Goal: Task Accomplishment & Management: Manage account settings

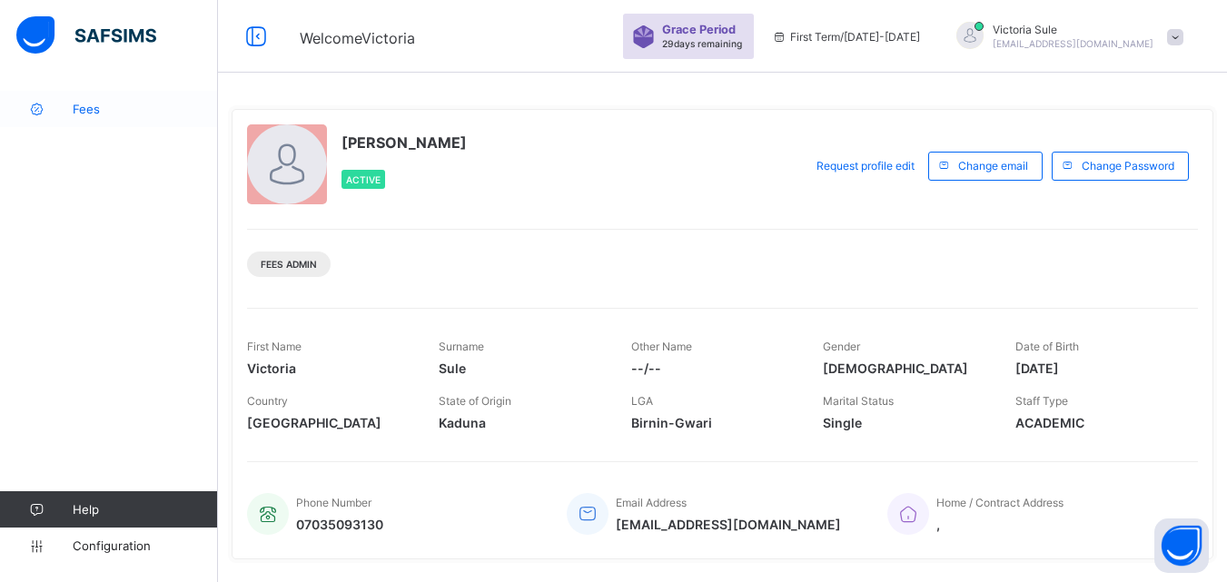
click at [93, 123] on link "Fees" at bounding box center [109, 109] width 218 height 36
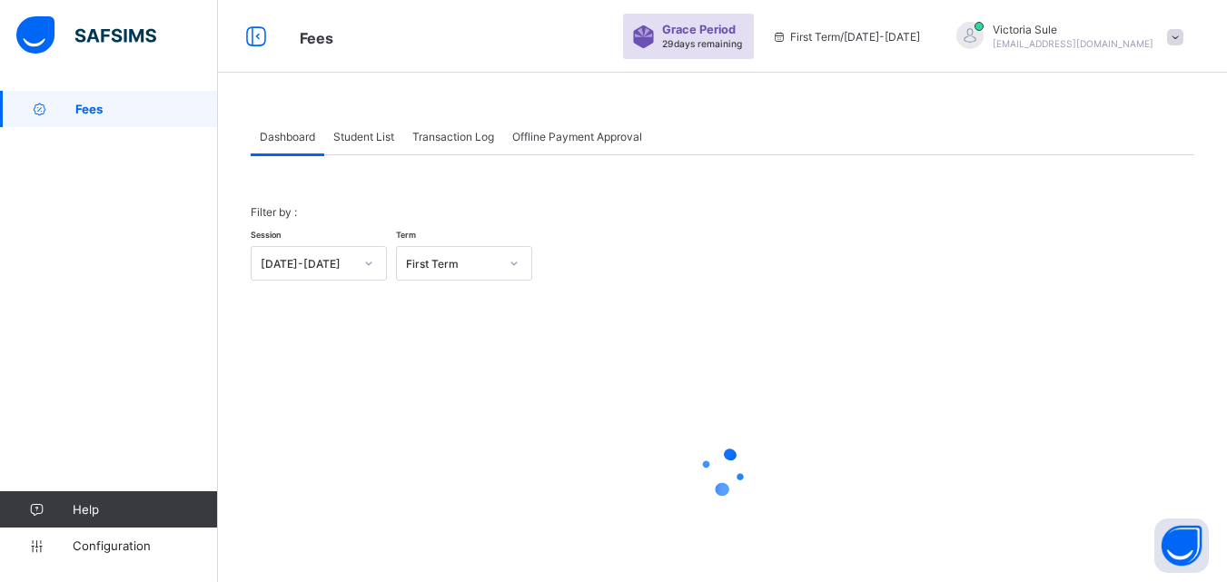
click at [358, 143] on div "Student List" at bounding box center [363, 136] width 79 height 36
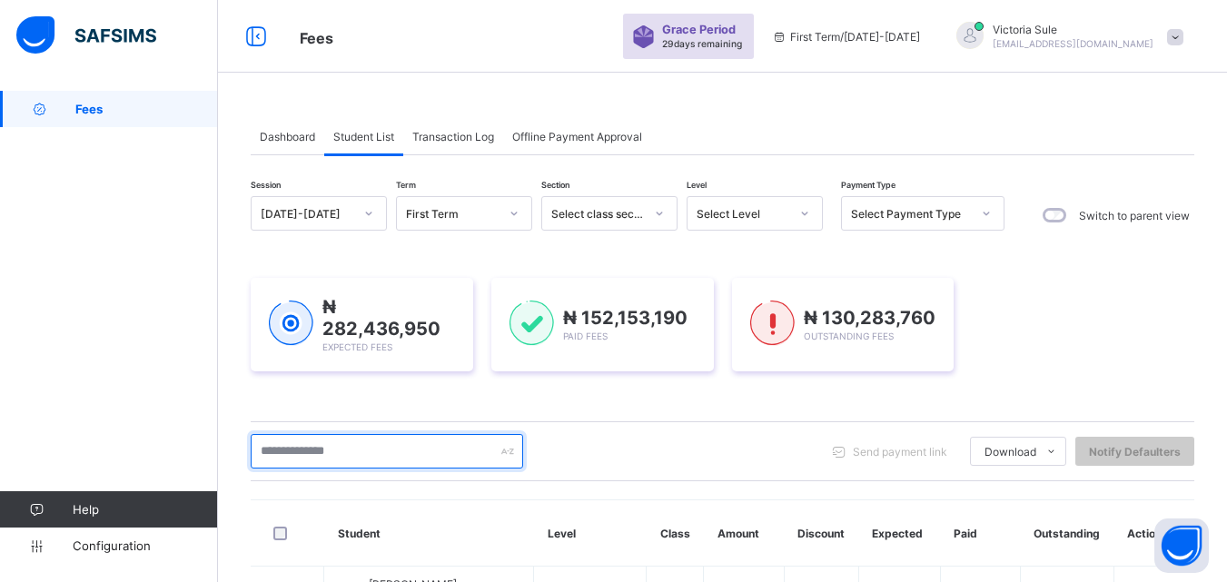
click at [301, 453] on input "text" at bounding box center [387, 451] width 272 height 34
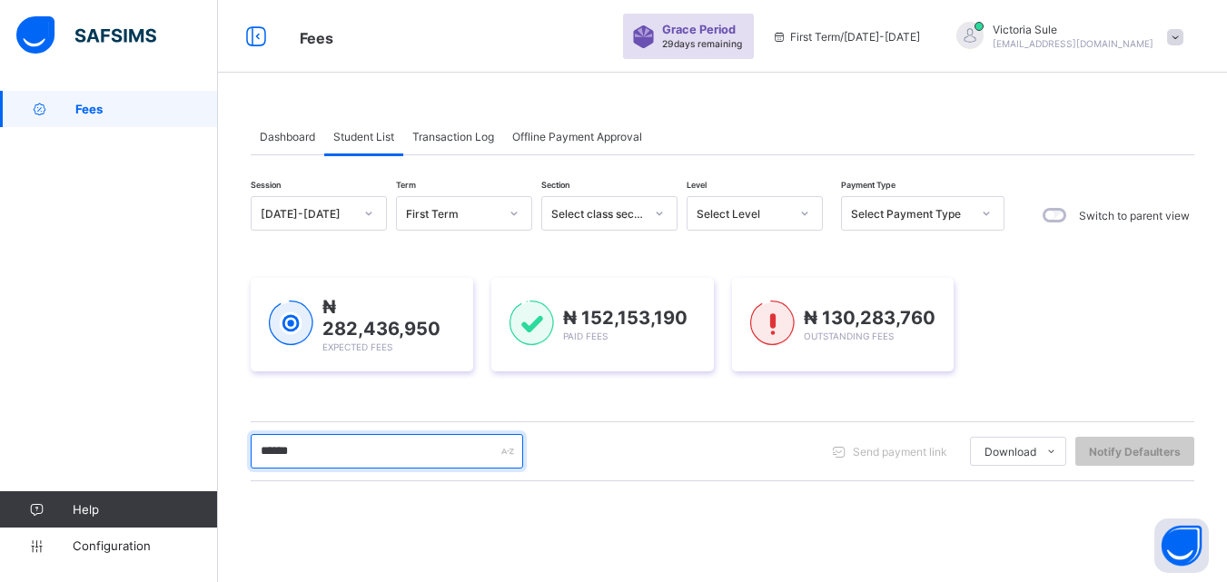
type input "*******"
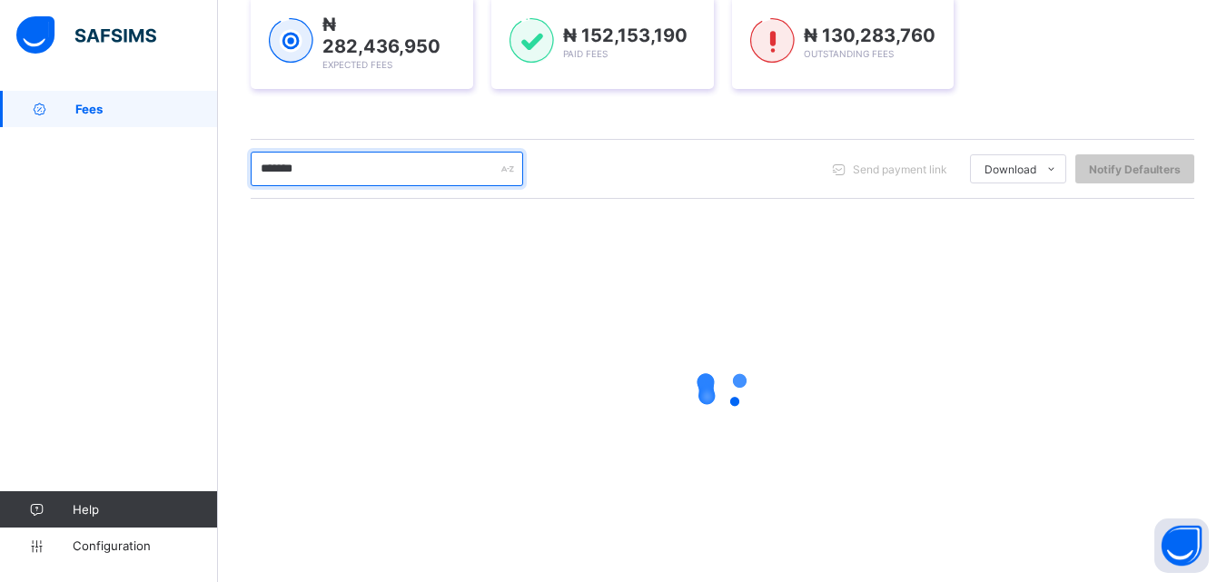
scroll to position [288, 0]
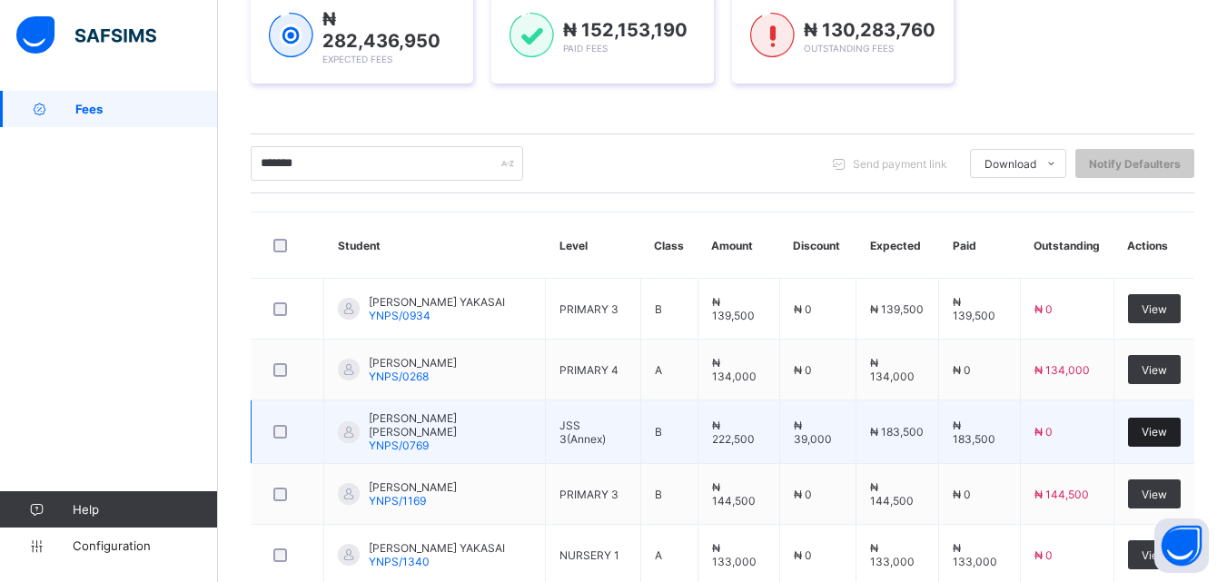
click at [1163, 440] on div "View" at bounding box center [1154, 432] width 53 height 29
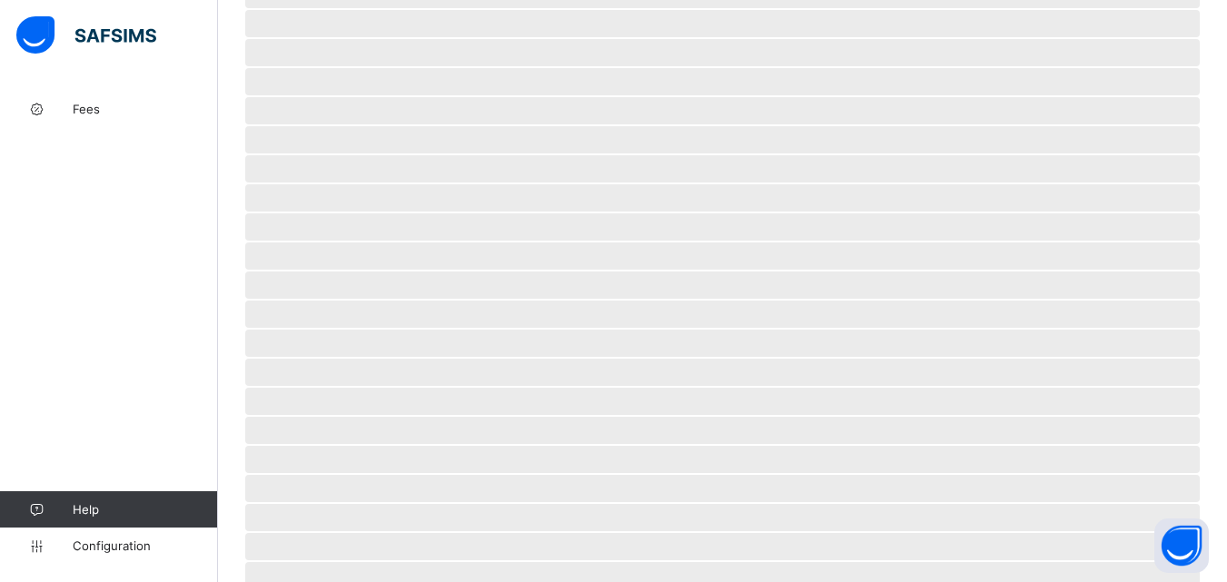
scroll to position [168, 0]
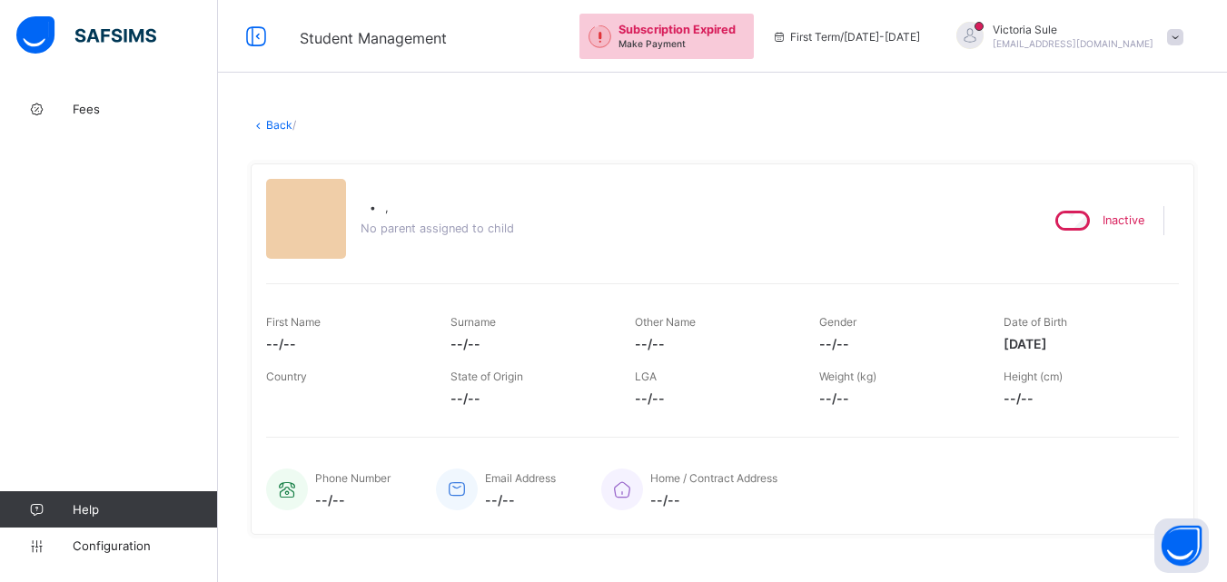
click at [685, 245] on div "• , No parent assigned to child" at bounding box center [644, 220] width 757 height 83
click at [88, 115] on span "Fees" at bounding box center [145, 109] width 145 height 15
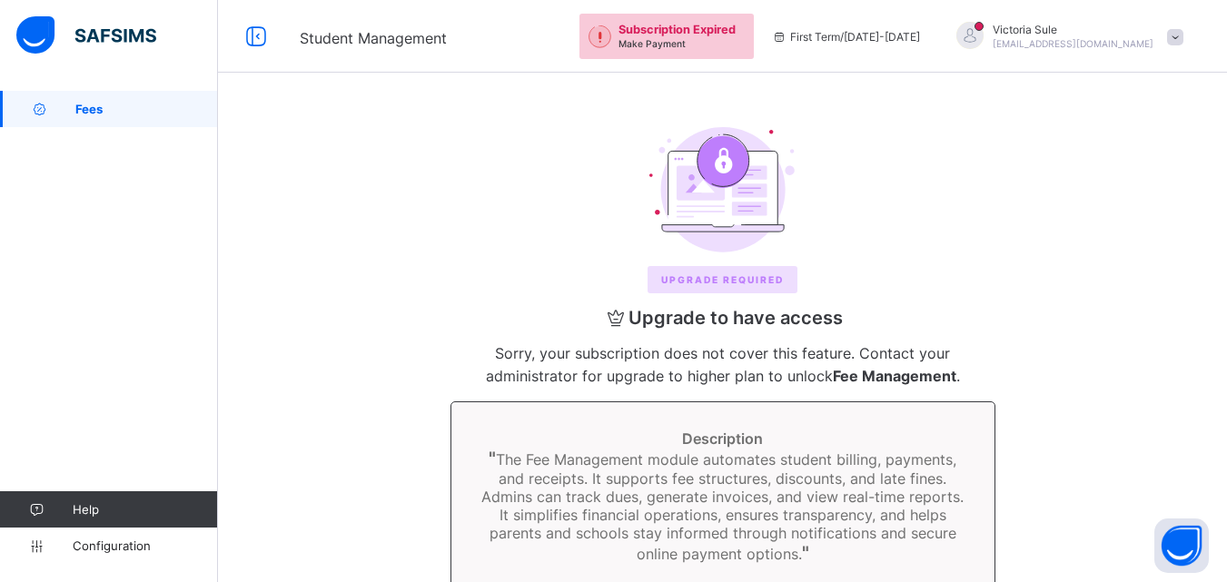
scroll to position [68, 0]
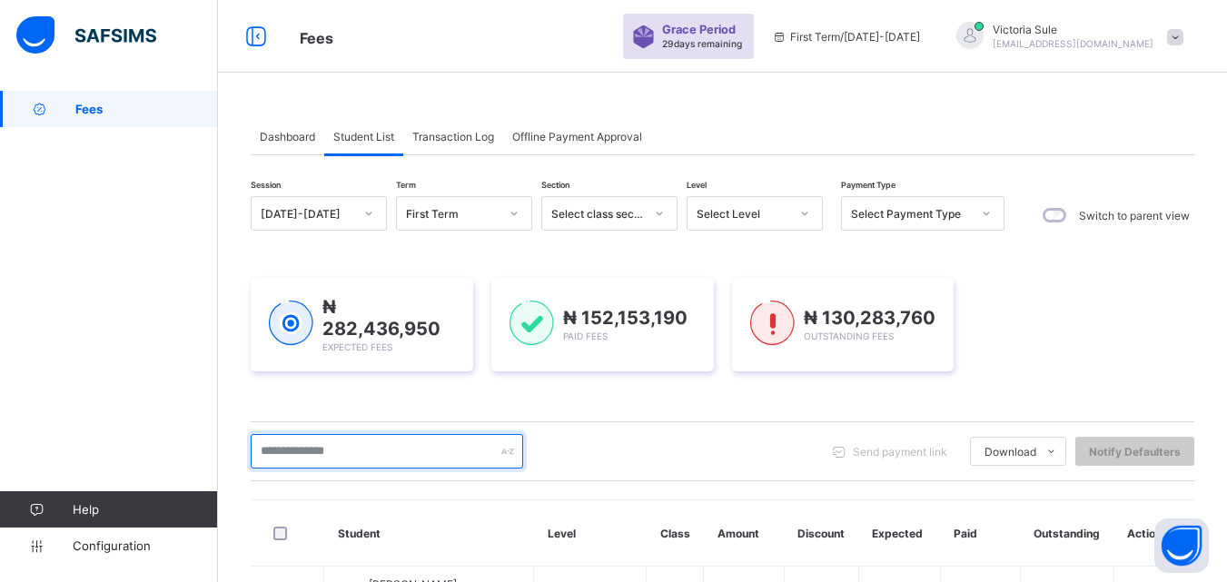
click at [336, 449] on input "text" at bounding box center [387, 451] width 272 height 34
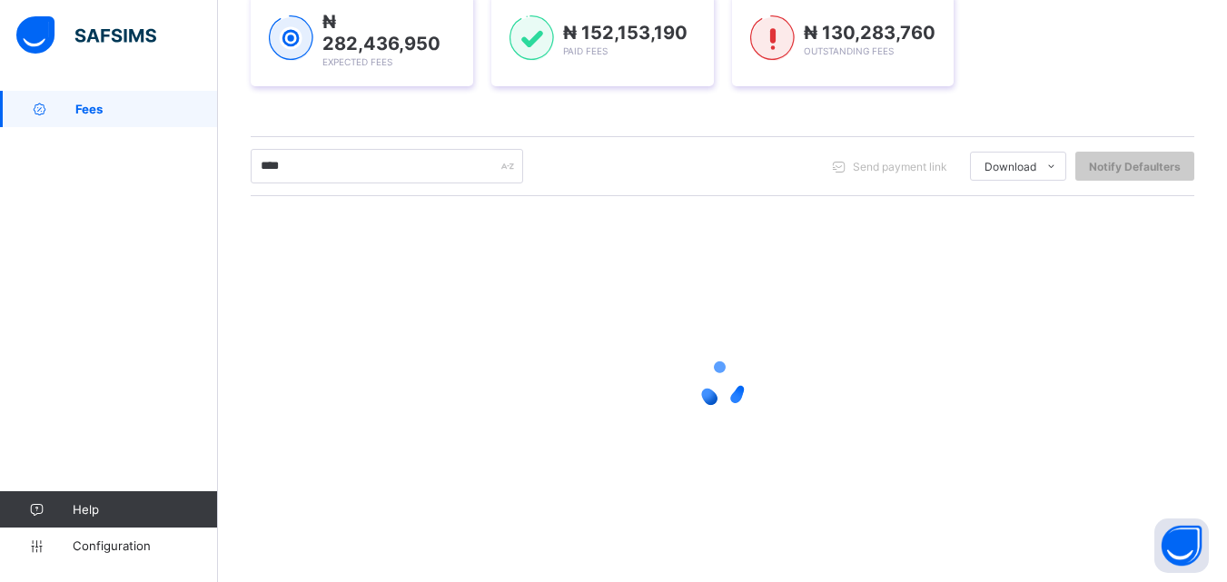
scroll to position [172, 0]
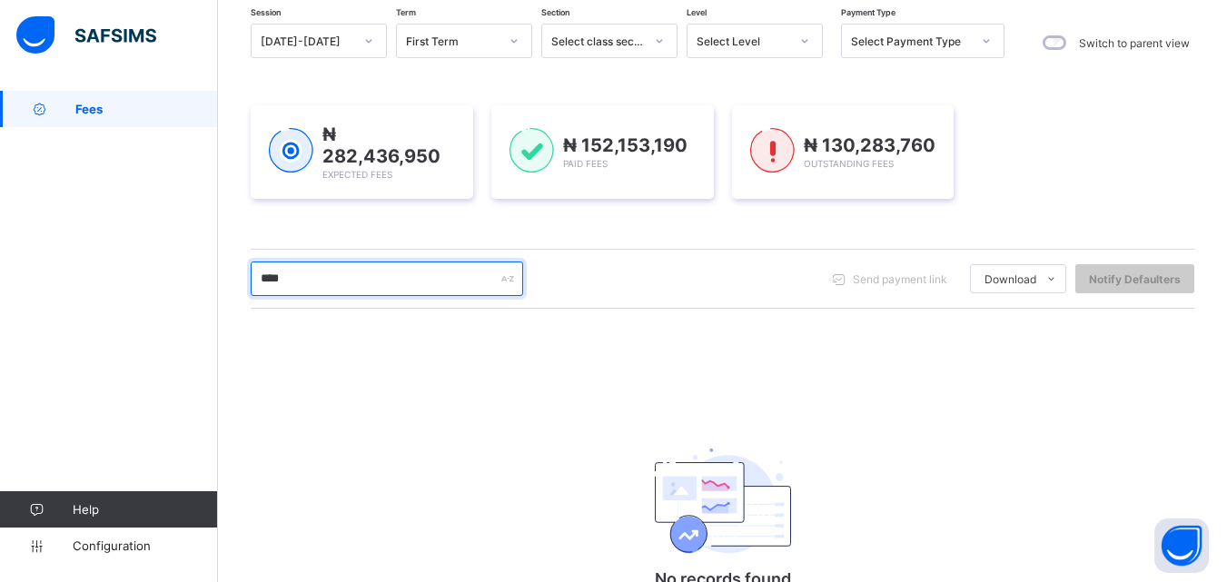
click at [289, 276] on input "****" at bounding box center [387, 278] width 272 height 34
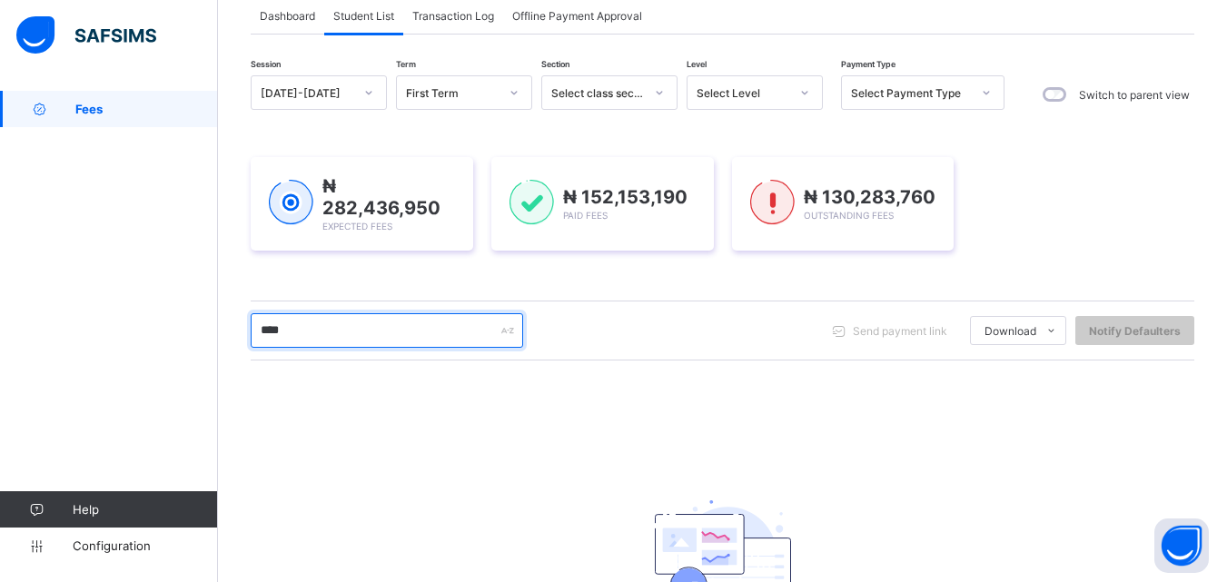
scroll to position [182, 0]
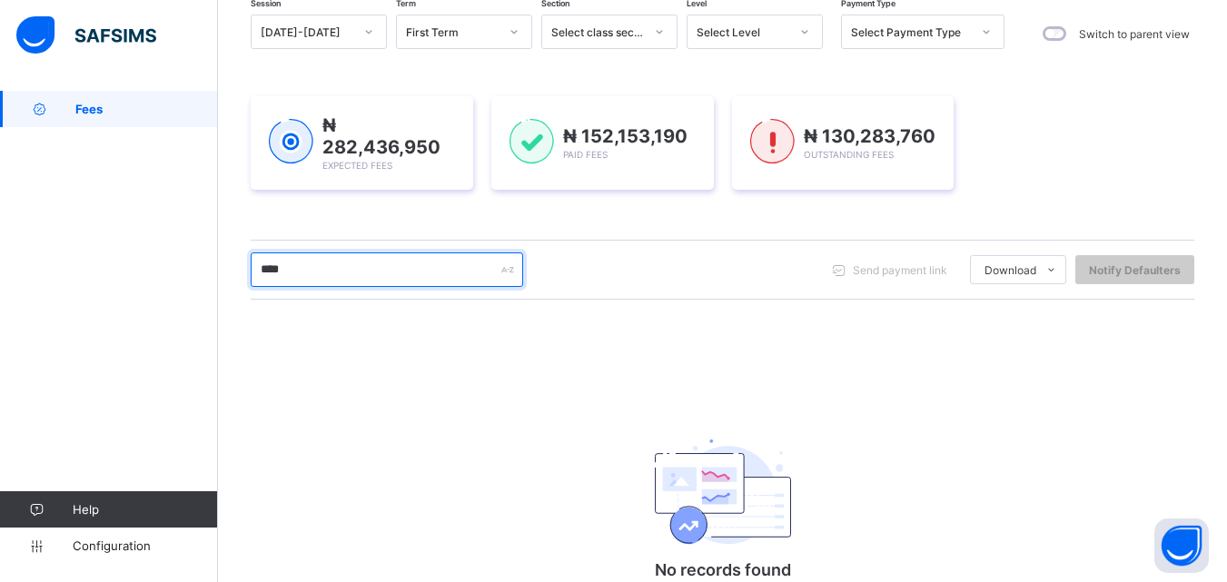
click at [332, 281] on input "****" at bounding box center [387, 269] width 272 height 34
type input "*"
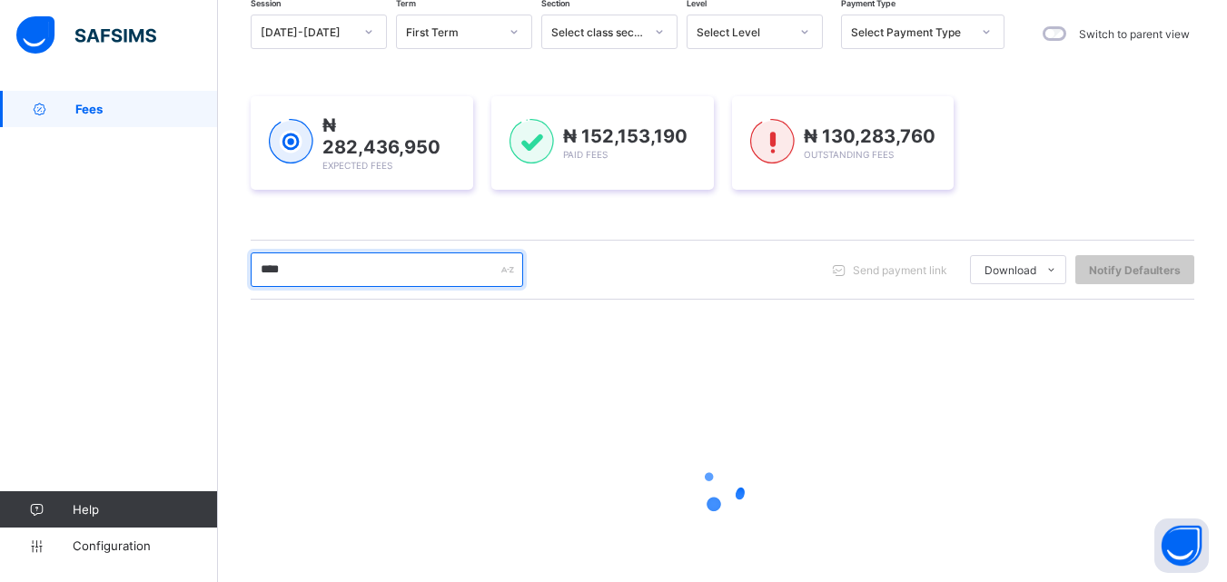
type input "****"
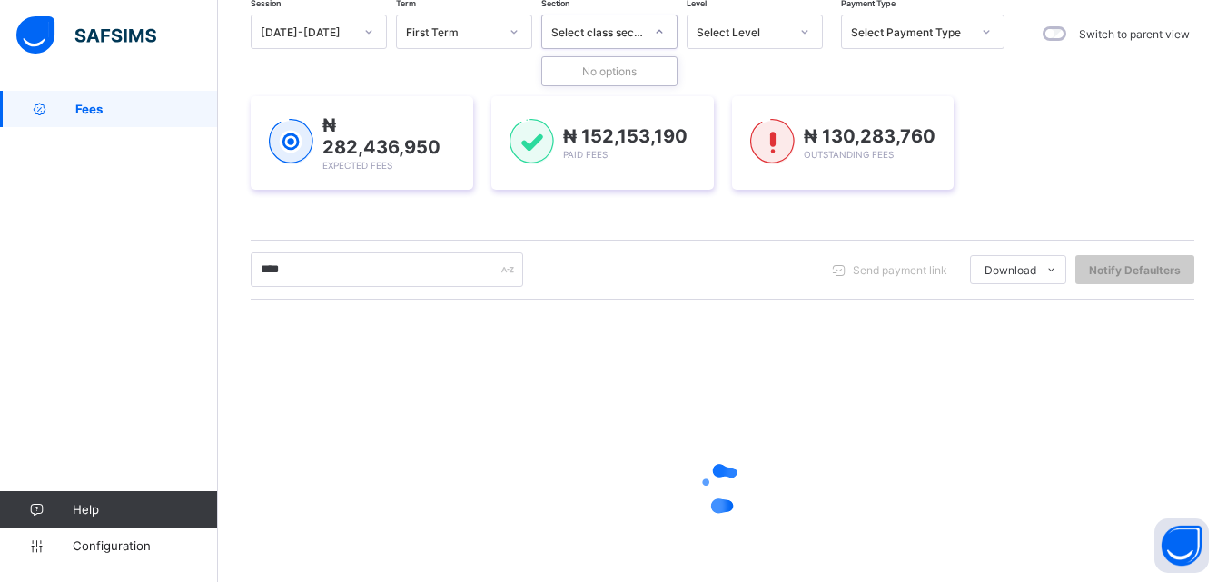
click at [604, 25] on div "Select class section" at bounding box center [597, 32] width 93 height 14
click at [661, 27] on icon at bounding box center [659, 32] width 11 height 18
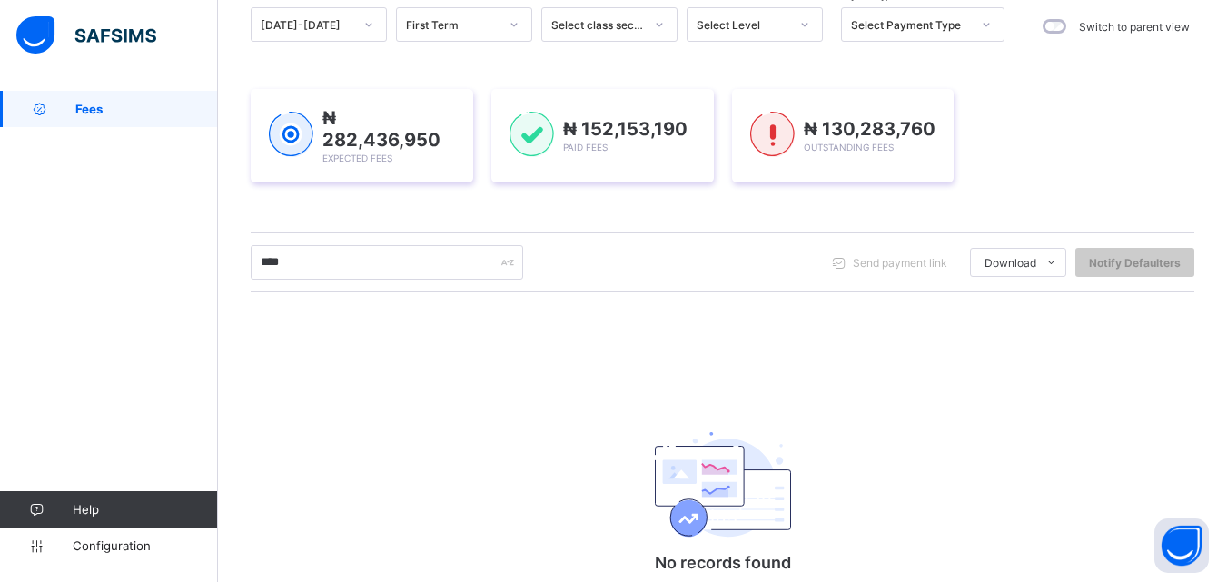
scroll to position [100, 0]
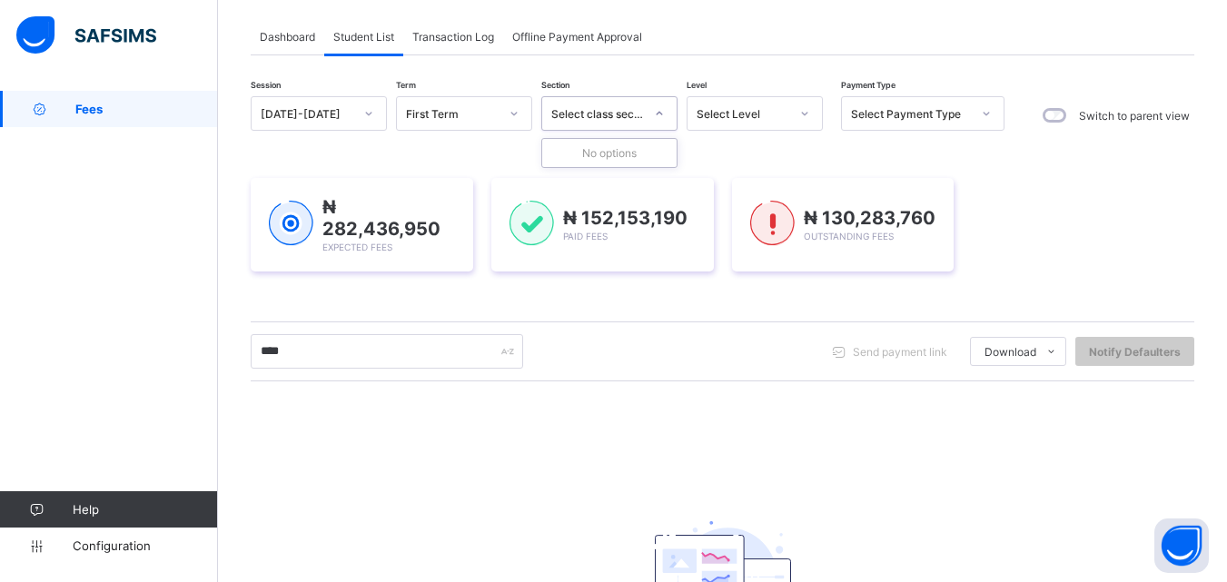
click at [642, 113] on div at bounding box center [659, 113] width 34 height 33
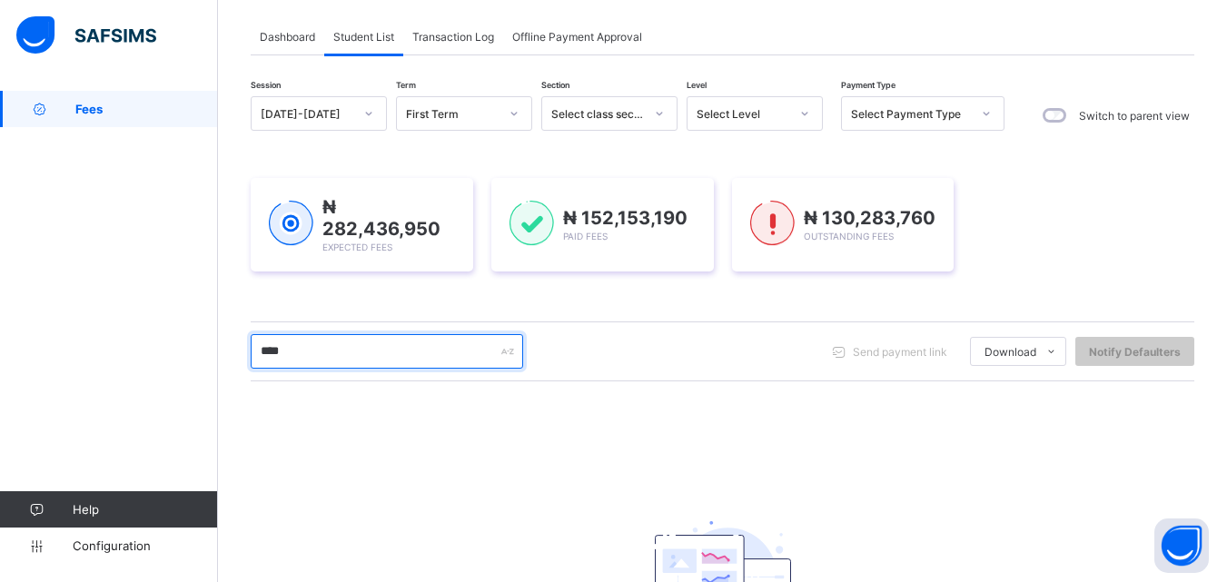
drag, startPoint x: 366, startPoint y: 350, endPoint x: 249, endPoint y: 385, distance: 122.1
click at [249, 385] on div "Dashboard Student List Transaction Log Offline Payment Approval Student List Mo…" at bounding box center [722, 378] width 1009 height 774
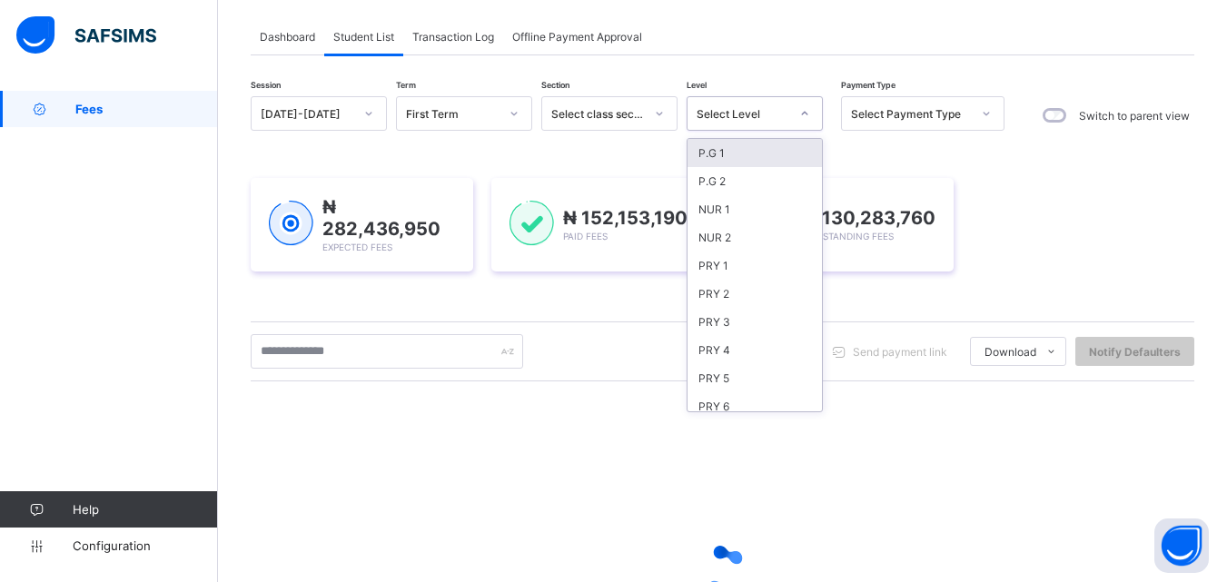
click at [740, 109] on div "Select Level" at bounding box center [742, 114] width 93 height 14
click at [730, 177] on div "P.G 2" at bounding box center [754, 181] width 134 height 28
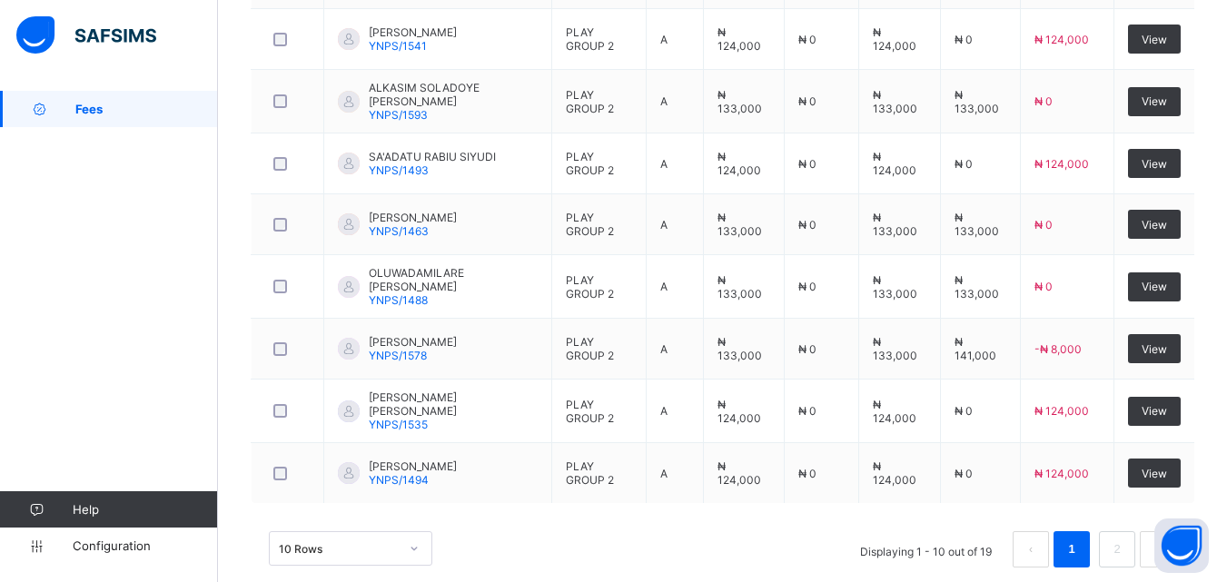
scroll to position [824, 0]
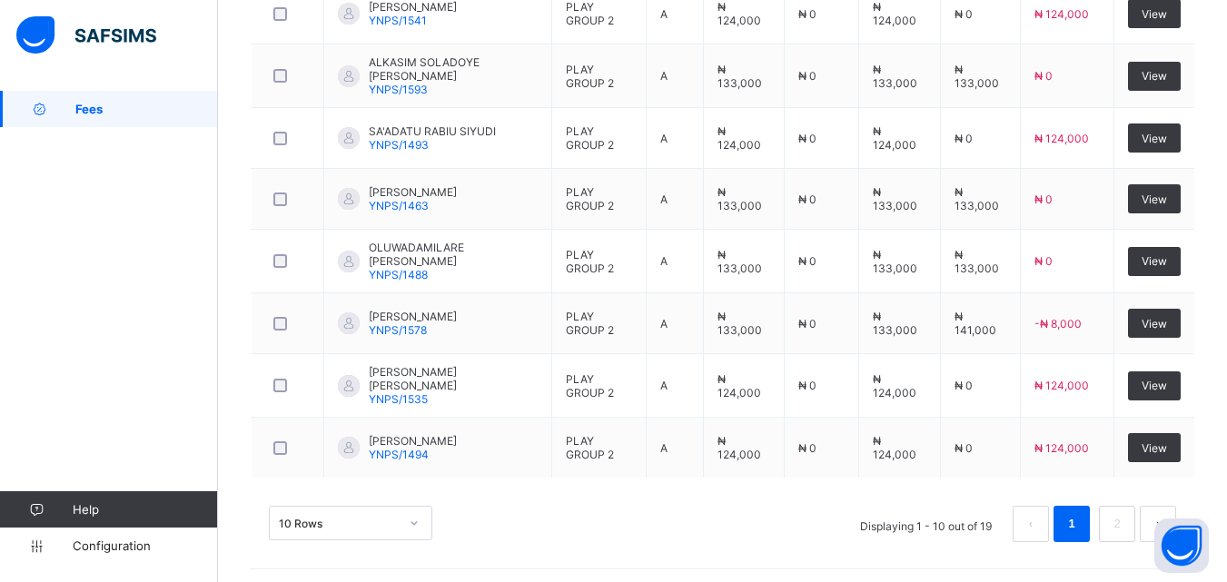
click at [412, 517] on div "10 Rows" at bounding box center [350, 523] width 163 height 34
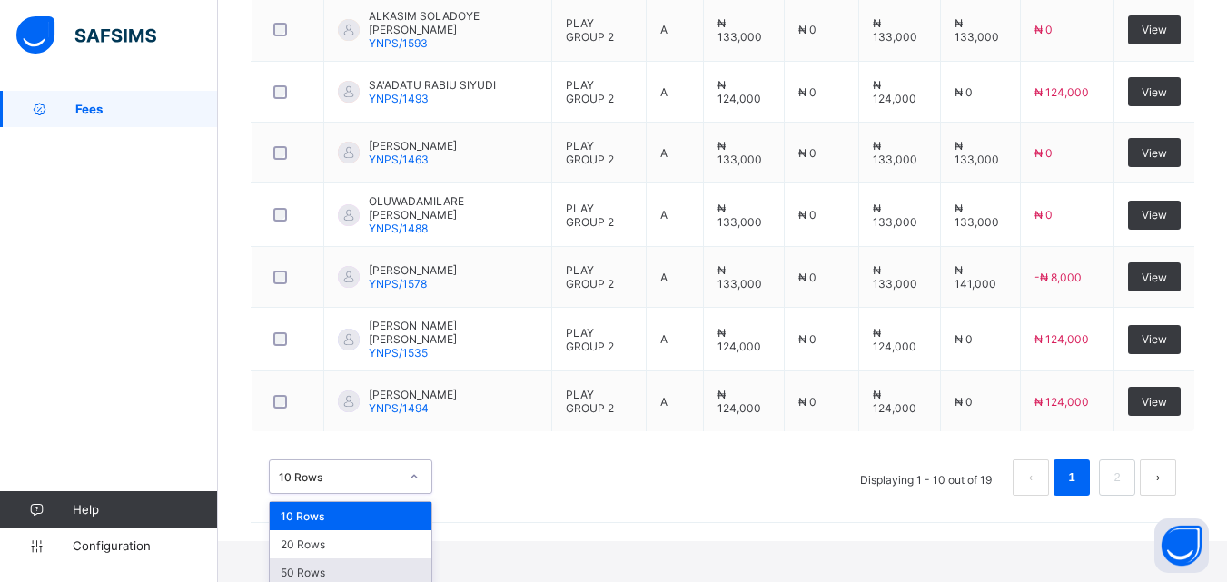
click at [393, 559] on div "50 Rows" at bounding box center [351, 572] width 162 height 28
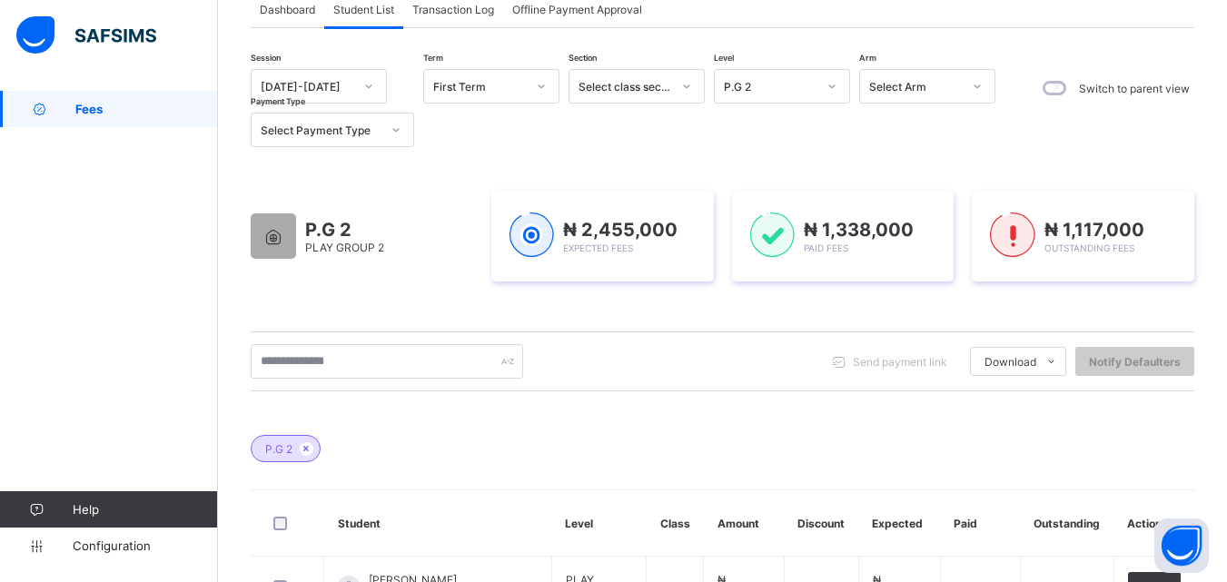
scroll to position [93, 0]
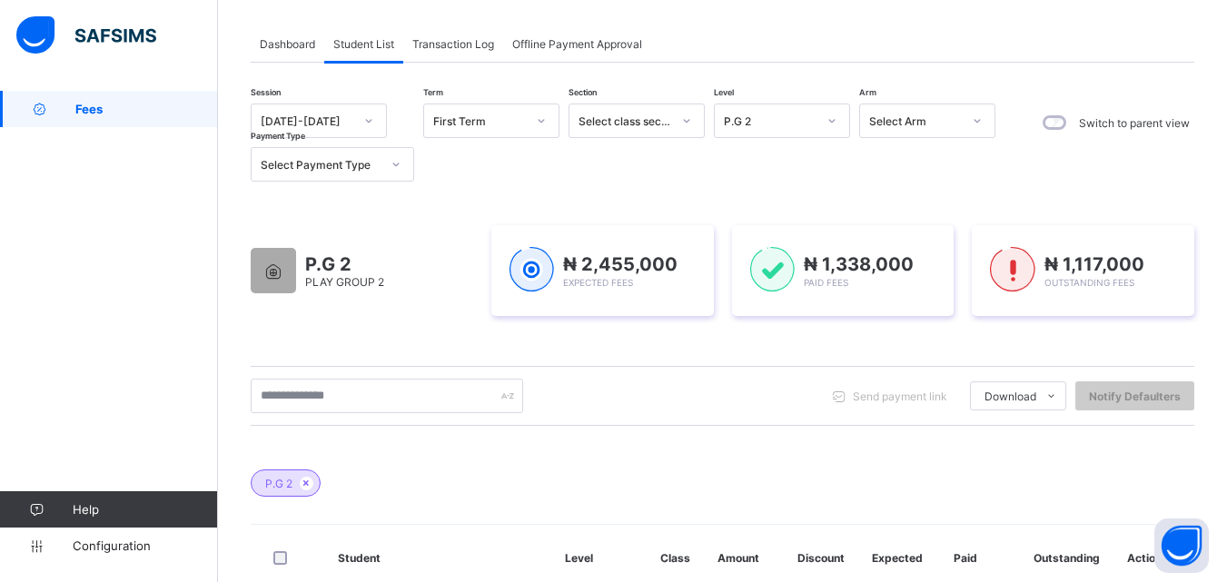
click at [772, 116] on div "P.G 2" at bounding box center [770, 121] width 93 height 14
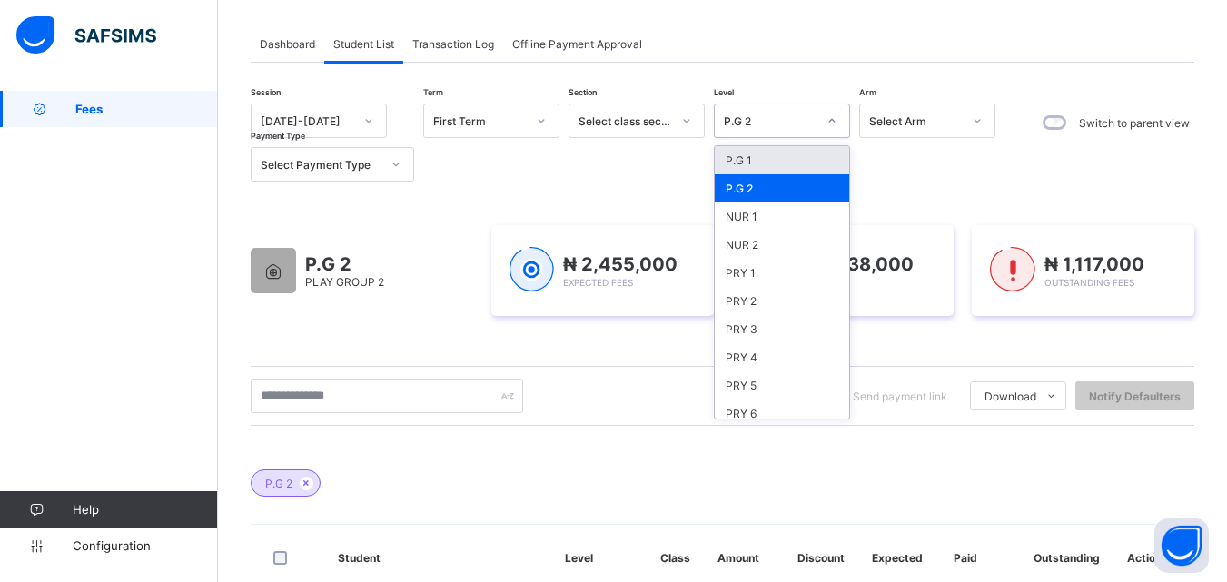
click at [771, 164] on div "P.G 1" at bounding box center [781, 160] width 134 height 28
click at [798, 160] on div "Session 2025-2026 Term First Term Section Select class section Level option P.G…" at bounding box center [628, 142] width 754 height 78
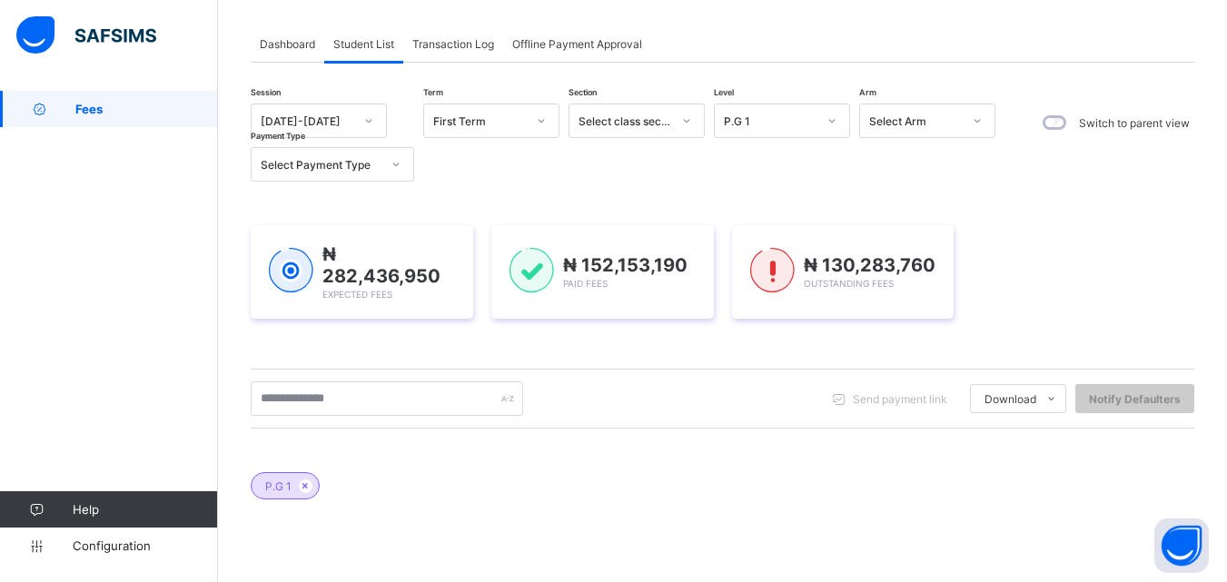
click at [776, 123] on div "P.G 1" at bounding box center [770, 121] width 93 height 14
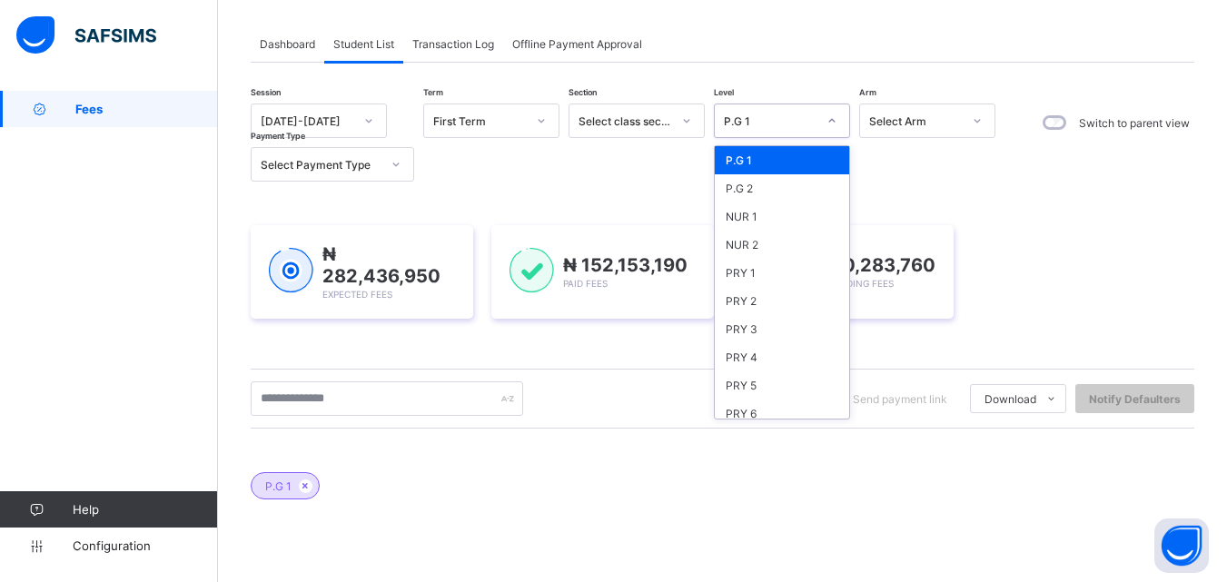
click at [771, 170] on div "P.G 1" at bounding box center [781, 160] width 134 height 28
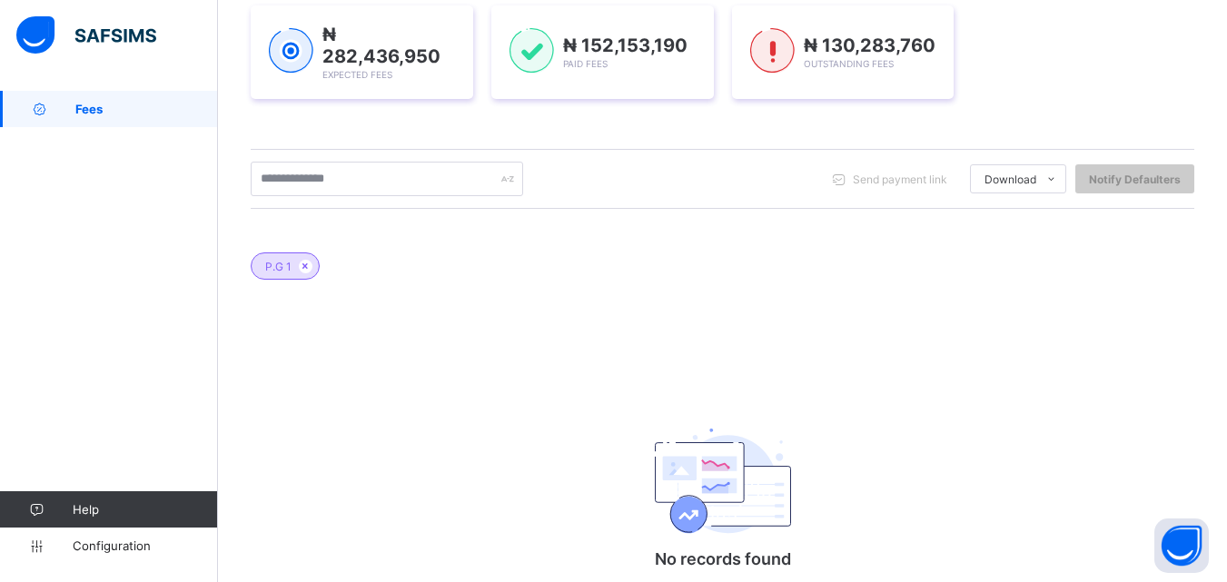
scroll to position [401, 0]
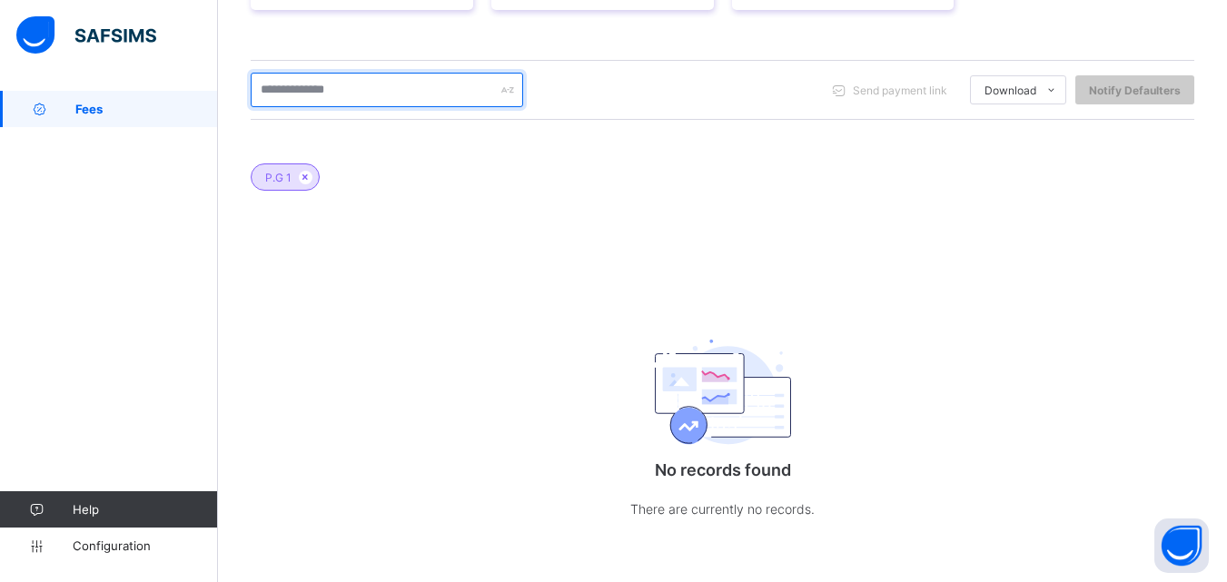
click at [330, 102] on input "text" at bounding box center [387, 90] width 272 height 34
click at [297, 263] on div "P.G 1 No records found There are currently no records." at bounding box center [722, 346] width 943 height 420
drag, startPoint x: 299, startPoint y: 187, endPoint x: 305, endPoint y: 178, distance: 11.1
click at [302, 182] on div "P.G 1" at bounding box center [285, 176] width 69 height 27
click at [305, 178] on icon at bounding box center [305, 177] width 15 height 11
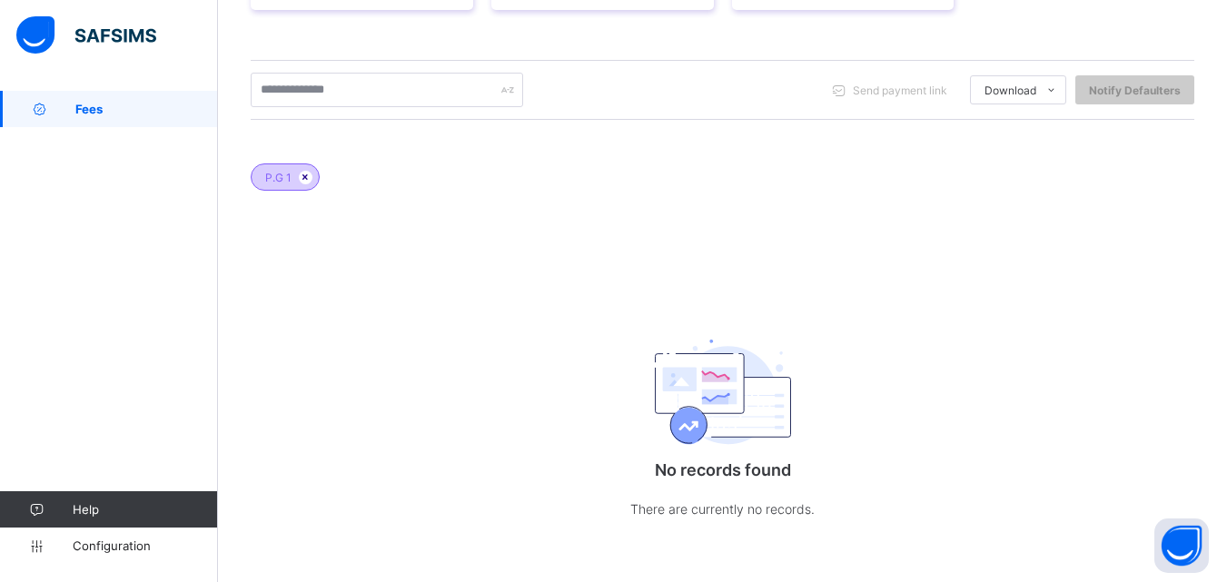
scroll to position [285, 0]
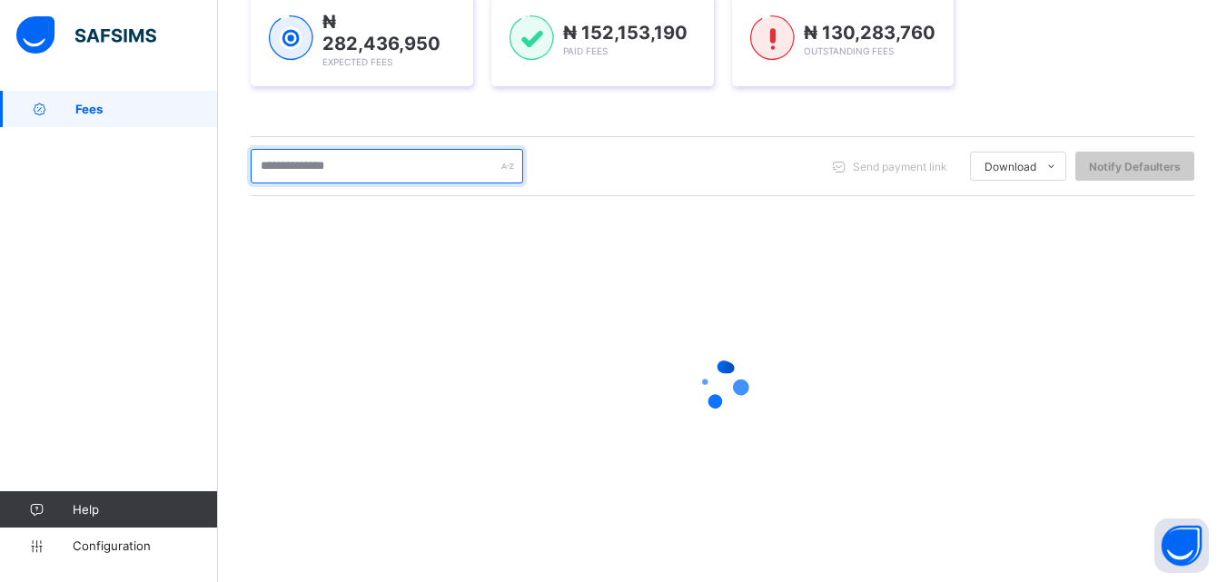
click at [322, 165] on input "text" at bounding box center [387, 166] width 272 height 34
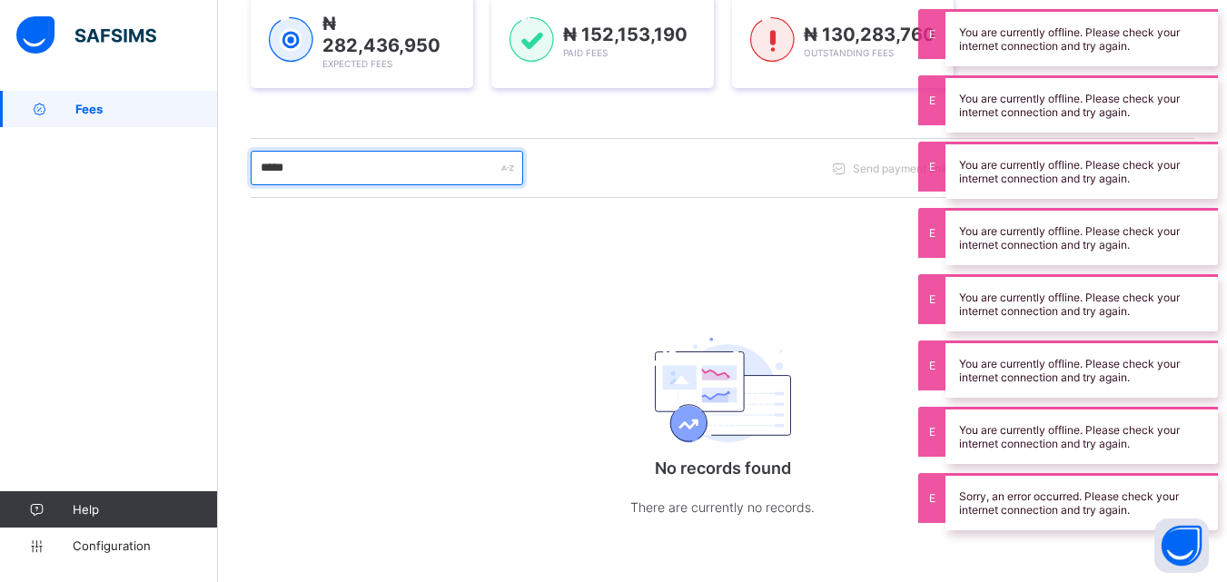
scroll to position [281, 0]
drag, startPoint x: 328, startPoint y: 174, endPoint x: 257, endPoint y: 190, distance: 72.5
click at [257, 190] on div "***** Send payment link Download Students Payment Students Payment Status Stude…" at bounding box center [722, 170] width 943 height 60
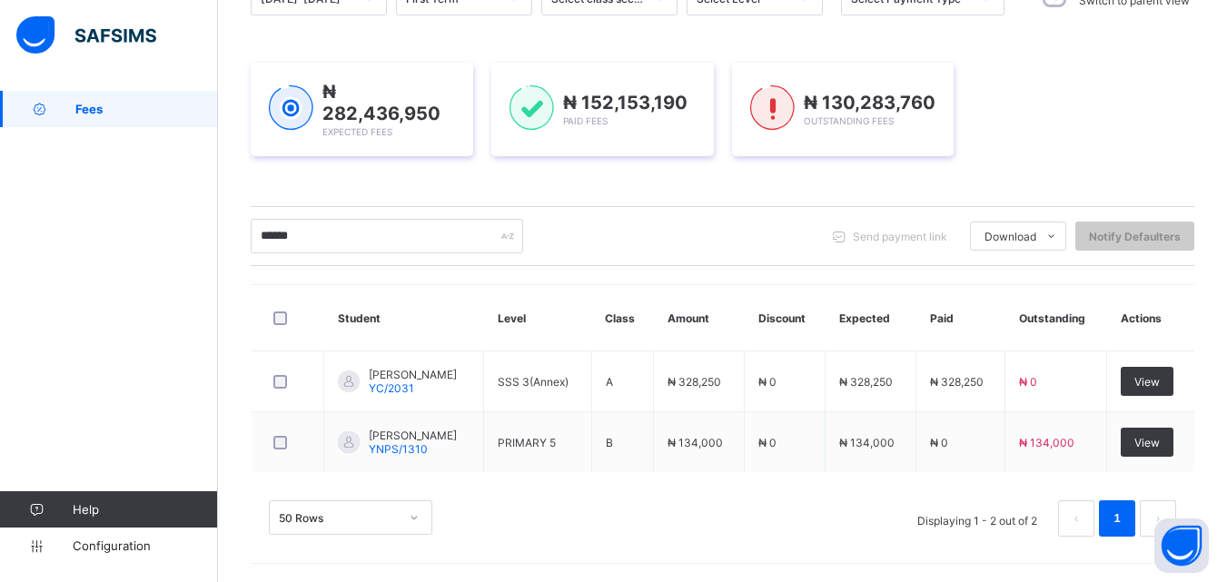
scroll to position [218, 0]
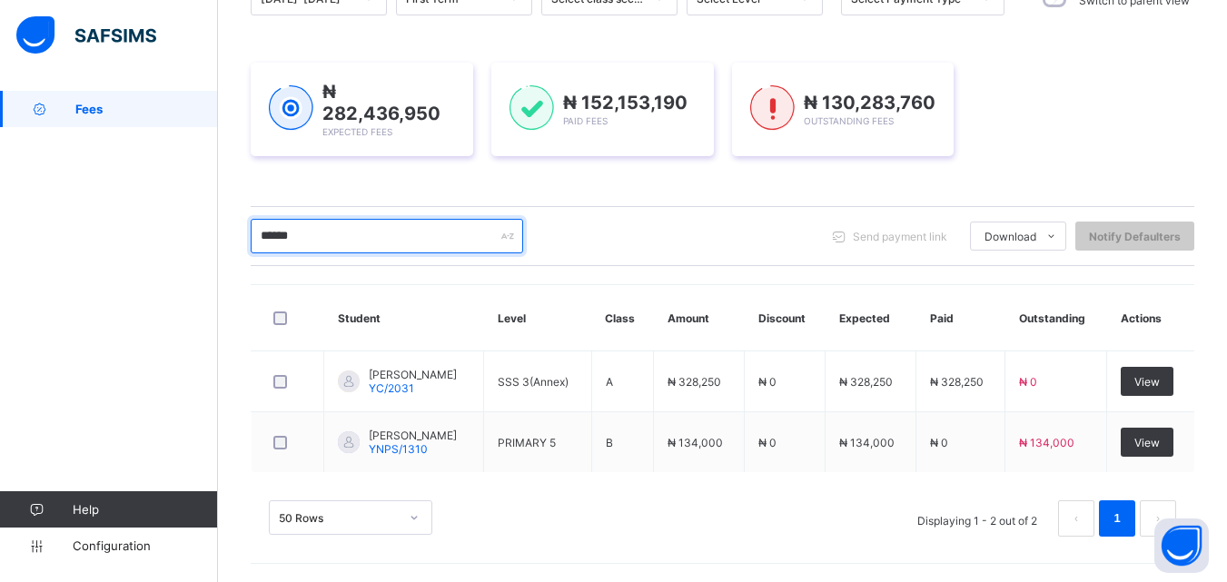
drag, startPoint x: 304, startPoint y: 228, endPoint x: 109, endPoint y: 292, distance: 205.6
click at [109, 292] on div "Fees Grace Period 29 days remaining First Term / 2025-2026 Victoria Sule sulevi…" at bounding box center [613, 183] width 1227 height 797
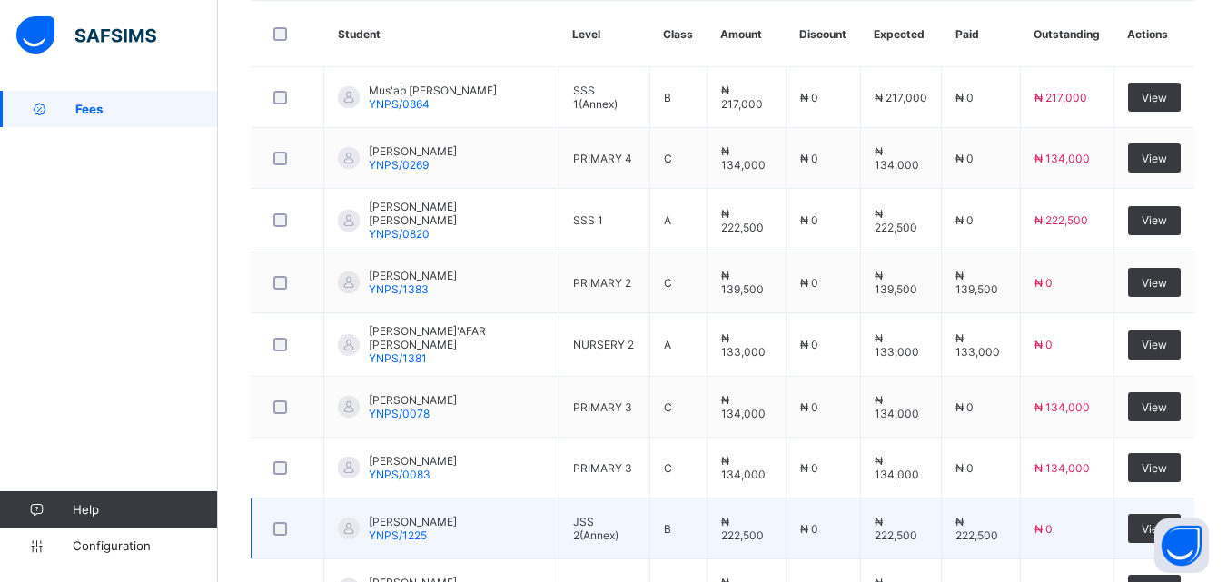
scroll to position [45, 0]
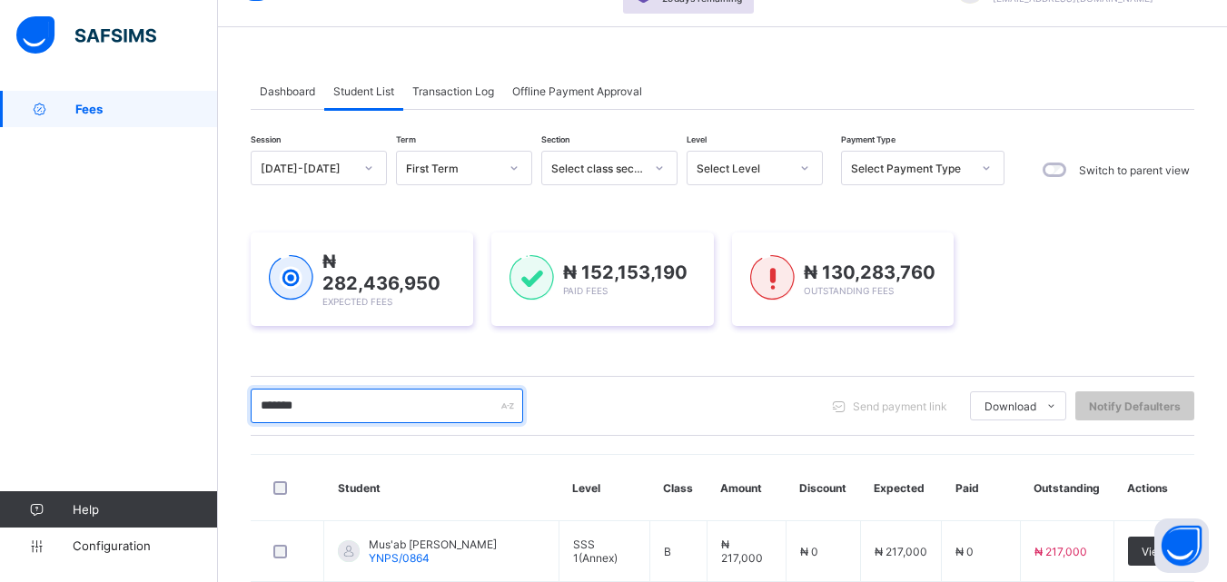
drag, startPoint x: 357, startPoint y: 399, endPoint x: 220, endPoint y: 409, distance: 137.5
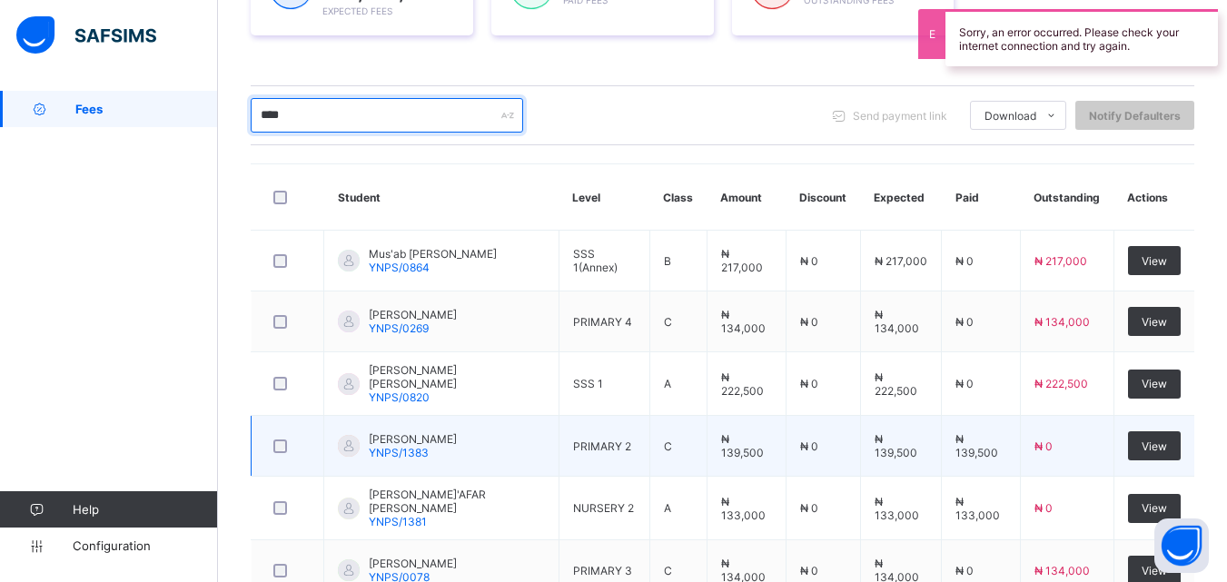
scroll to position [285, 0]
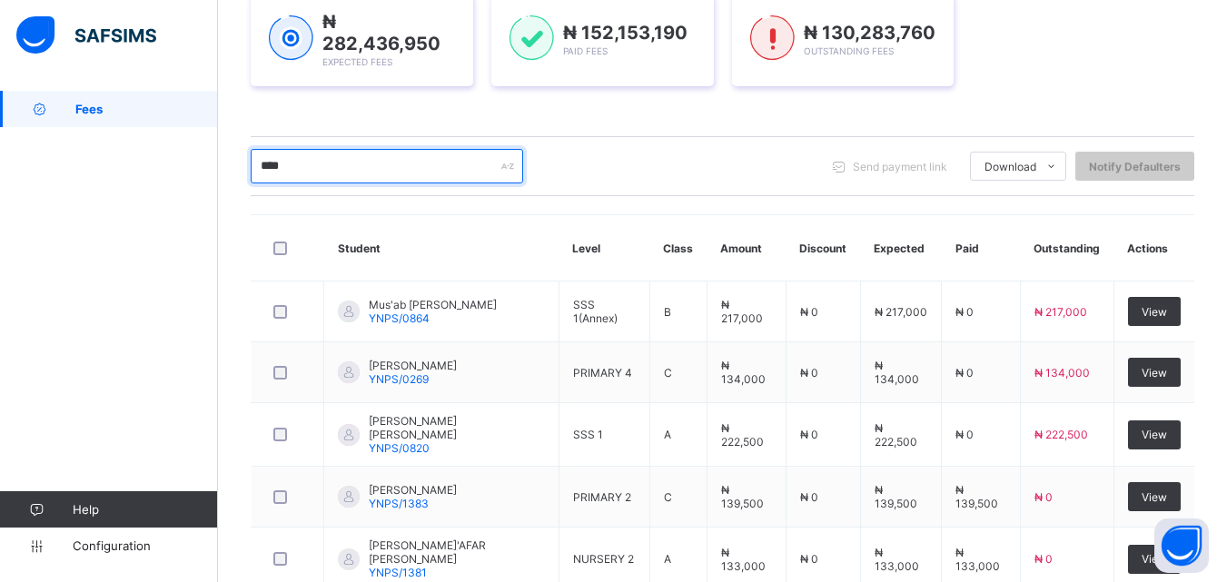
click at [354, 163] on input "****" at bounding box center [387, 166] width 272 height 34
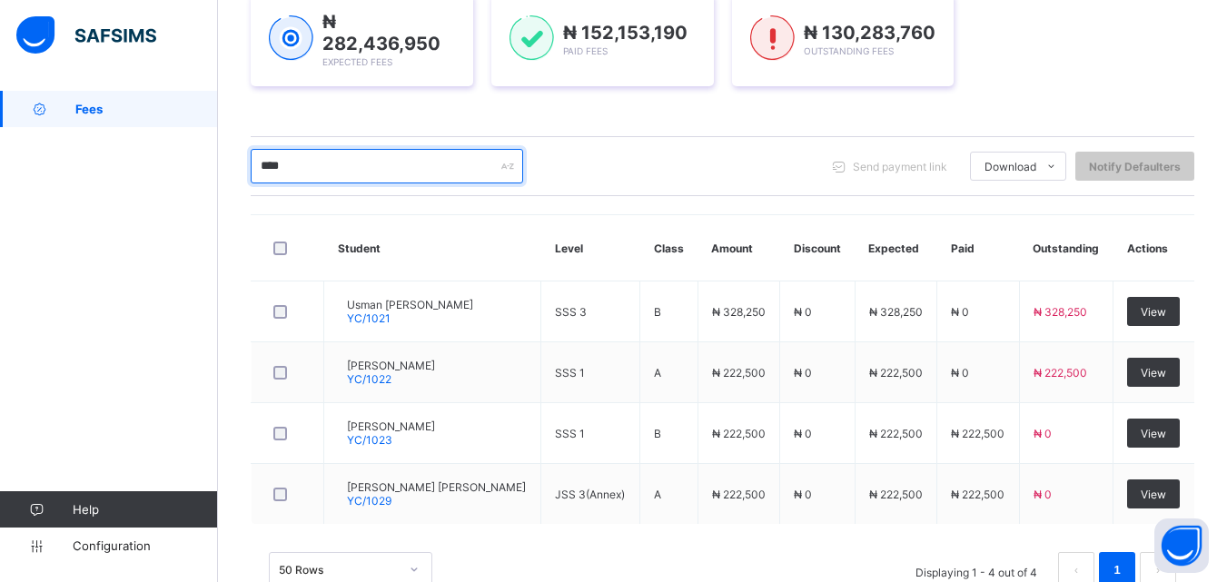
drag, startPoint x: 310, startPoint y: 166, endPoint x: 236, endPoint y: 179, distance: 75.5
click at [236, 179] on div "Dashboard Student List Transaction Log Offline Payment Approval Student List Mo…" at bounding box center [722, 220] width 1009 height 828
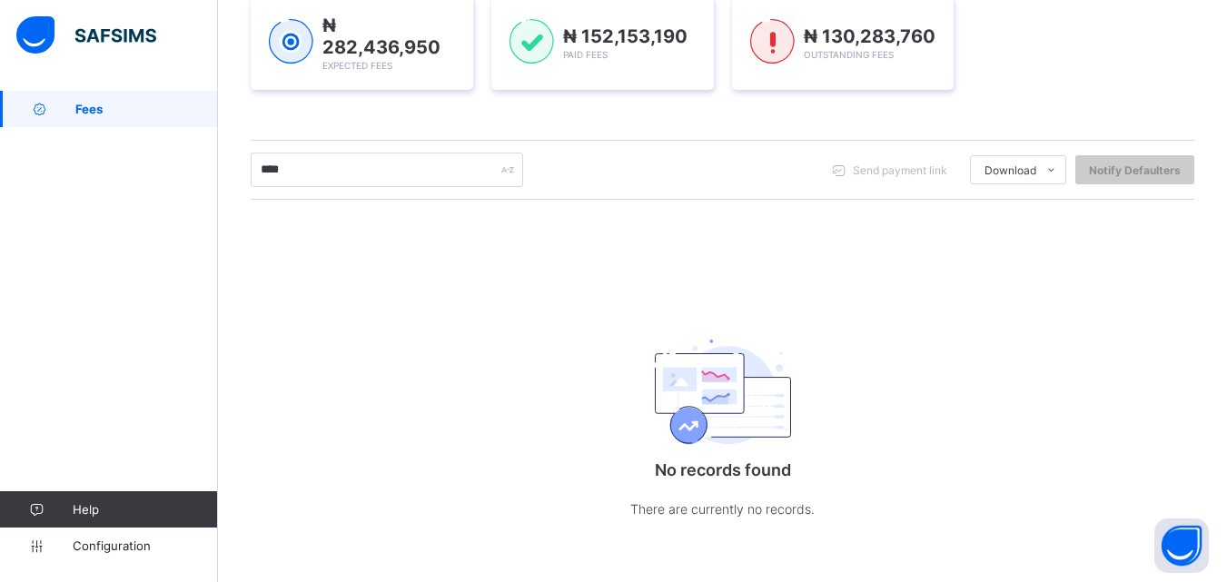
scroll to position [9, 0]
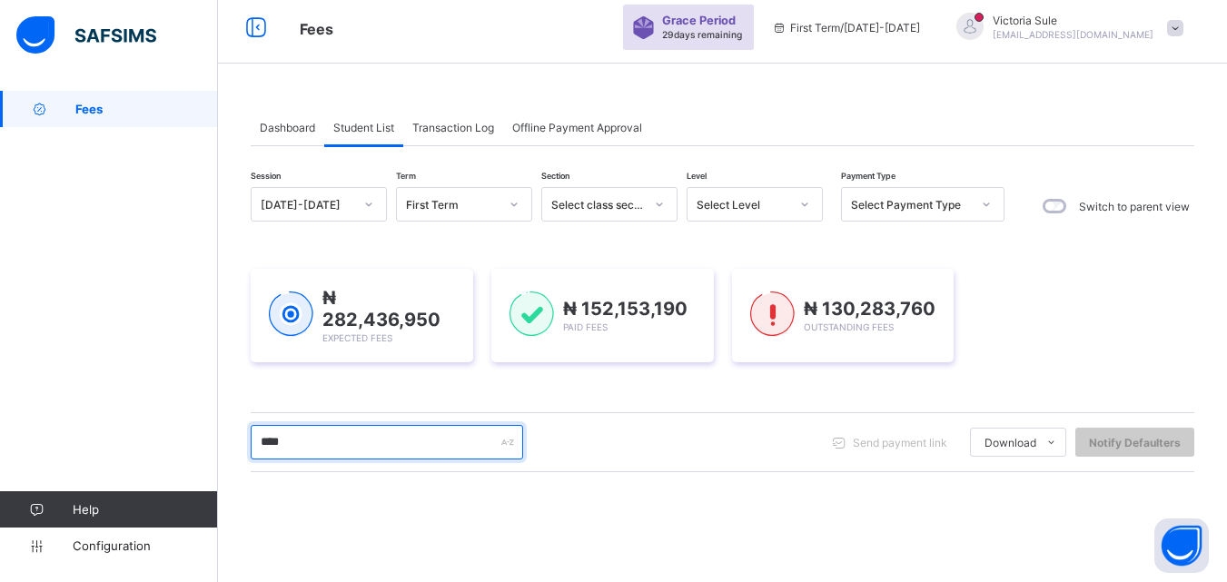
drag, startPoint x: 304, startPoint y: 435, endPoint x: 232, endPoint y: 455, distance: 75.3
click at [232, 455] on div "Dashboard Student List Transaction Log Offline Payment Approval Student List Mo…" at bounding box center [722, 469] width 1009 height 774
type input "*****"
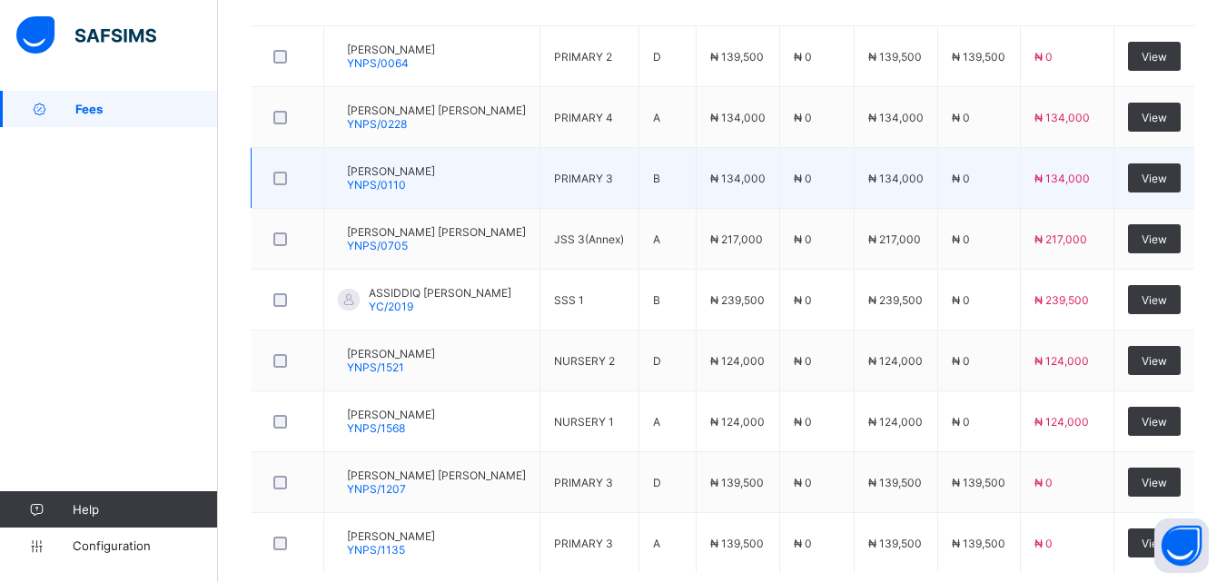
scroll to position [557, 0]
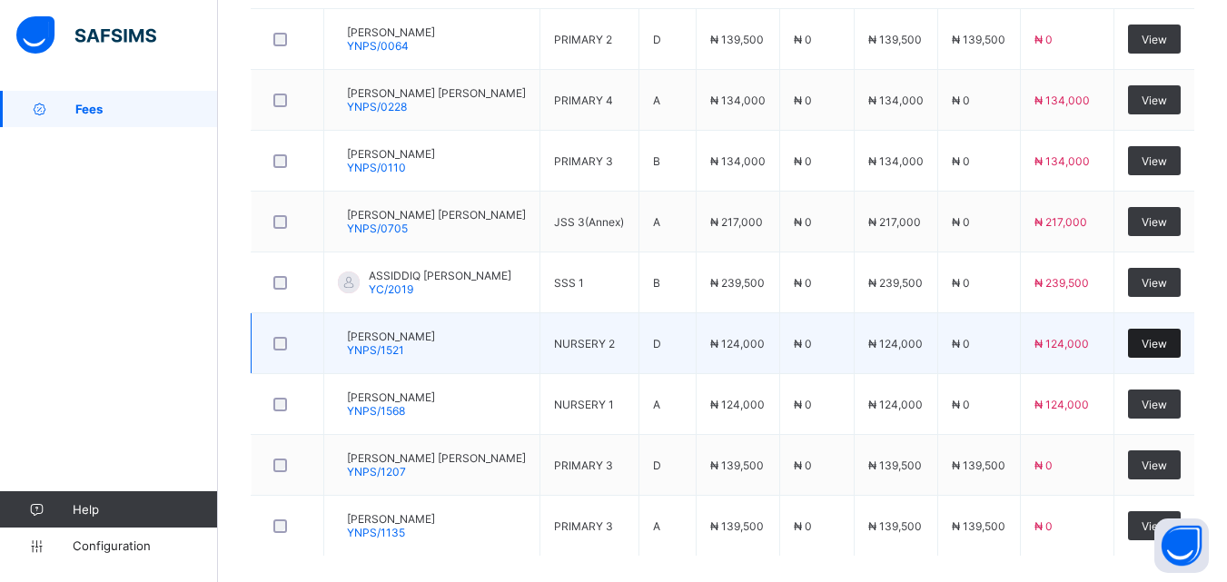
click at [1167, 344] on span "View" at bounding box center [1153, 344] width 25 height 14
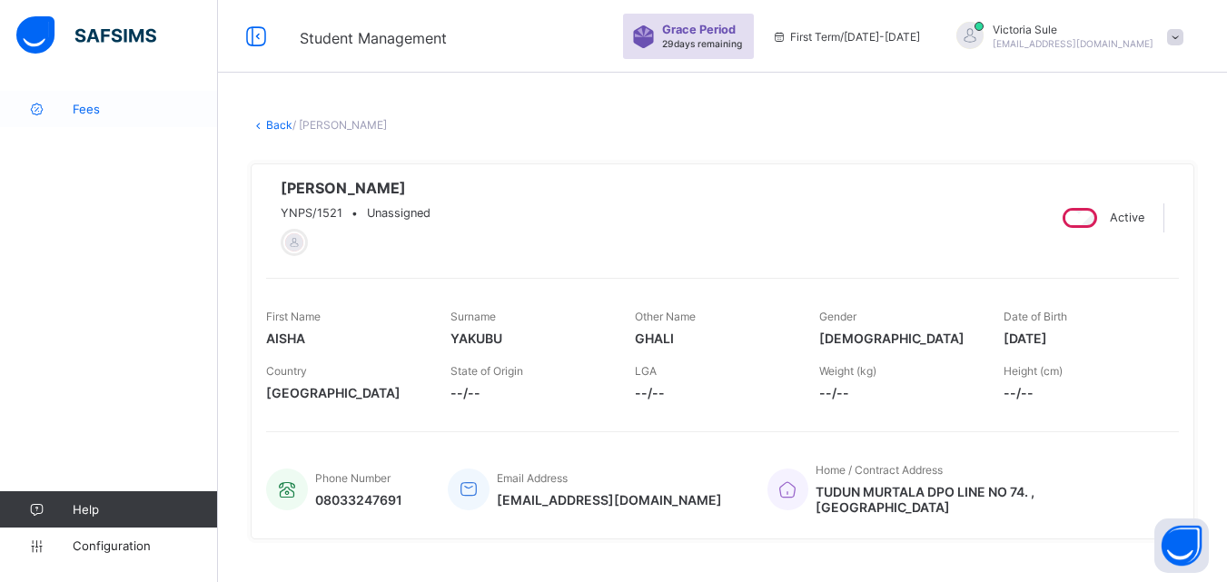
click at [93, 100] on link "Fees" at bounding box center [109, 109] width 218 height 36
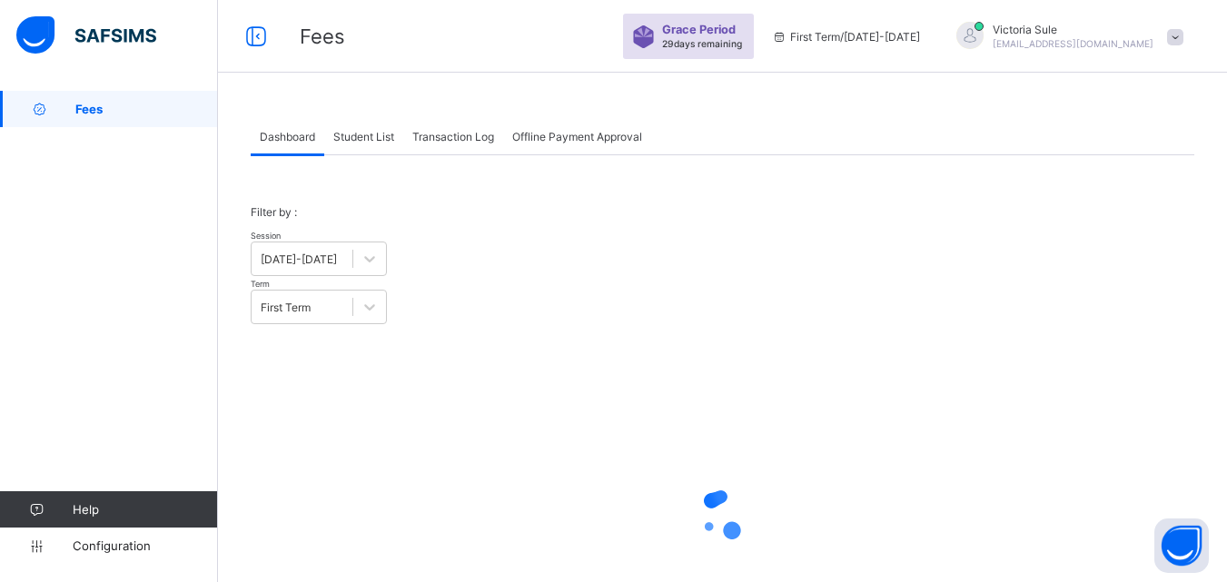
click at [358, 138] on span "Student List" at bounding box center [363, 137] width 61 height 14
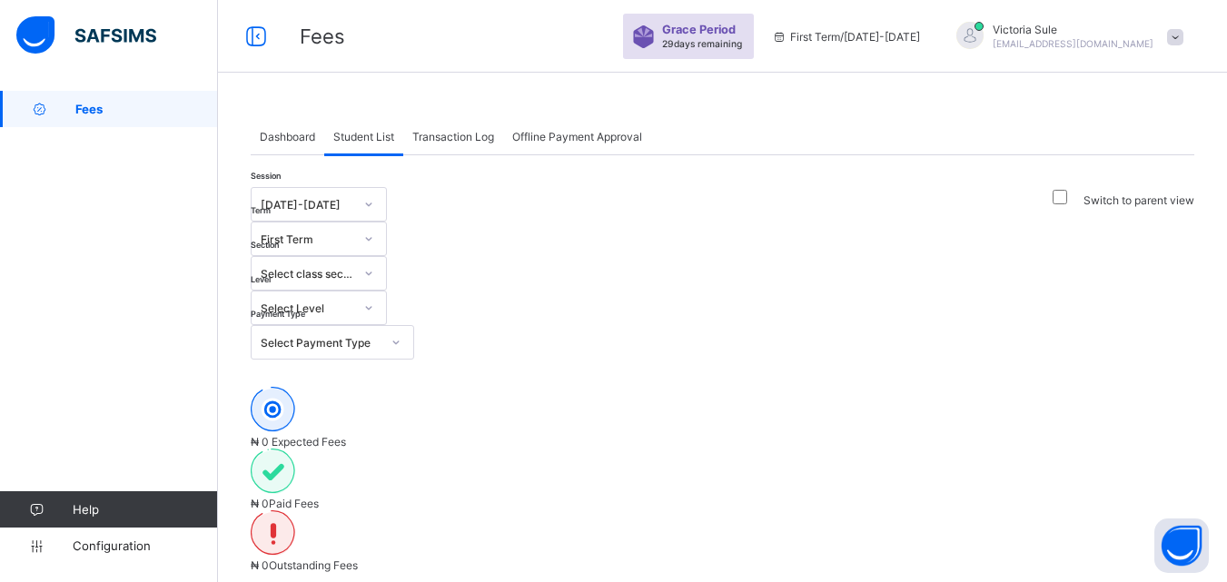
type input "*****"
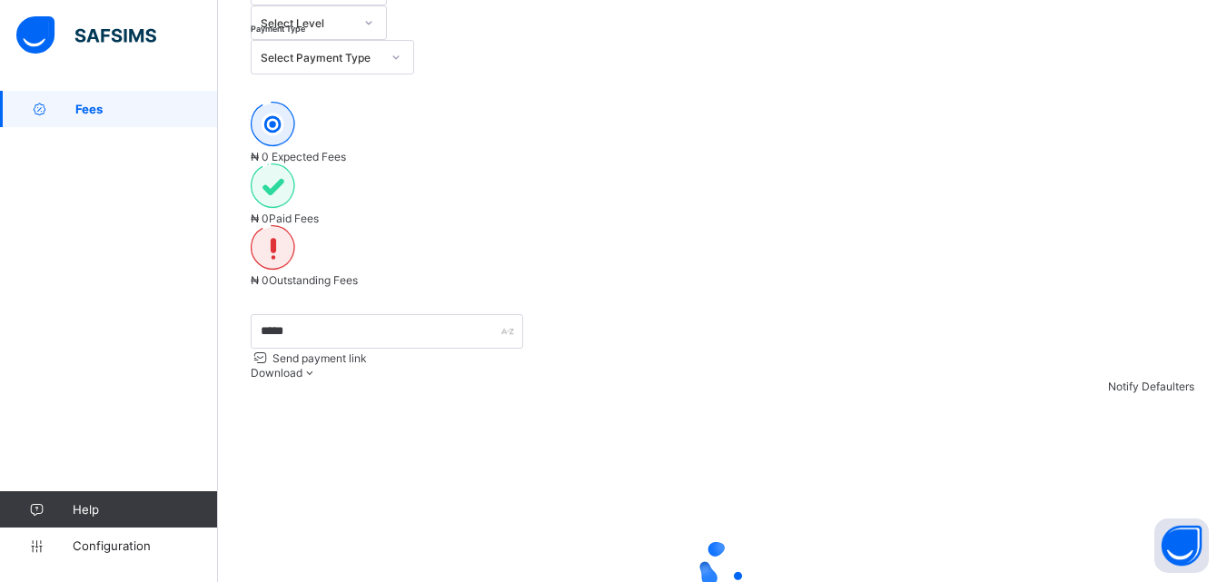
scroll to position [281, 0]
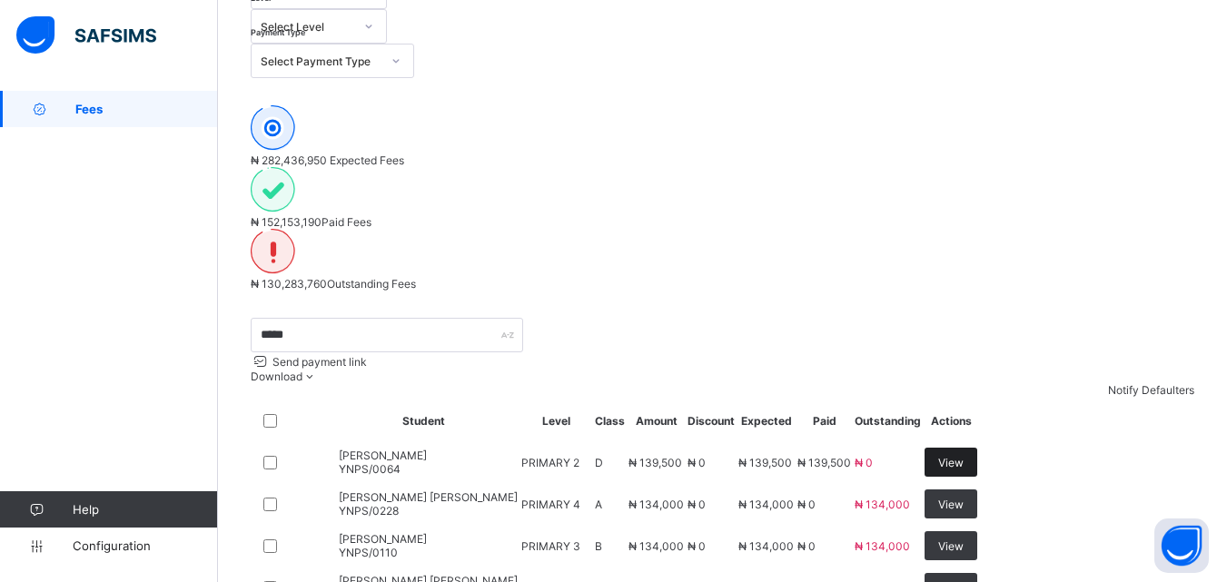
click at [963, 456] on span "View" at bounding box center [950, 463] width 25 height 14
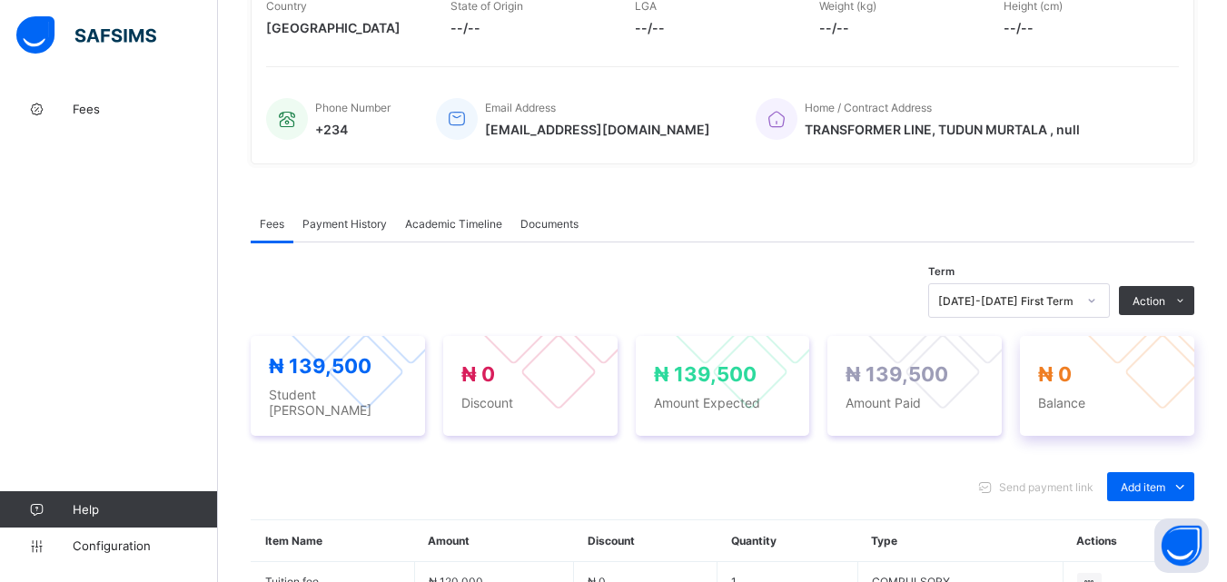
scroll to position [363, 0]
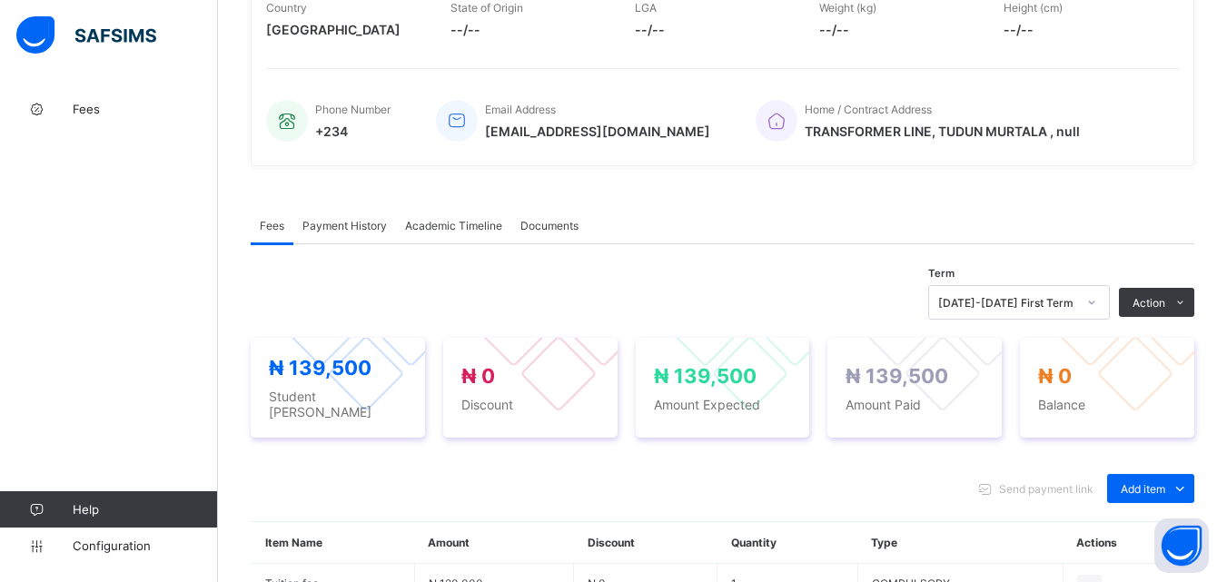
click at [336, 232] on span "Payment History" at bounding box center [344, 226] width 84 height 14
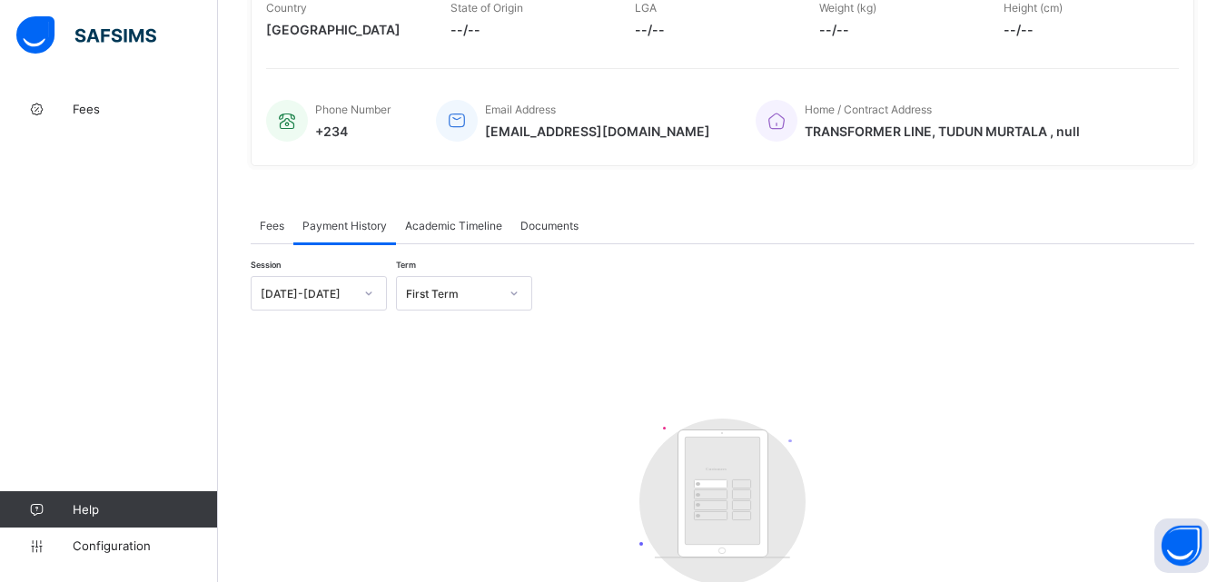
click at [268, 232] on span "Fees" at bounding box center [272, 226] width 25 height 14
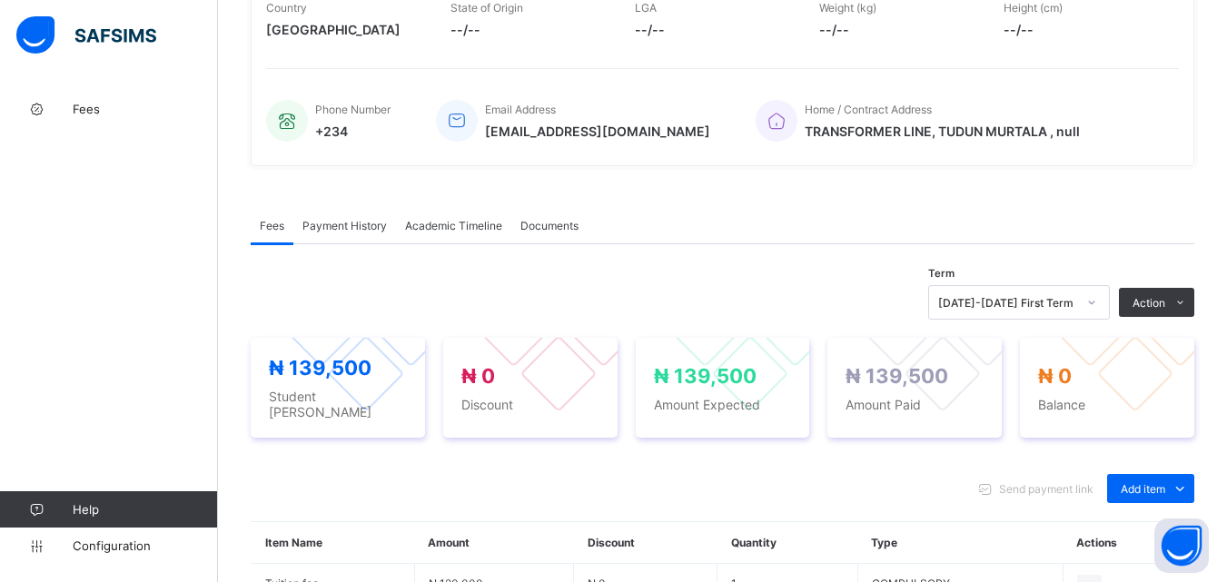
click at [363, 224] on span "Payment History" at bounding box center [344, 226] width 84 height 14
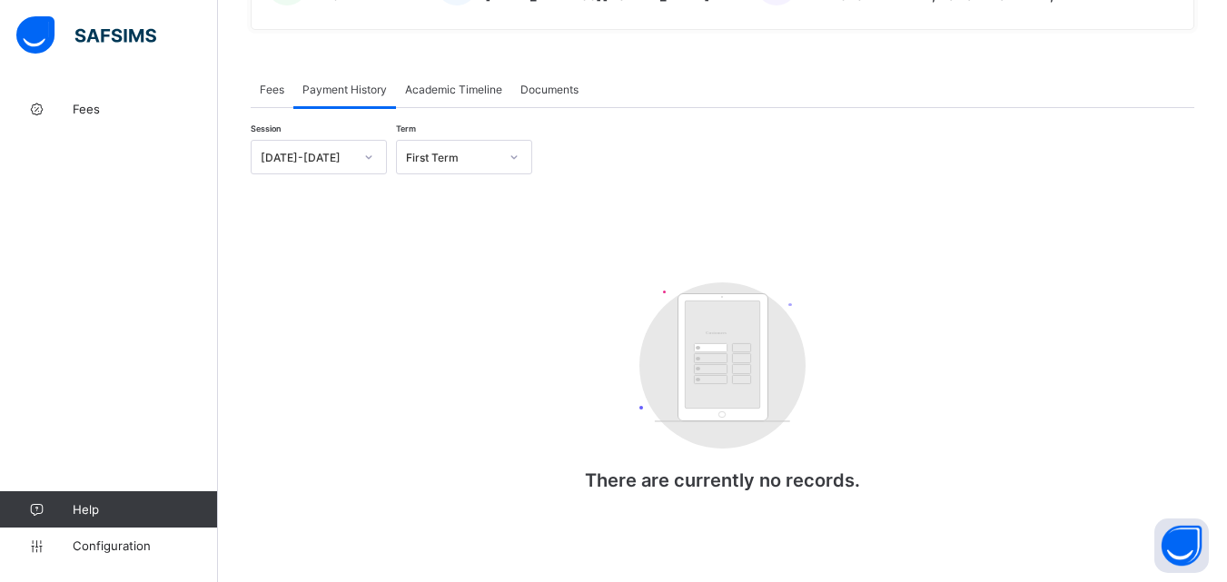
scroll to position [506, 0]
click at [269, 87] on span "Fees" at bounding box center [272, 90] width 25 height 14
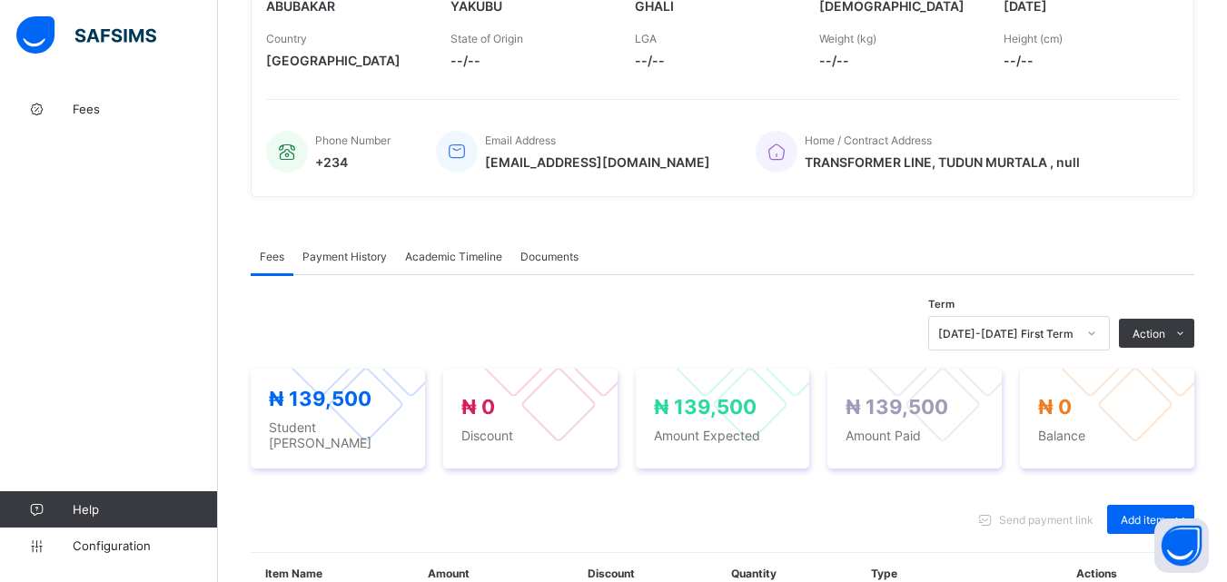
scroll to position [454, 0]
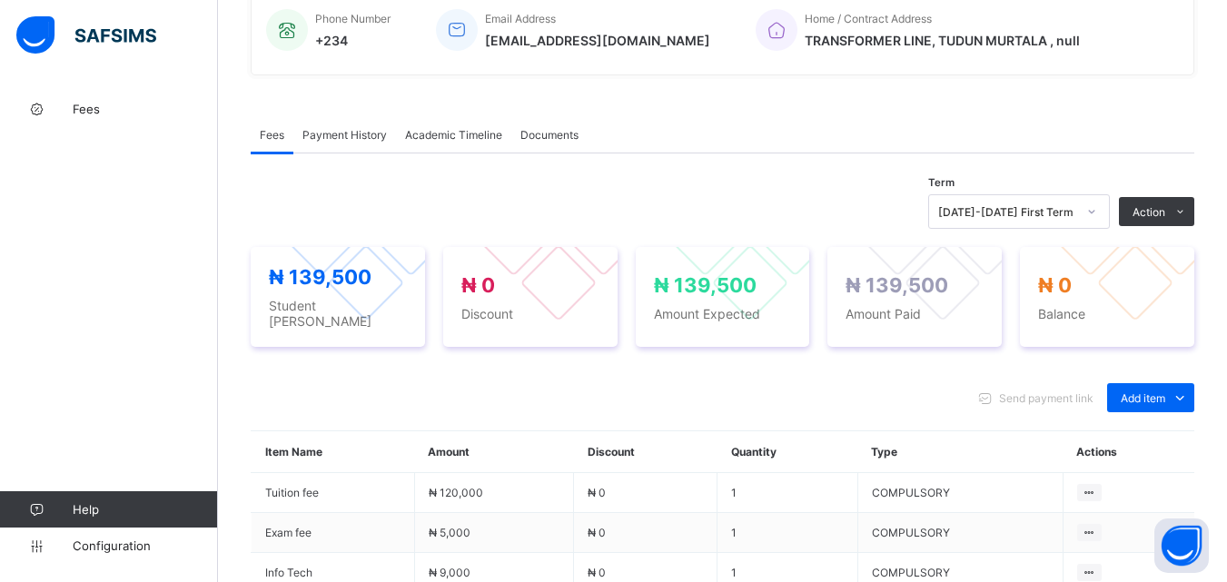
click at [359, 139] on span "Payment History" at bounding box center [344, 135] width 84 height 14
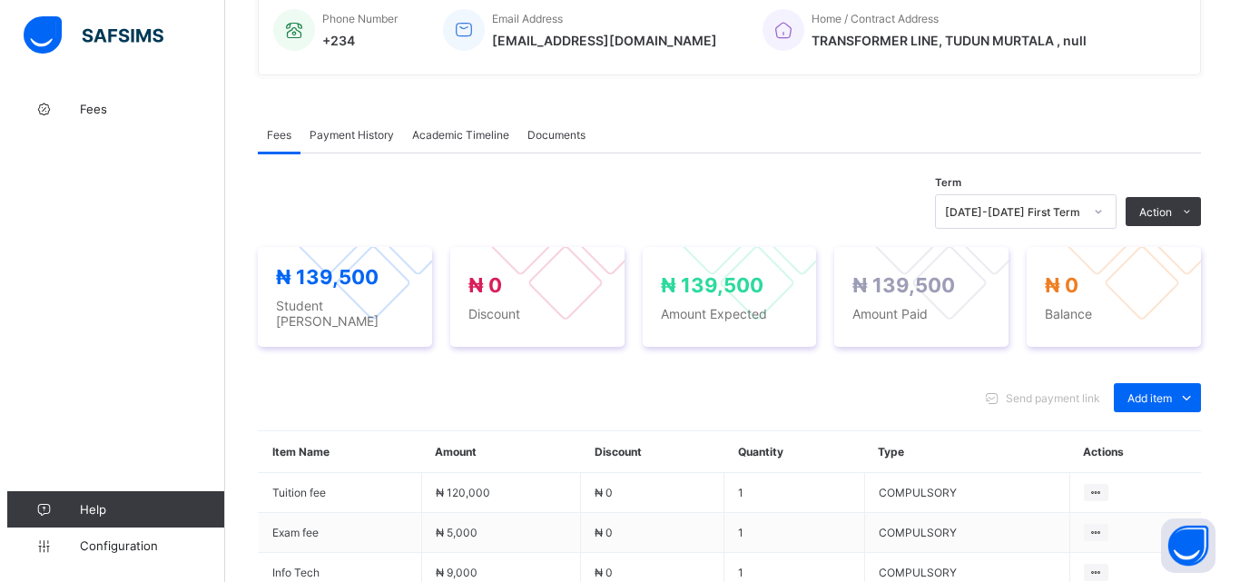
scroll to position [282, 0]
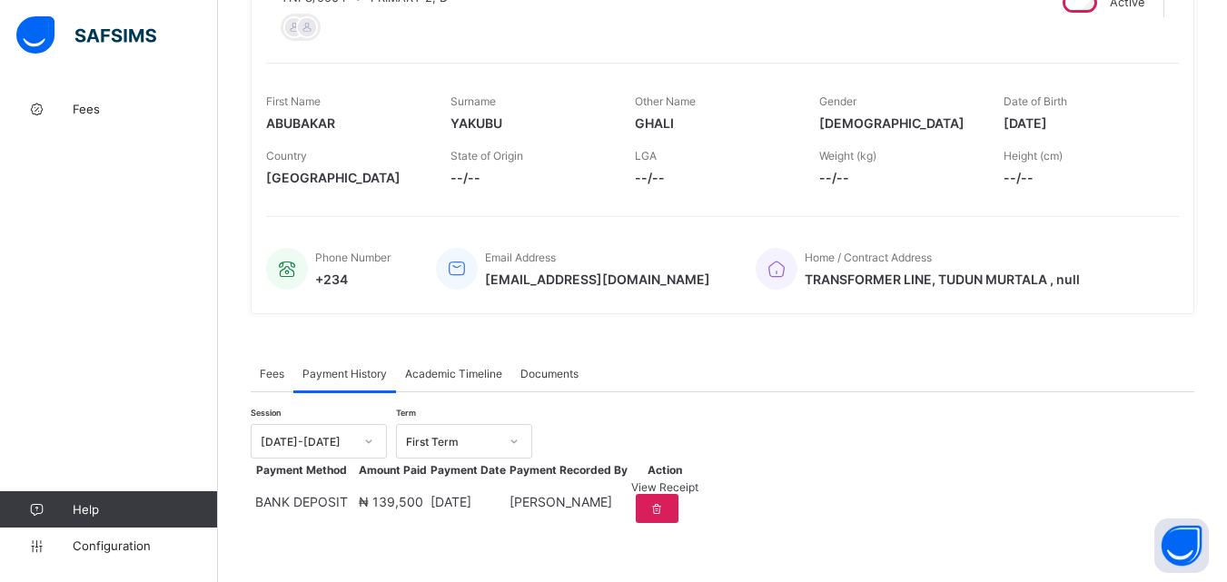
click at [698, 489] on span "View Receipt" at bounding box center [664, 487] width 67 height 14
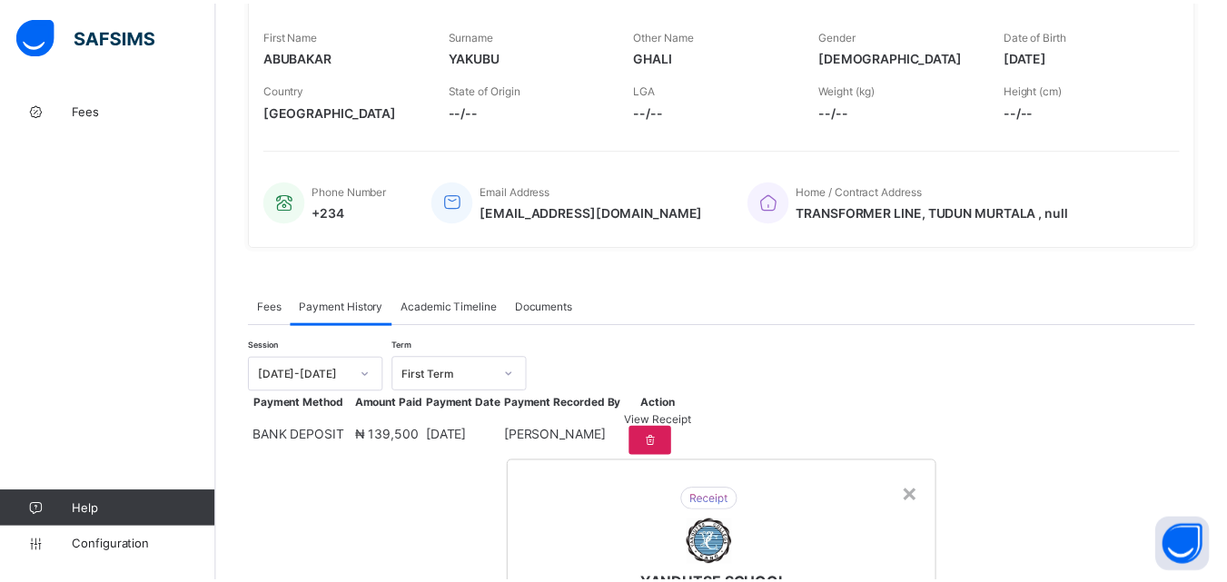
scroll to position [0, 0]
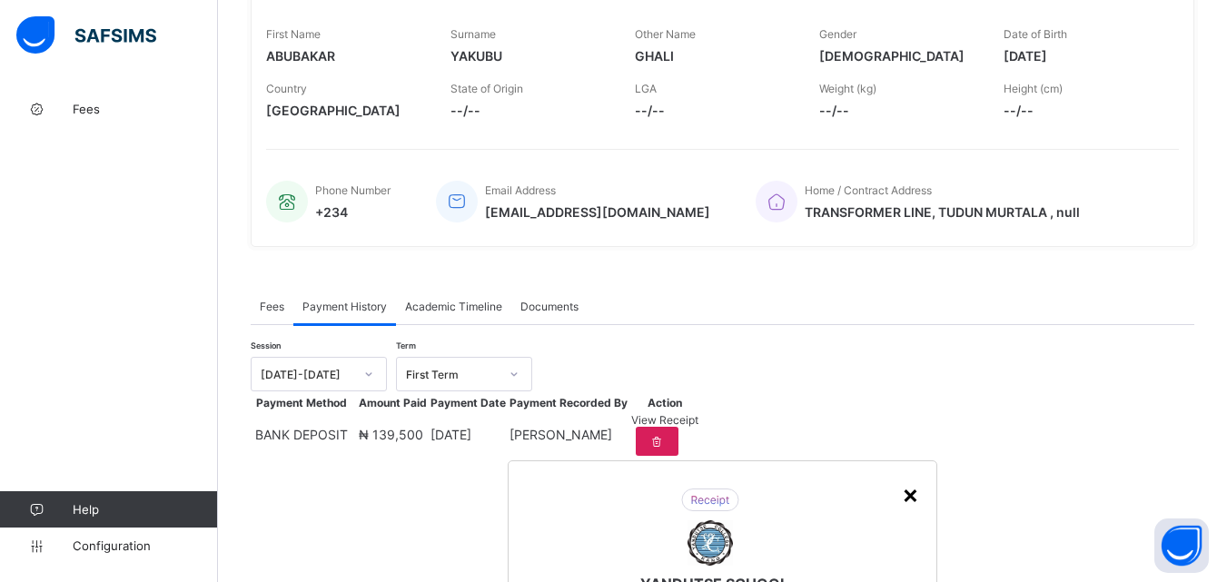
click at [902, 478] on div "×" at bounding box center [910, 493] width 17 height 31
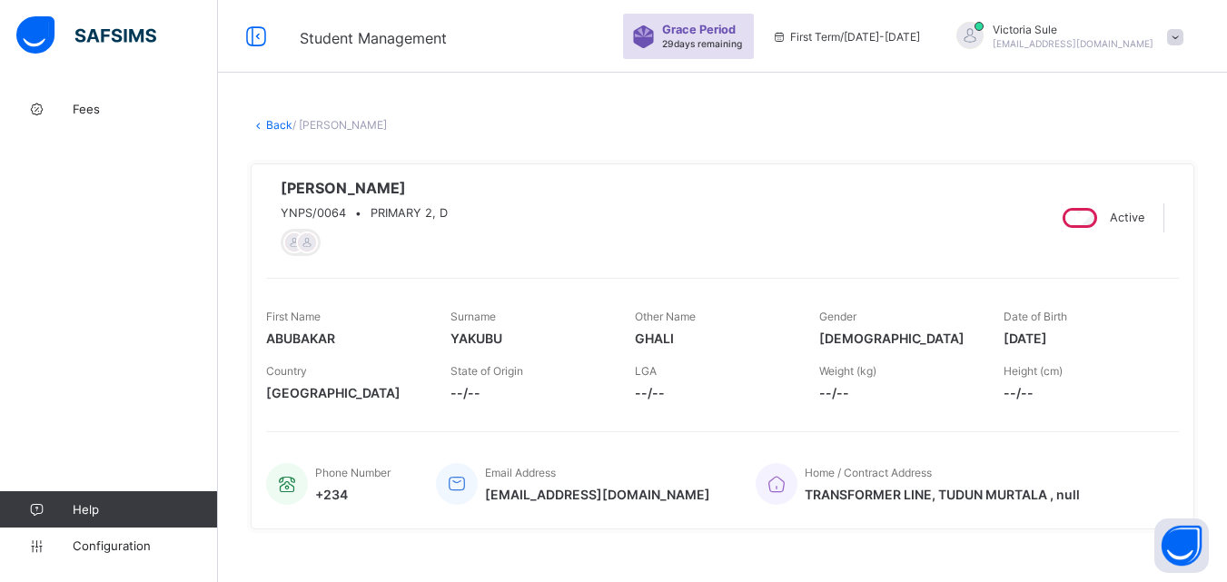
scroll to position [182, 0]
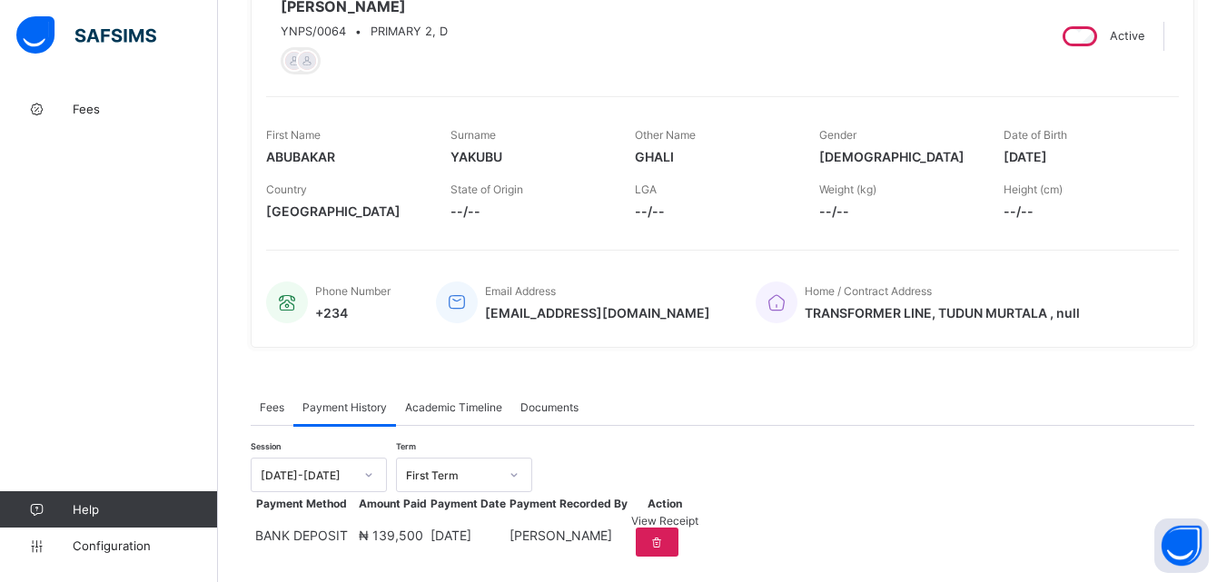
click at [704, 414] on div "Fees Payment History Academic Timeline Documents" at bounding box center [722, 407] width 943 height 37
click at [355, 414] on span "Payment History" at bounding box center [344, 407] width 84 height 14
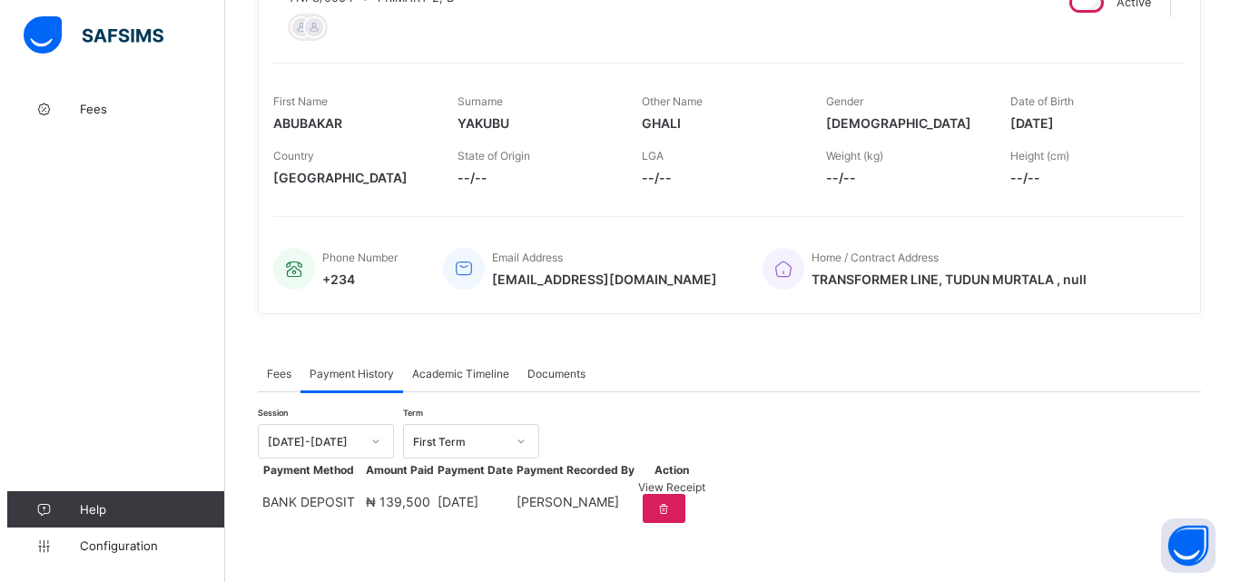
scroll to position [282, 0]
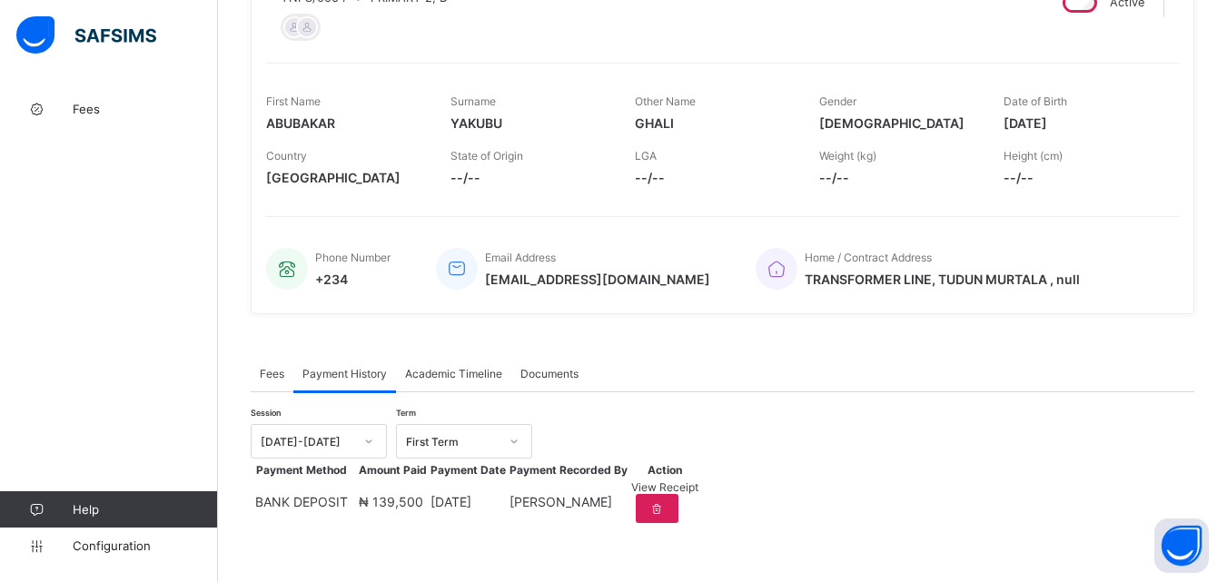
click at [698, 480] on span "View Receipt" at bounding box center [664, 487] width 67 height 14
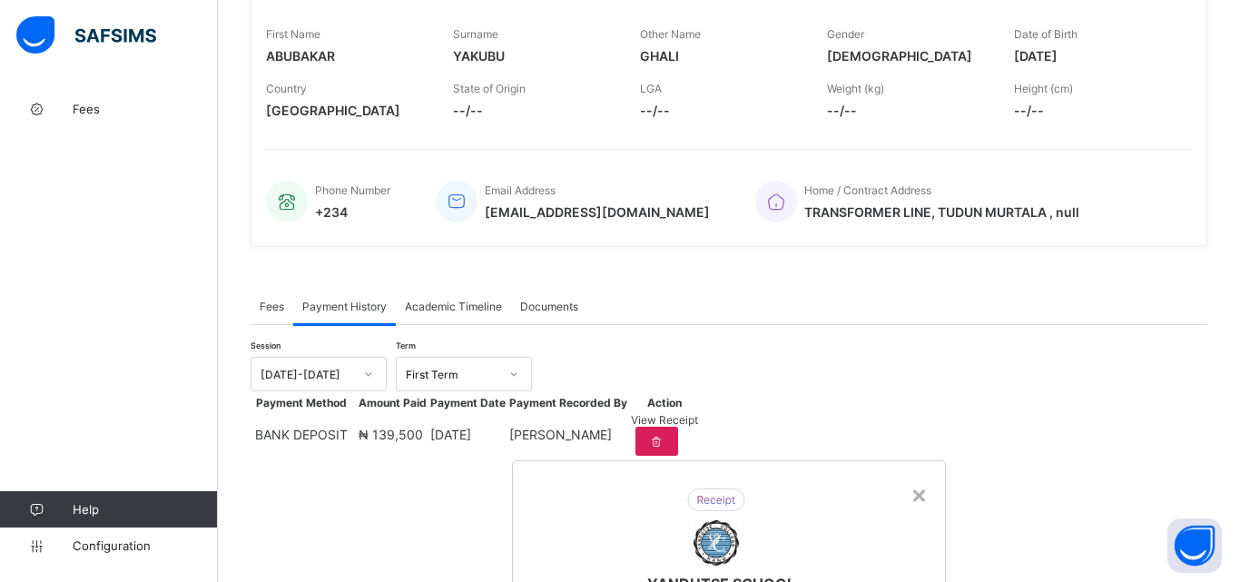
click at [911, 478] on div "×" at bounding box center [919, 493] width 17 height 31
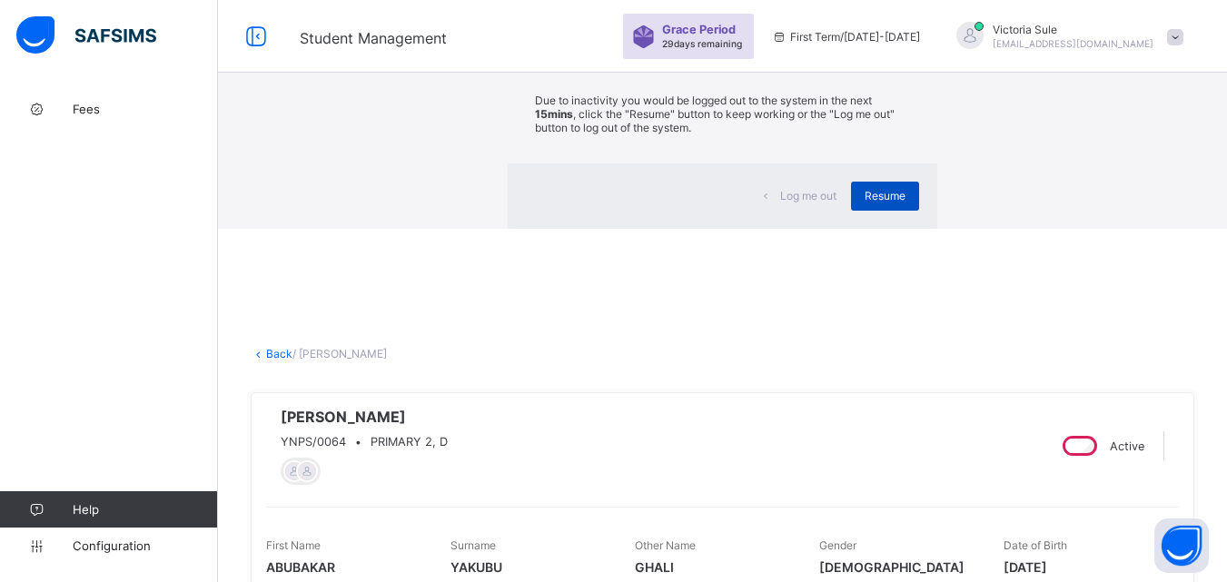
click at [851, 211] on div "Resume" at bounding box center [885, 196] width 68 height 29
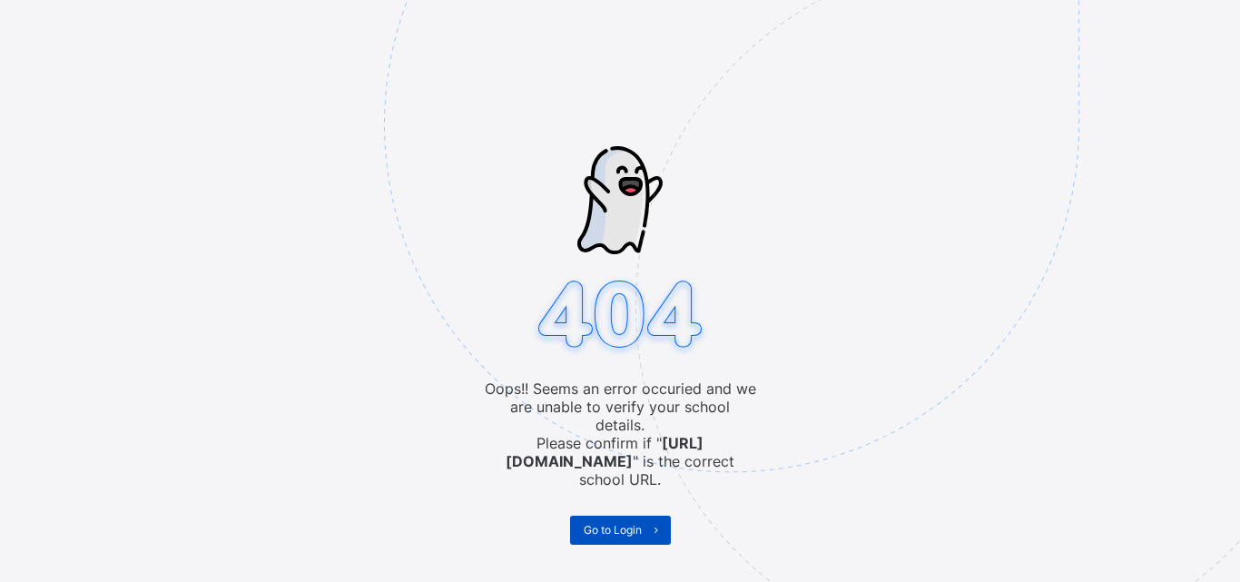
click at [627, 523] on span "Go to Login" at bounding box center [613, 530] width 58 height 14
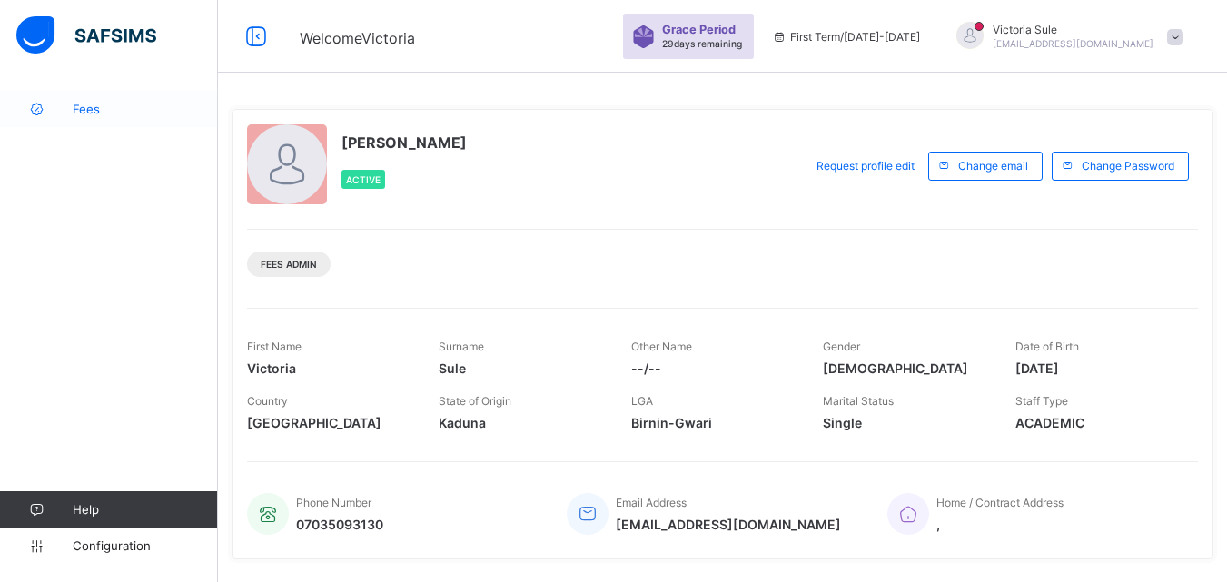
click at [84, 108] on span "Fees" at bounding box center [145, 109] width 145 height 15
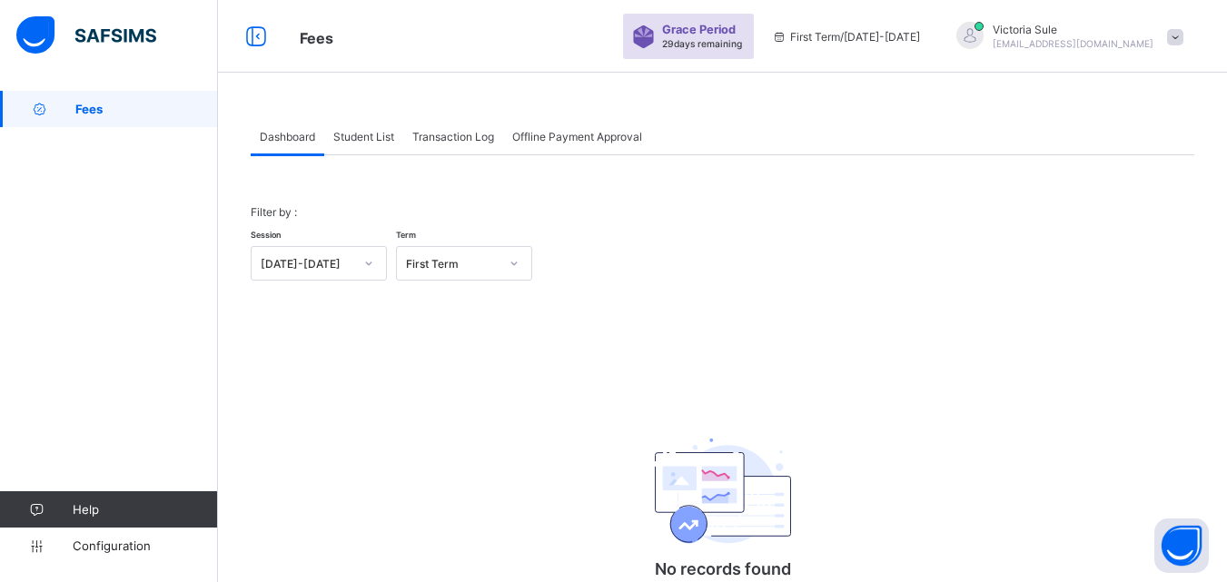
click at [379, 130] on span "Student List" at bounding box center [363, 137] width 61 height 14
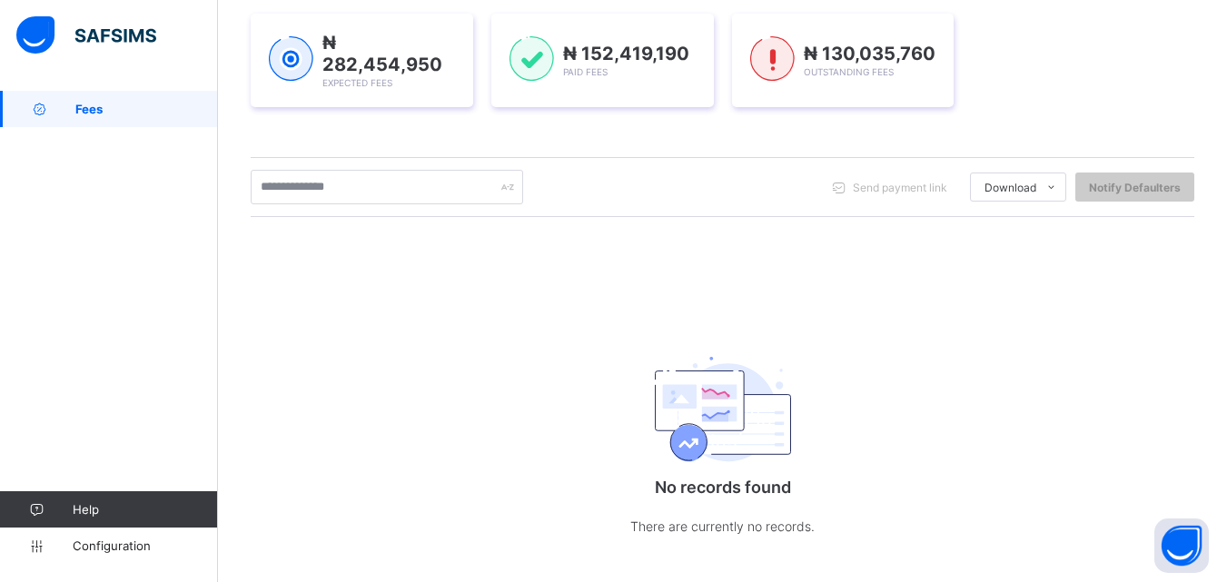
scroll to position [284, 0]
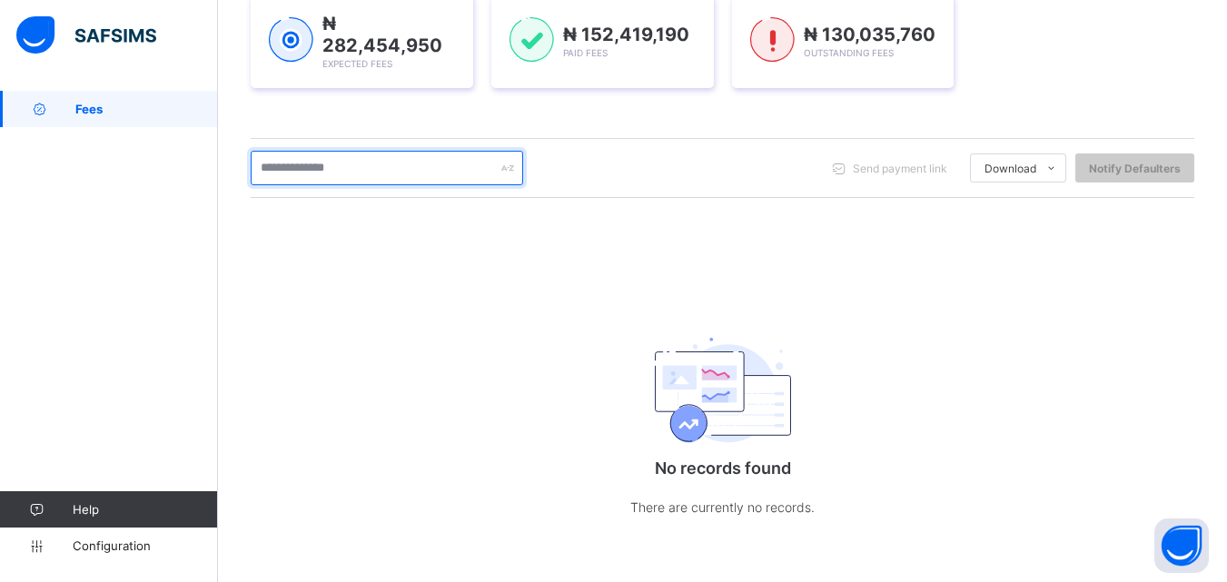
click at [409, 175] on input "text" at bounding box center [387, 168] width 272 height 34
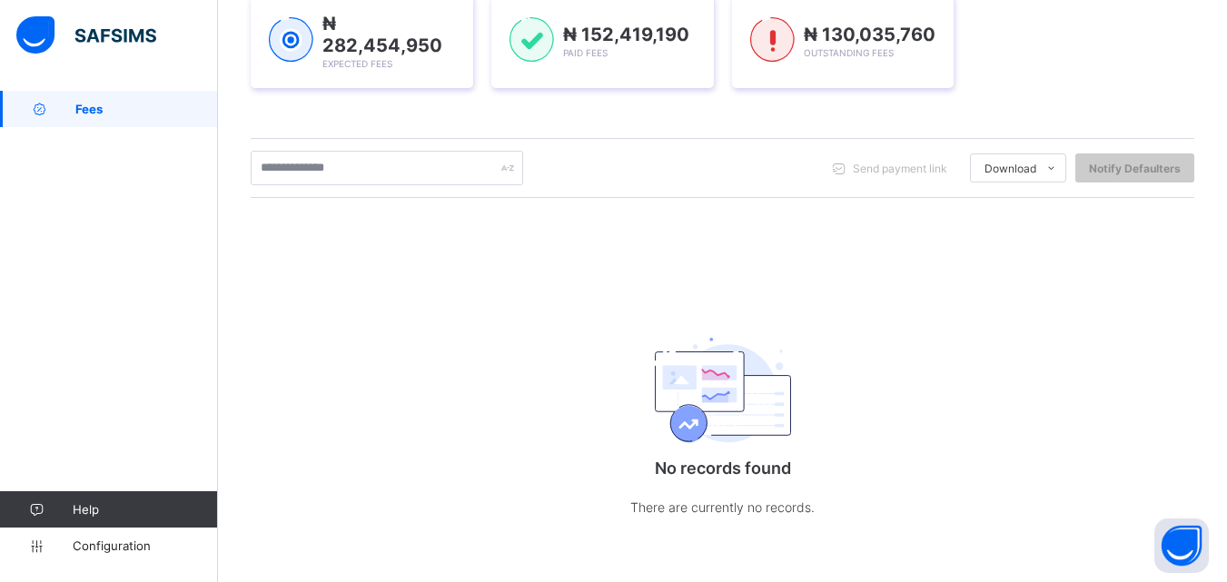
click at [649, 222] on div "Session [DATE]-[DATE] Term First Term Section Select class section Level Select…" at bounding box center [722, 234] width 943 height 642
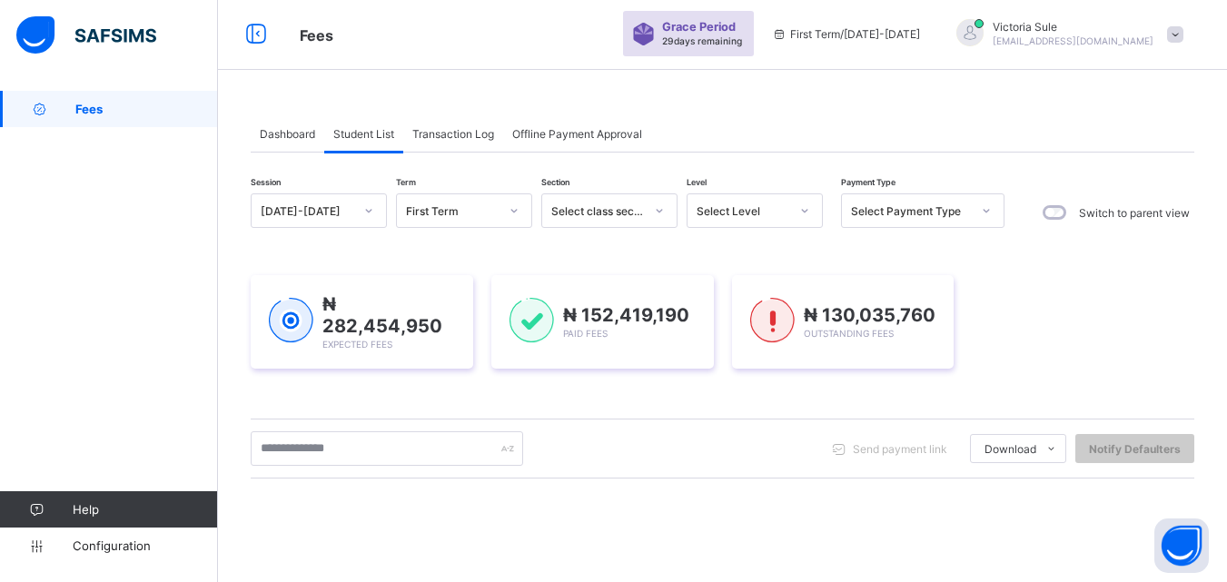
scroll to position [0, 0]
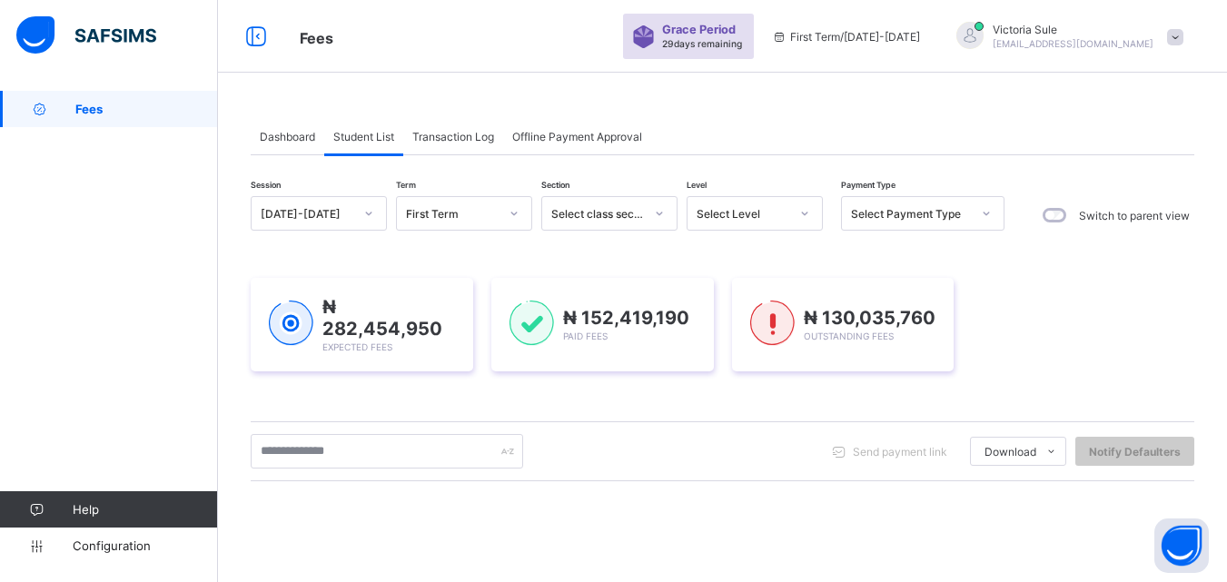
click at [275, 138] on span "Dashboard" at bounding box center [287, 137] width 55 height 14
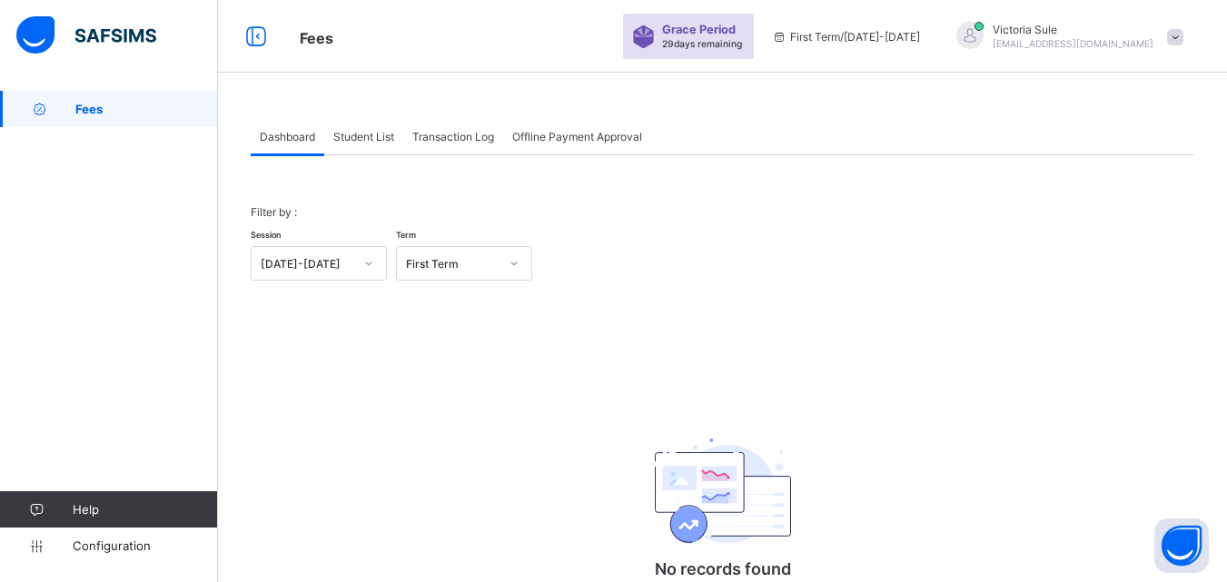
click at [384, 141] on span "Student List" at bounding box center [363, 137] width 61 height 14
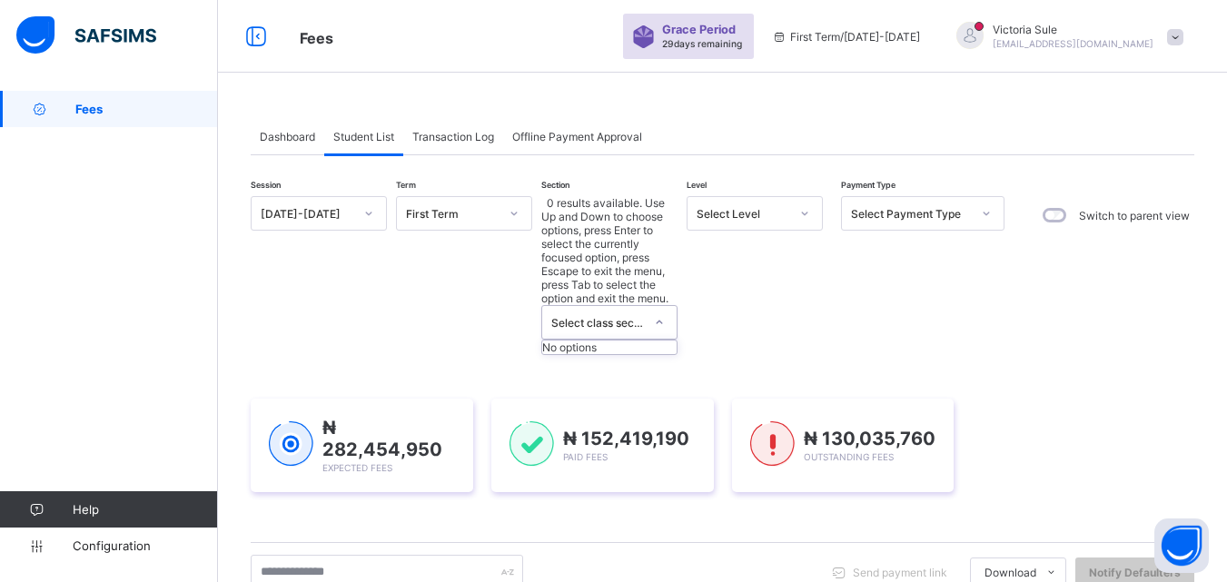
click at [633, 316] on div "Select class section" at bounding box center [597, 323] width 93 height 14
click at [744, 205] on div "Select Level" at bounding box center [737, 213] width 100 height 25
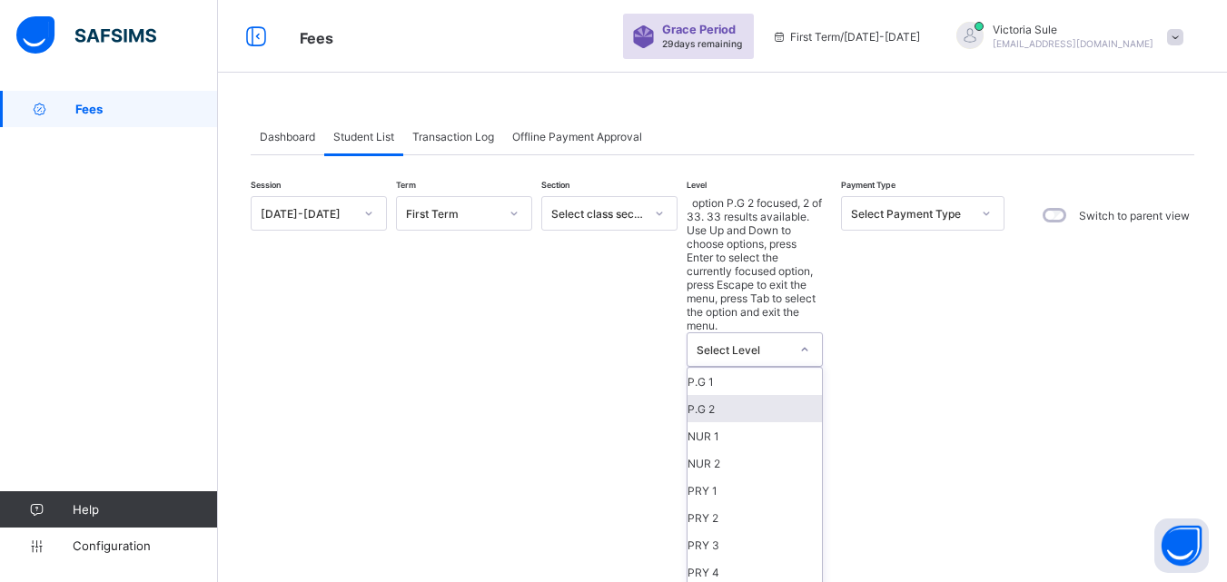
click at [737, 395] on div "P.G 2" at bounding box center [754, 408] width 134 height 27
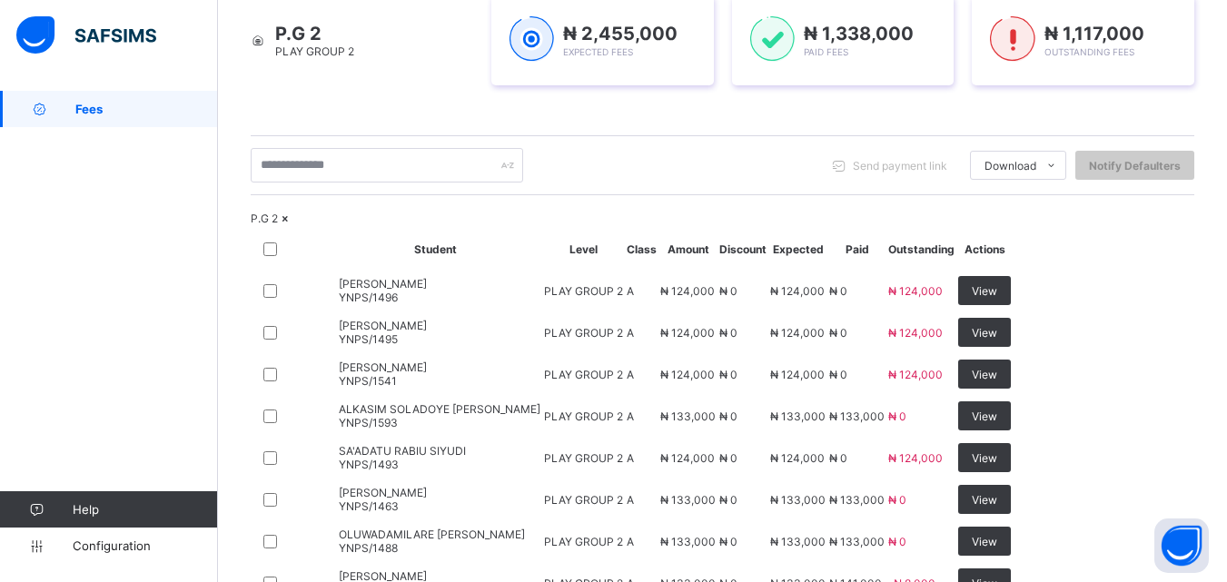
scroll to position [379, 0]
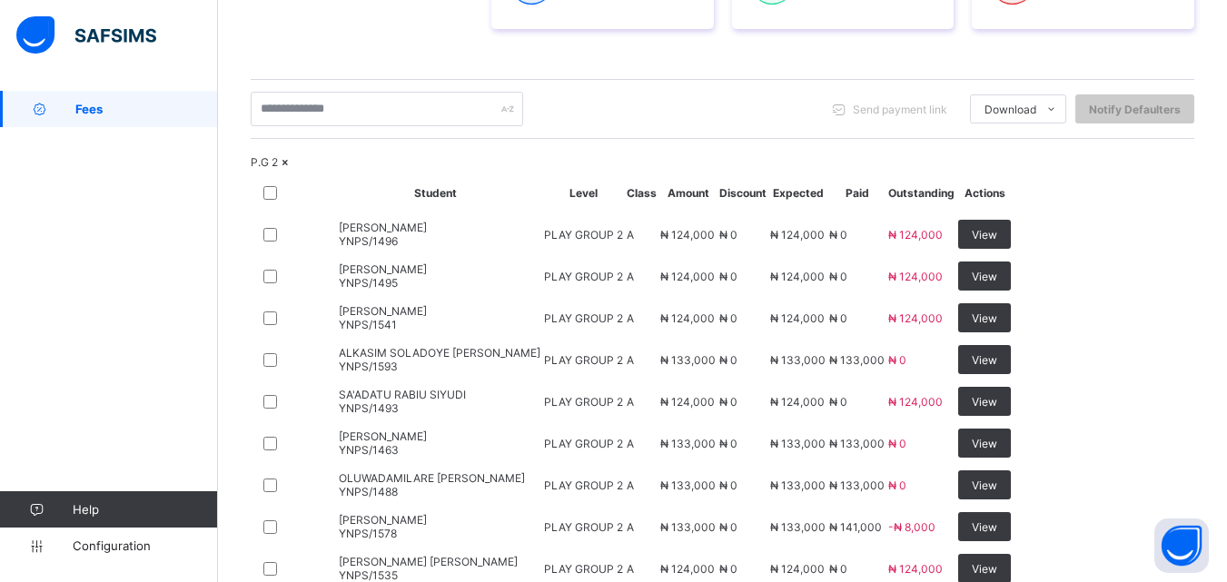
click at [293, 169] on icon at bounding box center [285, 162] width 15 height 14
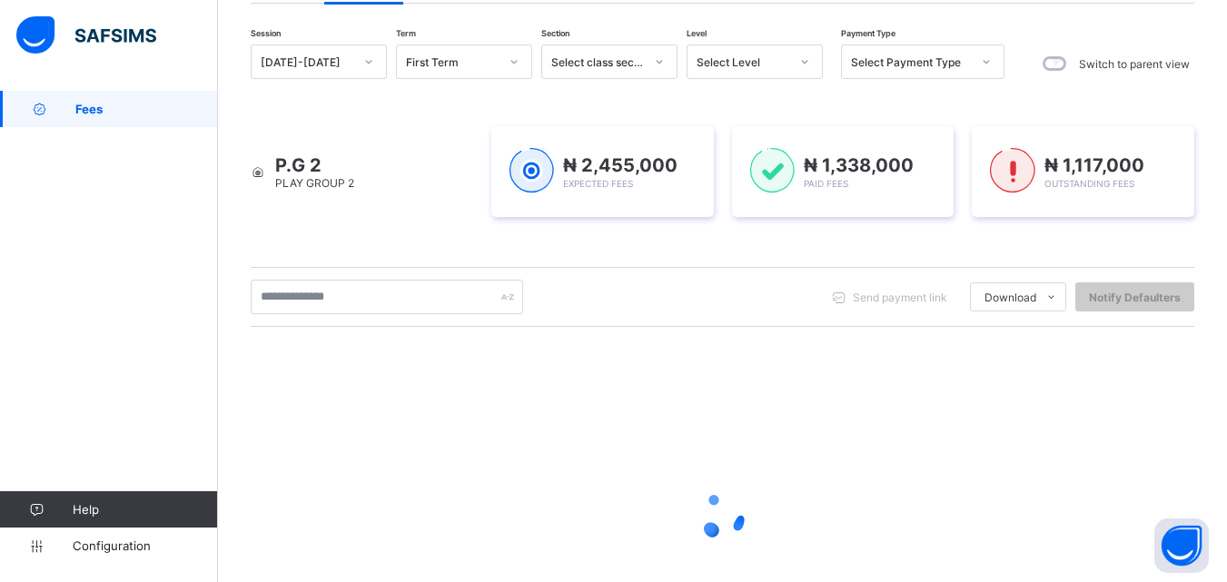
scroll to position [103, 0]
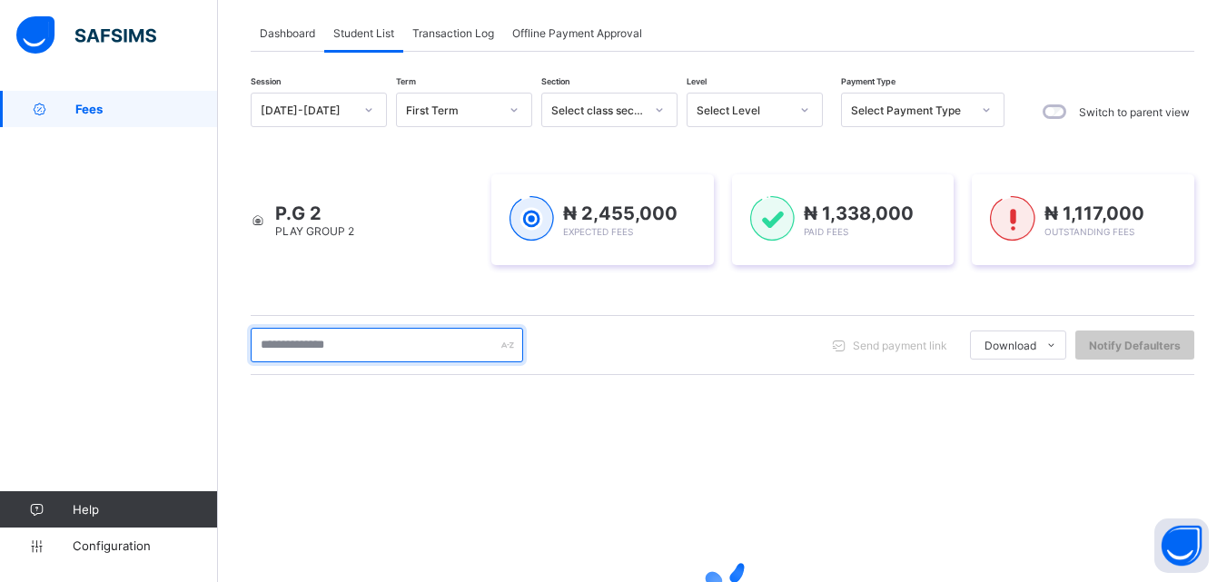
click at [298, 340] on input "text" at bounding box center [387, 345] width 272 height 34
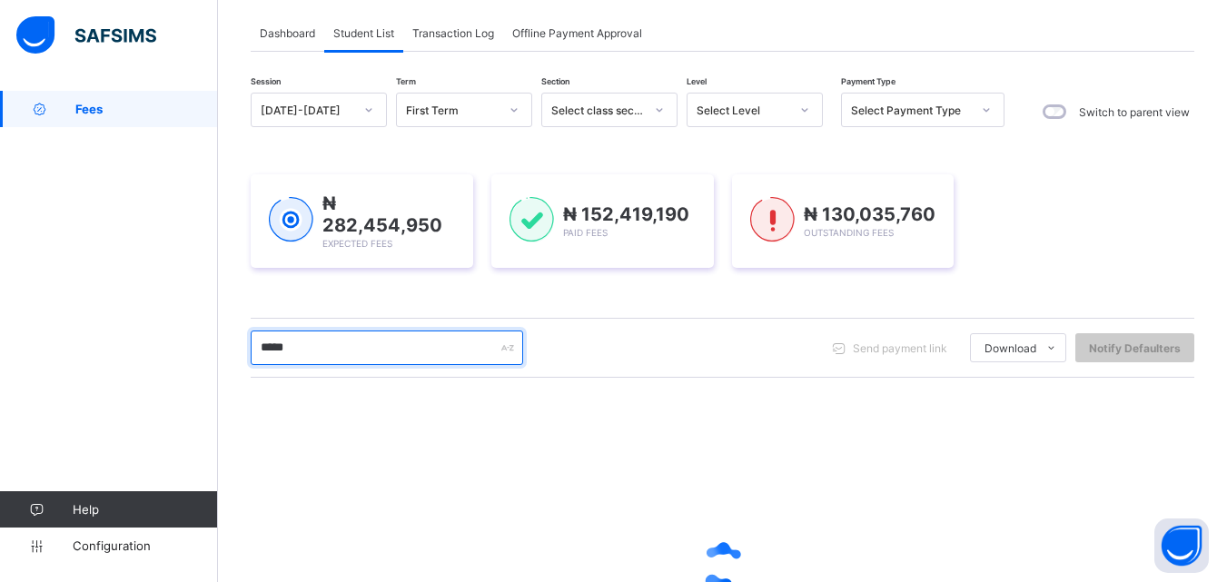
type input "*****"
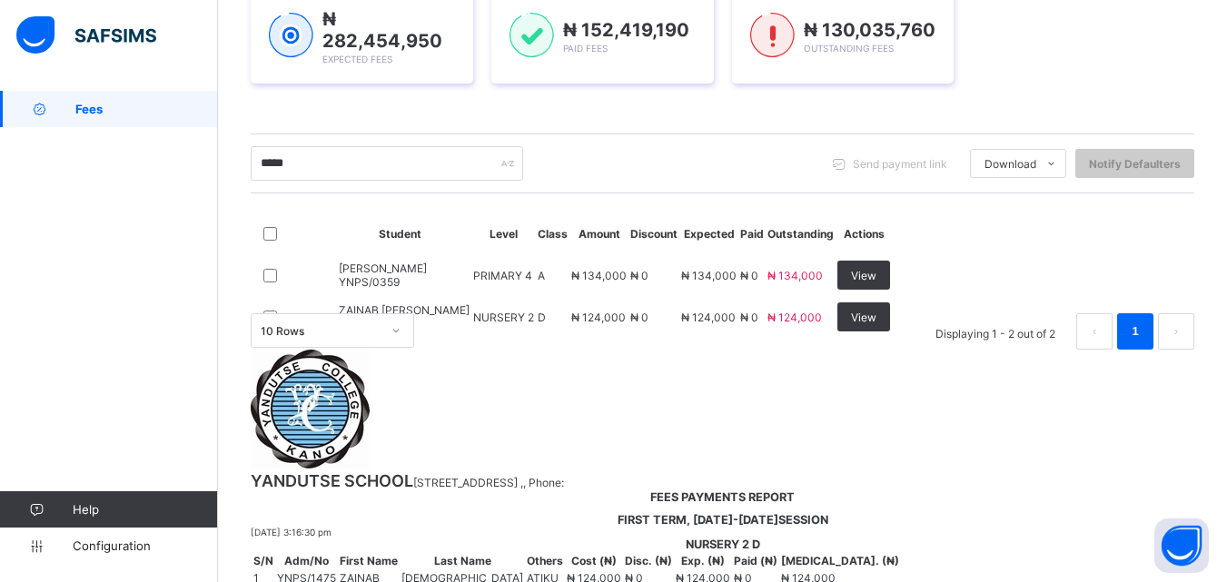
scroll to position [215, 0]
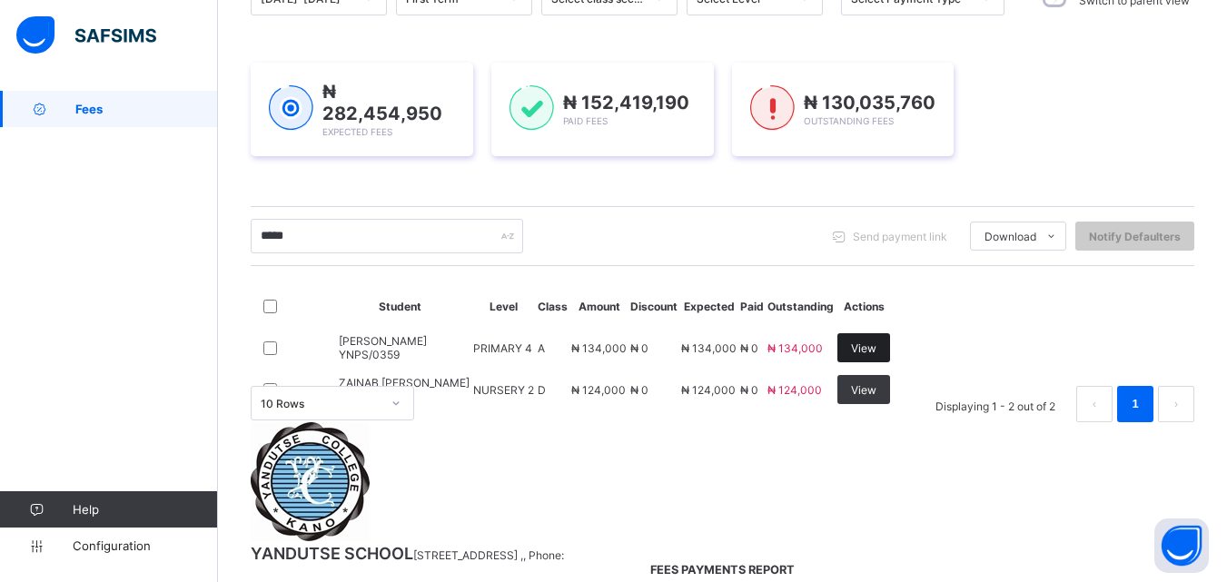
click at [876, 355] on span "View" at bounding box center [863, 348] width 25 height 14
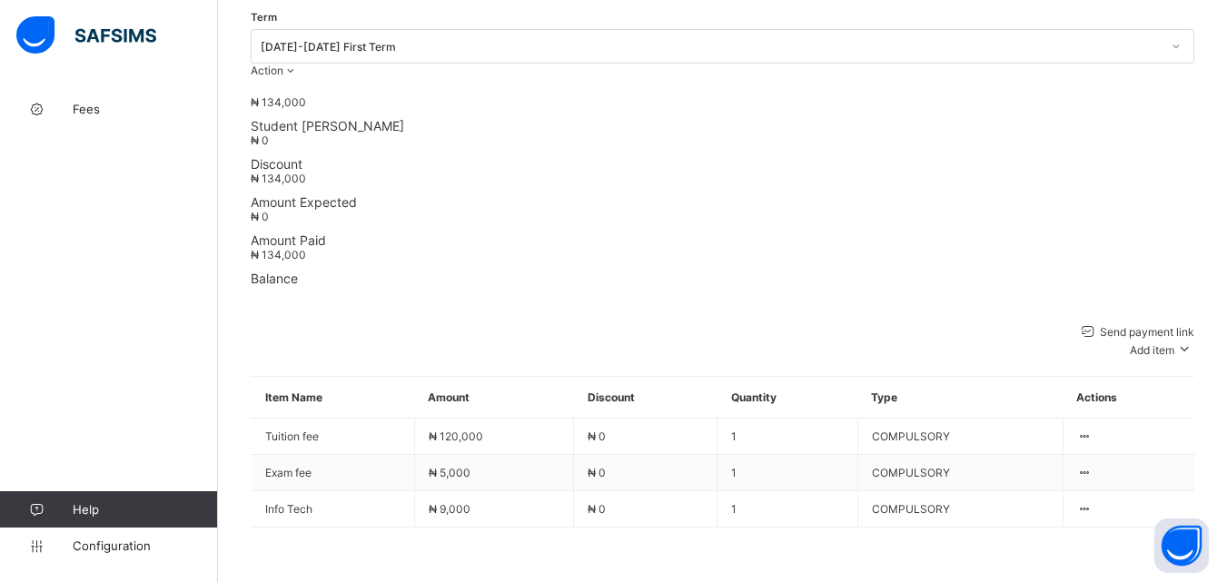
scroll to position [652, 0]
click at [1167, 389] on div "Optional items" at bounding box center [1149, 396] width 73 height 14
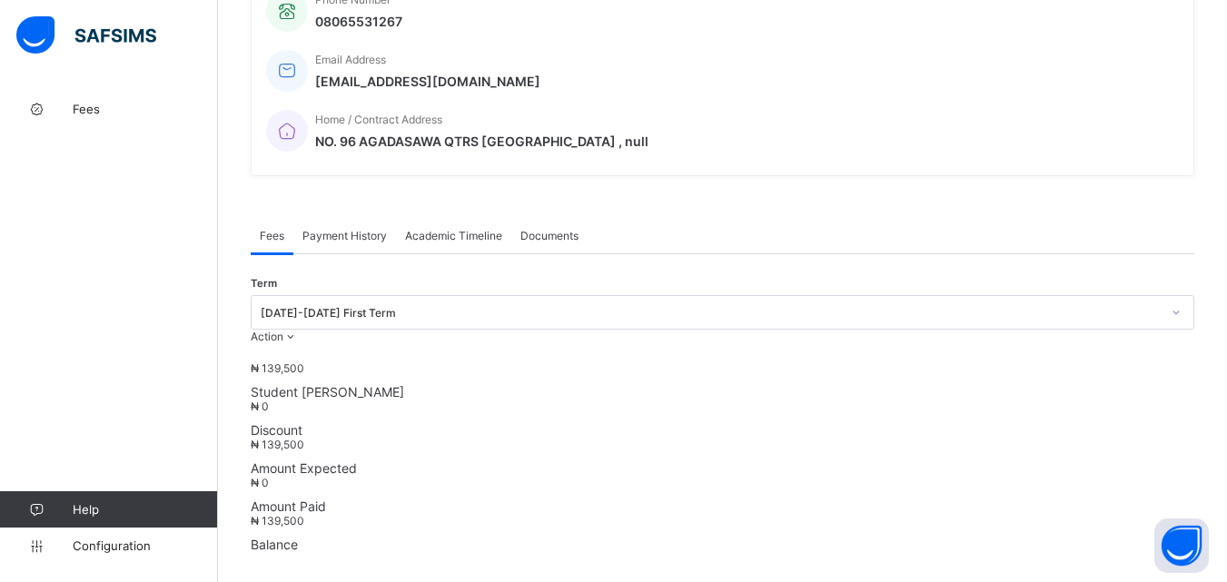
scroll to position [460, 0]
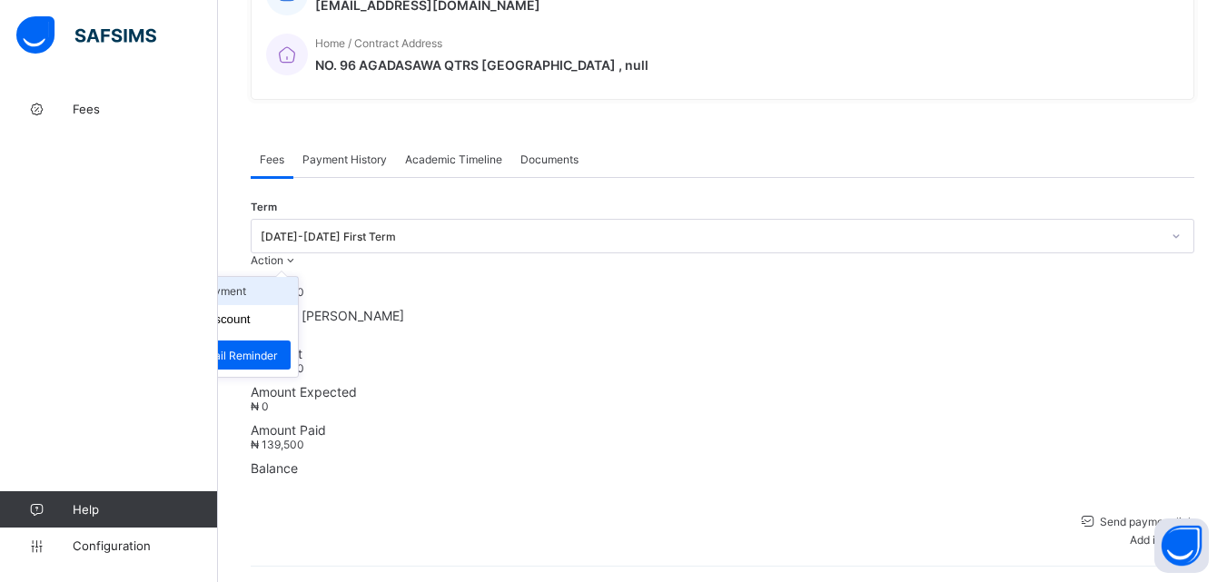
click at [298, 277] on li "Receive Payment" at bounding box center [223, 291] width 149 height 28
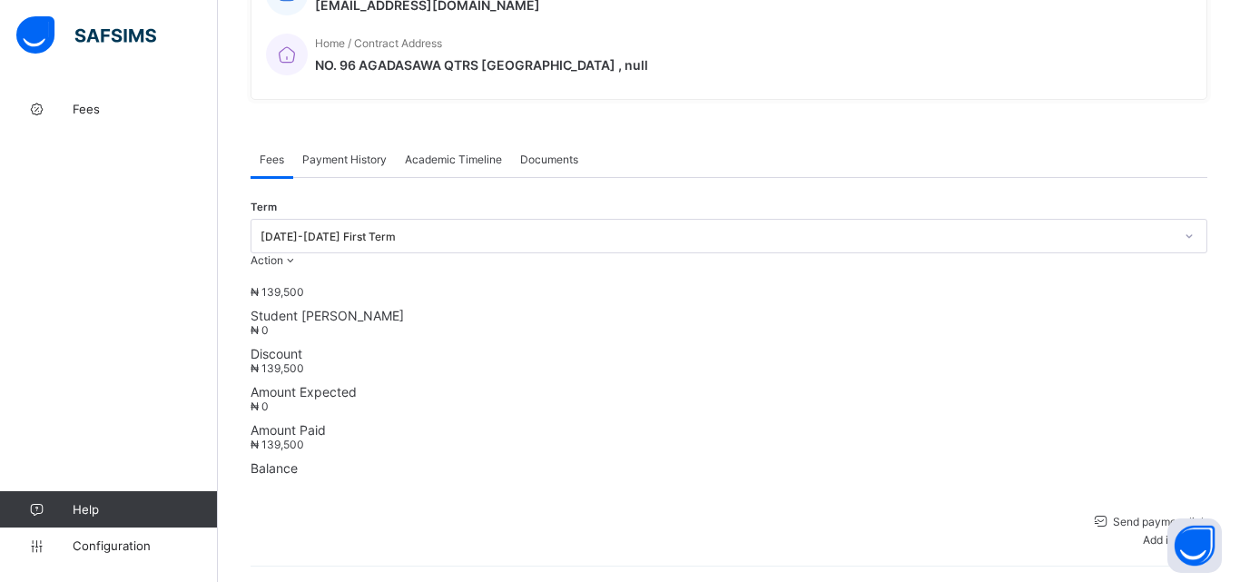
type input "**********"
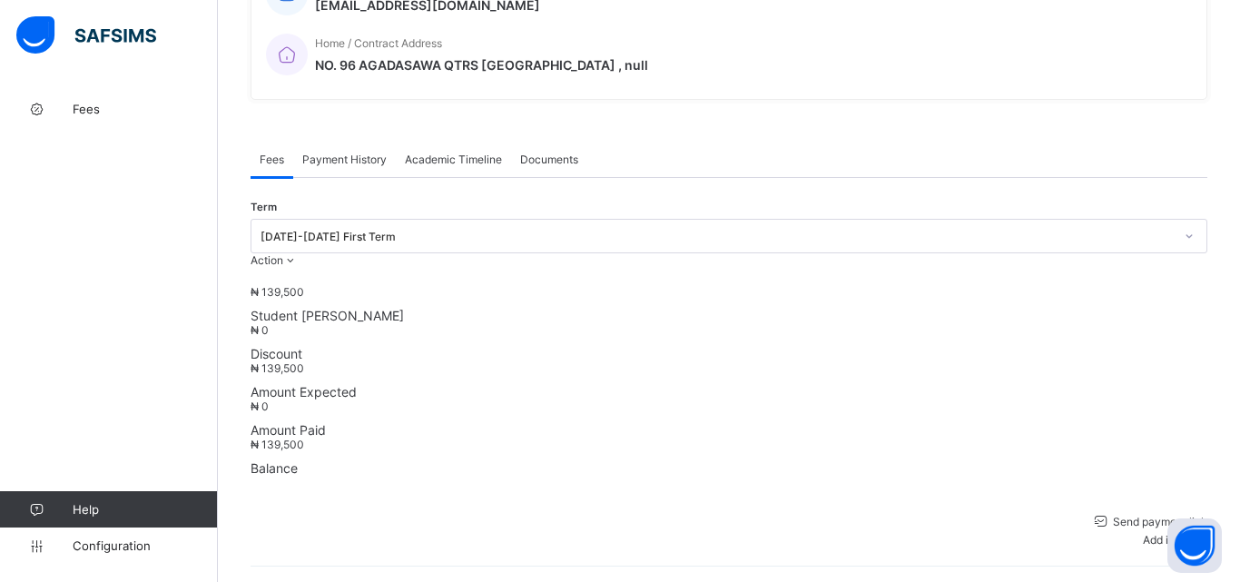
type input "*********"
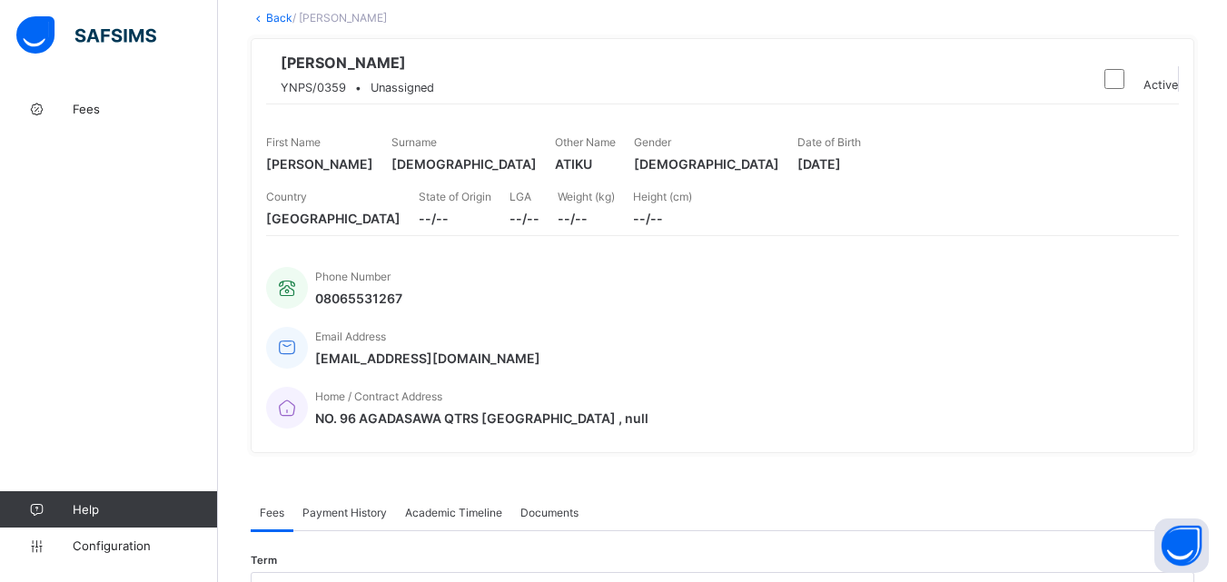
scroll to position [0, 0]
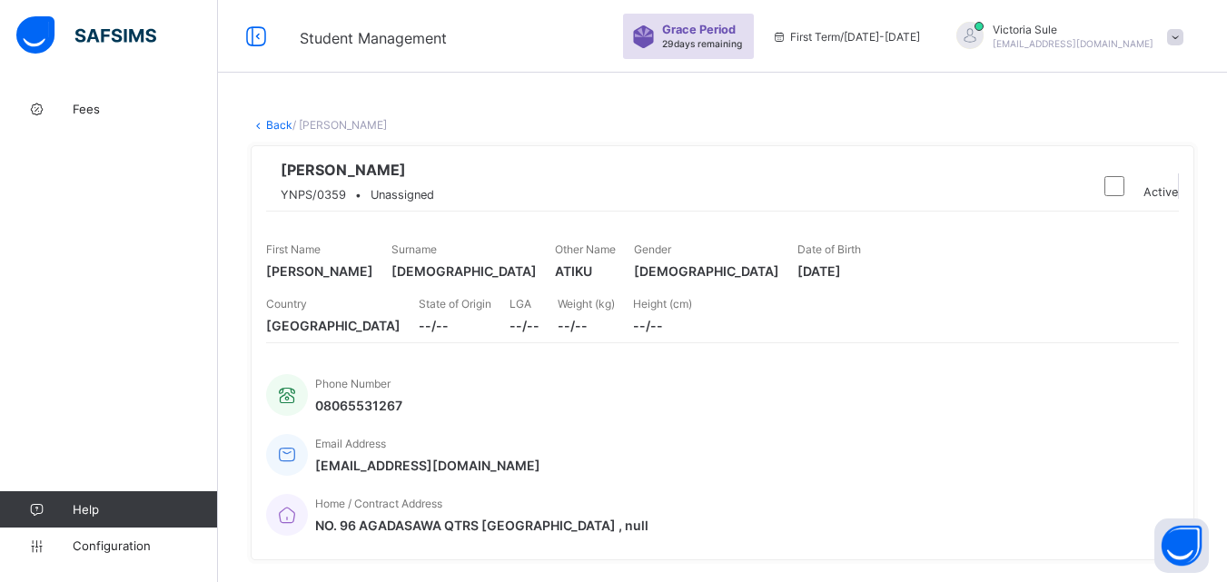
click at [277, 120] on link "Back" at bounding box center [279, 125] width 26 height 14
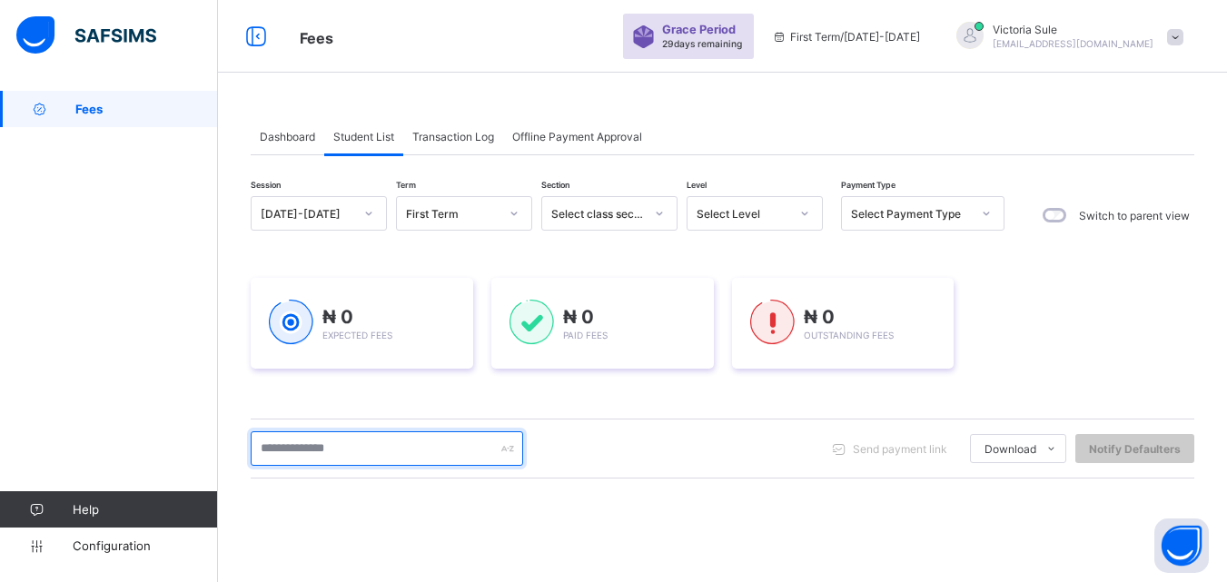
click at [317, 446] on input "text" at bounding box center [387, 448] width 272 height 34
type input "*"
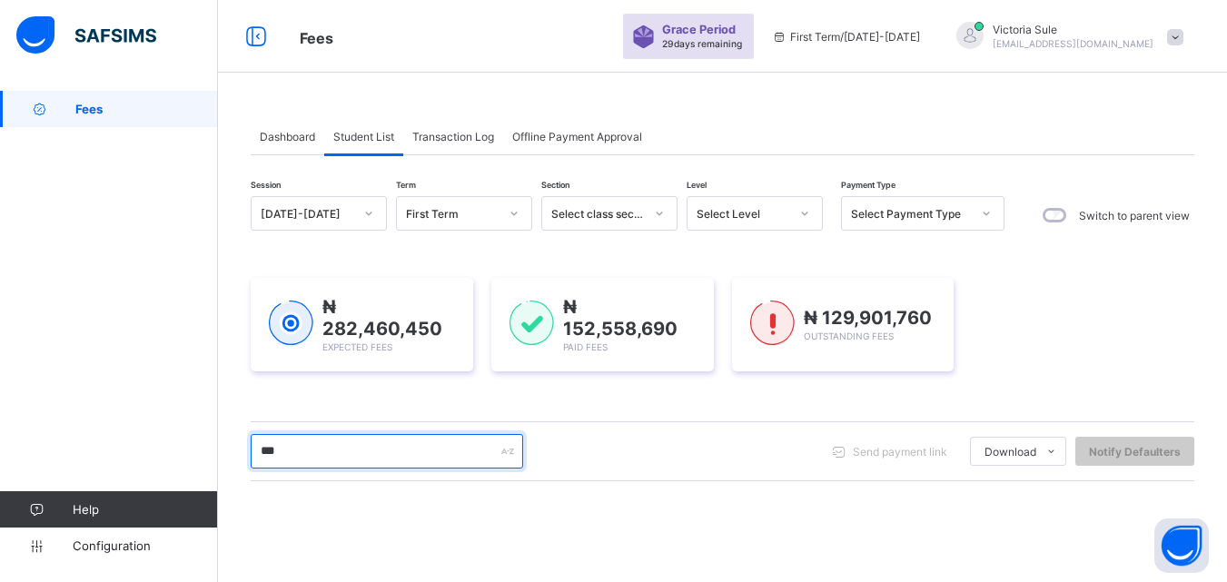
type input "*****"
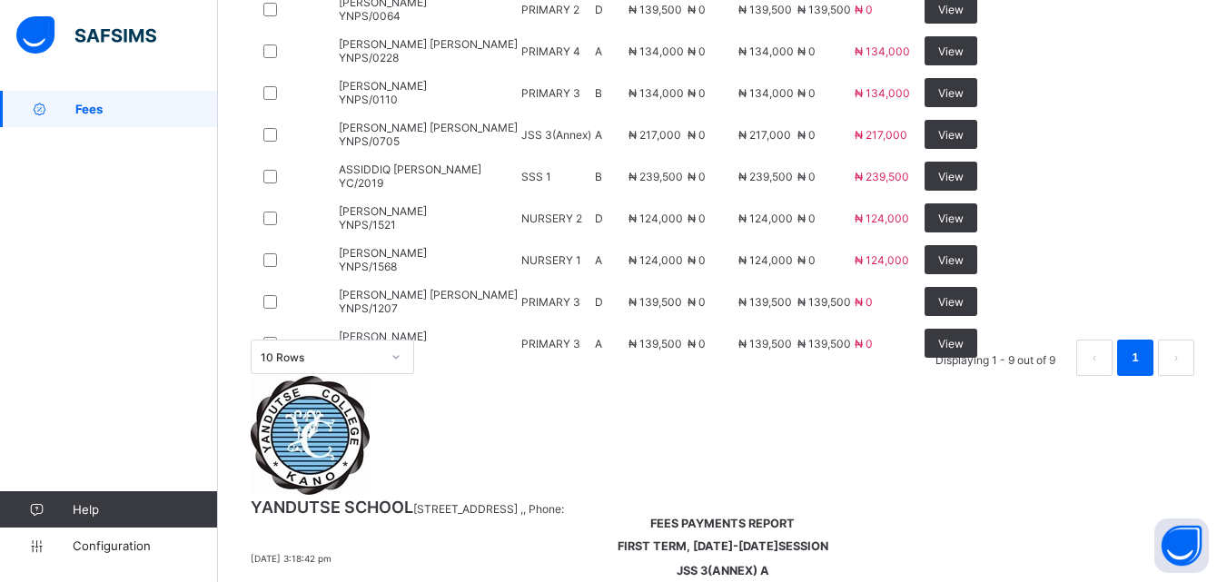
scroll to position [560, 0]
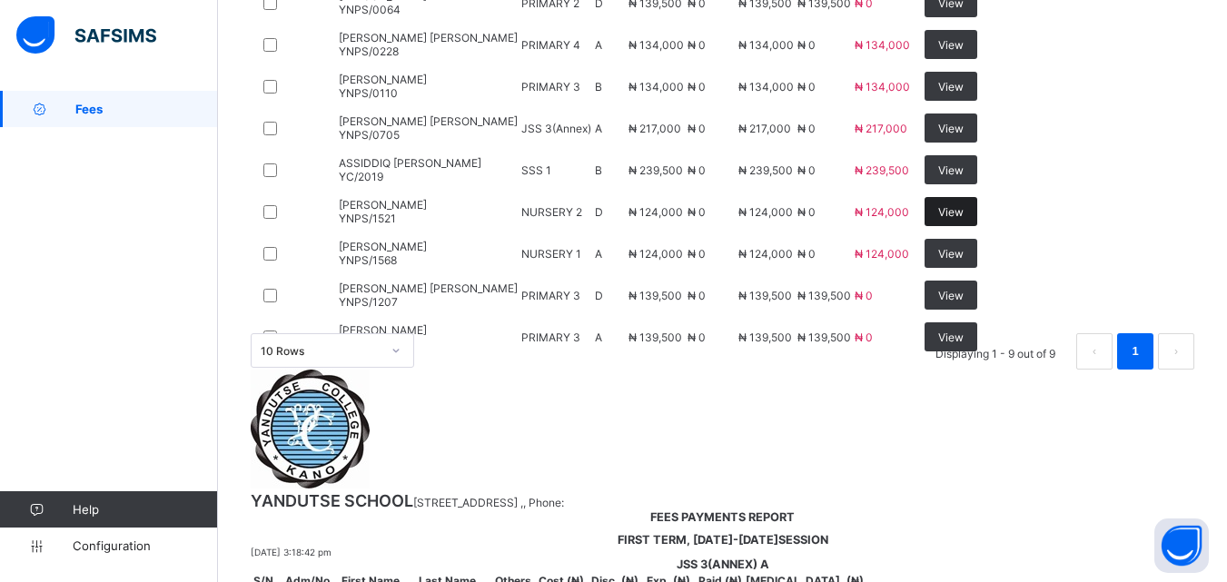
click at [963, 219] on span "View" at bounding box center [950, 212] width 25 height 14
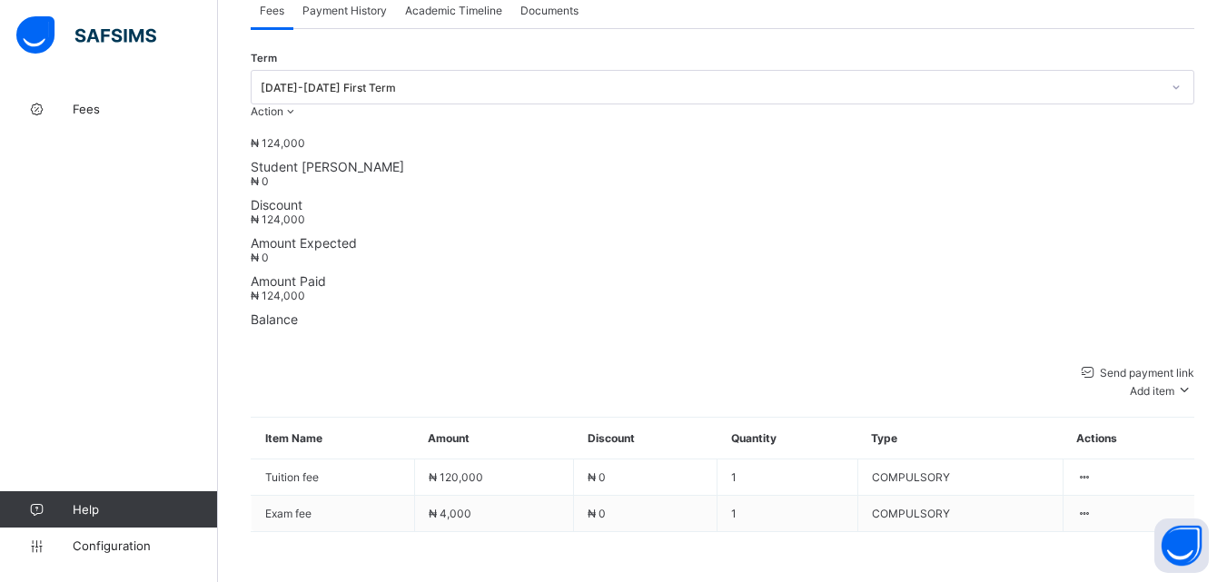
scroll to position [612, 0]
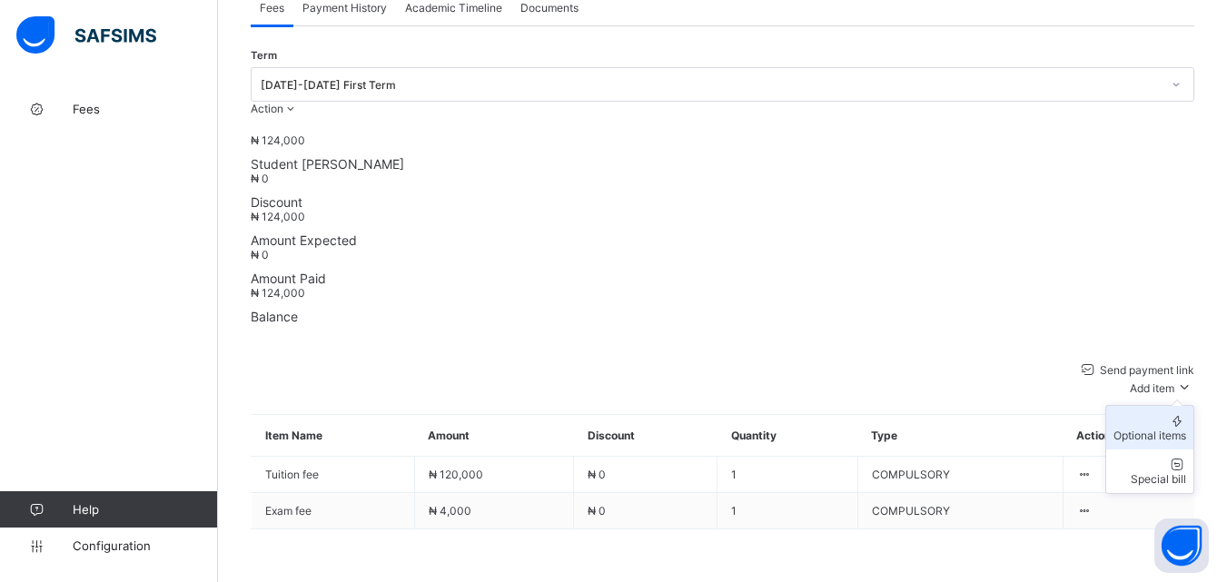
click at [1168, 429] on div "Optional items" at bounding box center [1149, 436] width 73 height 14
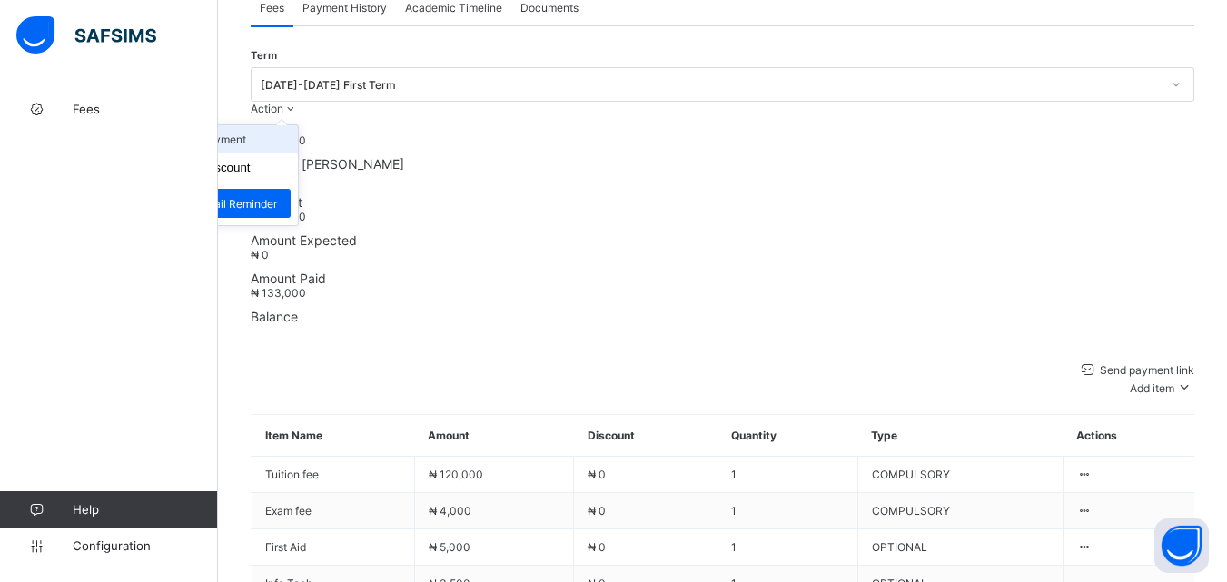
click at [298, 125] on li "Receive Payment" at bounding box center [223, 139] width 149 height 28
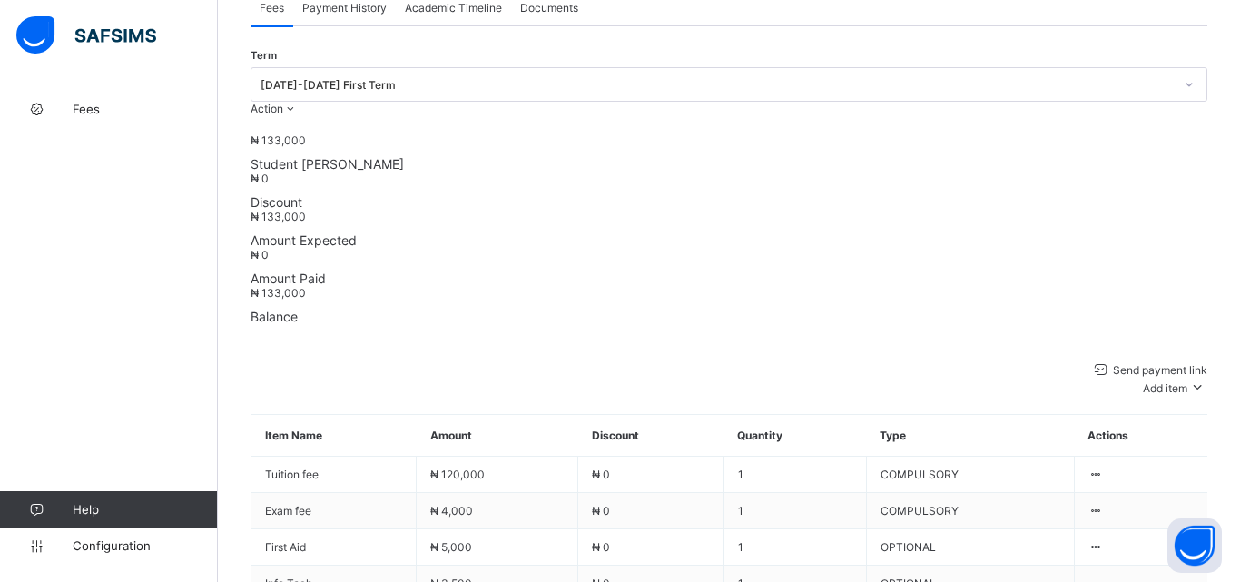
type input "**********"
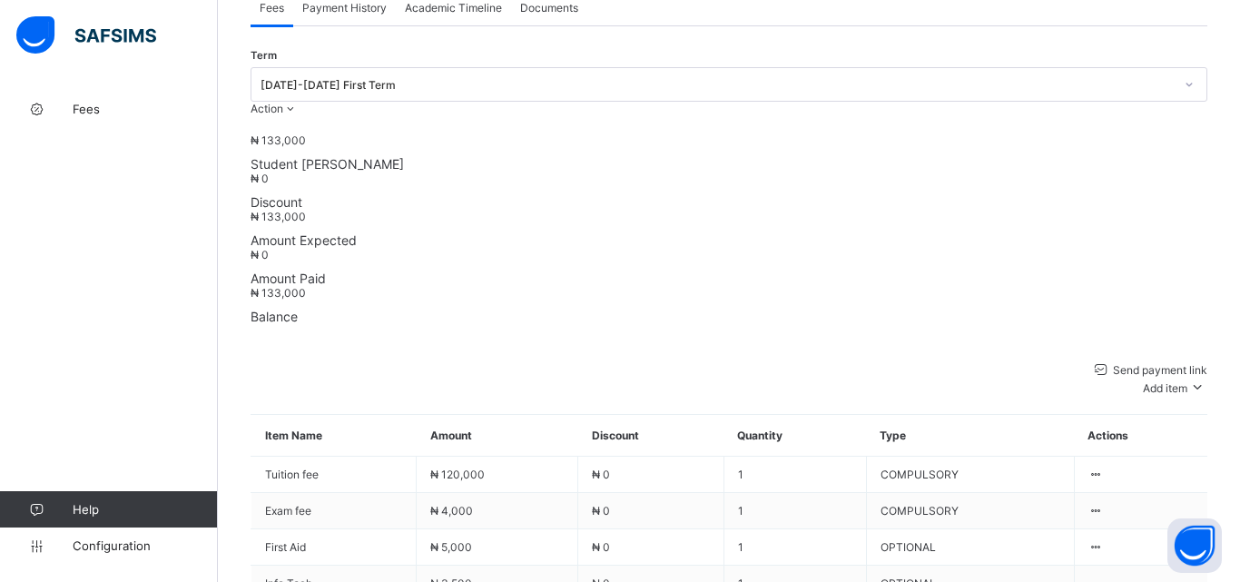
type input "**********"
type input "*********"
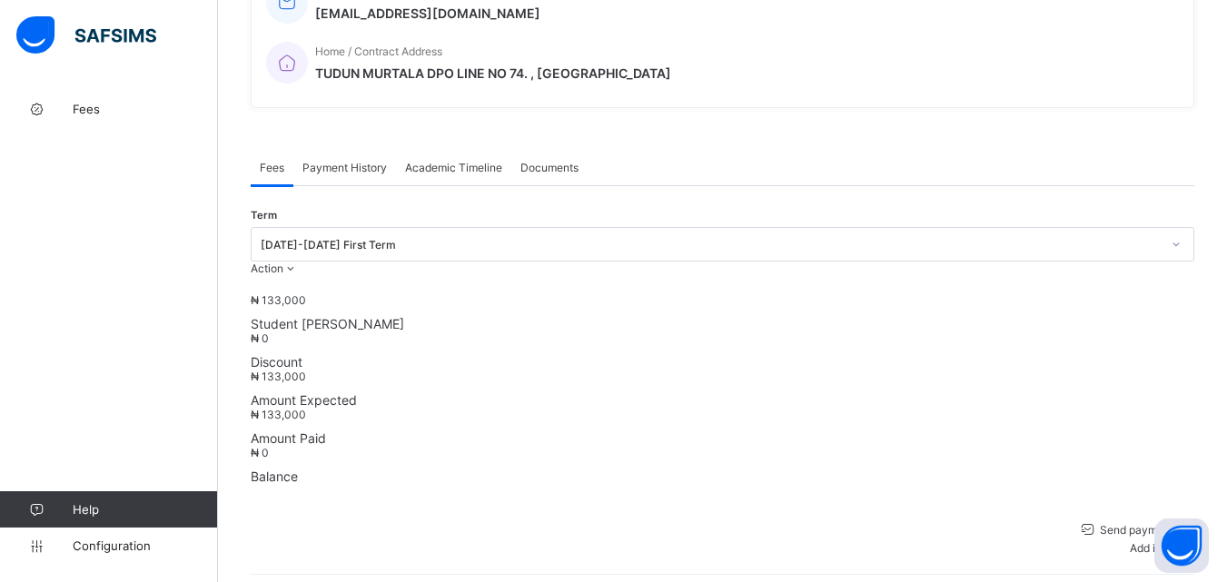
scroll to position [454, 0]
click at [353, 159] on span "Payment History" at bounding box center [344, 166] width 84 height 14
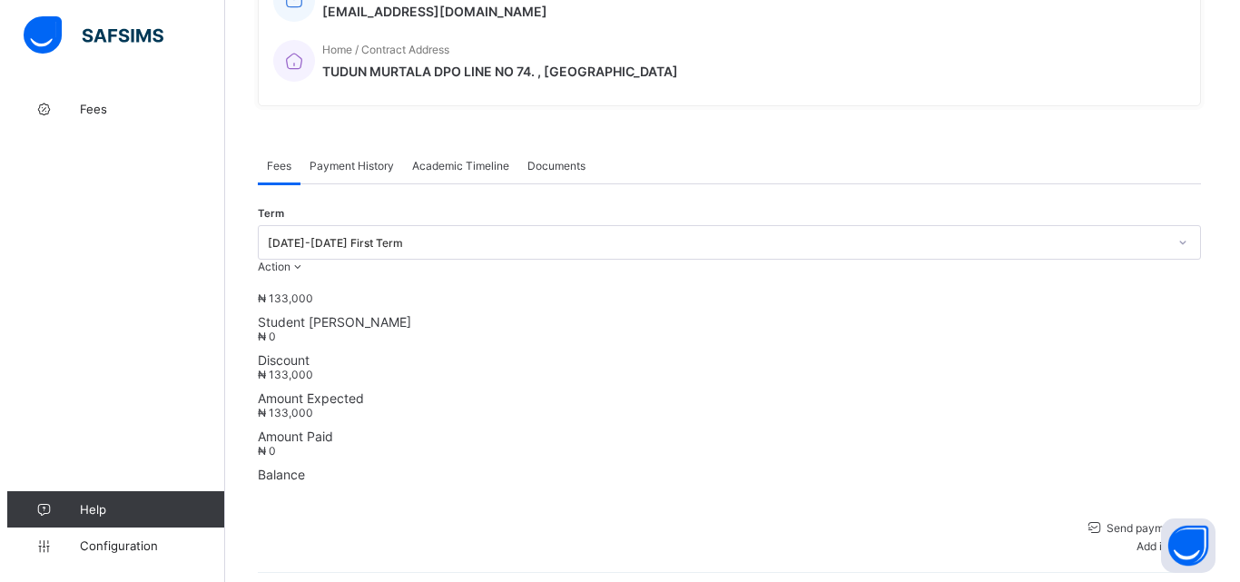
scroll to position [282, 0]
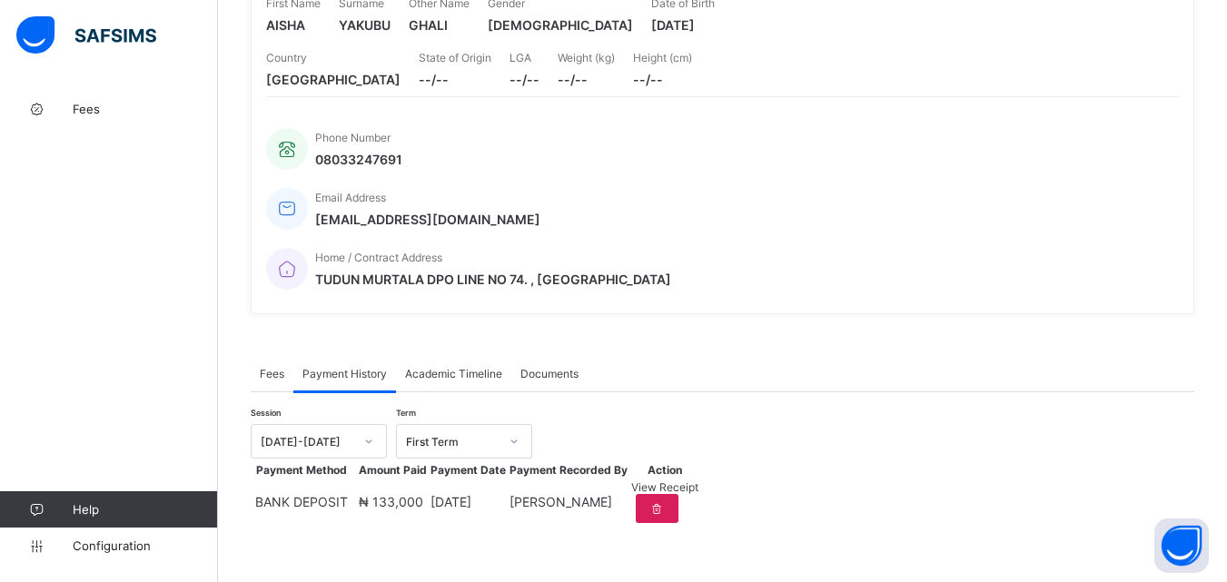
click at [698, 480] on span "View Receipt" at bounding box center [664, 487] width 67 height 14
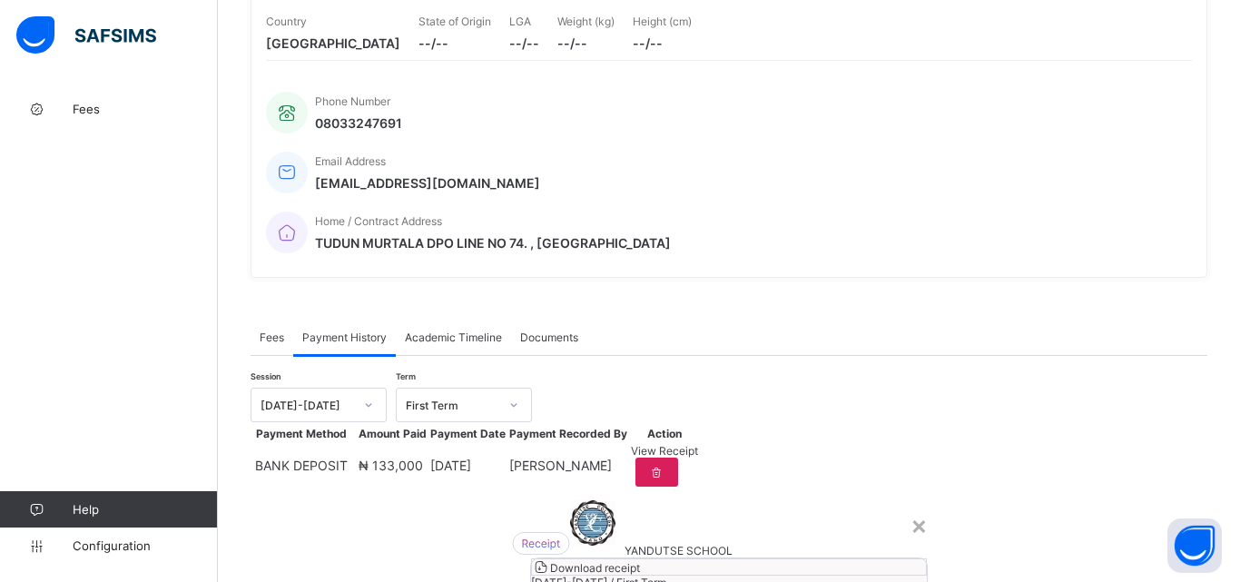
click at [734, 558] on div "Download receipt" at bounding box center [729, 566] width 396 height 17
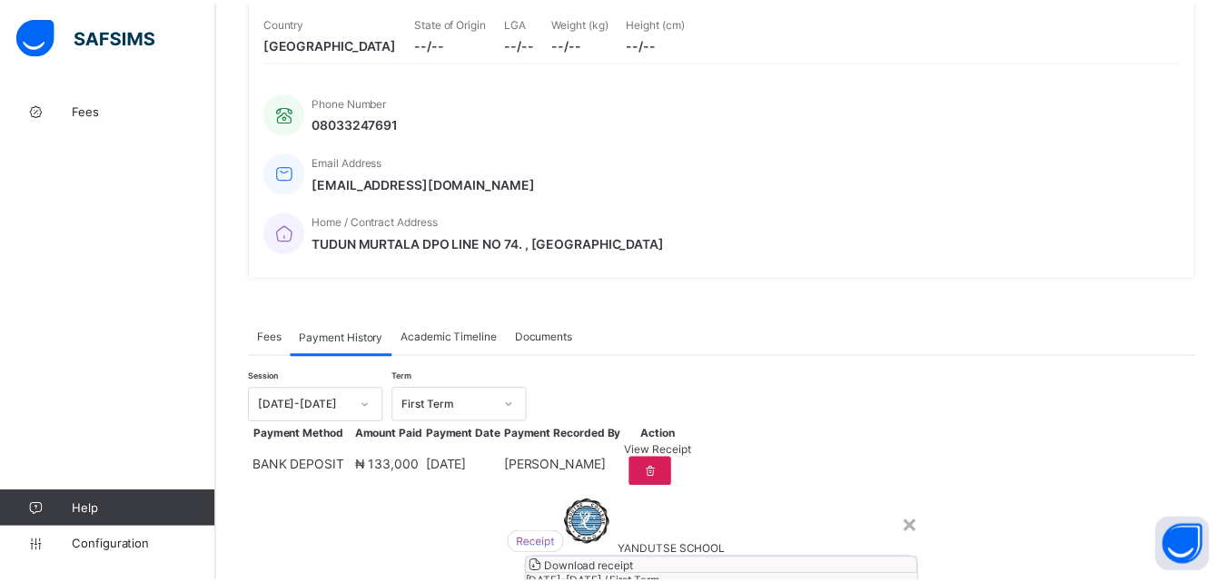
scroll to position [0, 0]
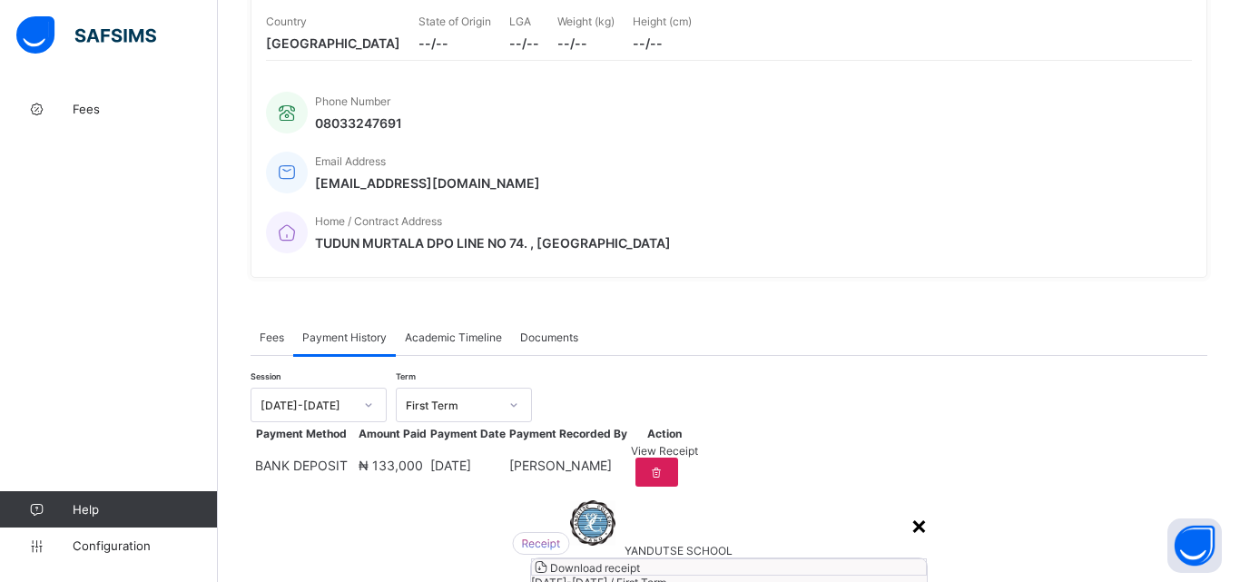
click at [911, 509] on div "×" at bounding box center [919, 524] width 17 height 31
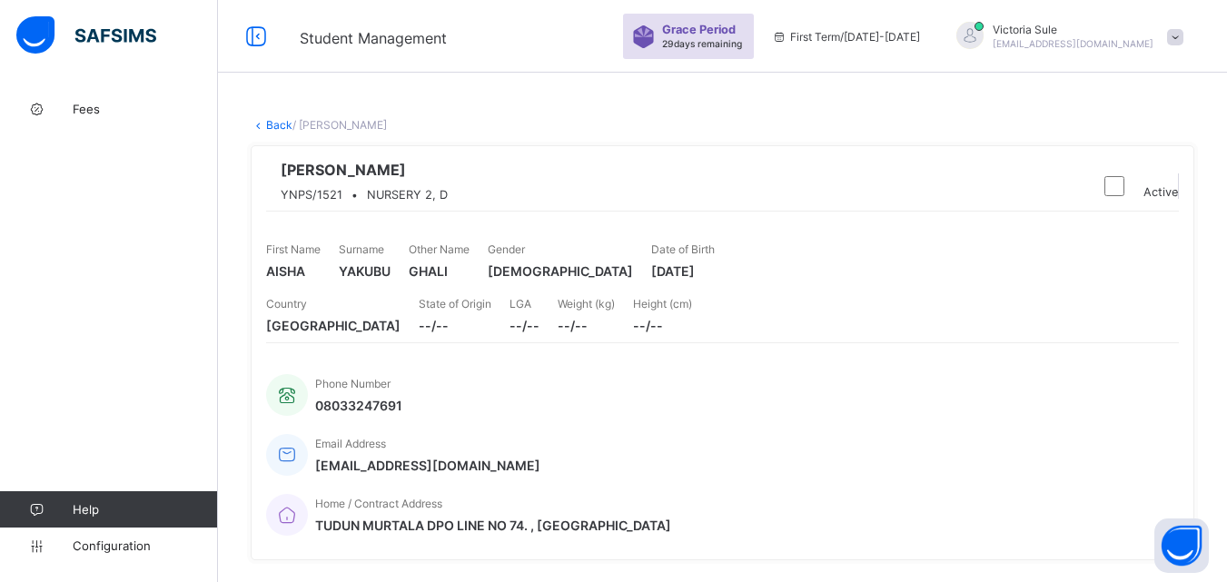
click at [275, 126] on link "Back" at bounding box center [279, 125] width 26 height 14
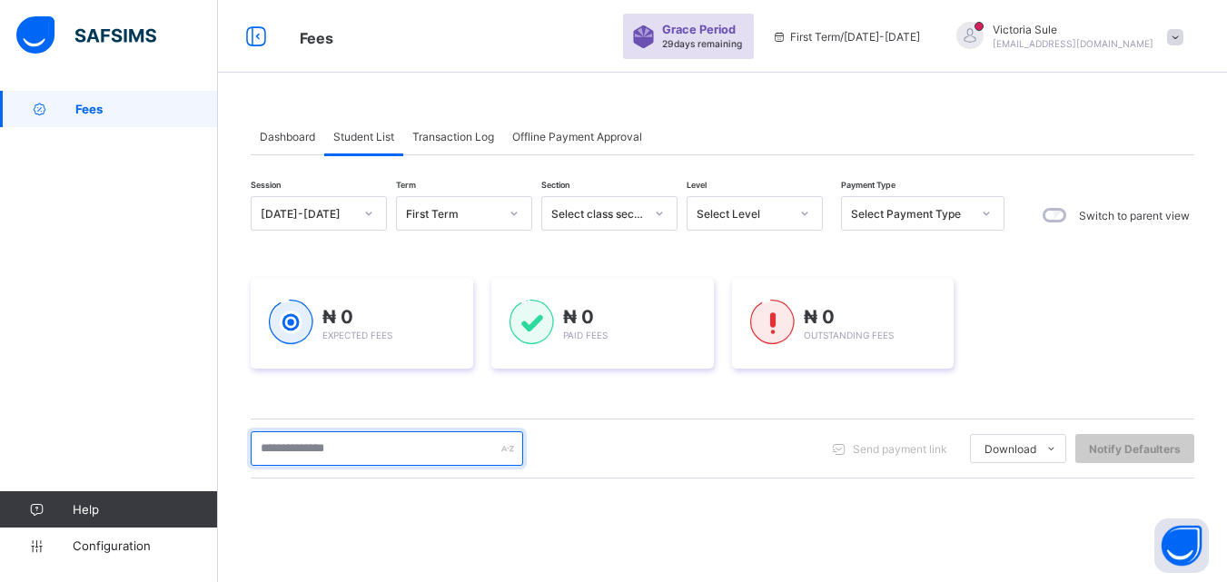
click at [339, 447] on input "text" at bounding box center [387, 448] width 272 height 34
type input "*****"
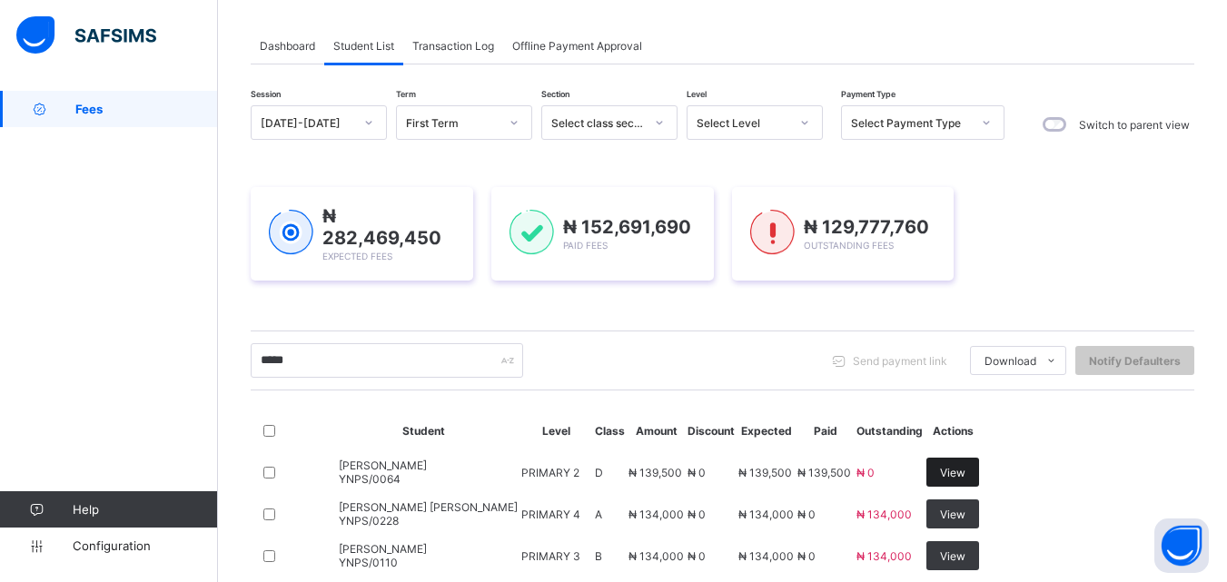
click at [965, 466] on span "View" at bounding box center [952, 473] width 25 height 14
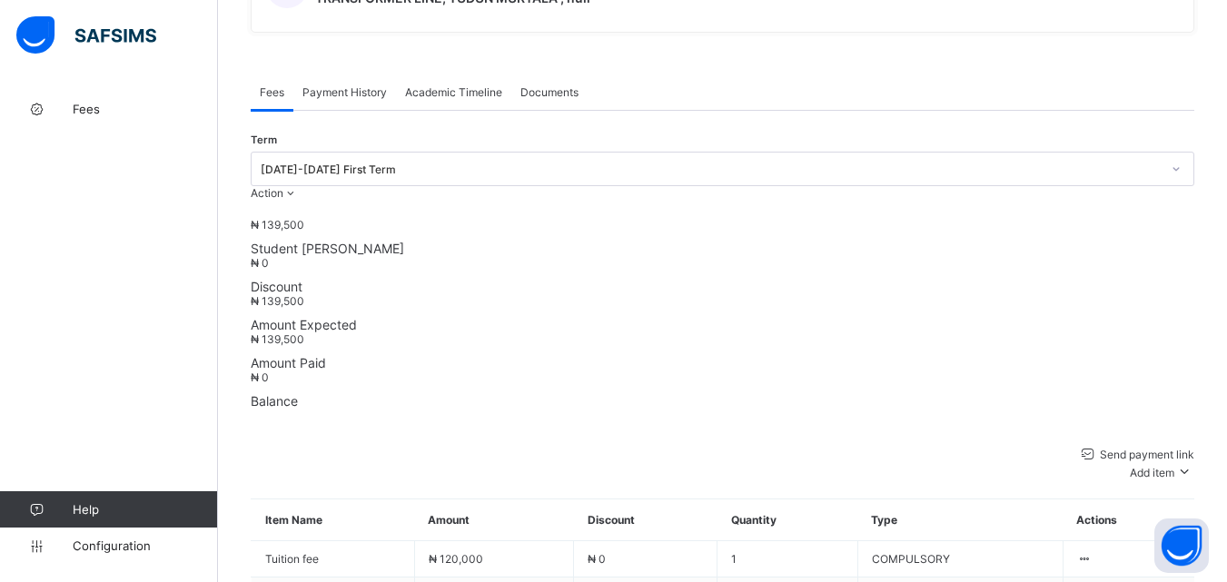
scroll to position [545, 0]
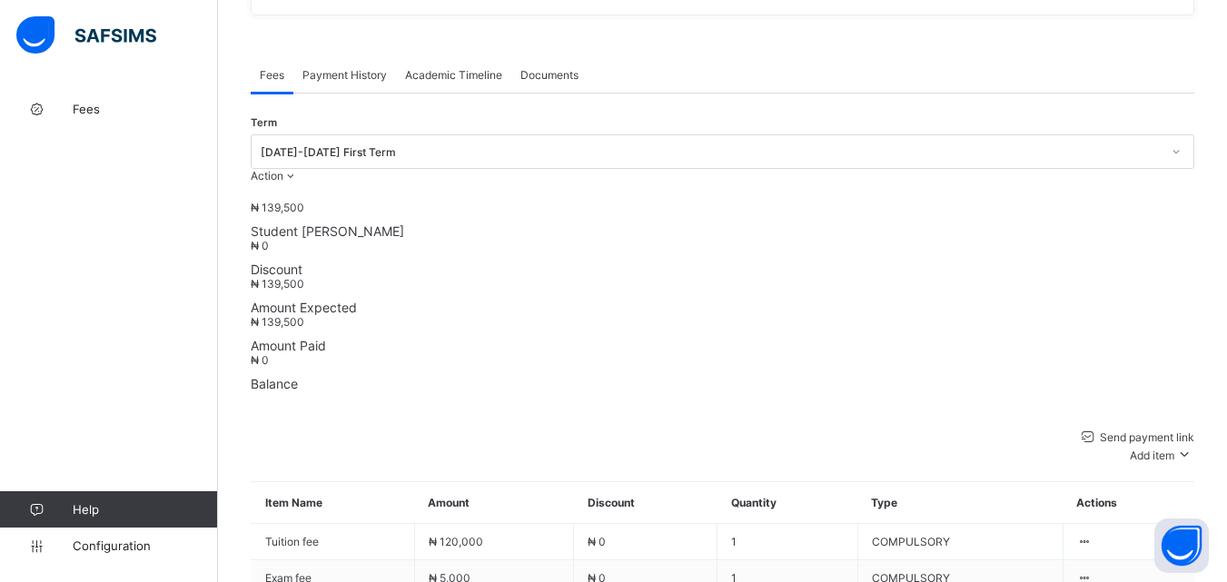
click at [375, 68] on span "Payment History" at bounding box center [344, 75] width 84 height 14
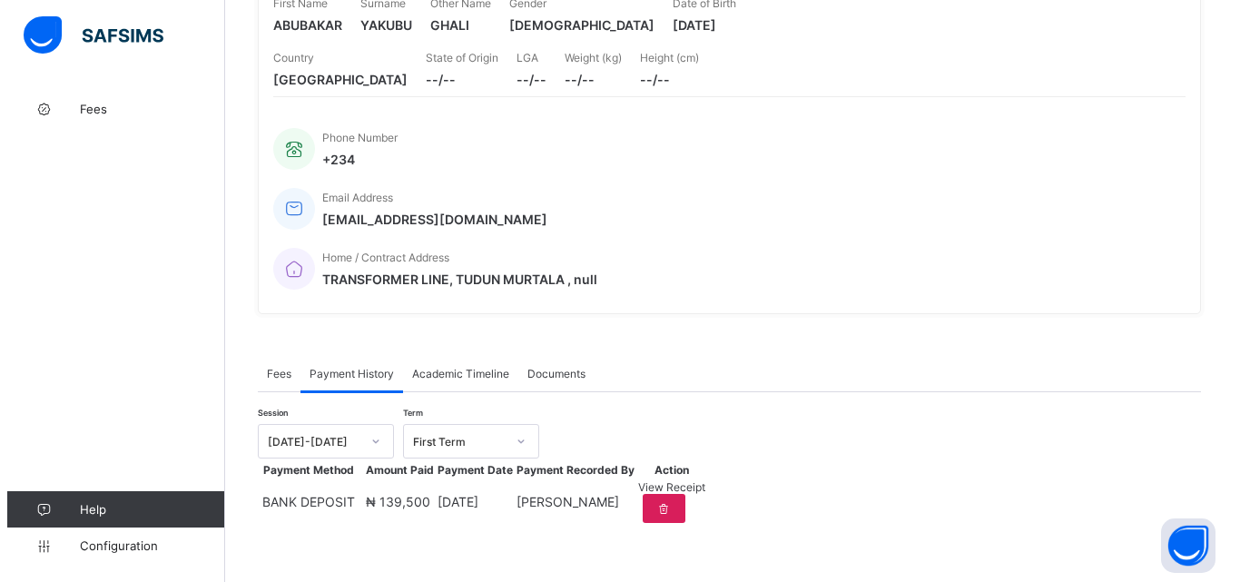
scroll to position [282, 0]
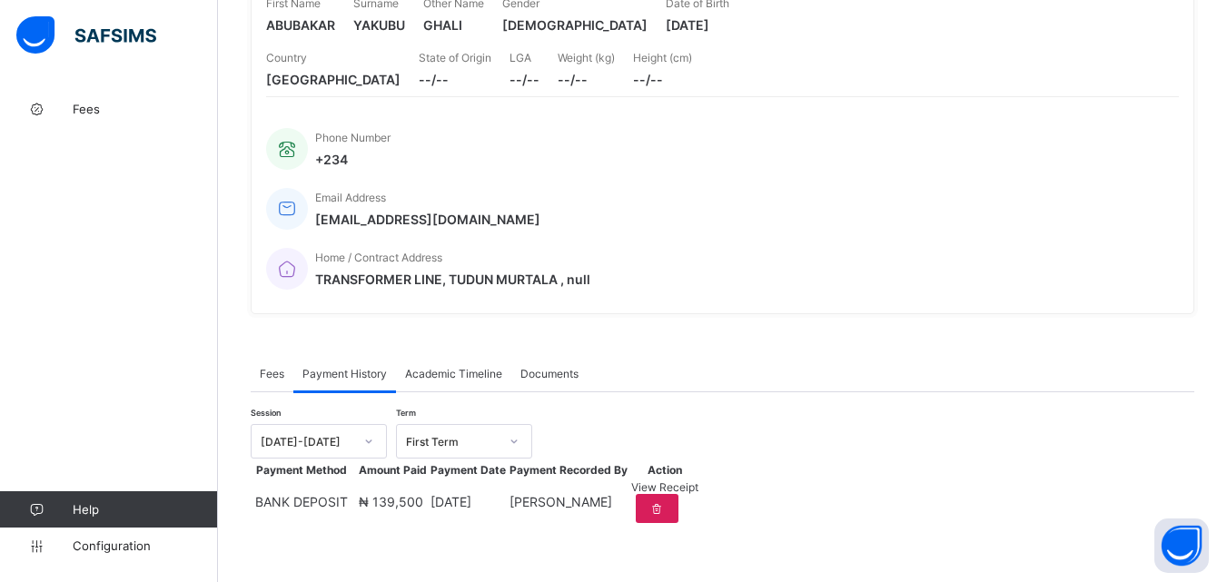
click at [698, 488] on span "View Receipt" at bounding box center [664, 487] width 67 height 14
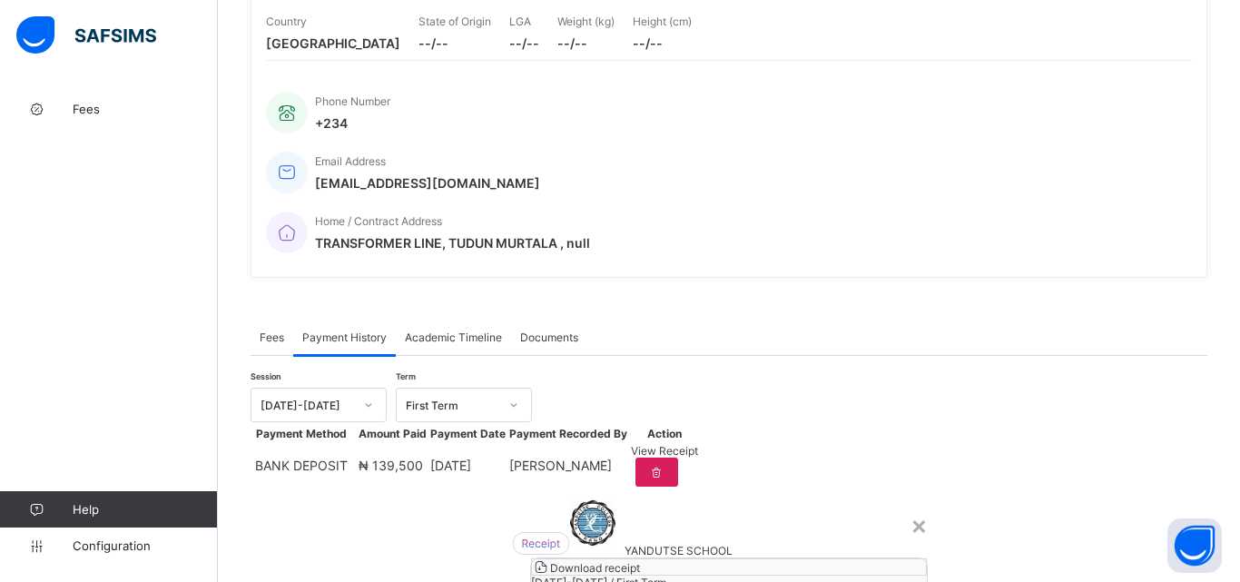
click at [640, 561] on span "Download receipt" at bounding box center [595, 568] width 90 height 14
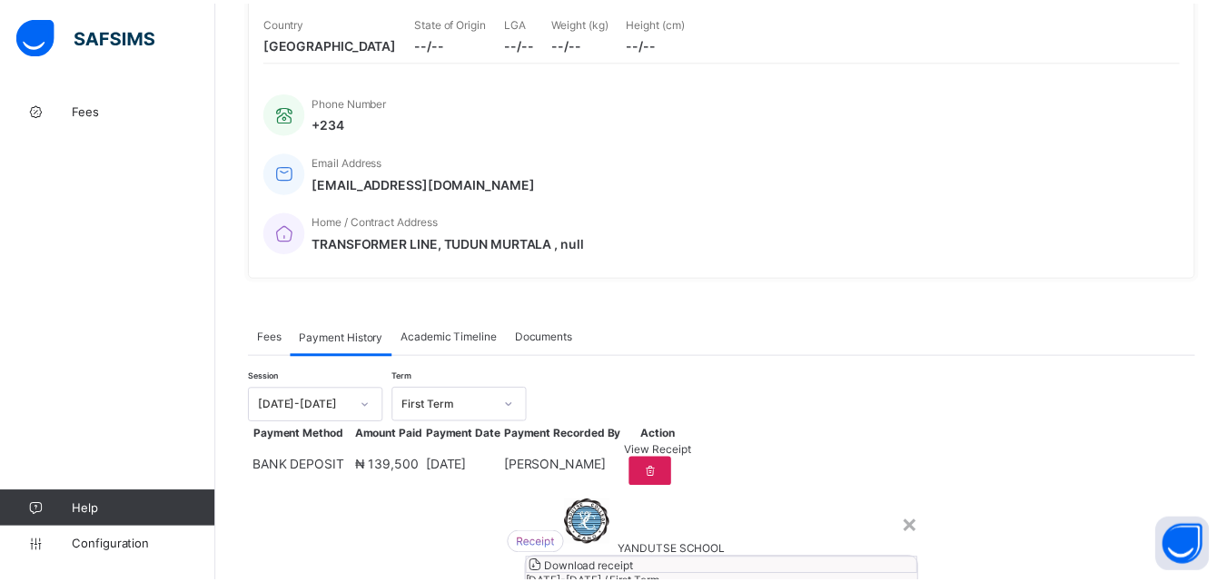
scroll to position [0, 0]
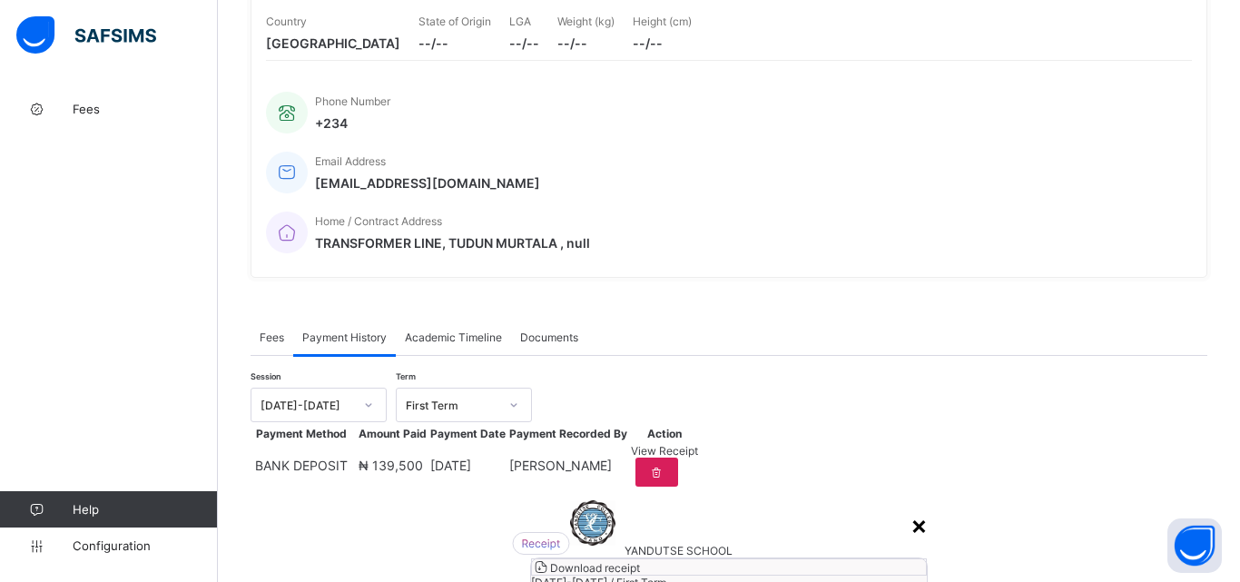
click at [911, 509] on div "×" at bounding box center [919, 524] width 17 height 31
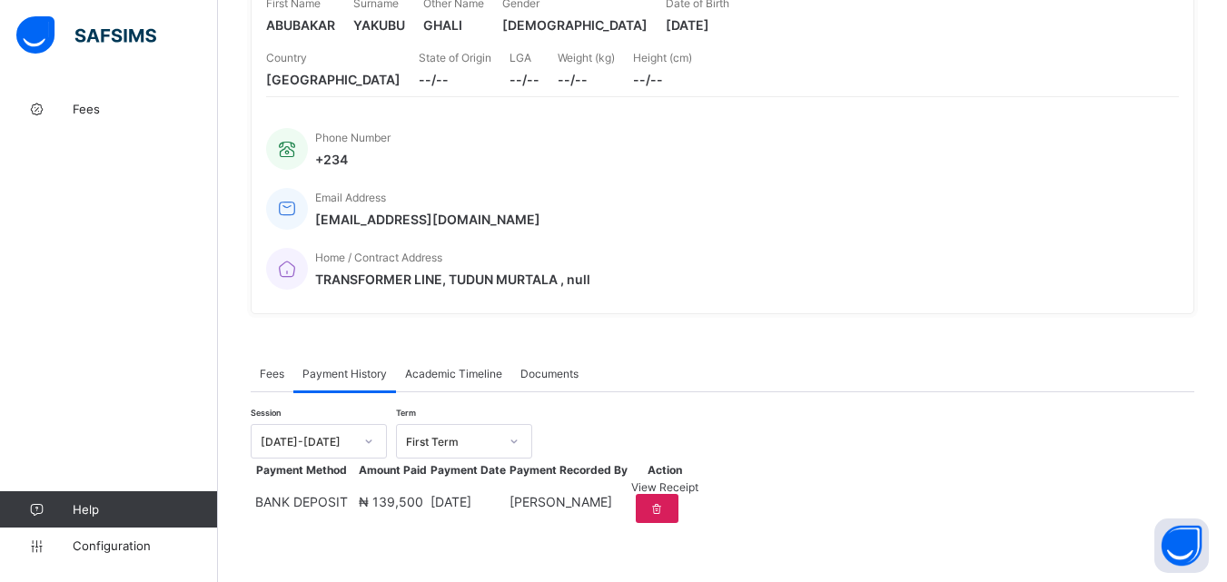
scroll to position [10, 0]
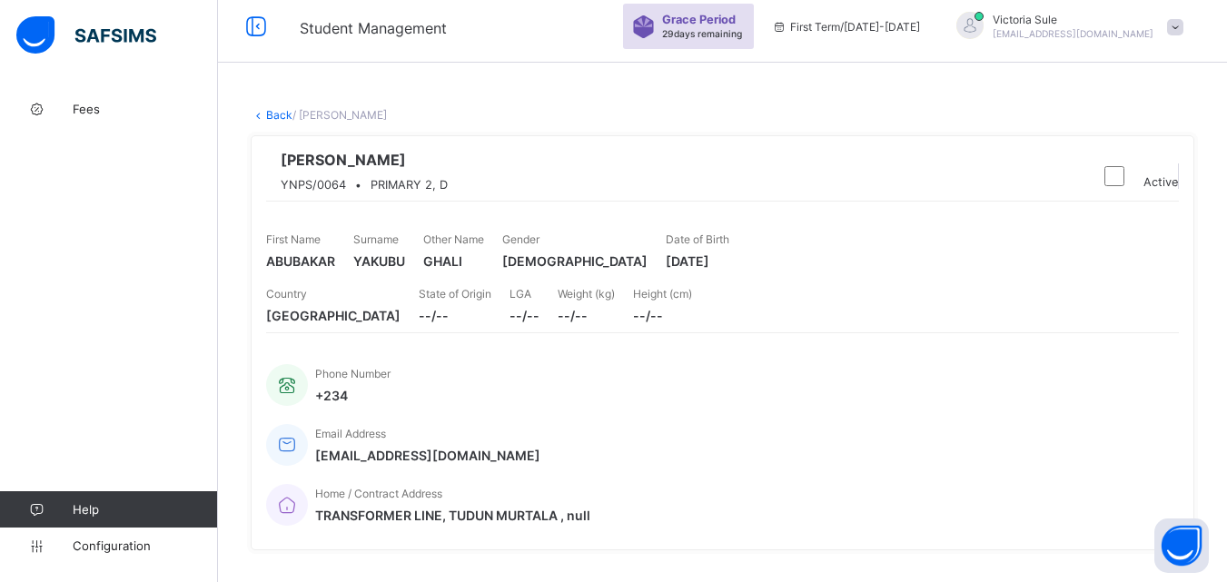
click at [271, 111] on link "Back" at bounding box center [279, 115] width 26 height 14
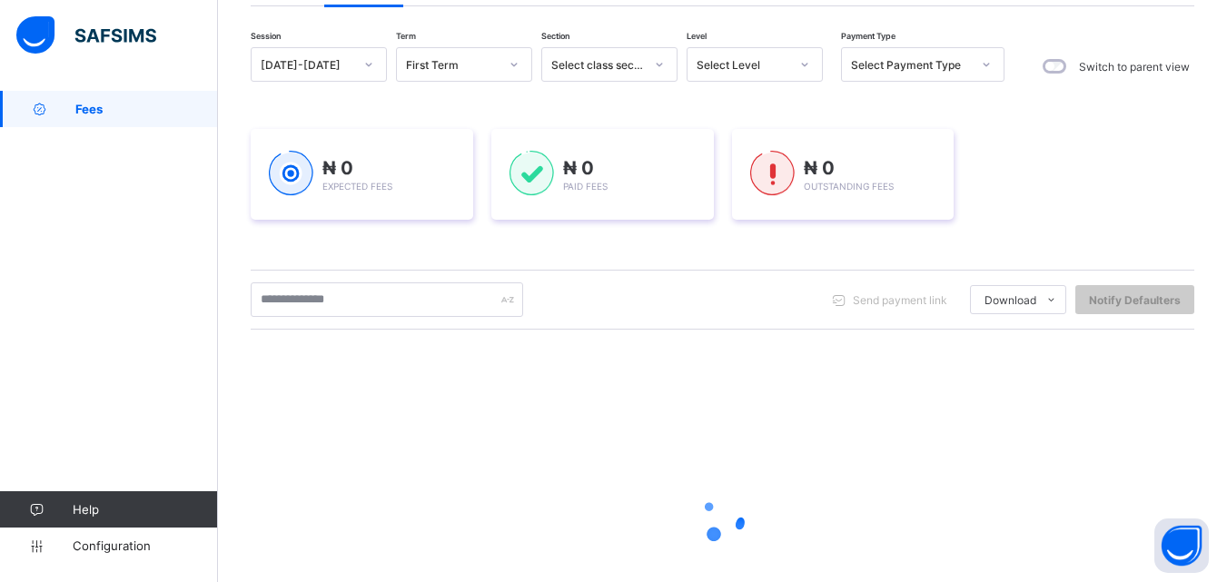
scroll to position [272, 0]
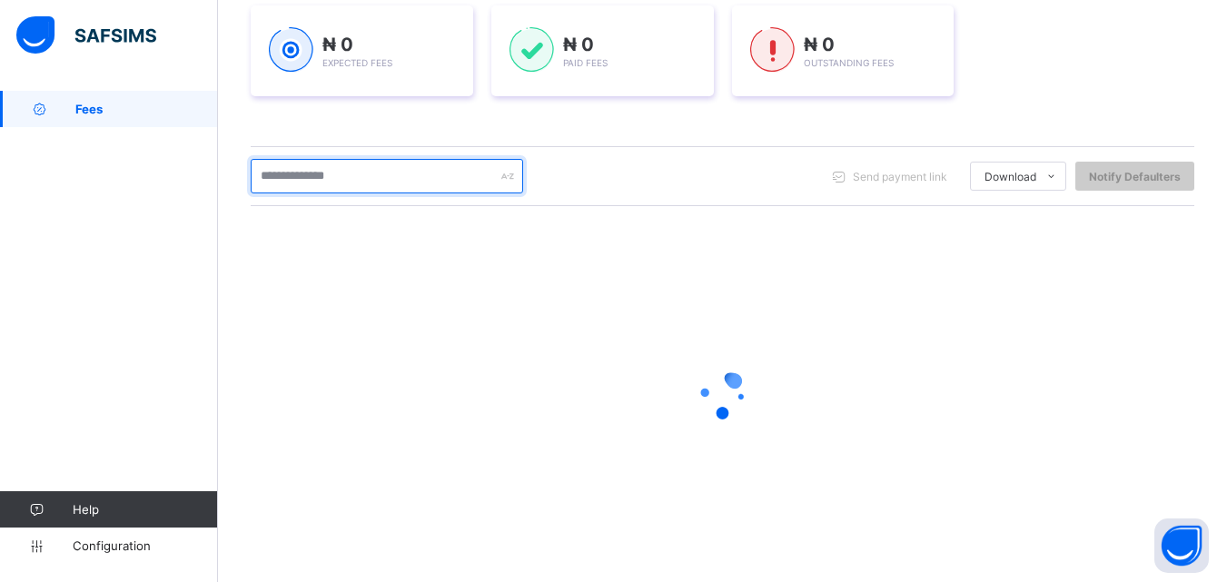
click at [329, 184] on input "text" at bounding box center [387, 176] width 272 height 34
type input "*******"
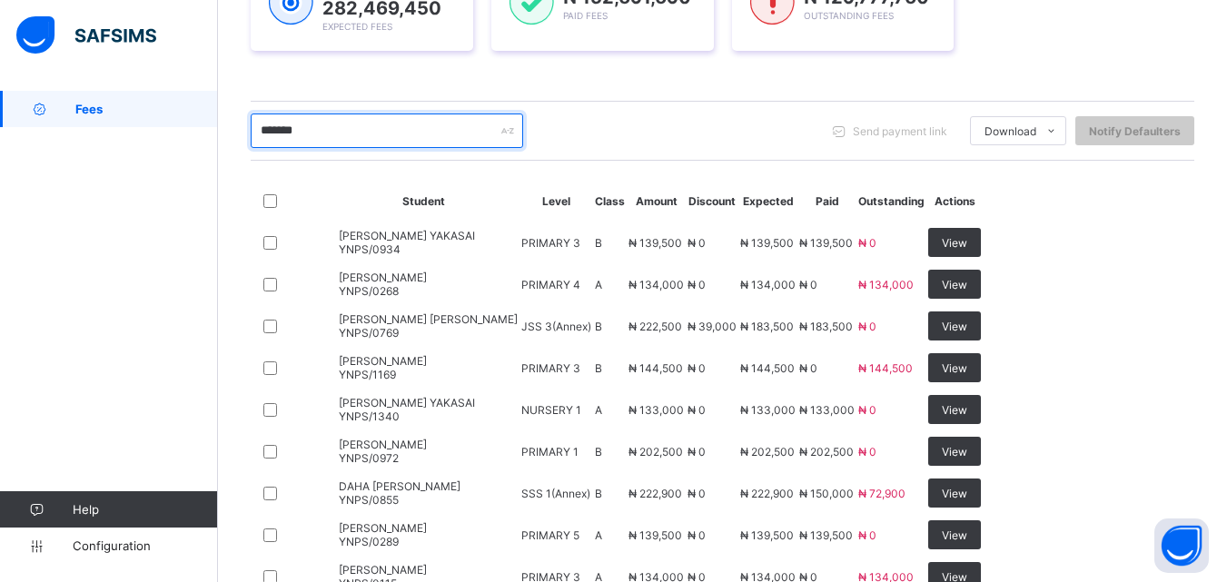
scroll to position [363, 0]
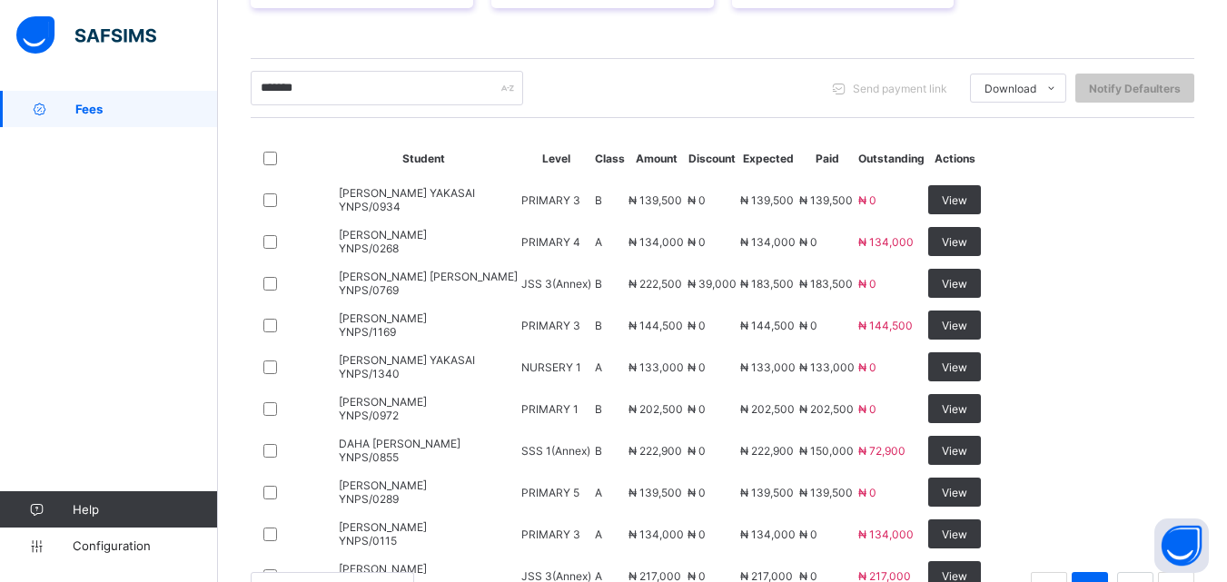
click at [981, 387] on td "View" at bounding box center [954, 367] width 54 height 40
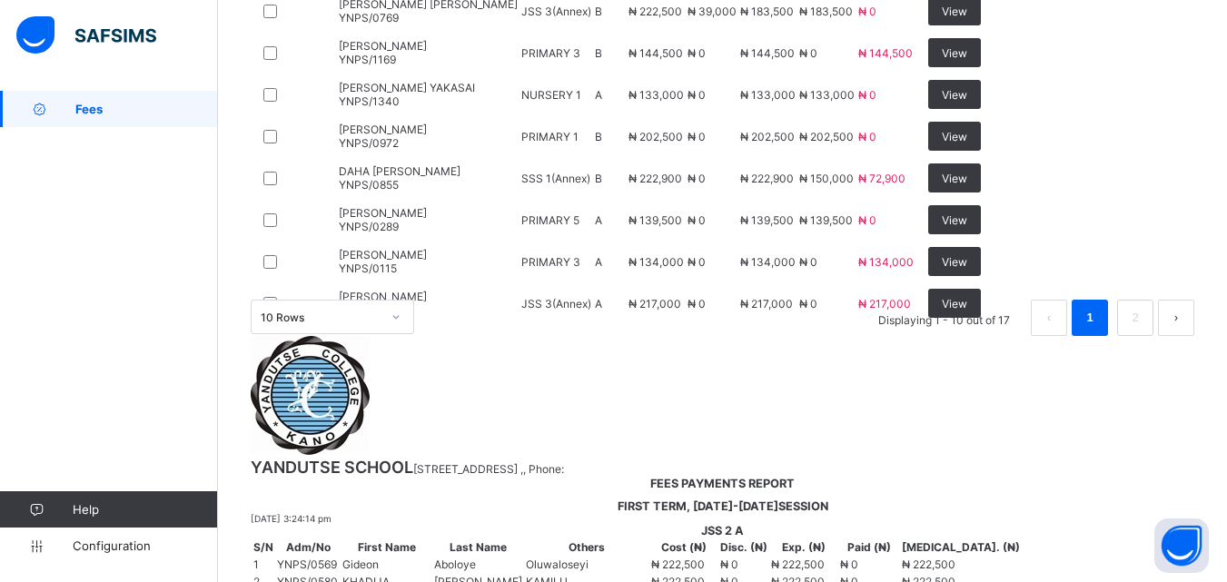
click at [870, 336] on div "10 Rows Displaying 1 - 10 out of 17 1 2" at bounding box center [722, 318] width 943 height 36
click at [967, 269] on span "View" at bounding box center [953, 262] width 25 height 14
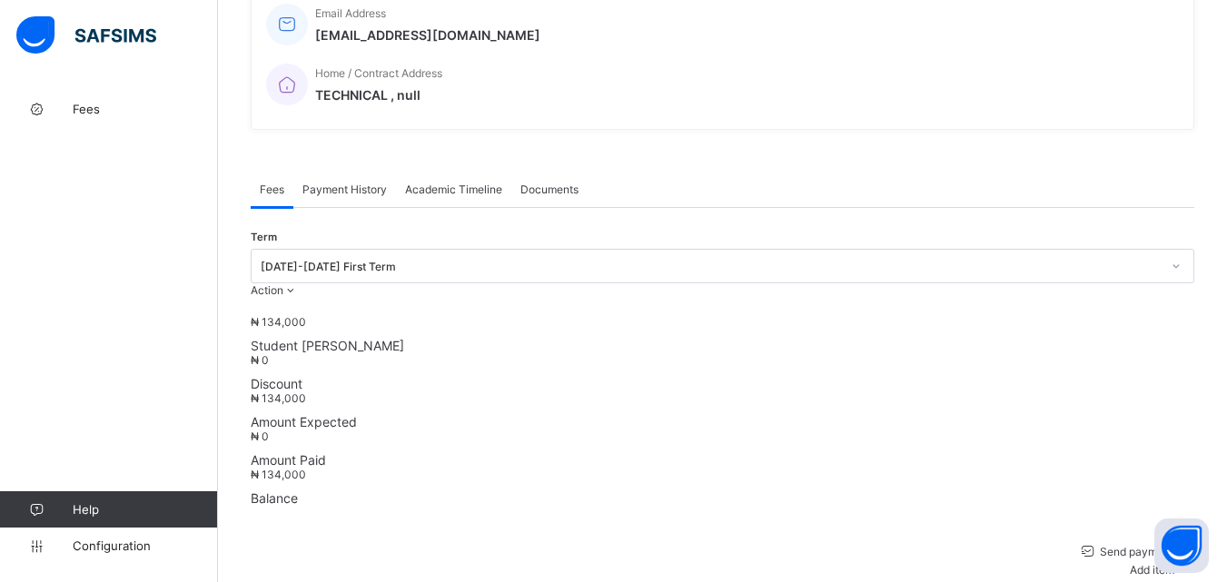
scroll to position [636, 0]
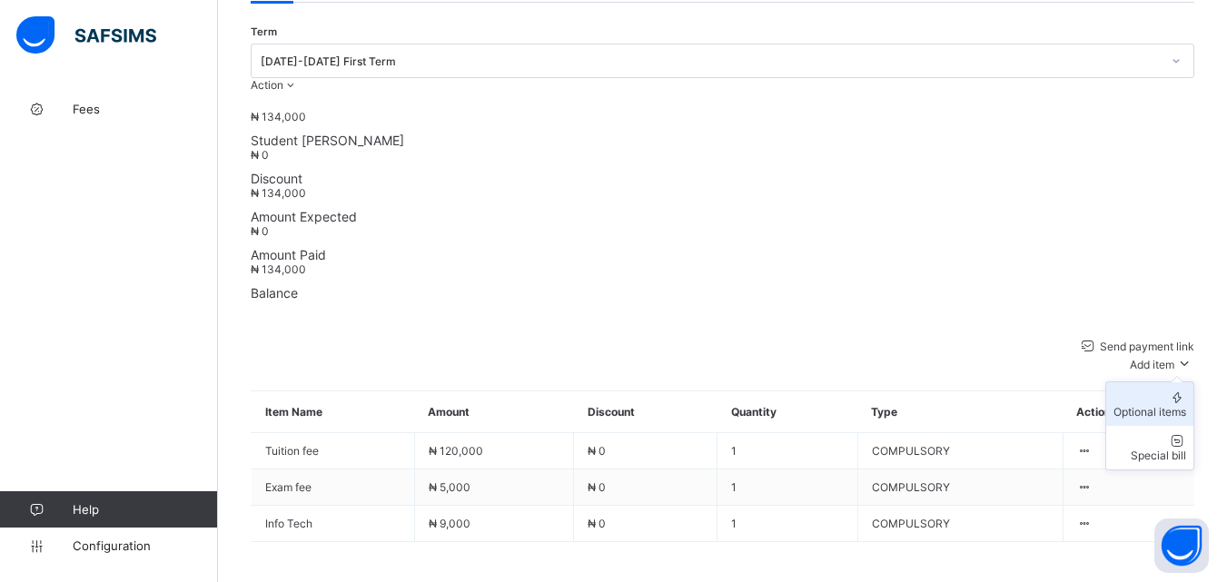
click at [1167, 405] on div "Optional items" at bounding box center [1149, 412] width 73 height 14
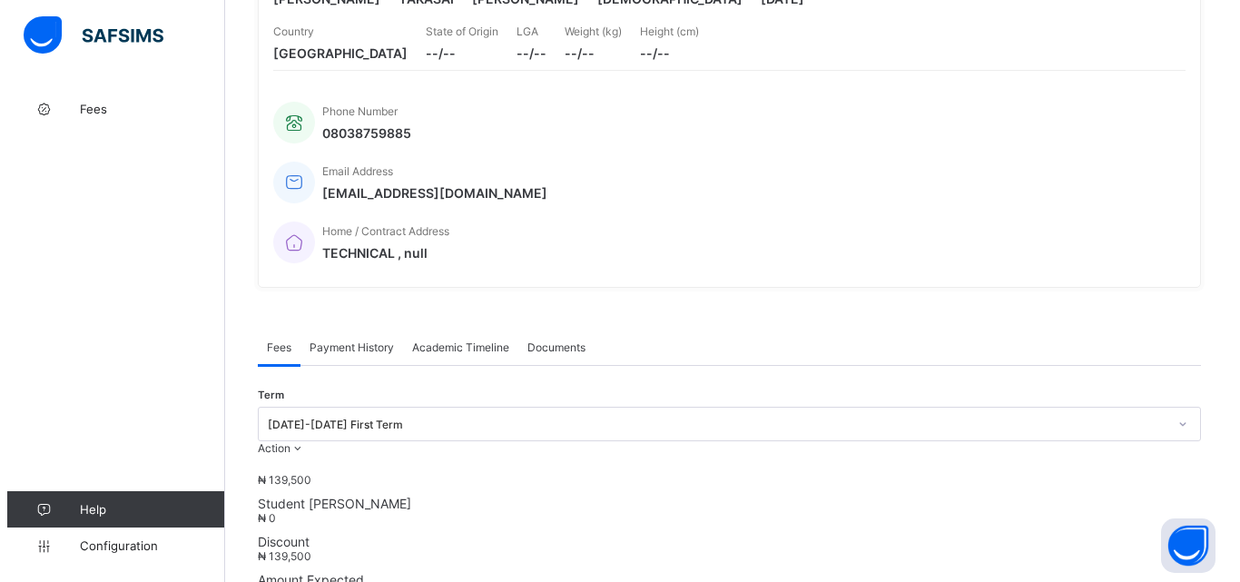
scroll to position [363, 0]
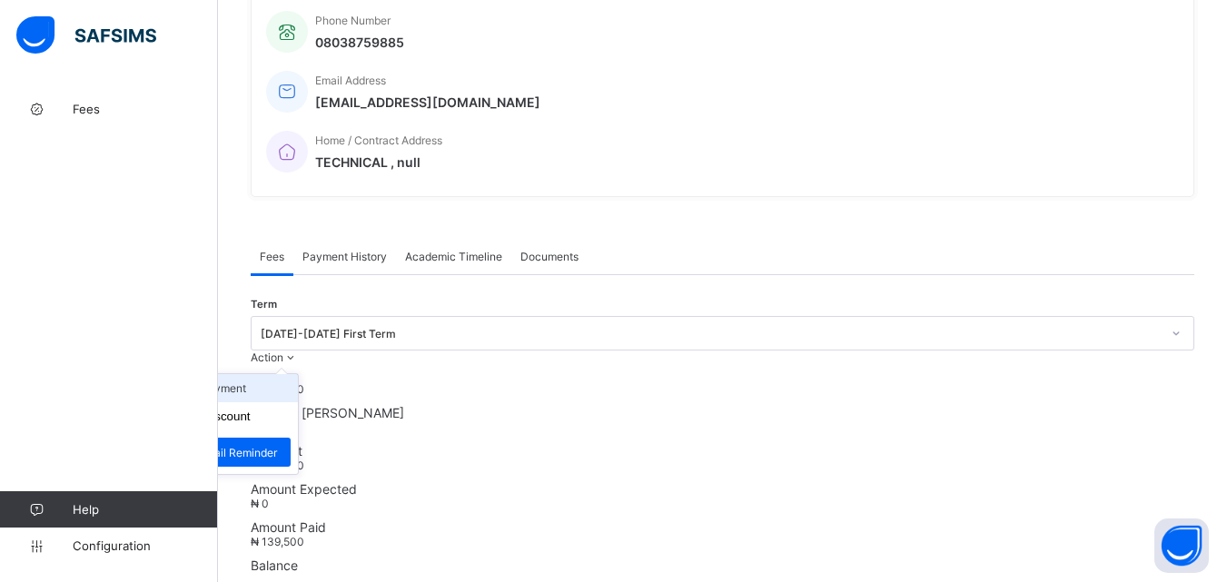
click at [298, 374] on li "Receive Payment" at bounding box center [223, 388] width 149 height 28
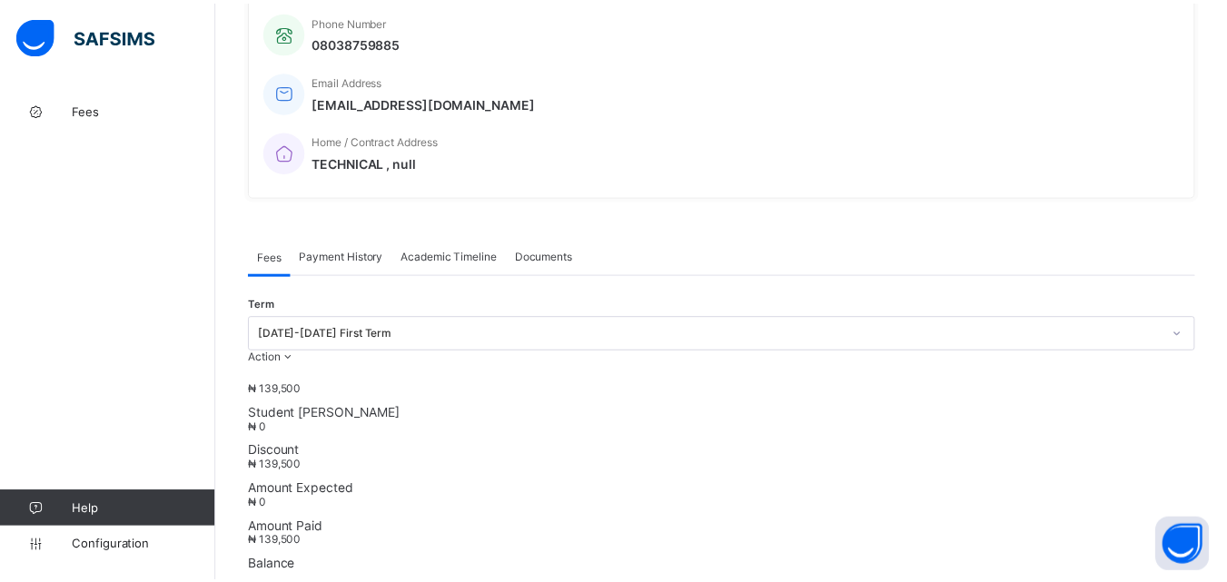
scroll to position [558, 0]
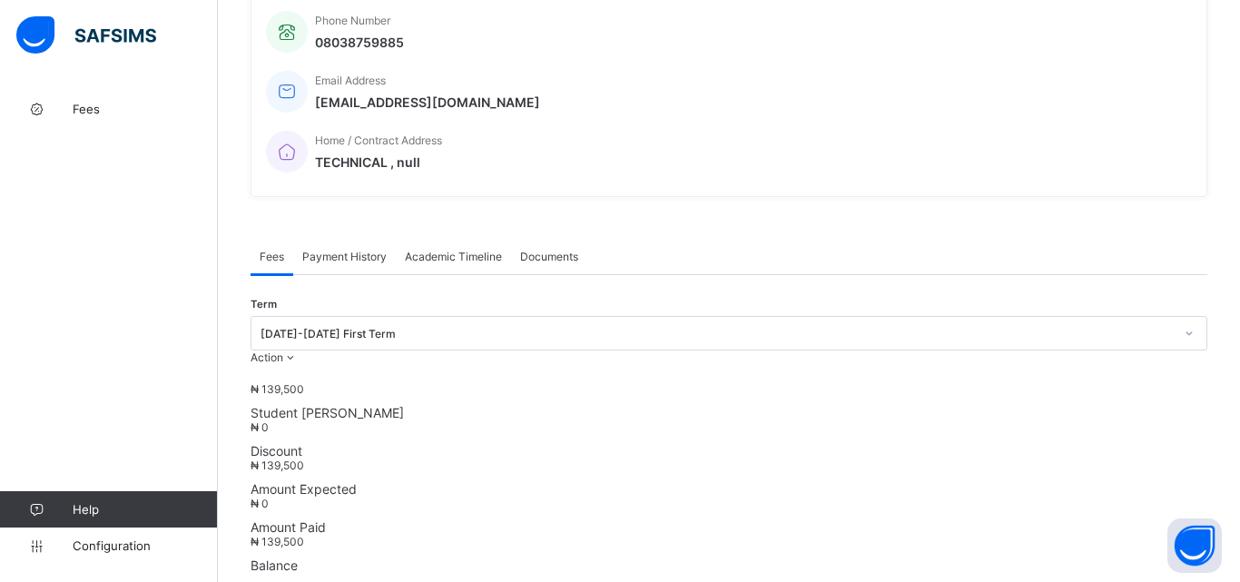
type input "*"
type input "****"
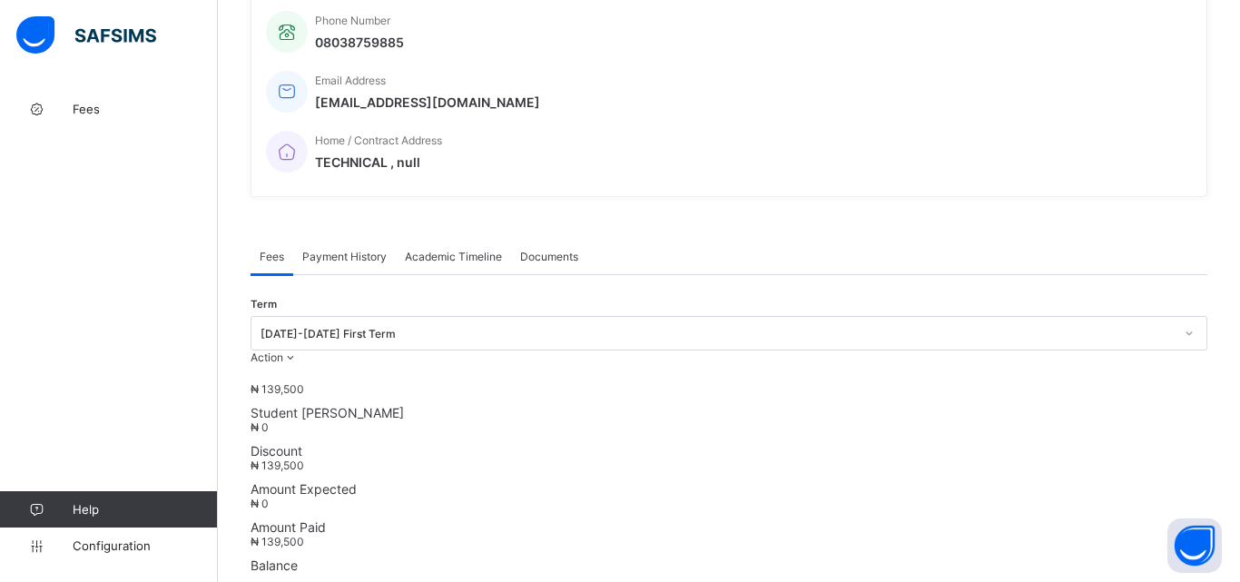
type input "**********"
type input "********"
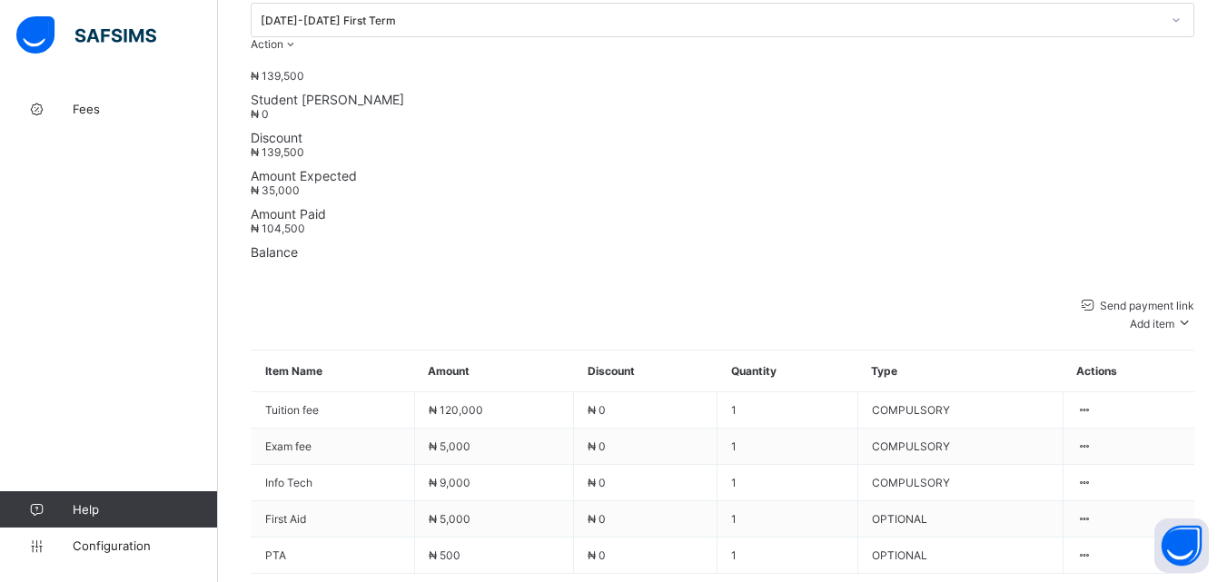
scroll to position [636, 0]
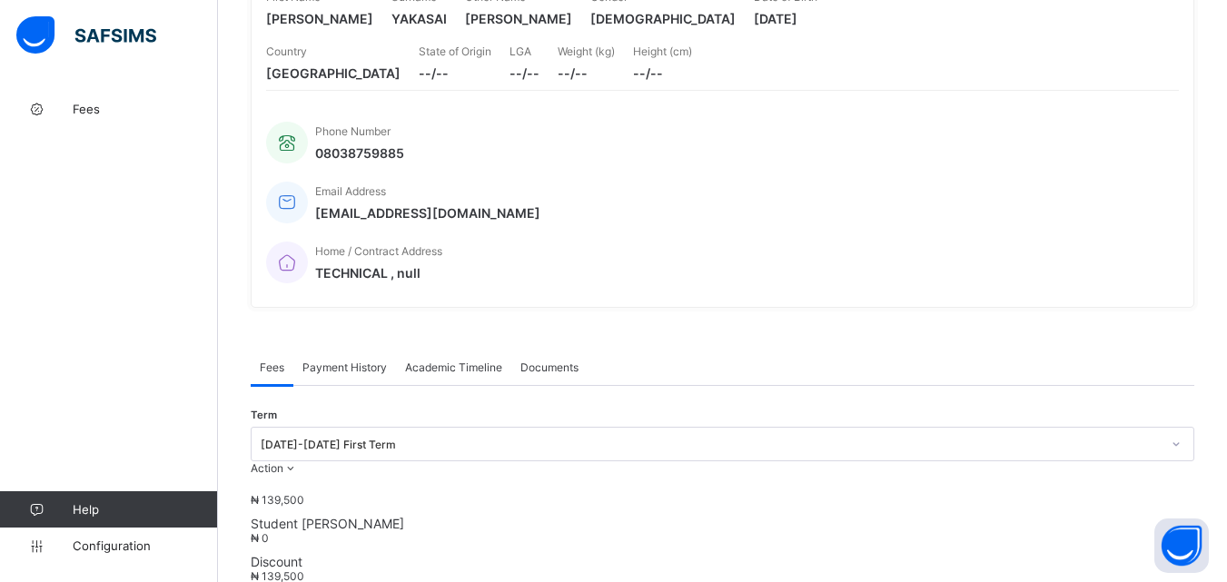
scroll to position [182, 0]
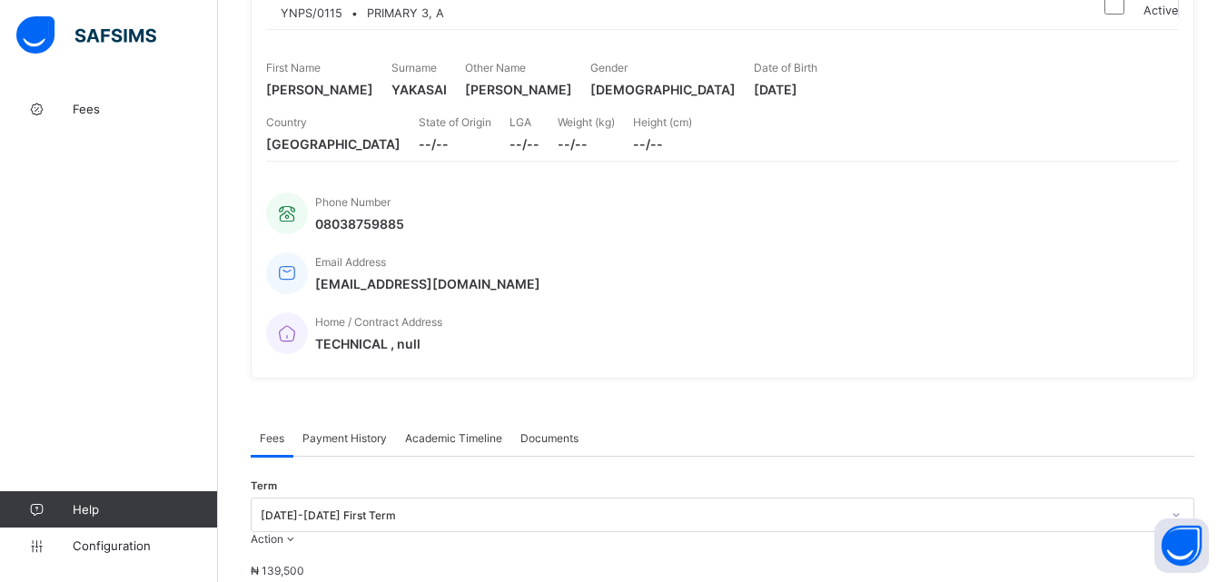
click at [369, 431] on span "Payment History" at bounding box center [344, 438] width 84 height 14
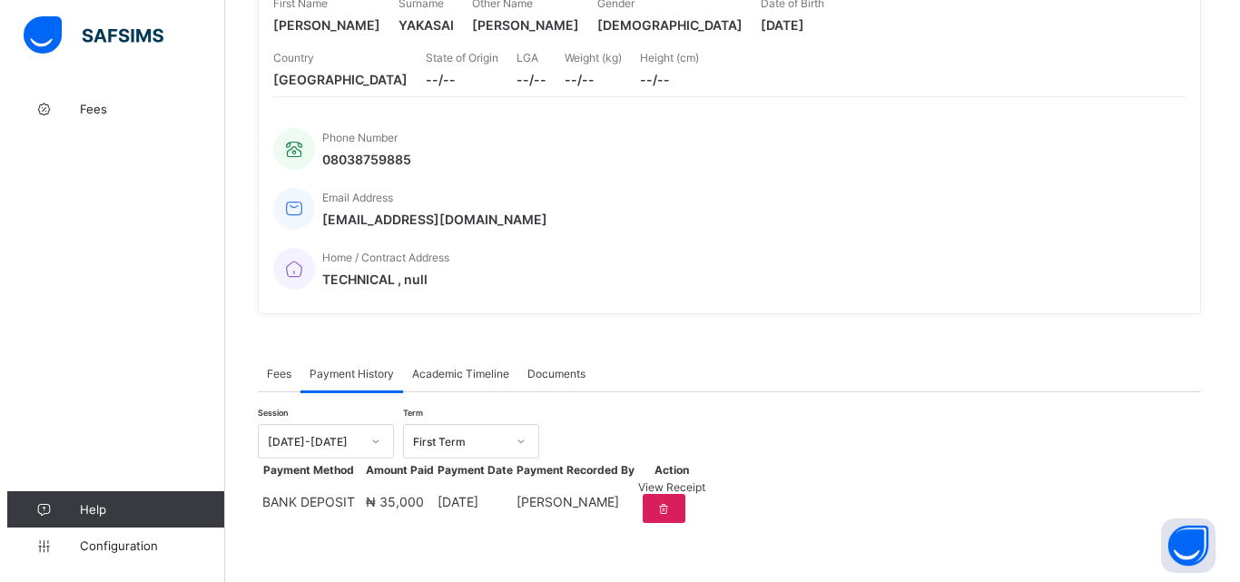
scroll to position [282, 0]
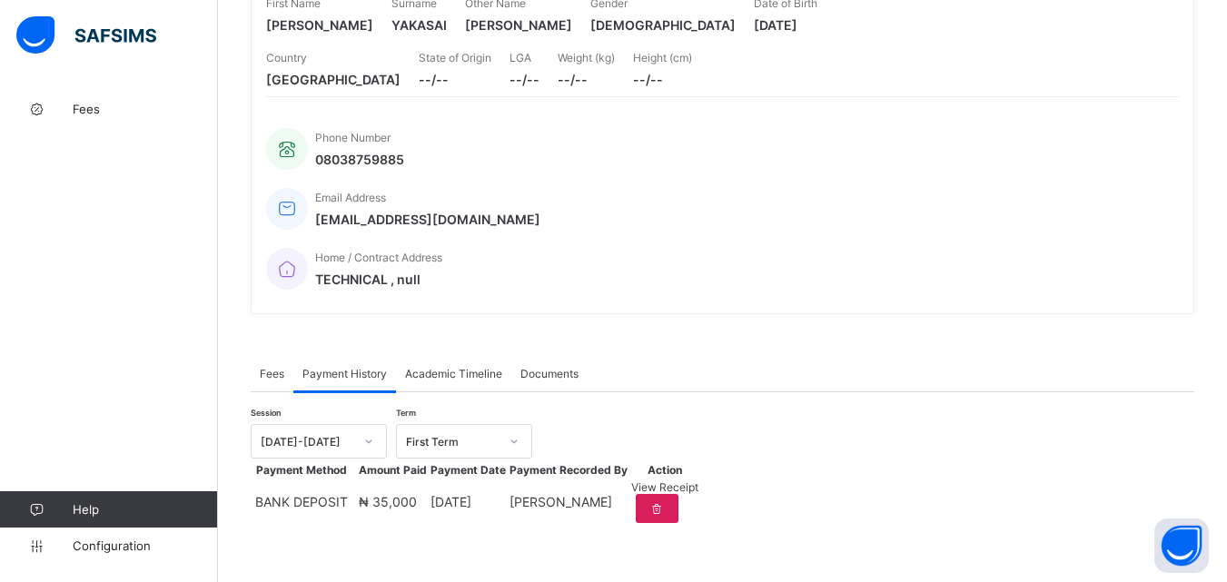
click at [698, 480] on span "View Receipt" at bounding box center [664, 487] width 67 height 14
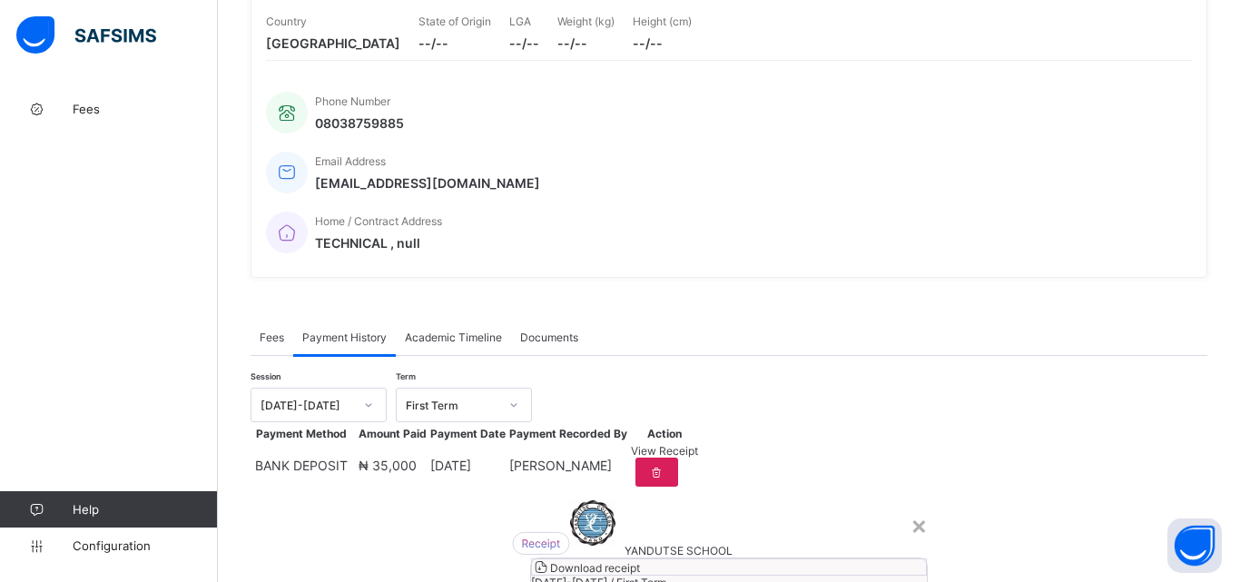
click at [640, 561] on span "Download receipt" at bounding box center [595, 568] width 90 height 14
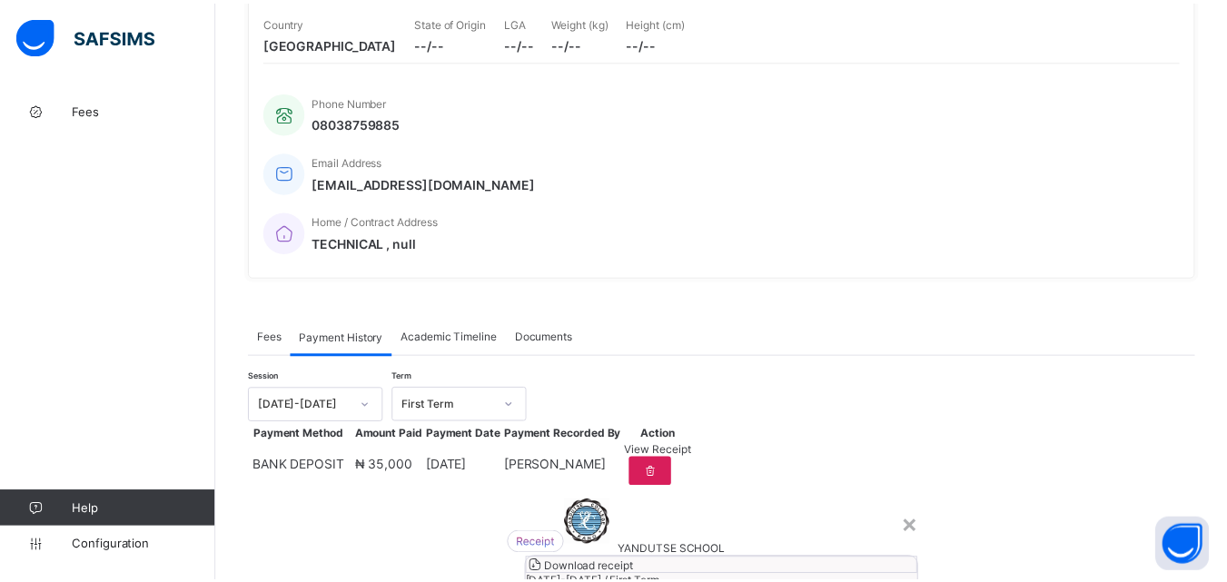
scroll to position [0, 0]
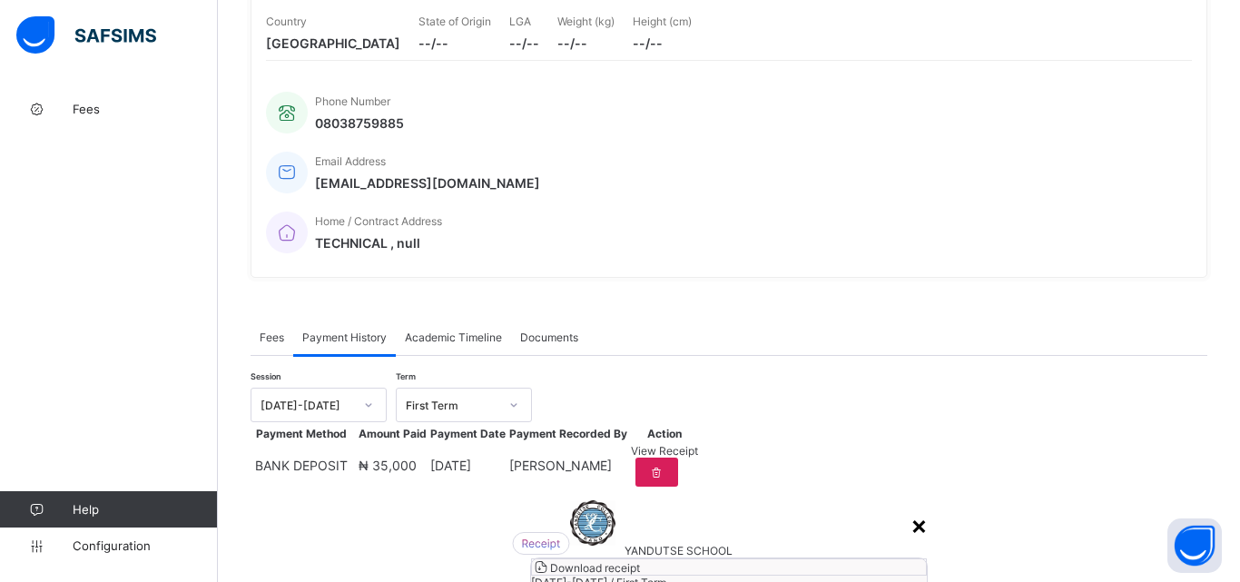
click at [911, 509] on div "×" at bounding box center [919, 524] width 17 height 31
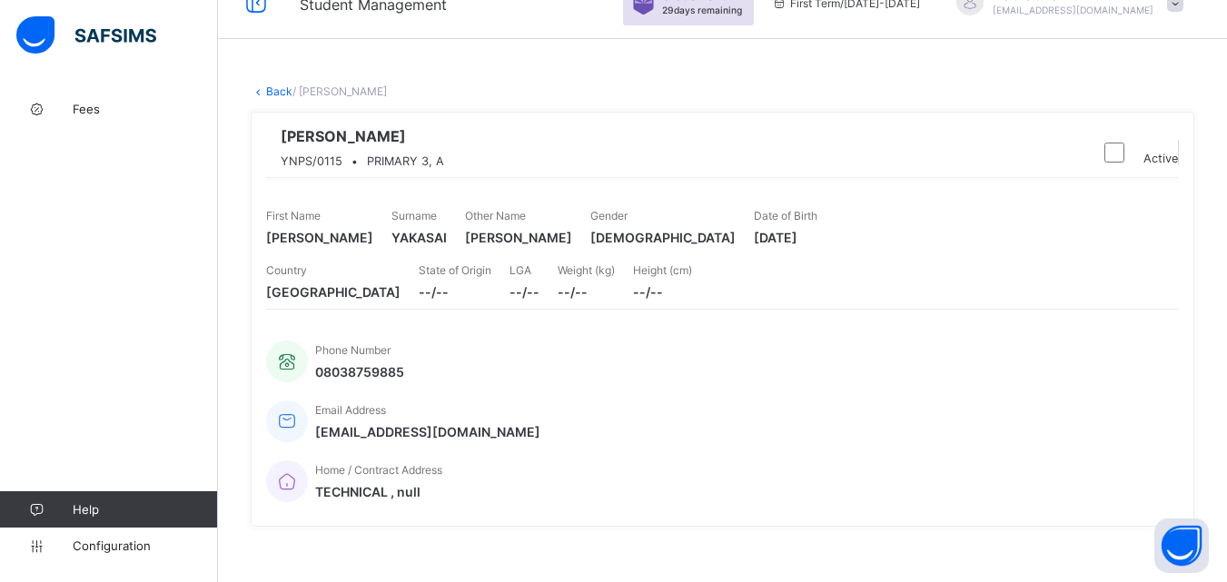
scroll to position [10, 0]
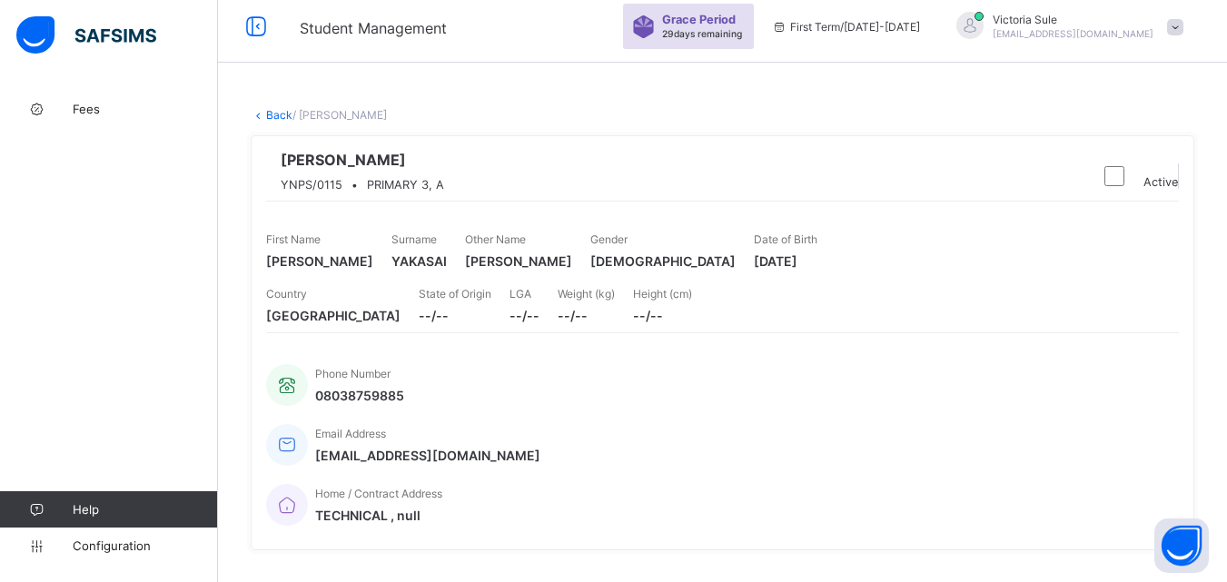
click at [273, 115] on link "Back" at bounding box center [279, 115] width 26 height 14
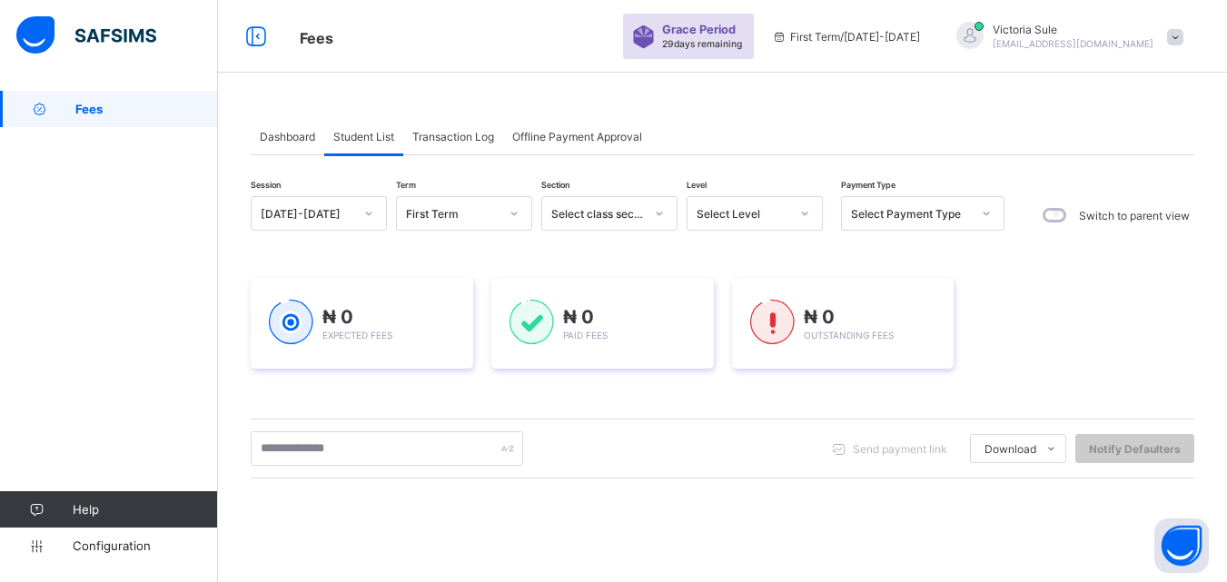
click at [392, 466] on div "Send payment link Download Students Payment Students Payment Status Student Ite…" at bounding box center [722, 449] width 943 height 60
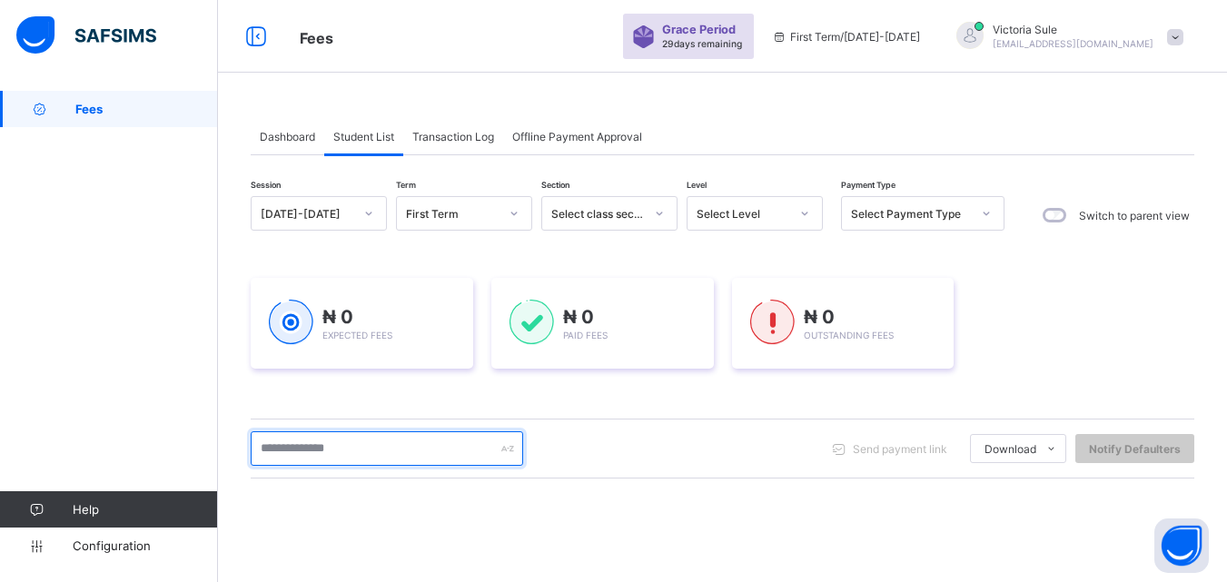
click at [392, 446] on input "text" at bounding box center [387, 448] width 272 height 34
type input "*******"
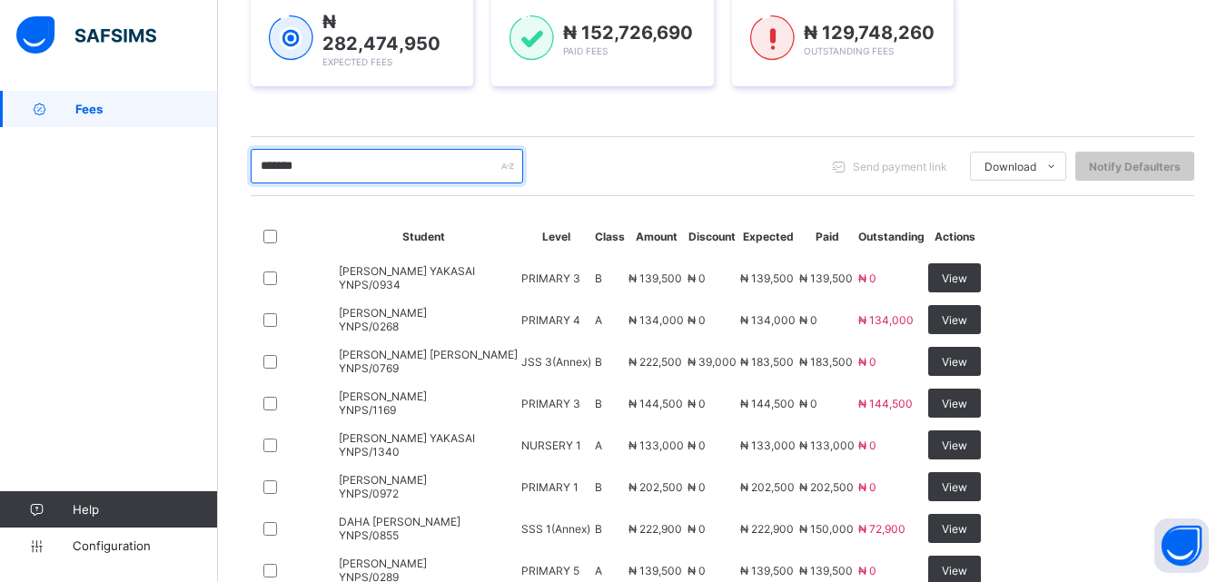
scroll to position [557, 0]
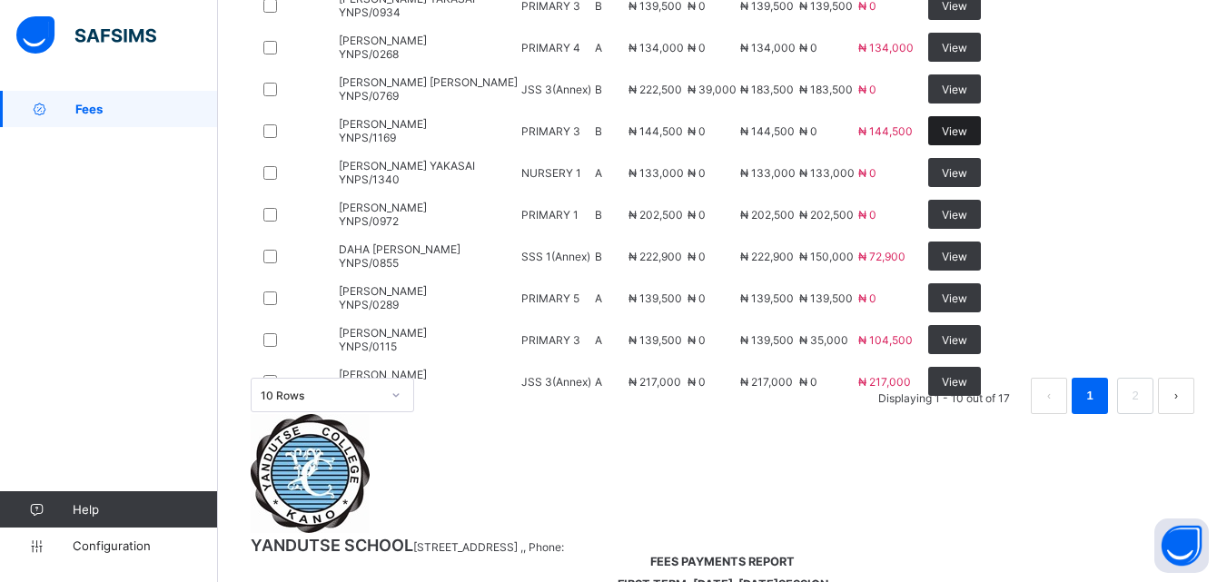
click at [967, 138] on span "View" at bounding box center [953, 131] width 25 height 14
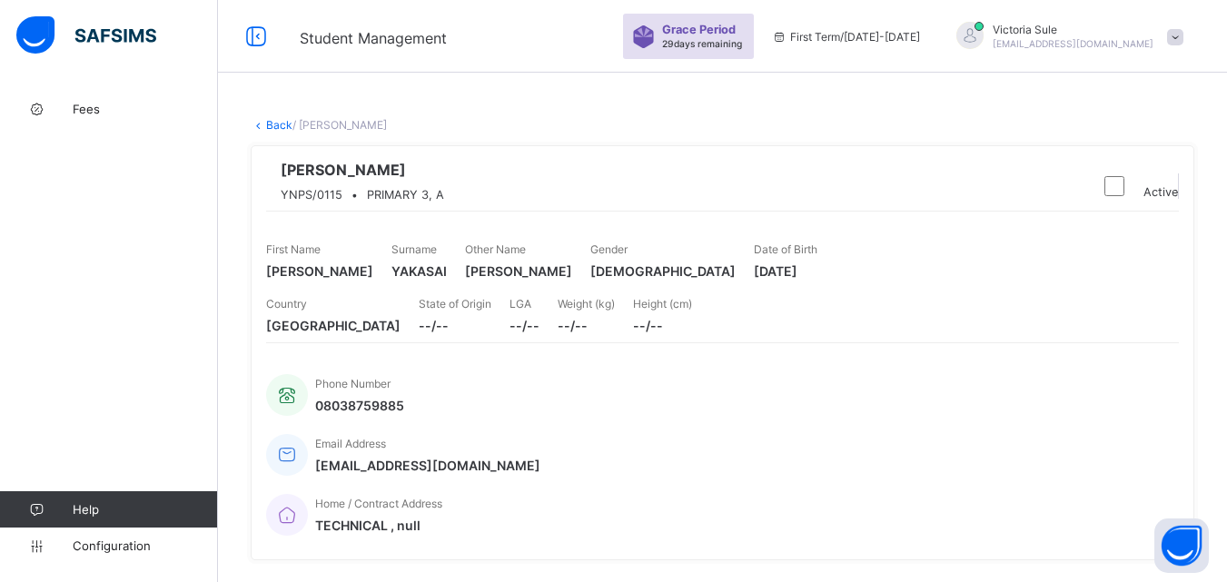
click at [271, 127] on link "Back" at bounding box center [279, 125] width 26 height 14
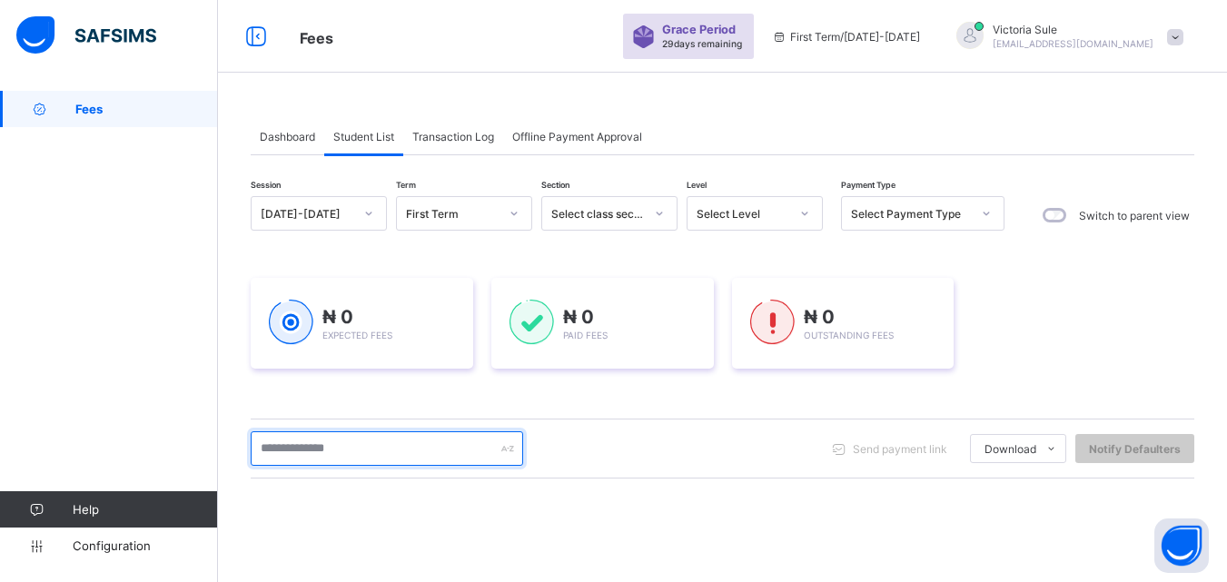
click at [304, 458] on input "text" at bounding box center [387, 448] width 272 height 34
type input "*******"
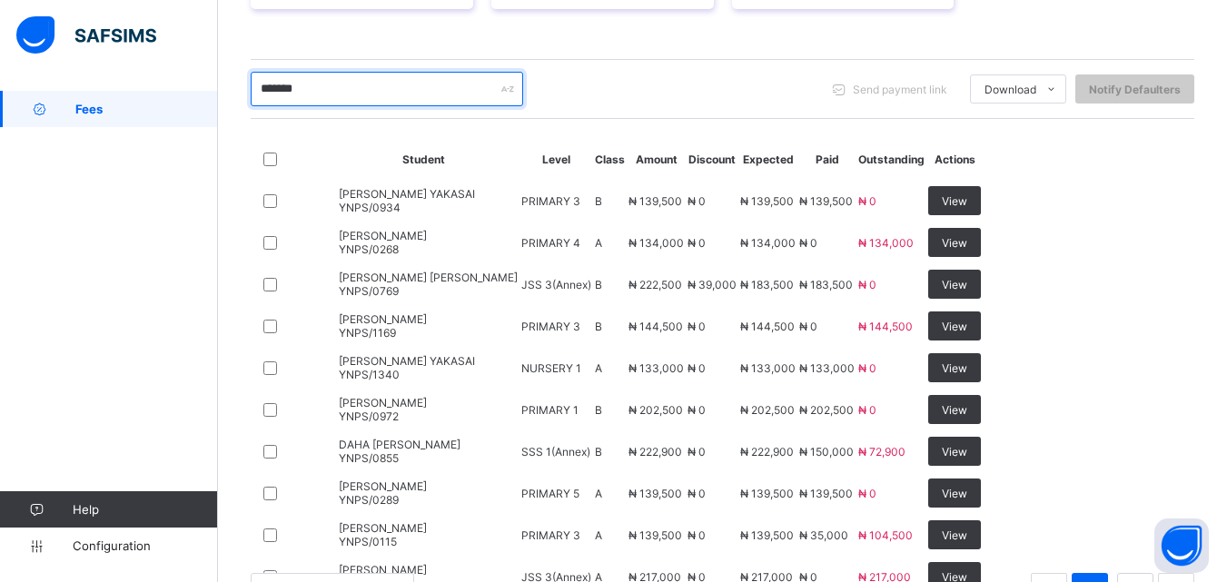
scroll to position [363, 0]
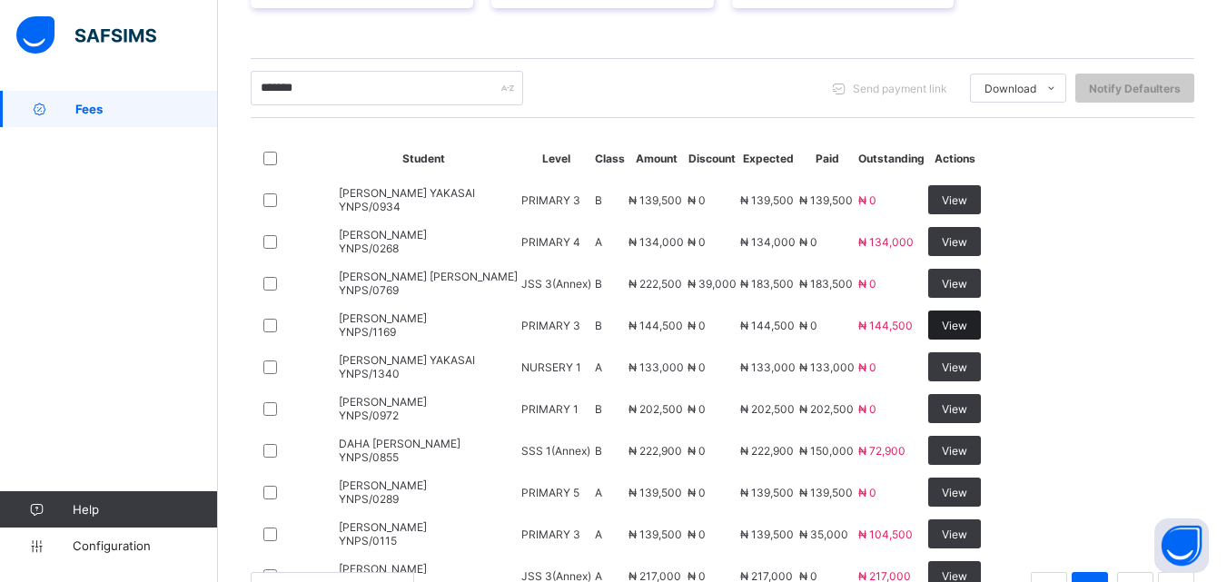
click at [981, 340] on div "View" at bounding box center [954, 324] width 53 height 29
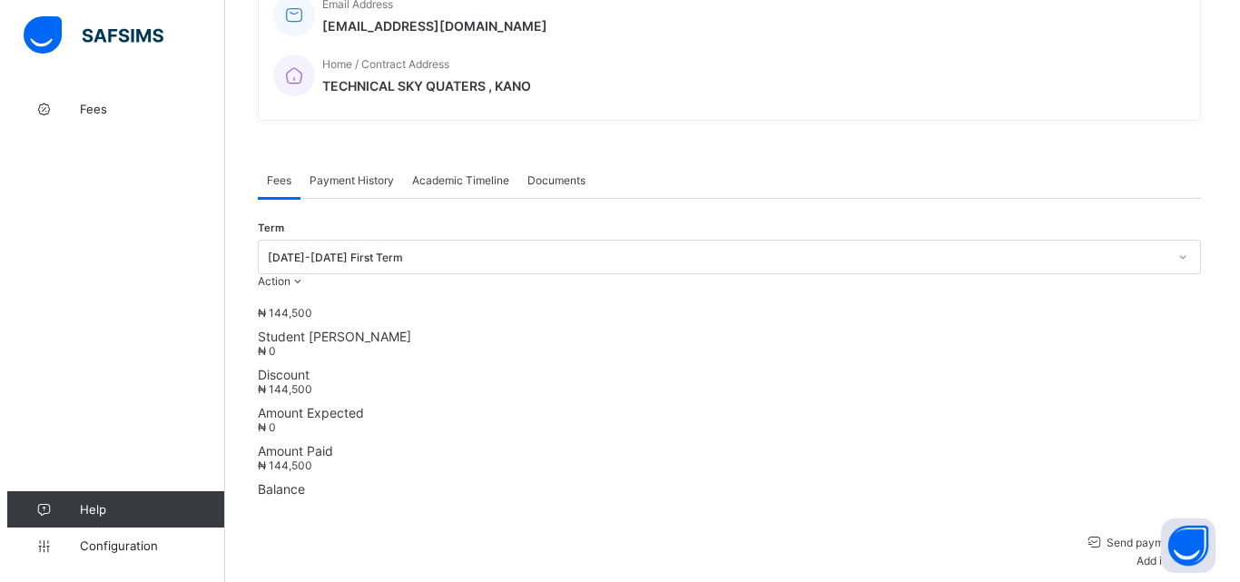
scroll to position [636, 0]
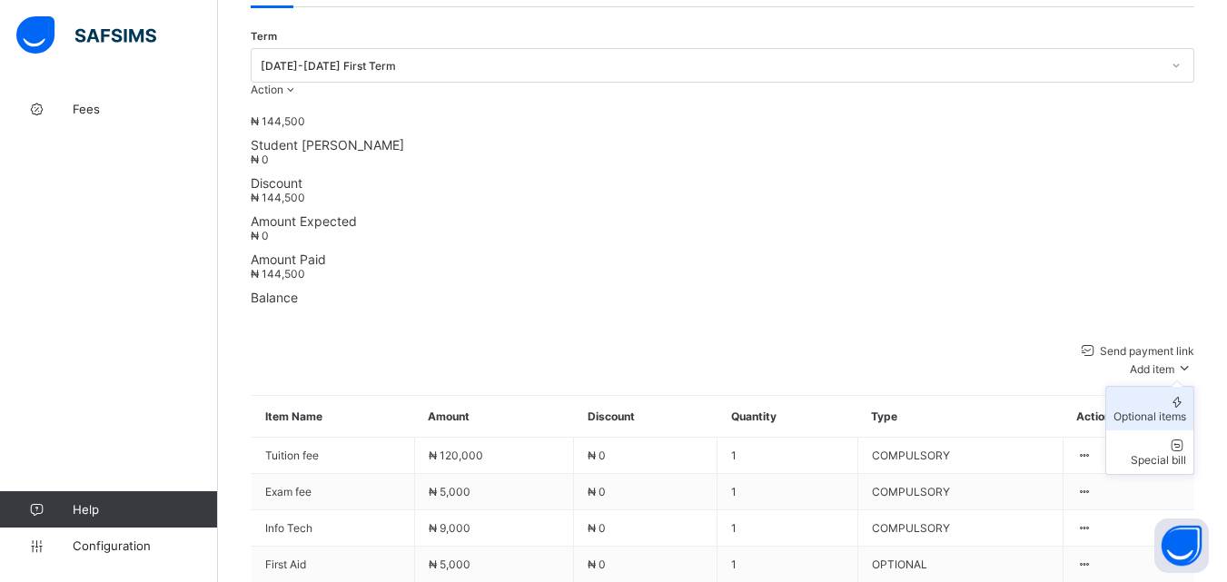
click at [1158, 409] on div "Optional items" at bounding box center [1149, 416] width 73 height 14
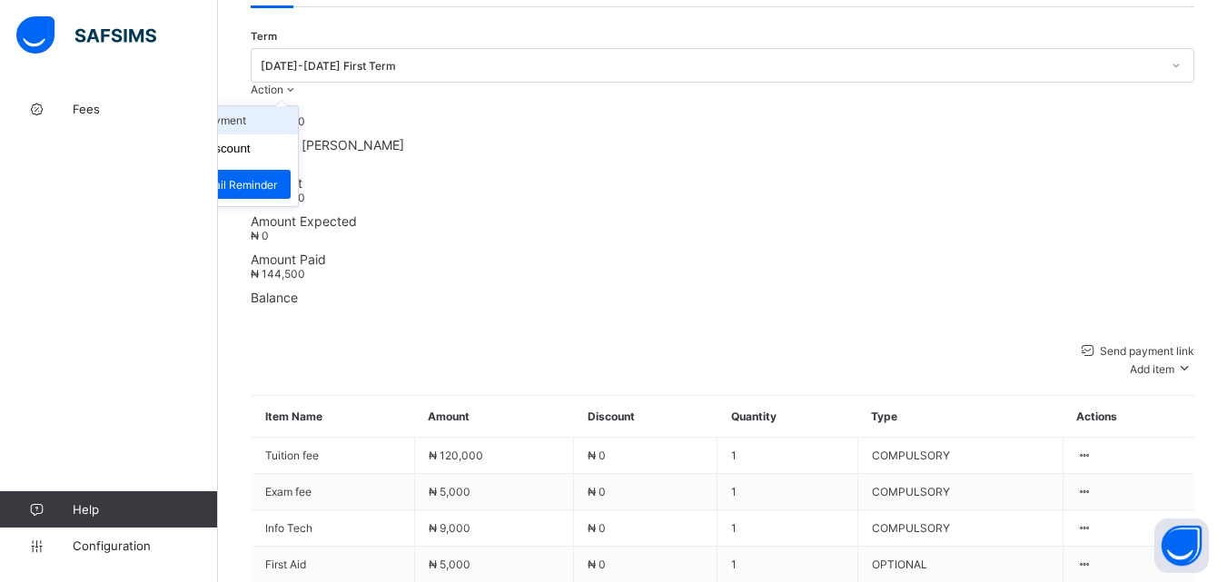
click at [298, 106] on li "Receive Payment" at bounding box center [223, 120] width 149 height 28
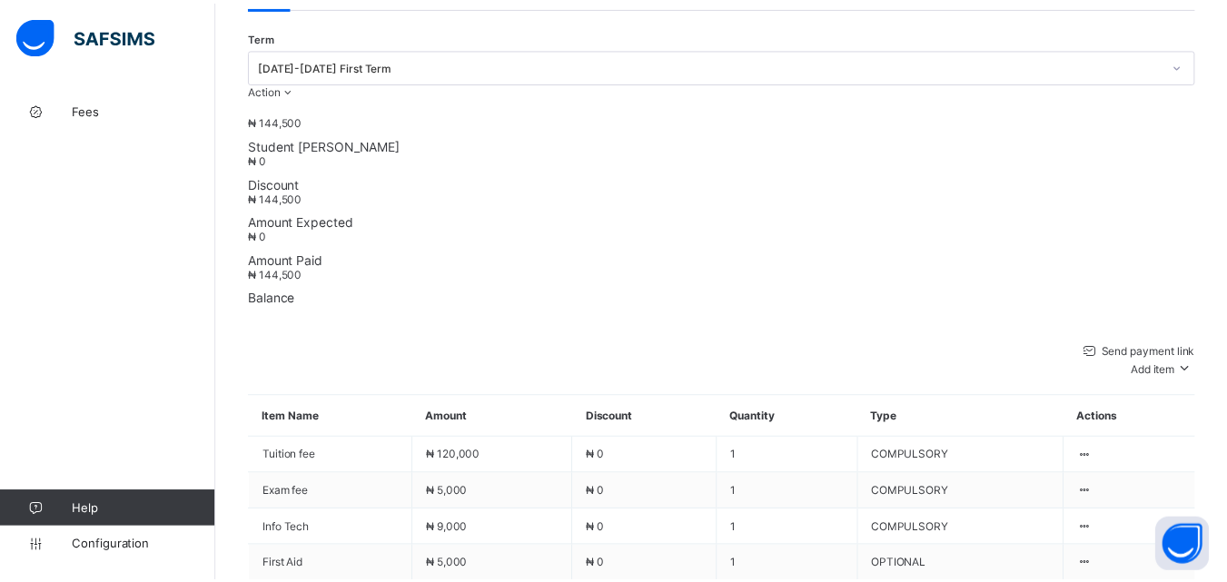
scroll to position [558, 0]
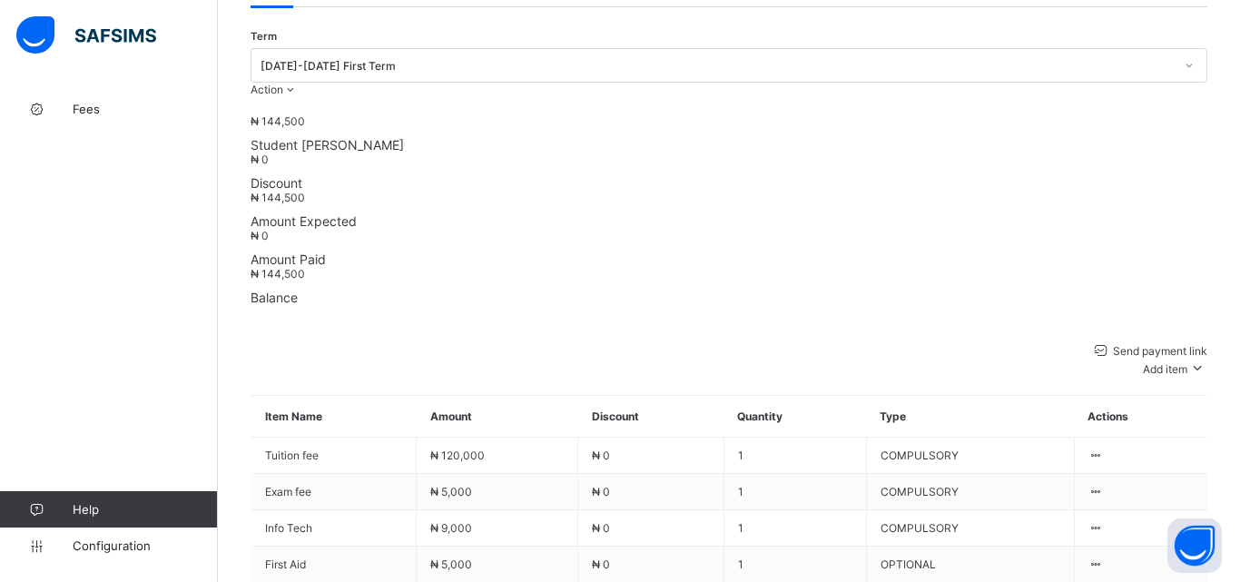
type input "****"
type input "**********"
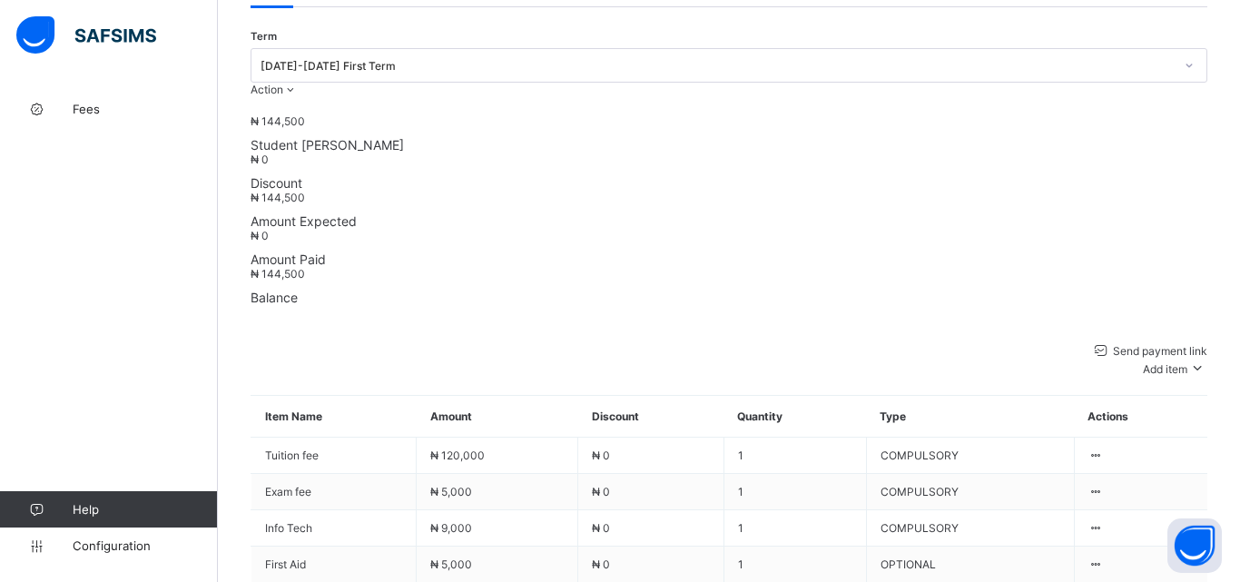
type input "********"
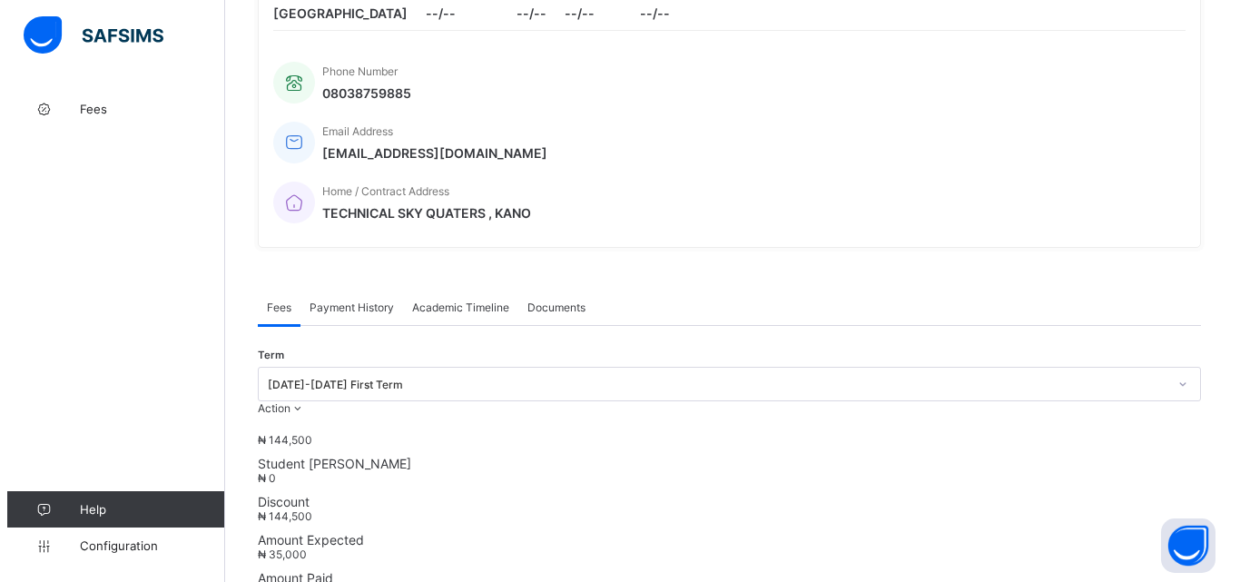
scroll to position [272, 0]
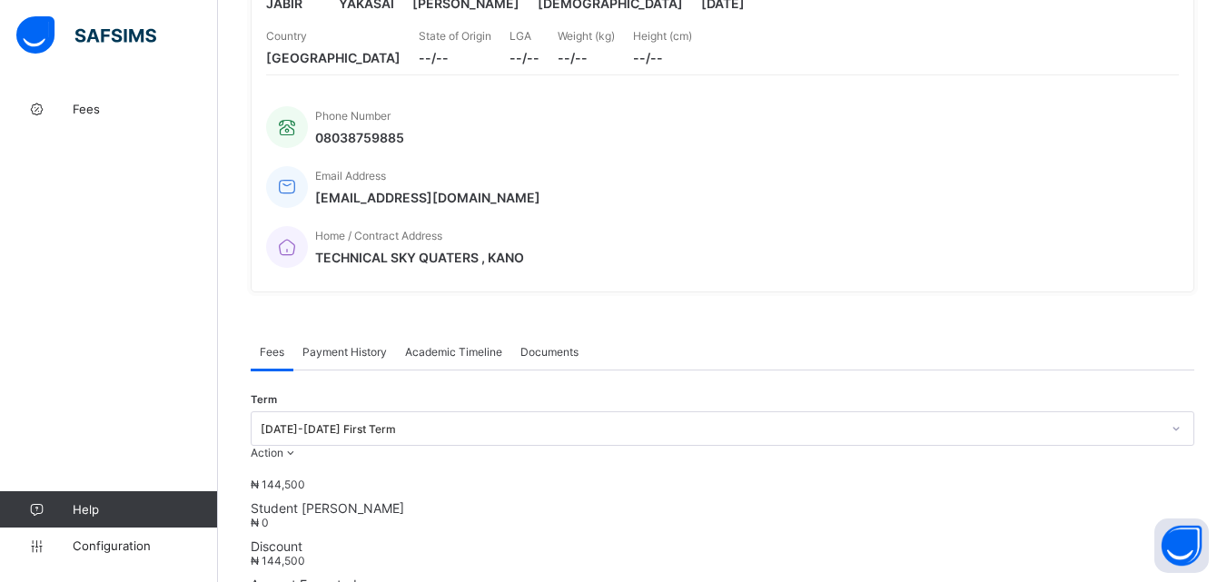
click at [360, 345] on span "Payment History" at bounding box center [344, 352] width 84 height 14
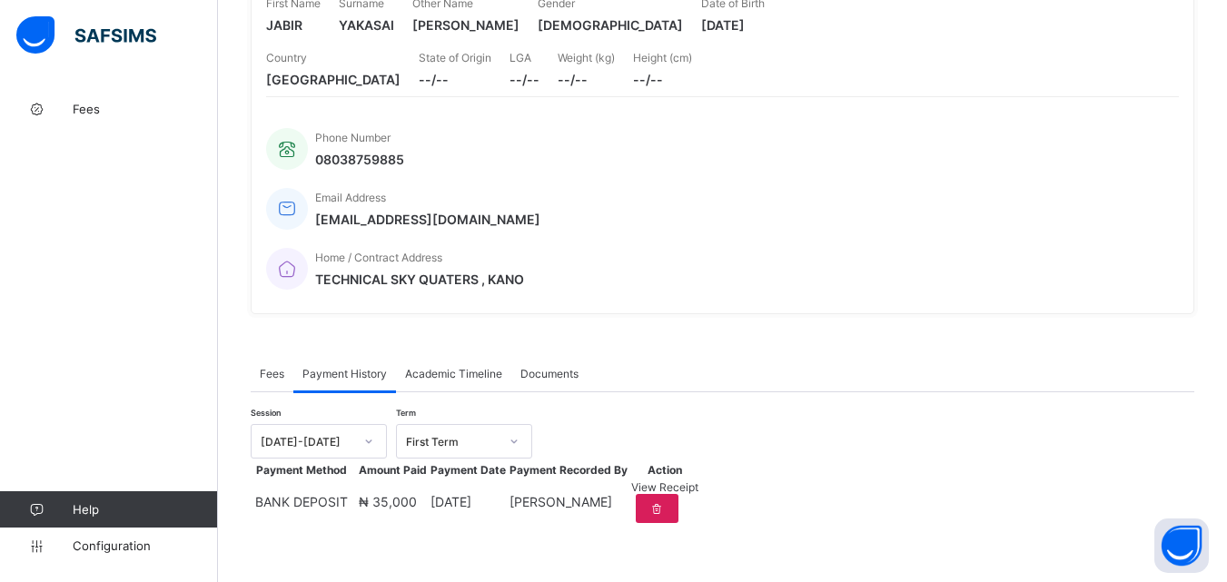
click at [698, 494] on span "View Receipt" at bounding box center [664, 487] width 67 height 14
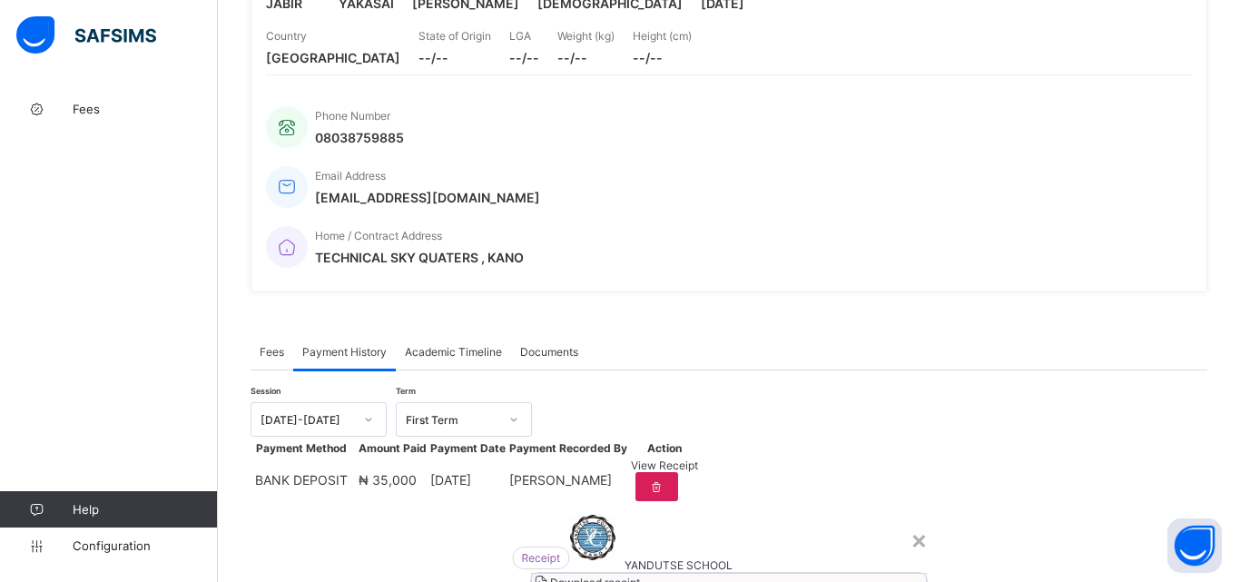
click at [640, 576] on span "Download receipt" at bounding box center [595, 583] width 90 height 14
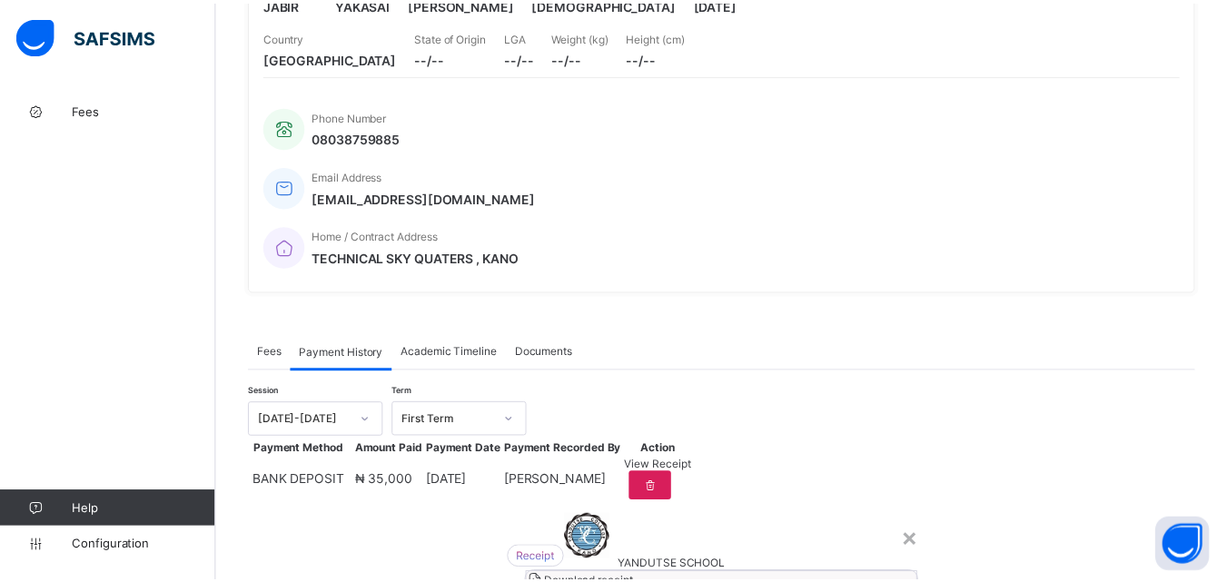
scroll to position [0, 0]
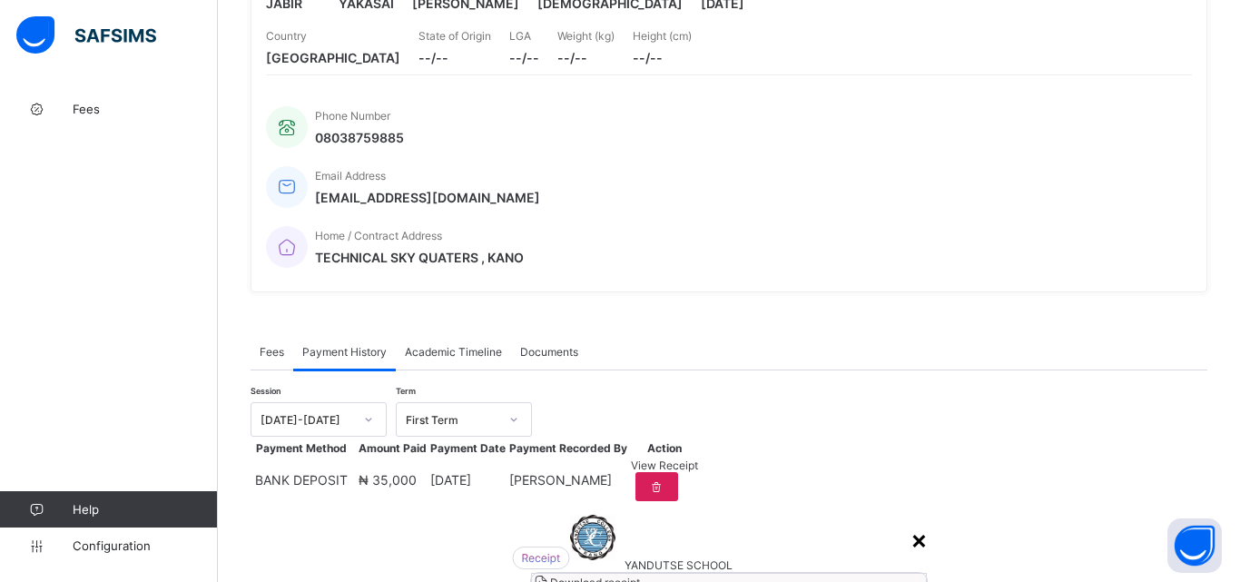
click at [911, 524] on div "×" at bounding box center [919, 539] width 17 height 31
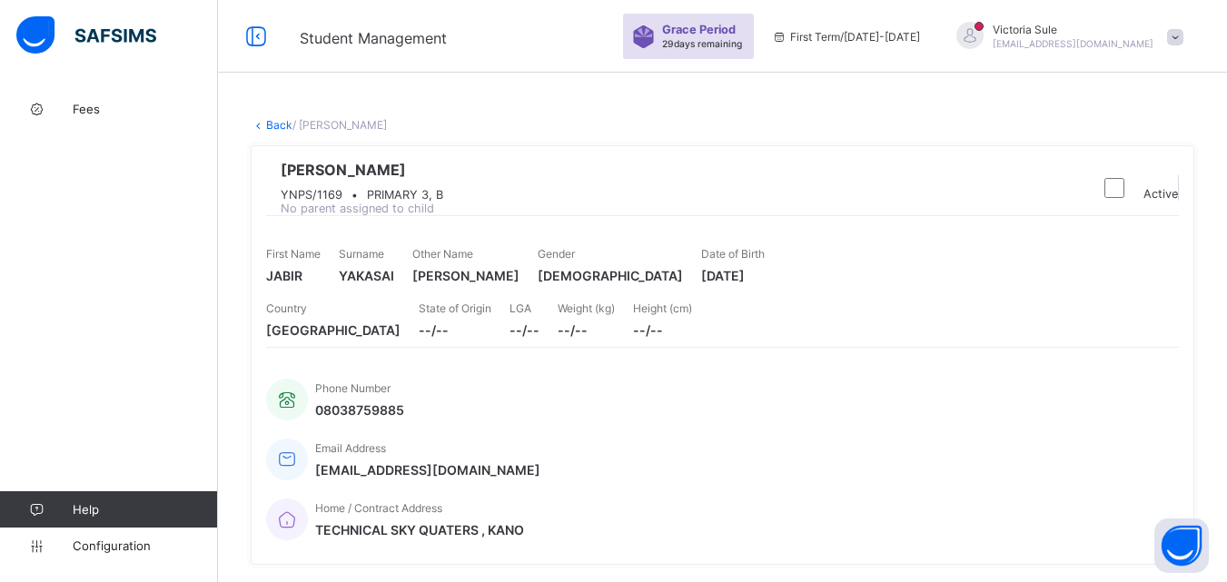
click at [271, 126] on link "Back" at bounding box center [279, 125] width 26 height 14
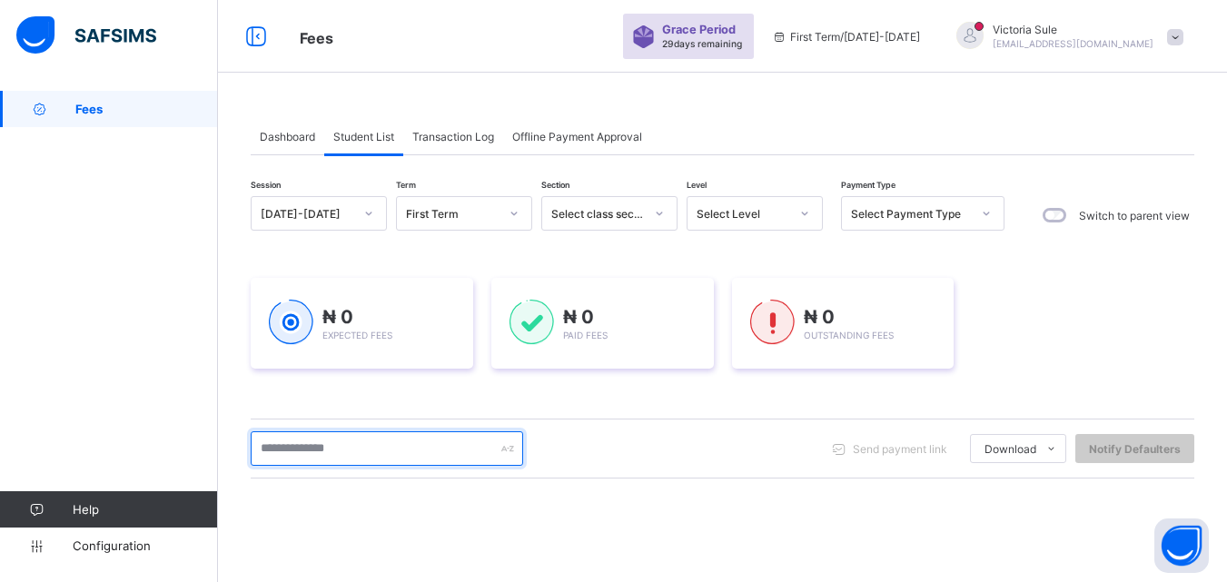
click at [413, 458] on input "text" at bounding box center [387, 448] width 272 height 34
type input "*******"
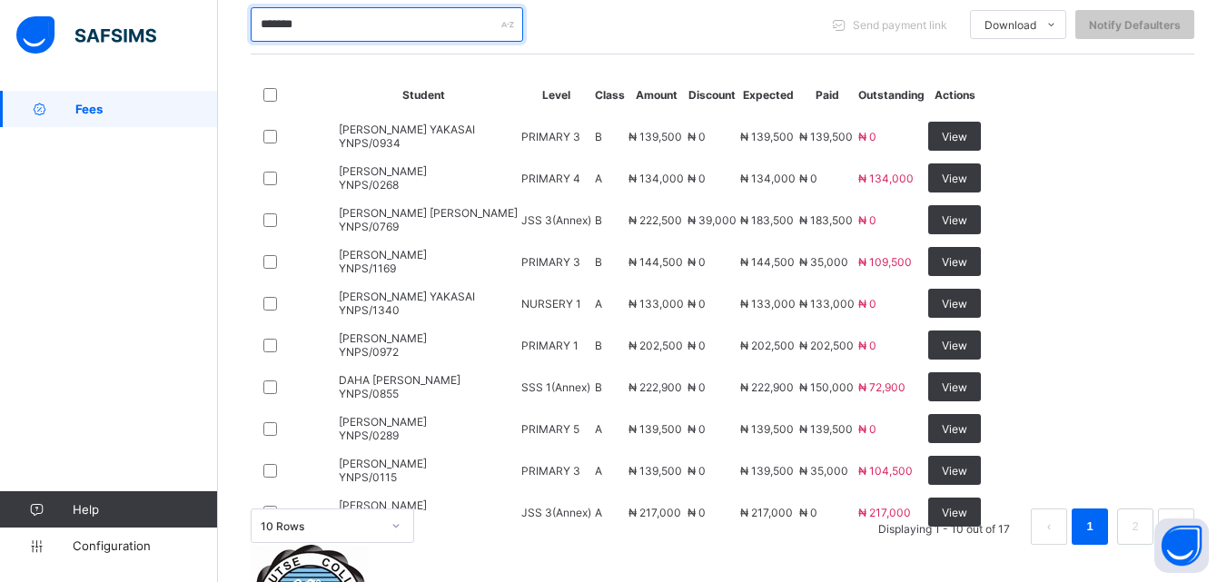
scroll to position [699, 0]
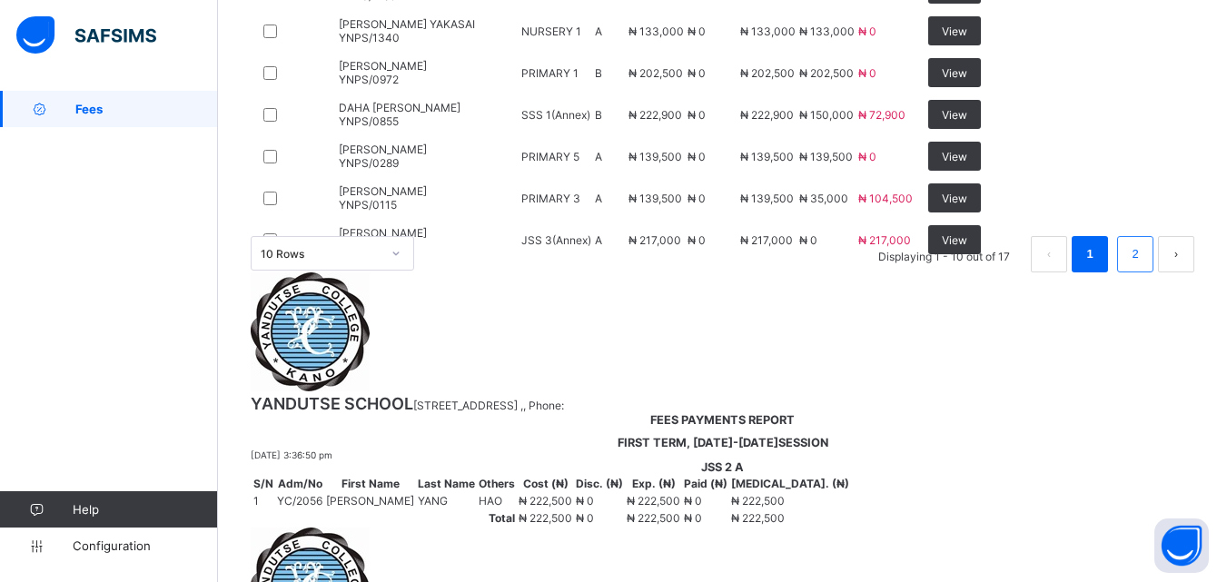
click at [1131, 266] on link "2" at bounding box center [1134, 254] width 17 height 24
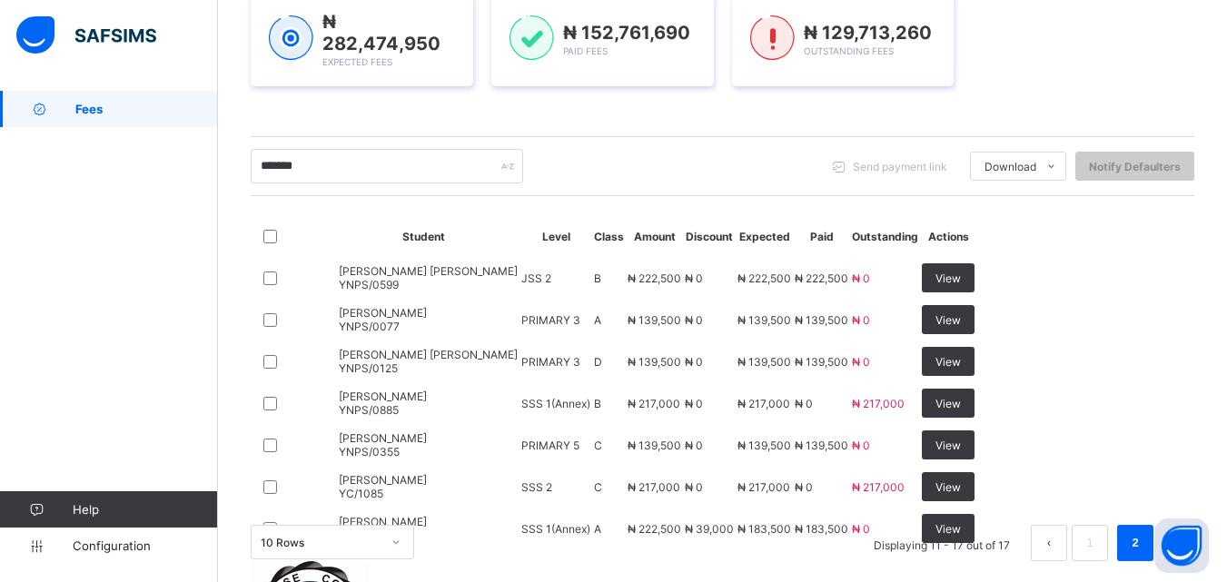
scroll to position [517, 0]
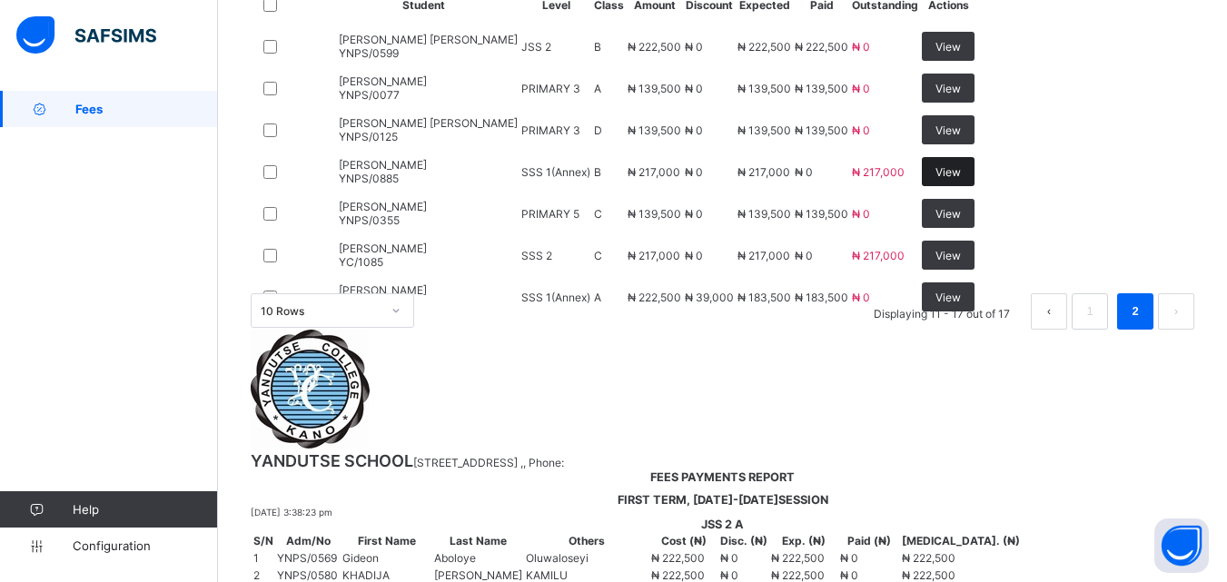
click at [961, 179] on span "View" at bounding box center [947, 172] width 25 height 14
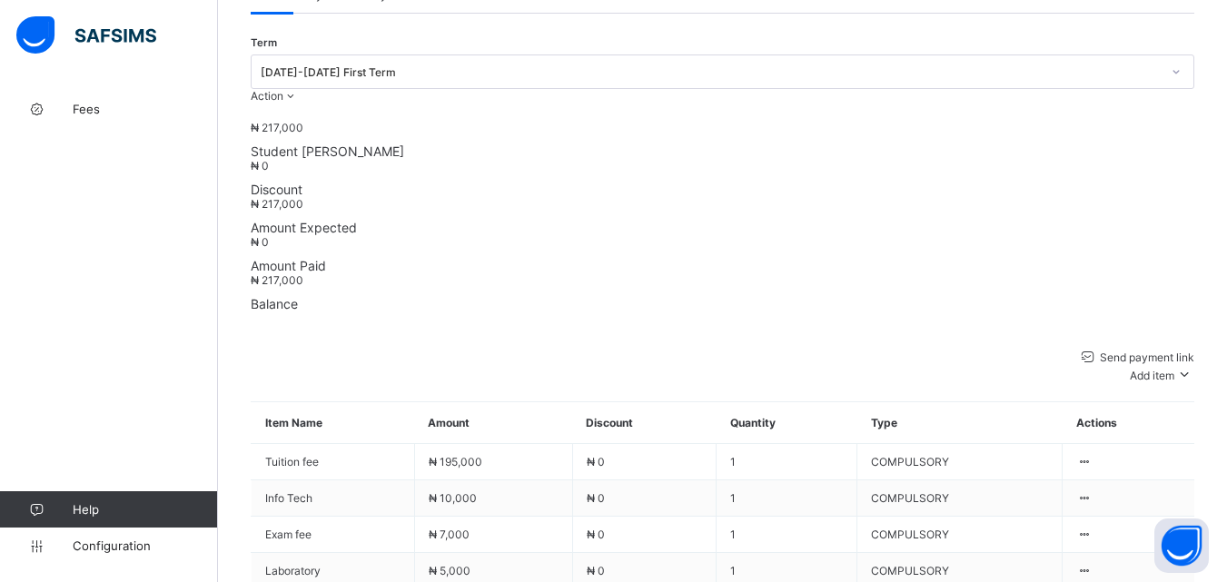
scroll to position [692, 0]
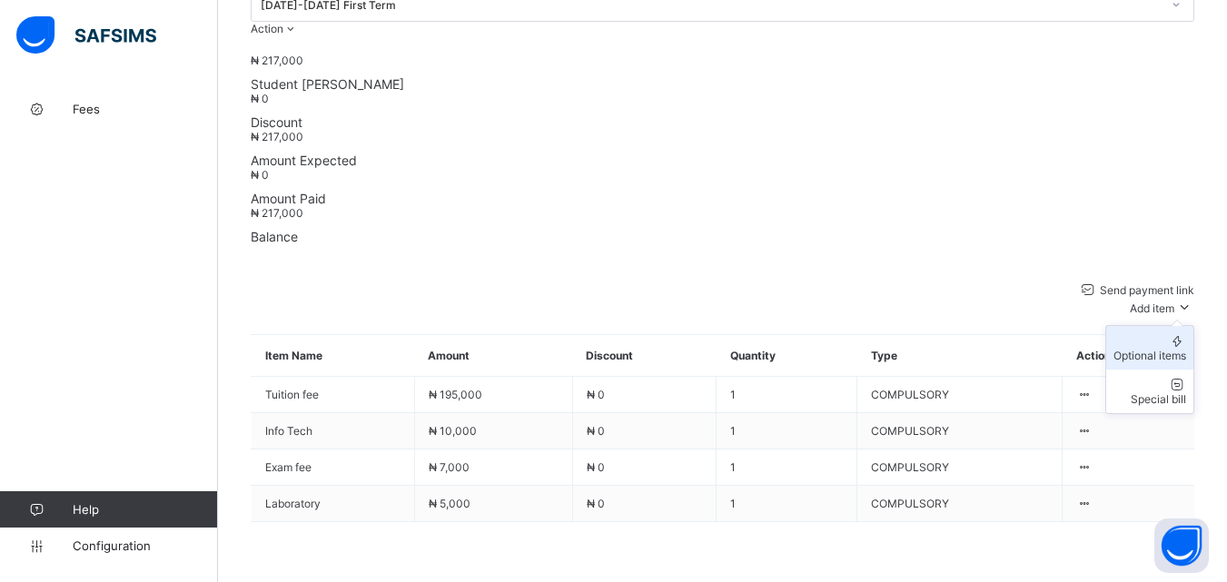
click at [1177, 349] on div "Optional items" at bounding box center [1149, 356] width 73 height 14
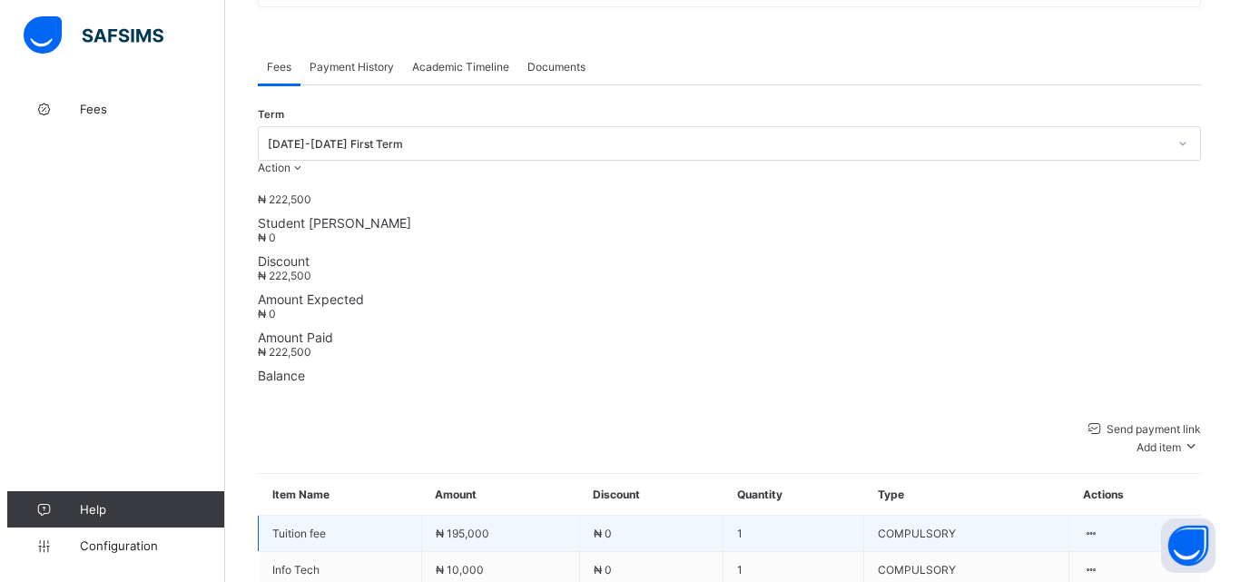
scroll to position [419, 0]
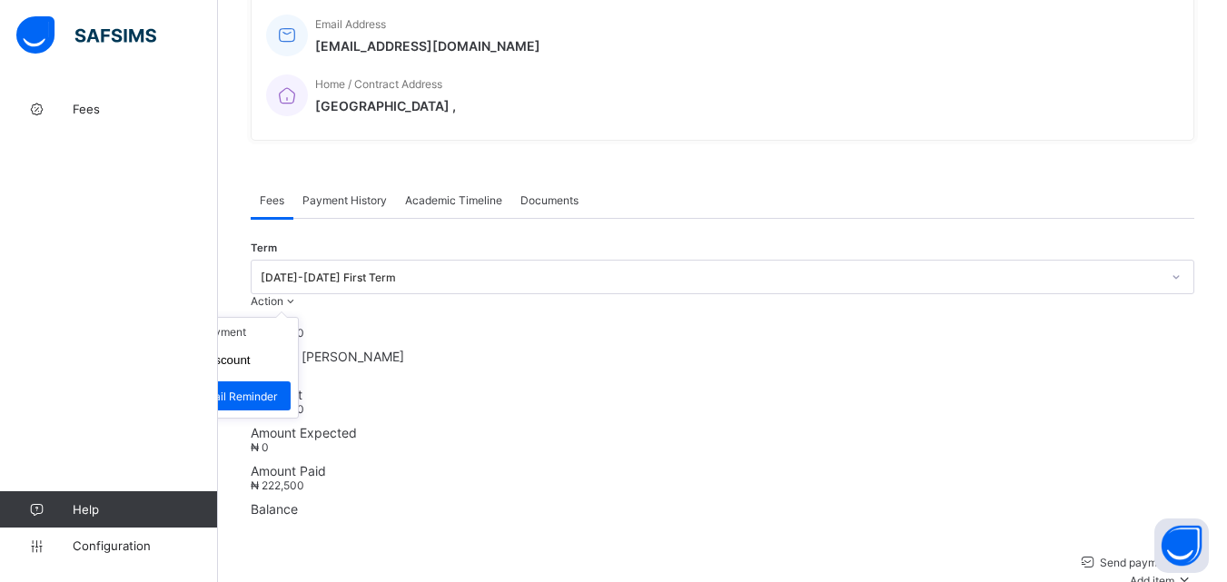
click at [283, 294] on span "Action" at bounding box center [267, 301] width 33 height 14
click at [298, 318] on li "Receive Payment" at bounding box center [223, 332] width 149 height 28
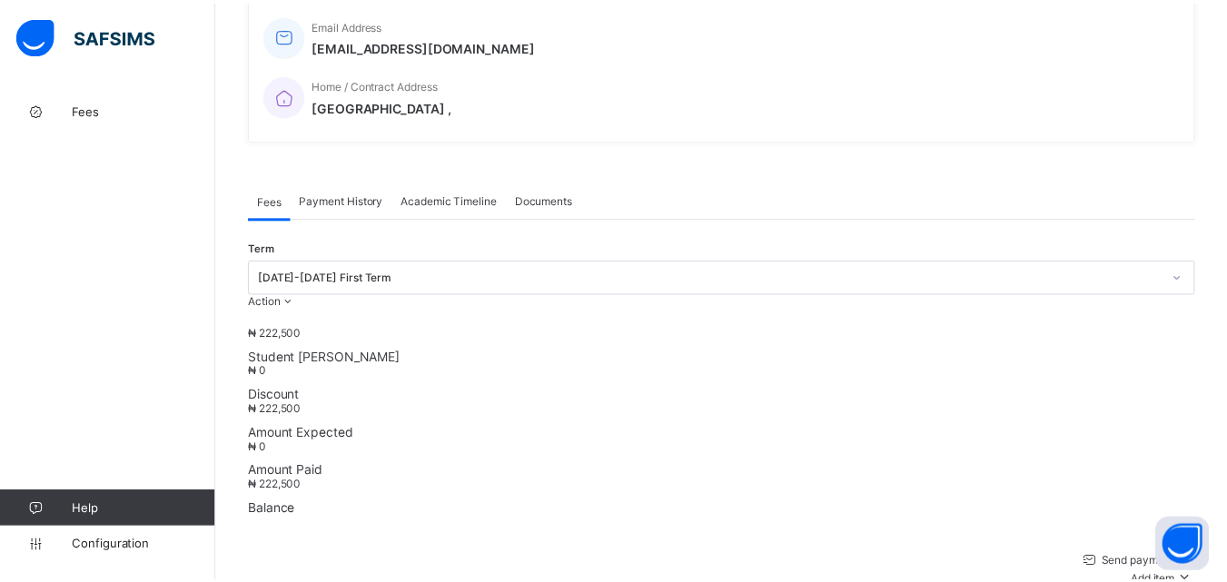
scroll to position [454, 0]
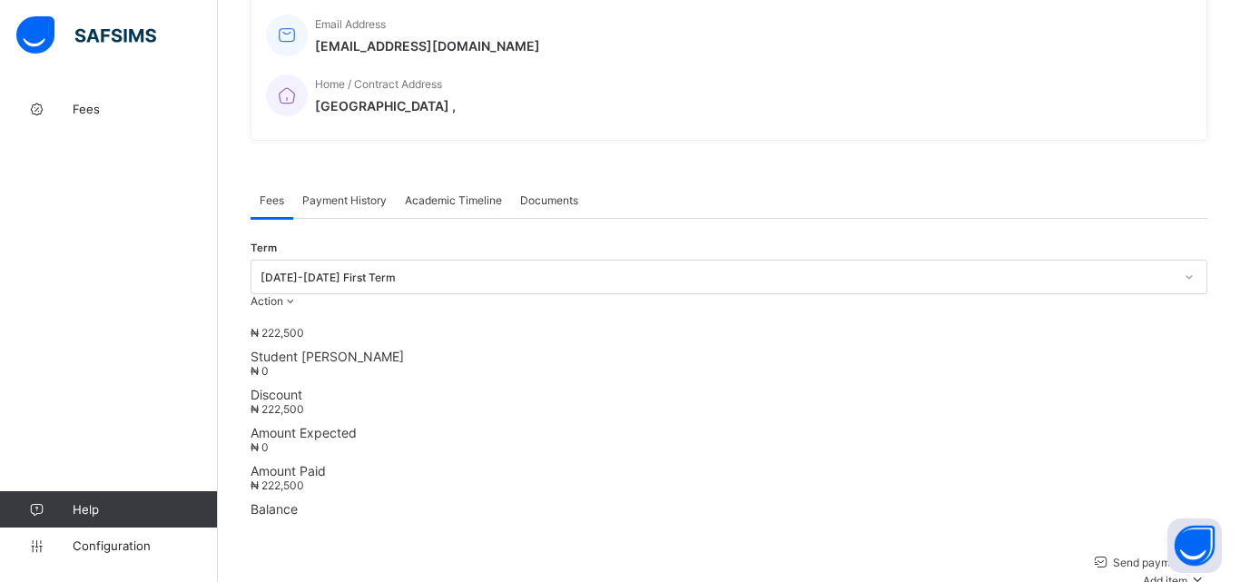
type input "*"
type input "****"
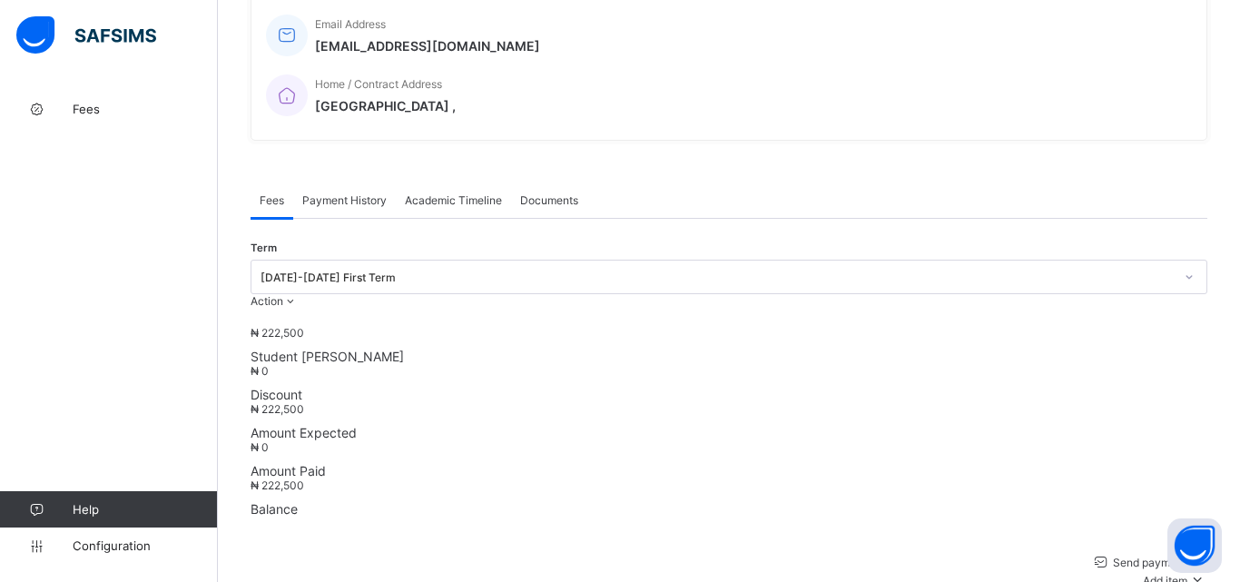
type input "**********"
type input "********"
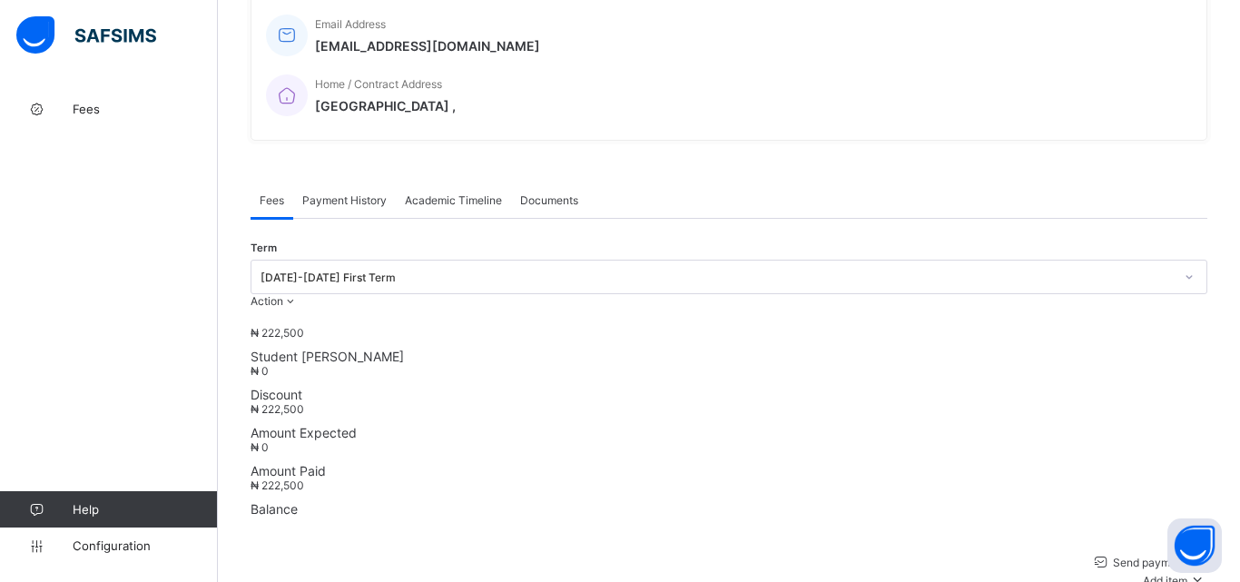
type input "**********"
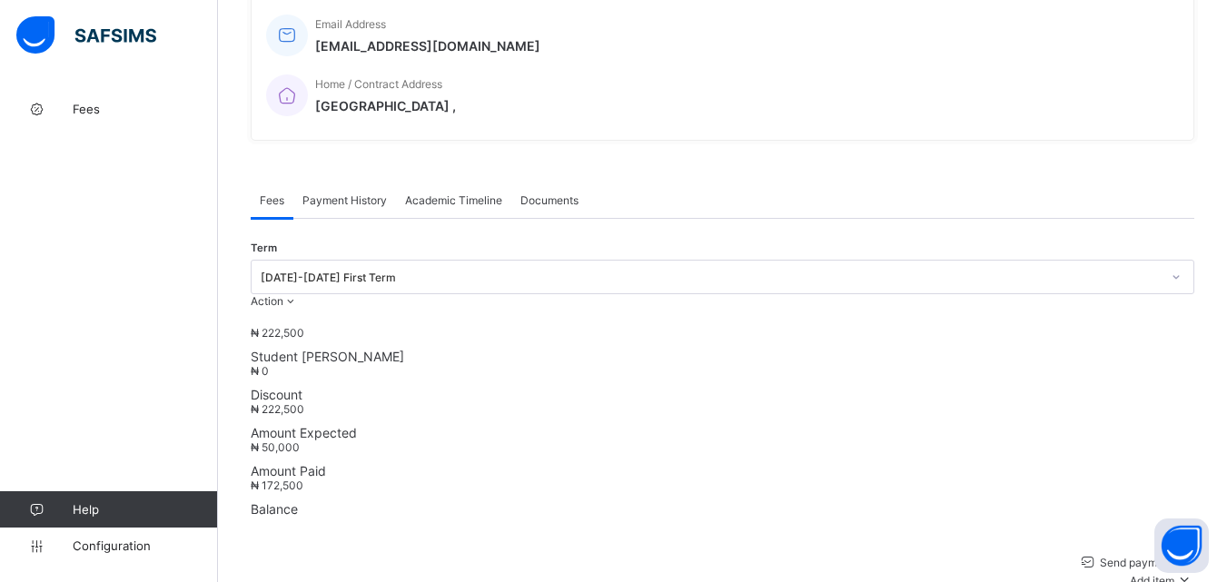
click at [357, 193] on span "Payment History" at bounding box center [344, 200] width 84 height 14
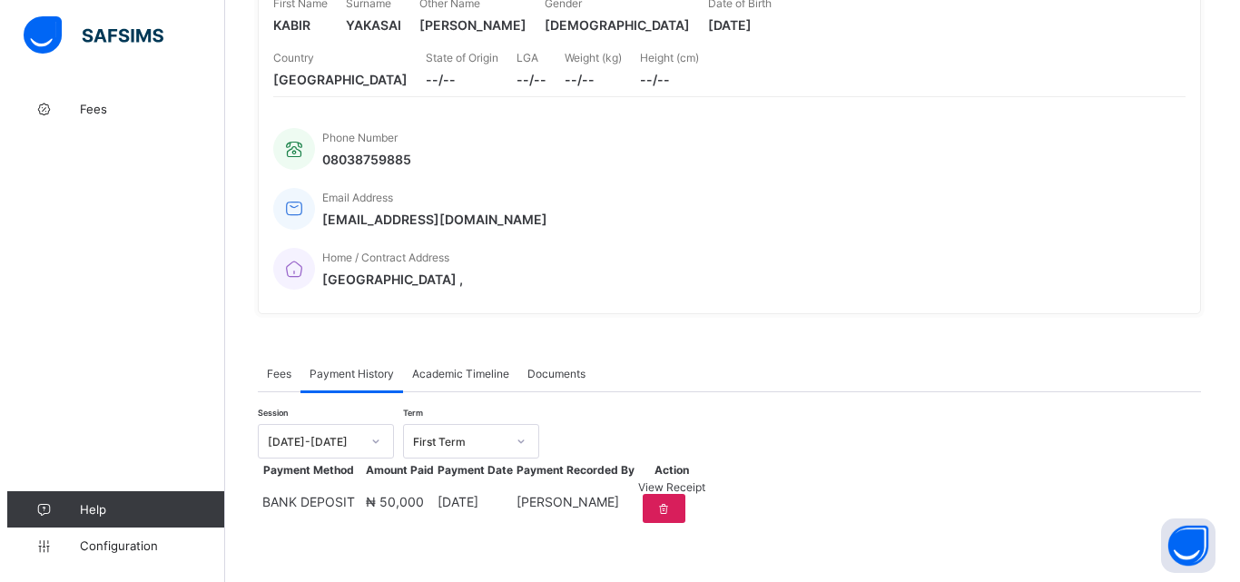
scroll to position [282, 0]
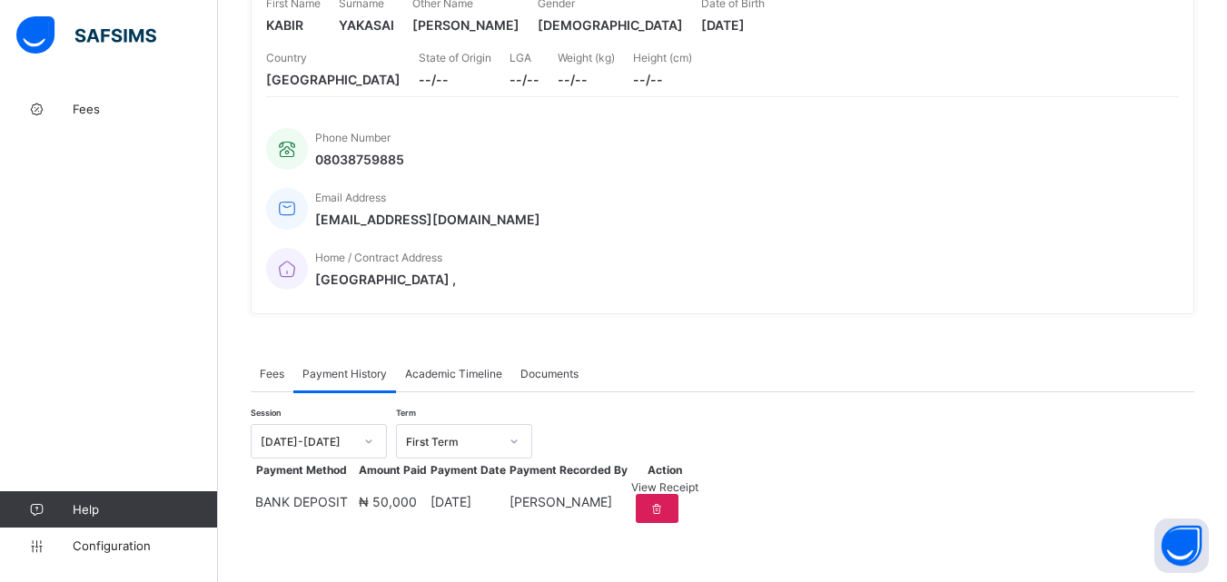
click at [698, 487] on span "View Receipt" at bounding box center [664, 487] width 67 height 14
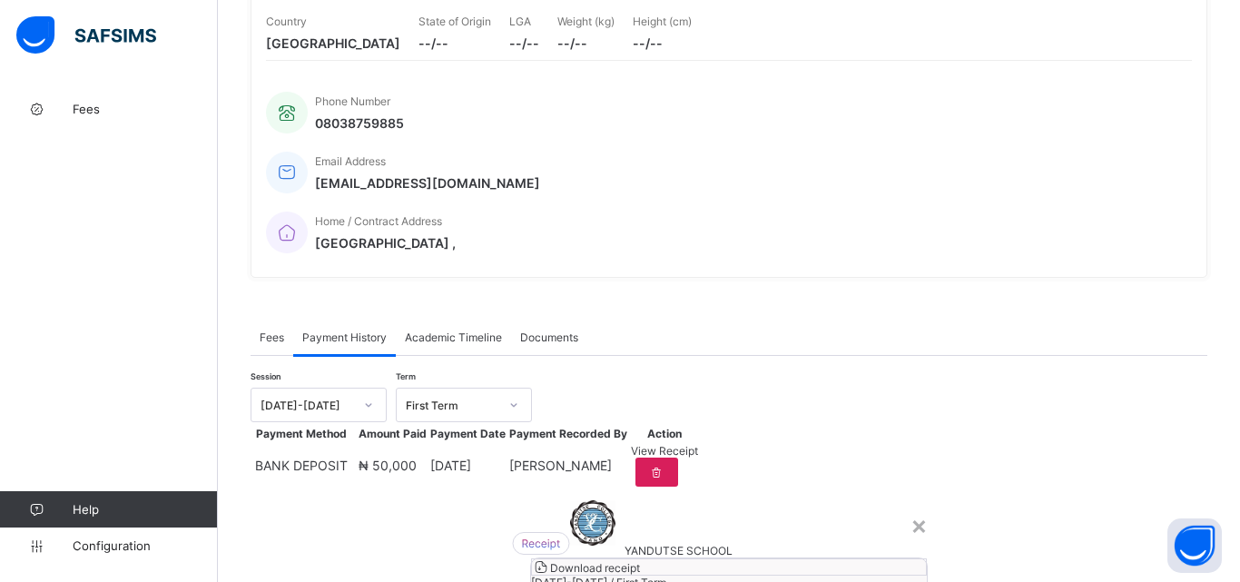
click at [640, 561] on span "Download receipt" at bounding box center [595, 568] width 90 height 14
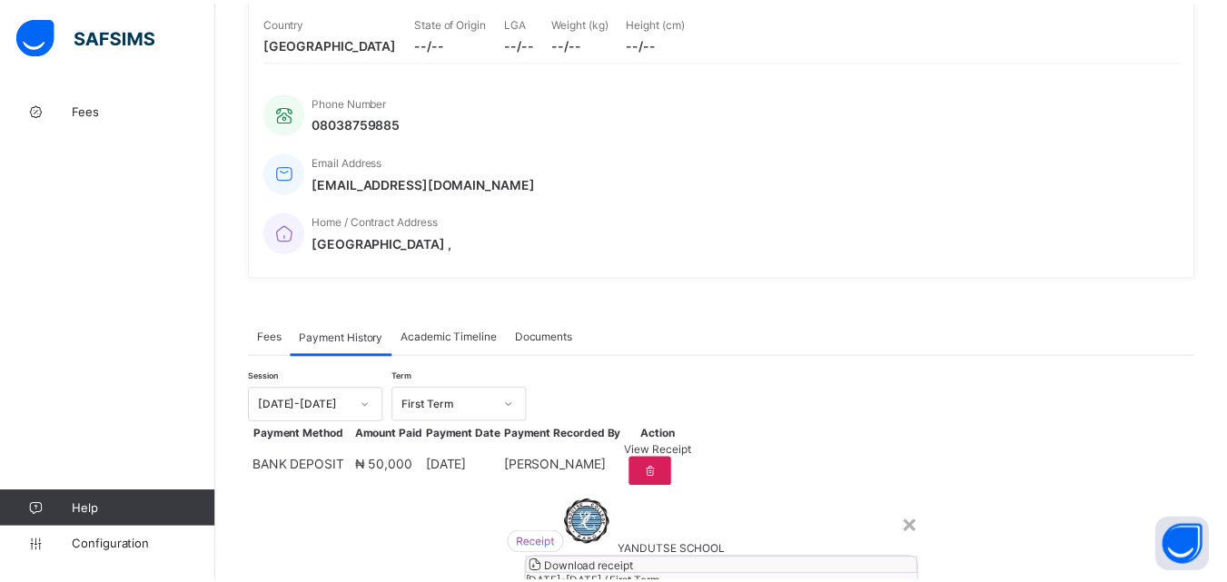
scroll to position [0, 0]
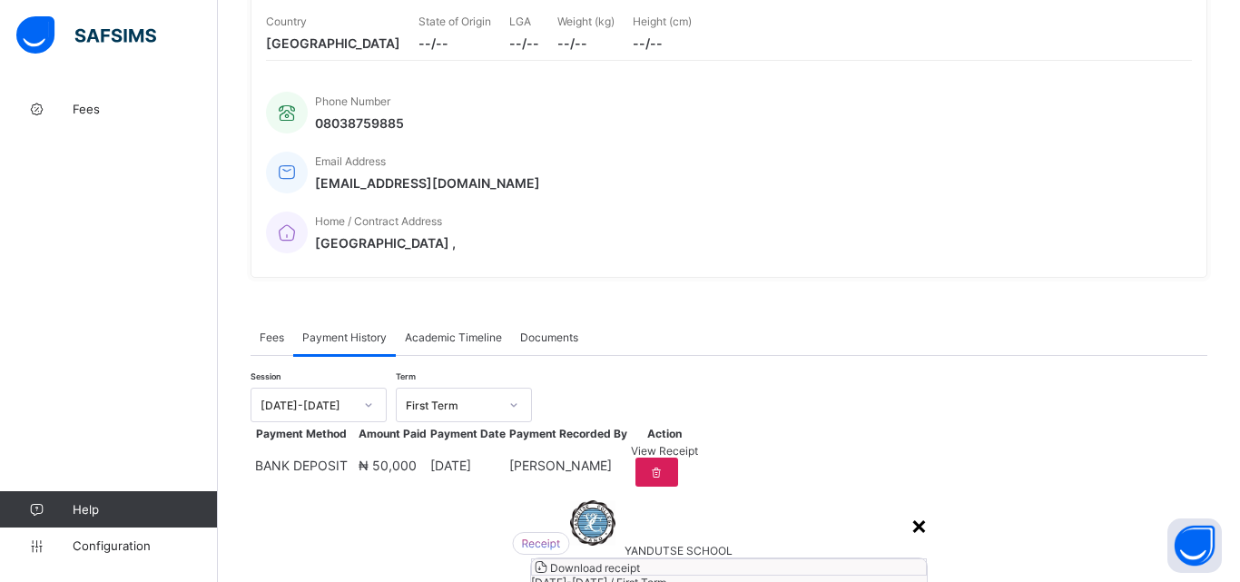
click at [911, 509] on div "×" at bounding box center [919, 524] width 17 height 31
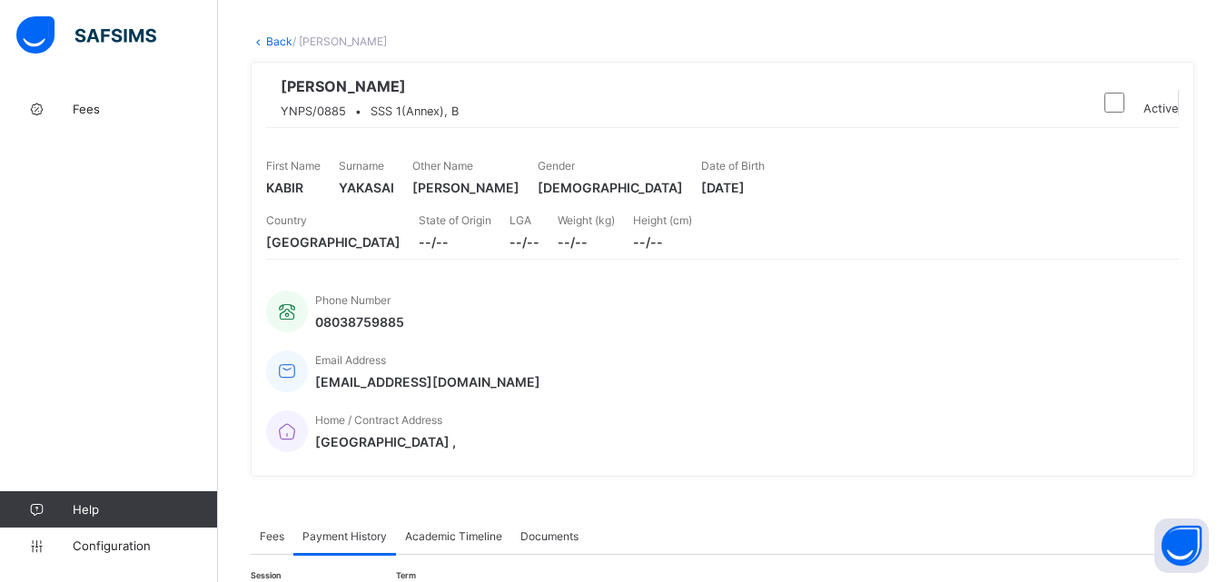
scroll to position [10, 0]
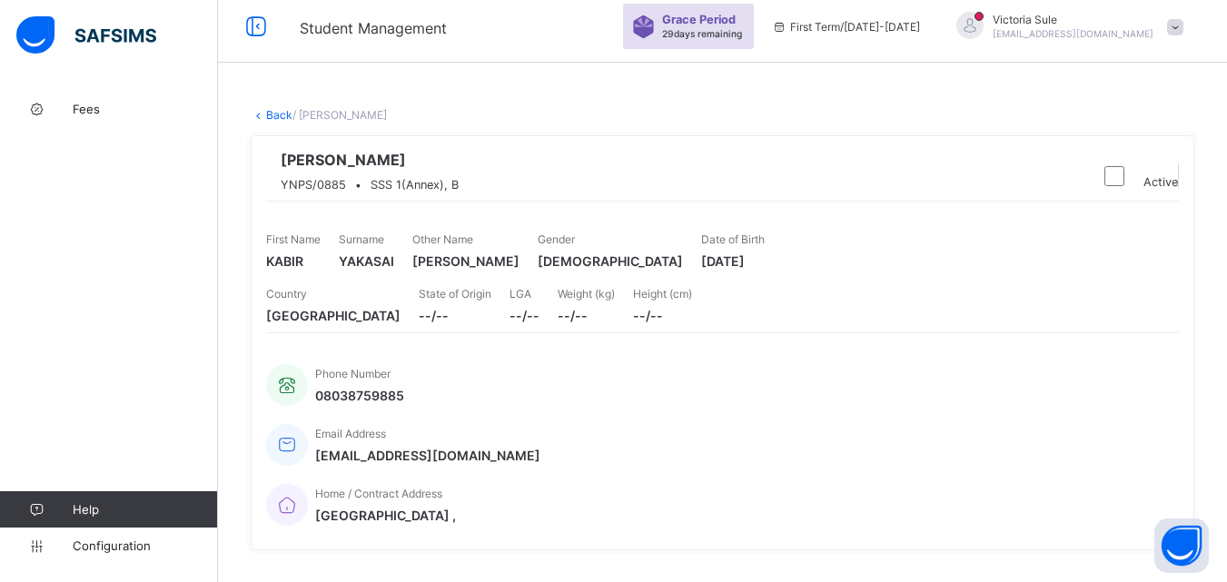
click at [275, 116] on link "Back" at bounding box center [279, 115] width 26 height 14
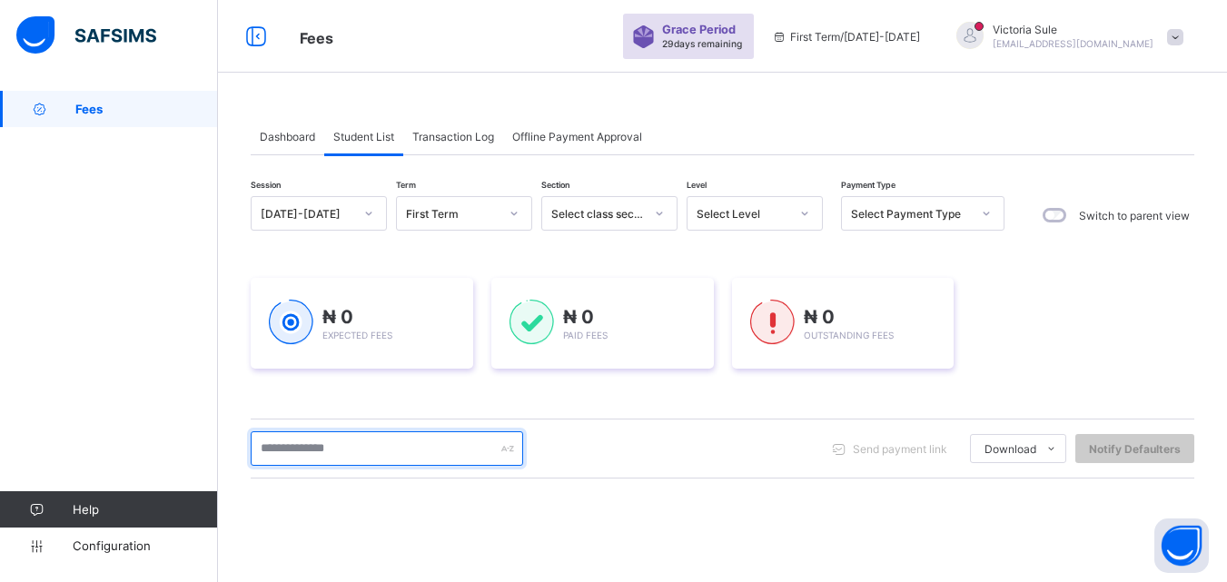
click at [394, 450] on input "text" at bounding box center [387, 448] width 272 height 34
type input "*******"
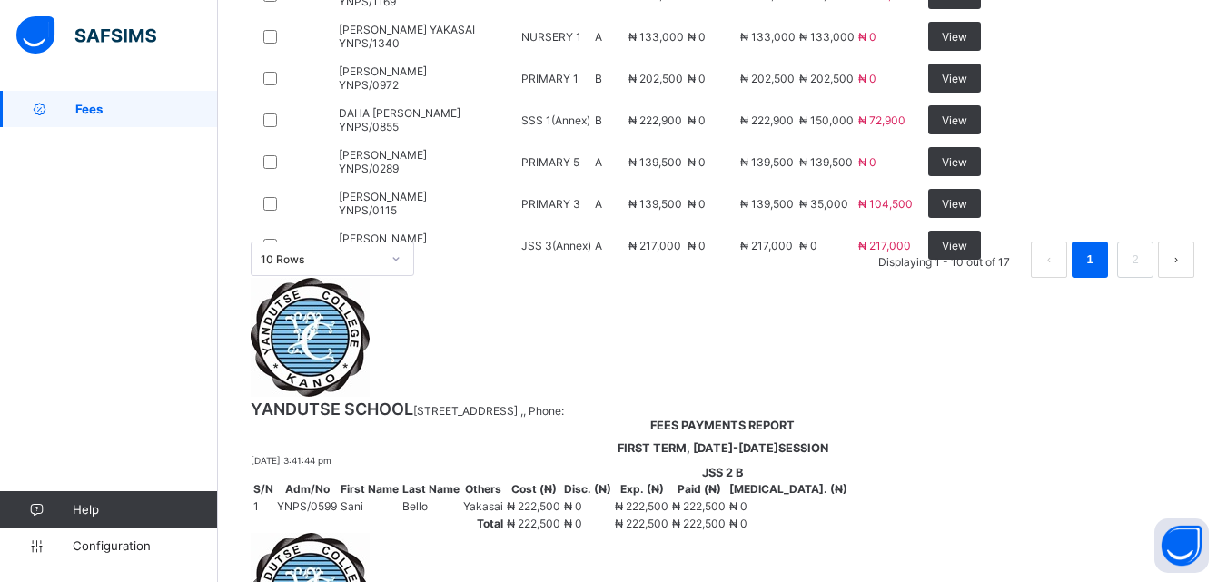
scroll to position [702, 0]
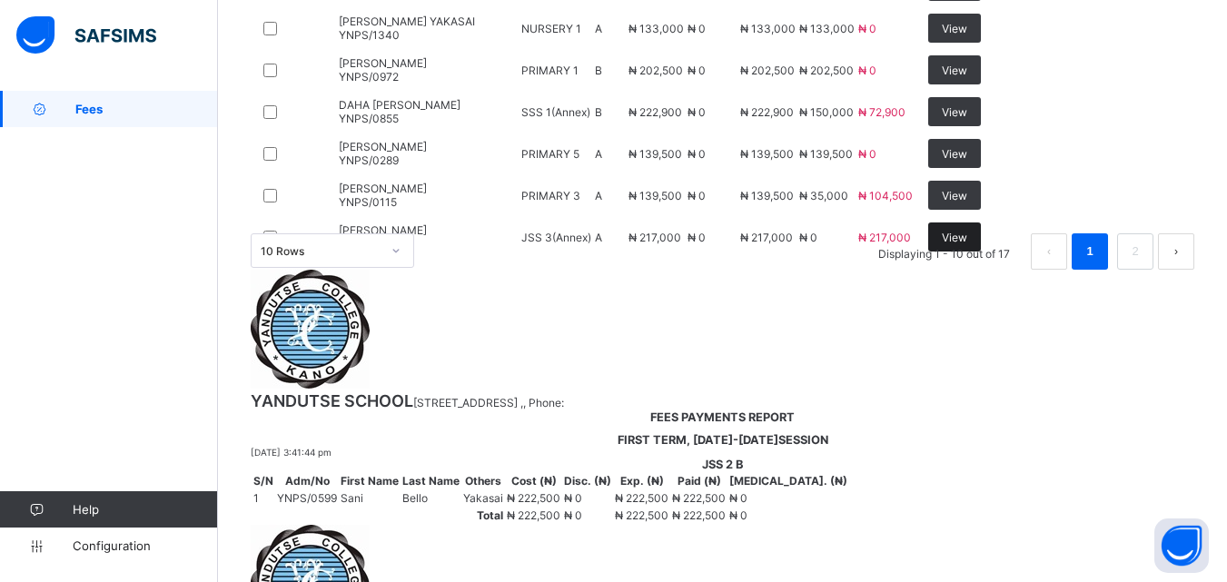
click at [967, 244] on span "View" at bounding box center [953, 238] width 25 height 14
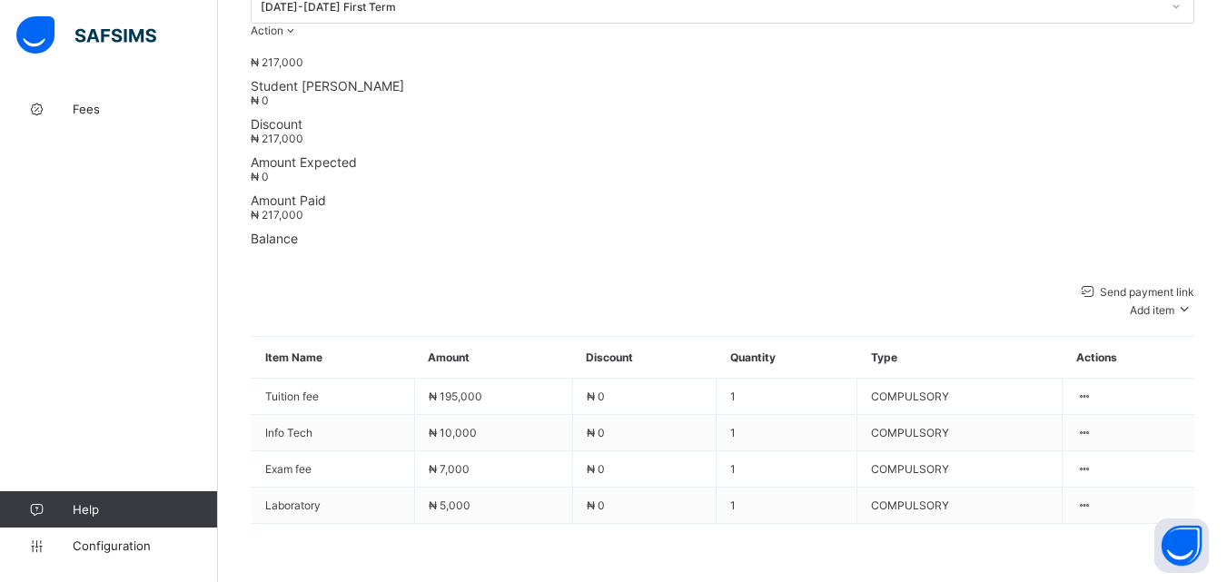
scroll to position [692, 0]
click at [1158, 349] on div "Optional items" at bounding box center [1149, 356] width 73 height 14
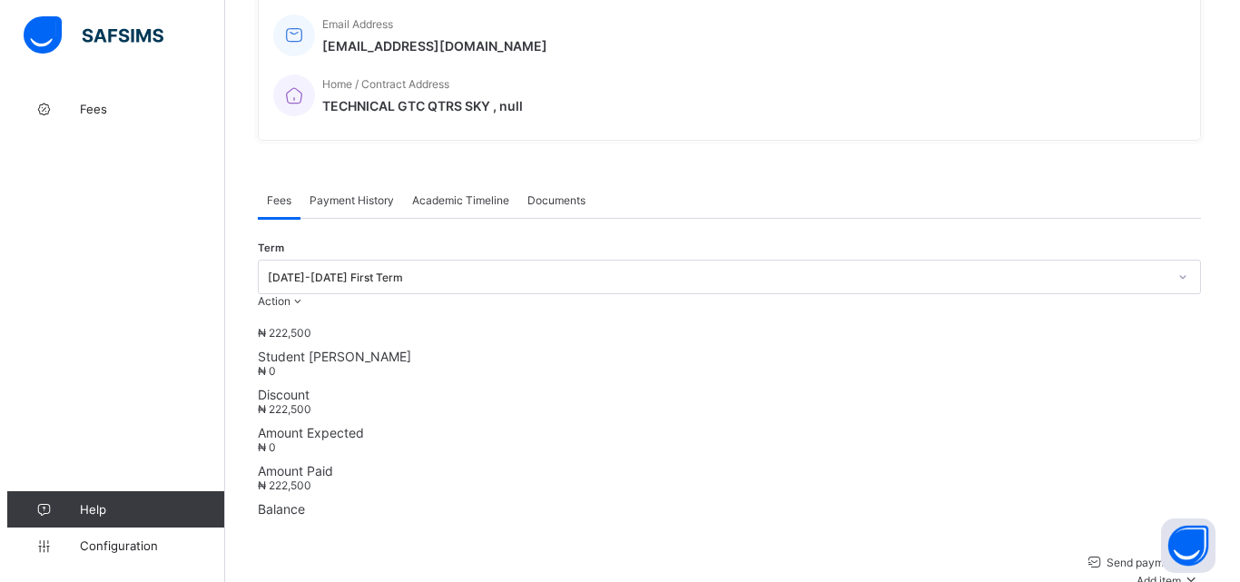
scroll to position [329, 0]
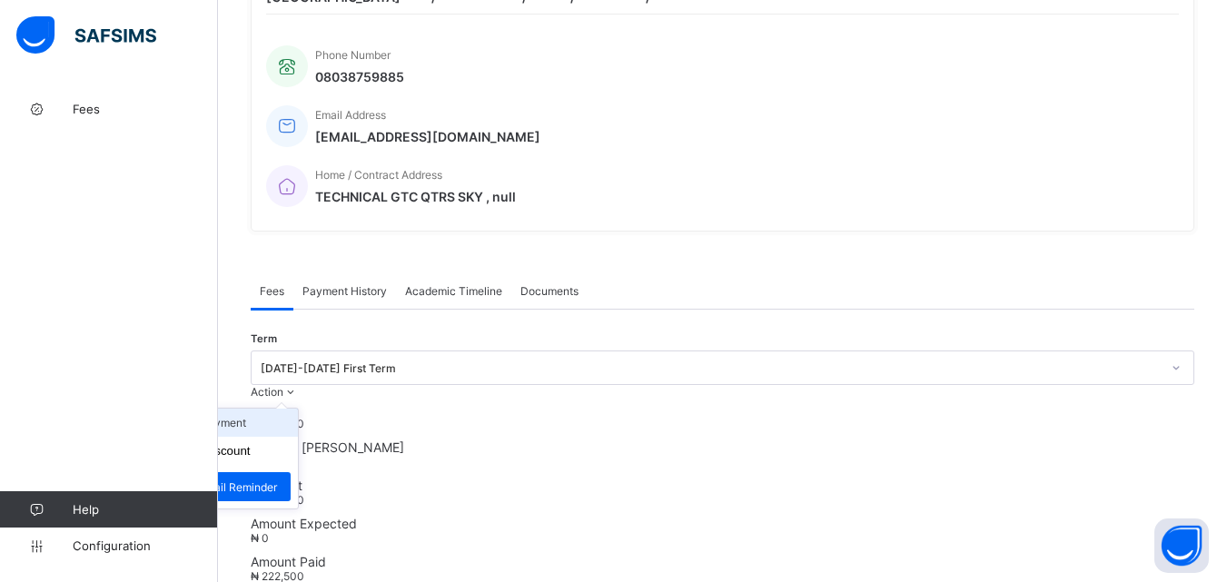
click at [298, 409] on li "Receive Payment" at bounding box center [223, 423] width 149 height 28
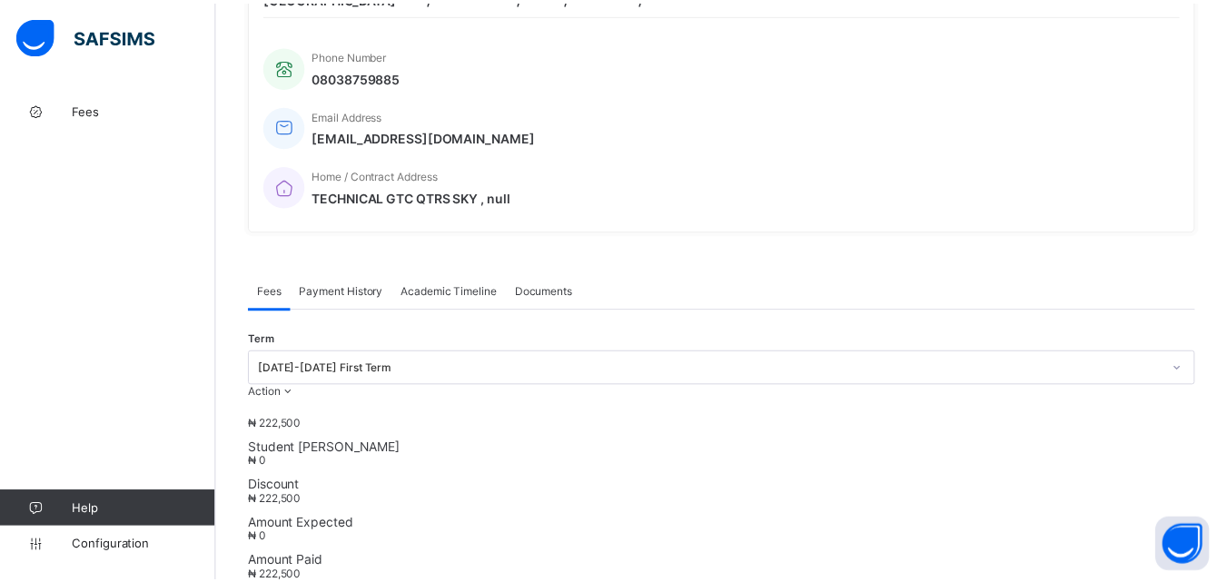
scroll to position [272, 0]
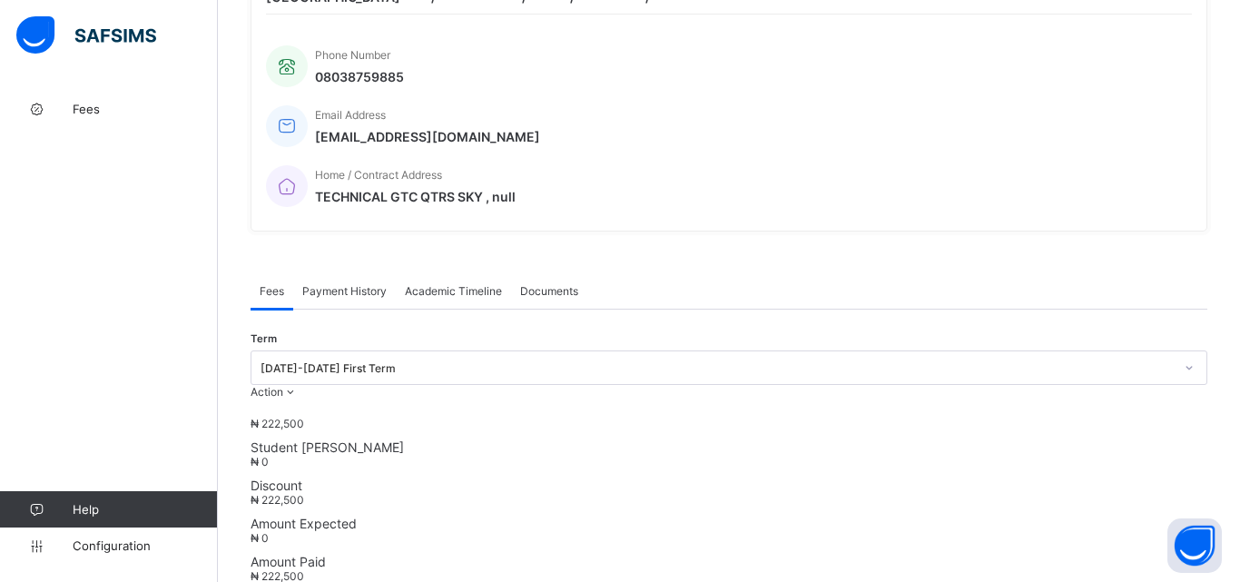
type input "****"
type input "**********"
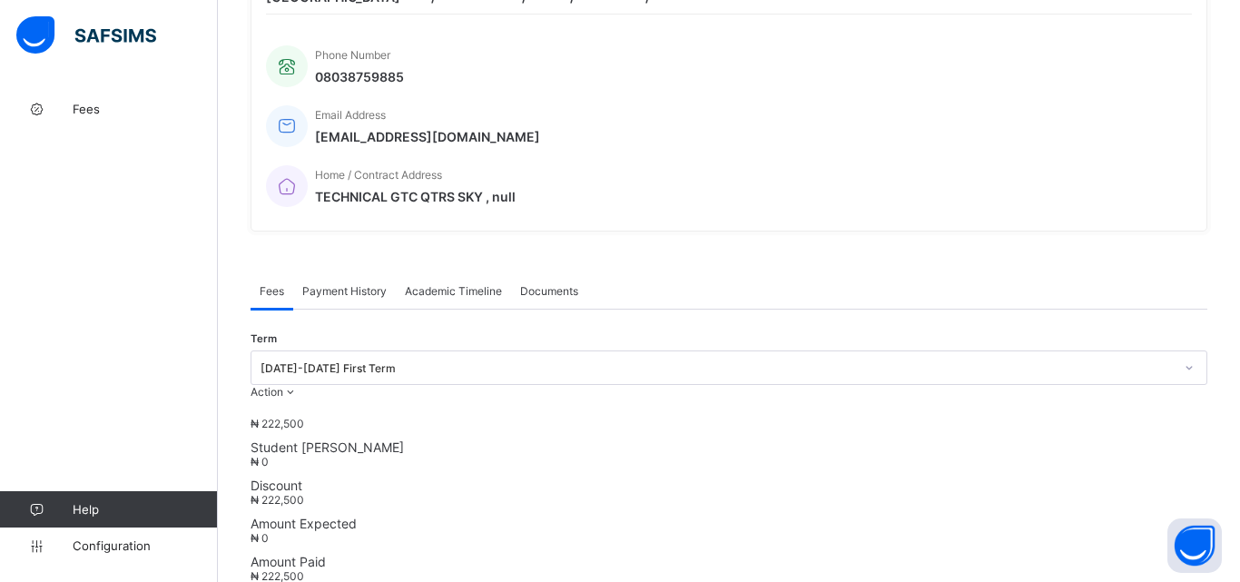
type input "********"
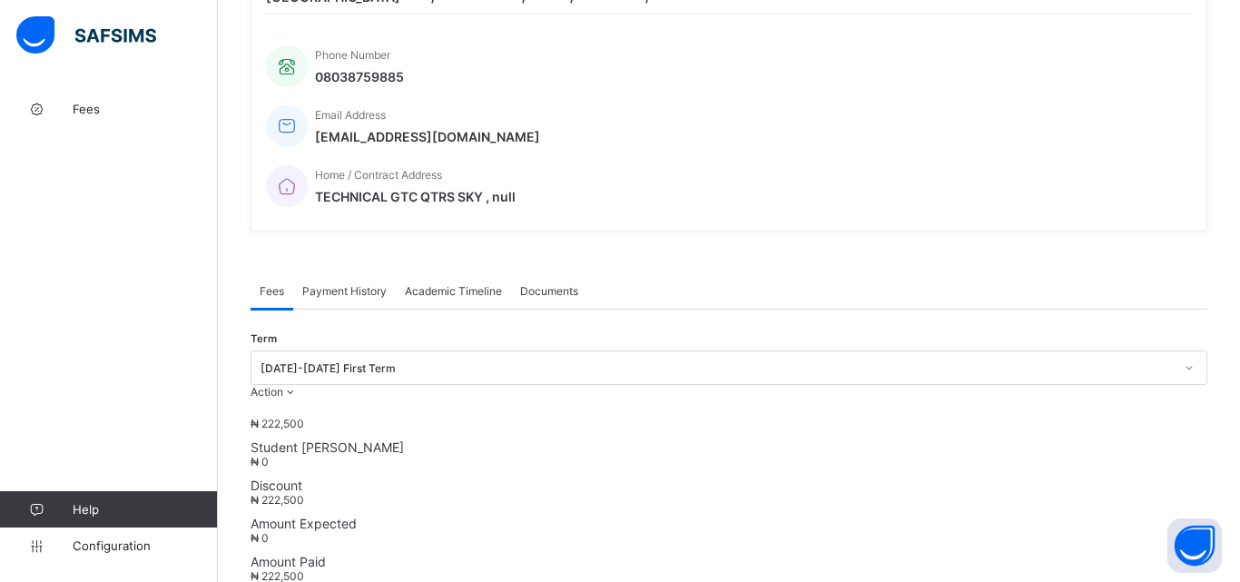
type input "*********"
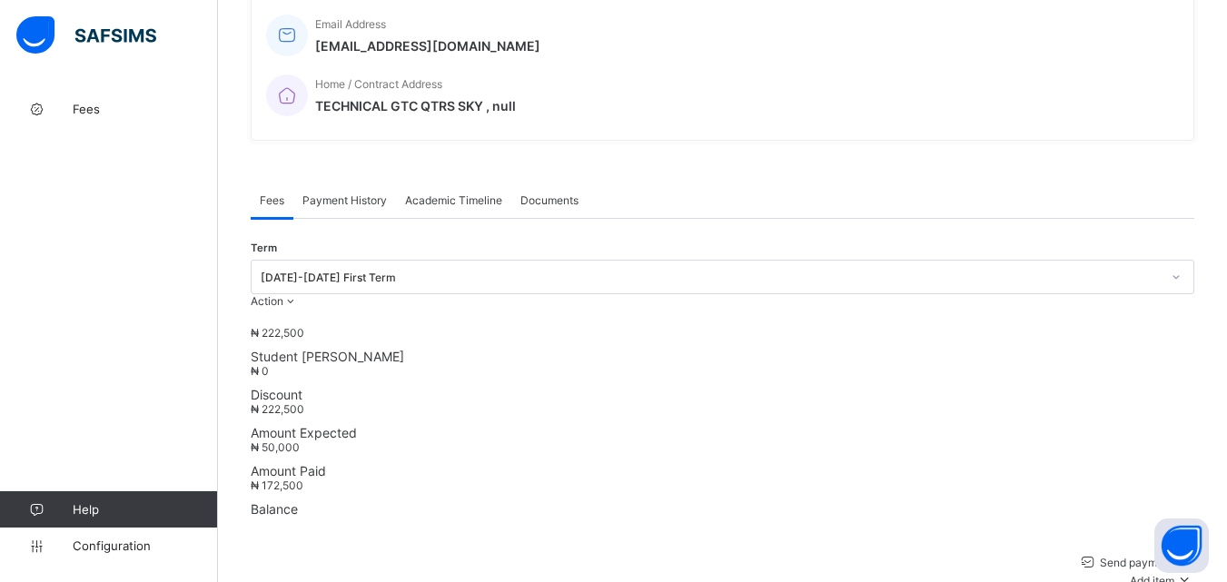
click at [328, 193] on span "Payment History" at bounding box center [344, 200] width 84 height 14
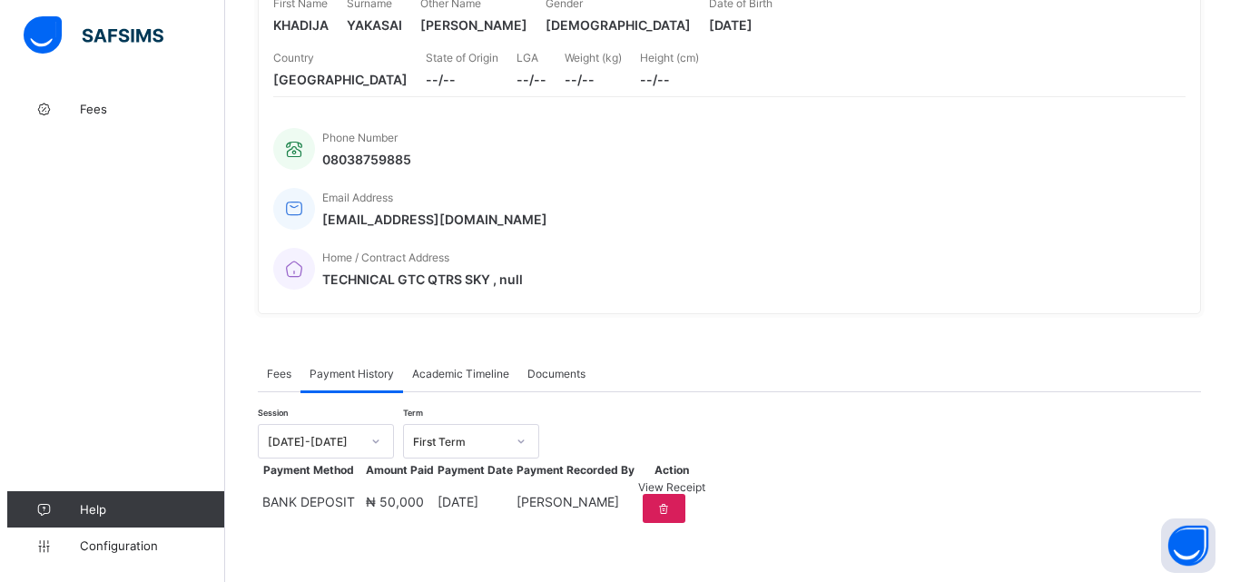
scroll to position [282, 0]
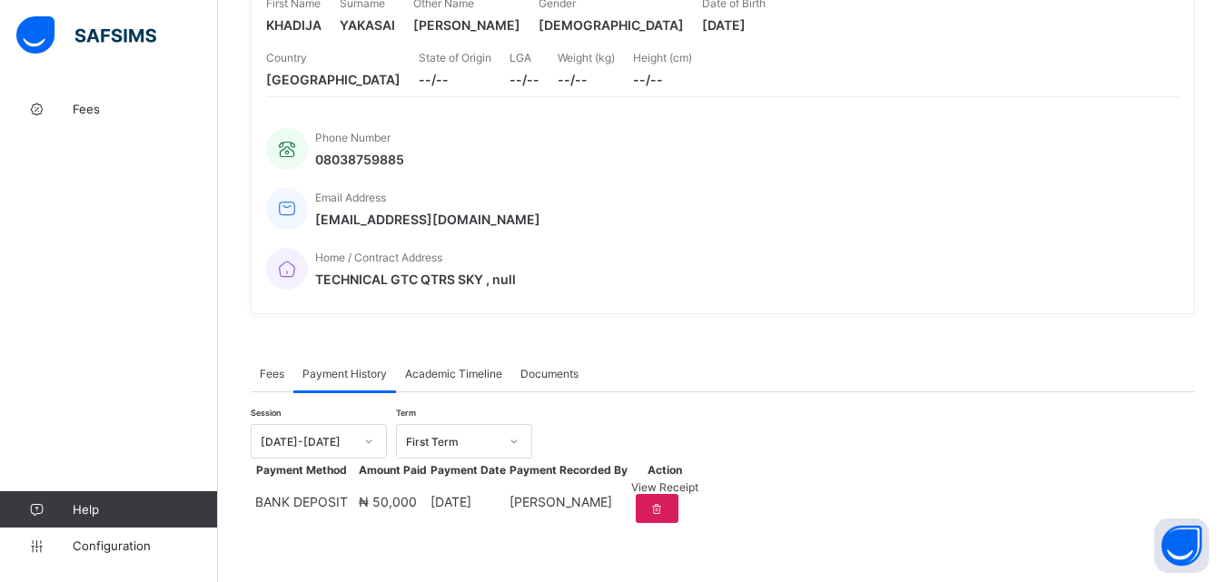
click at [698, 485] on span "View Receipt" at bounding box center [664, 487] width 67 height 14
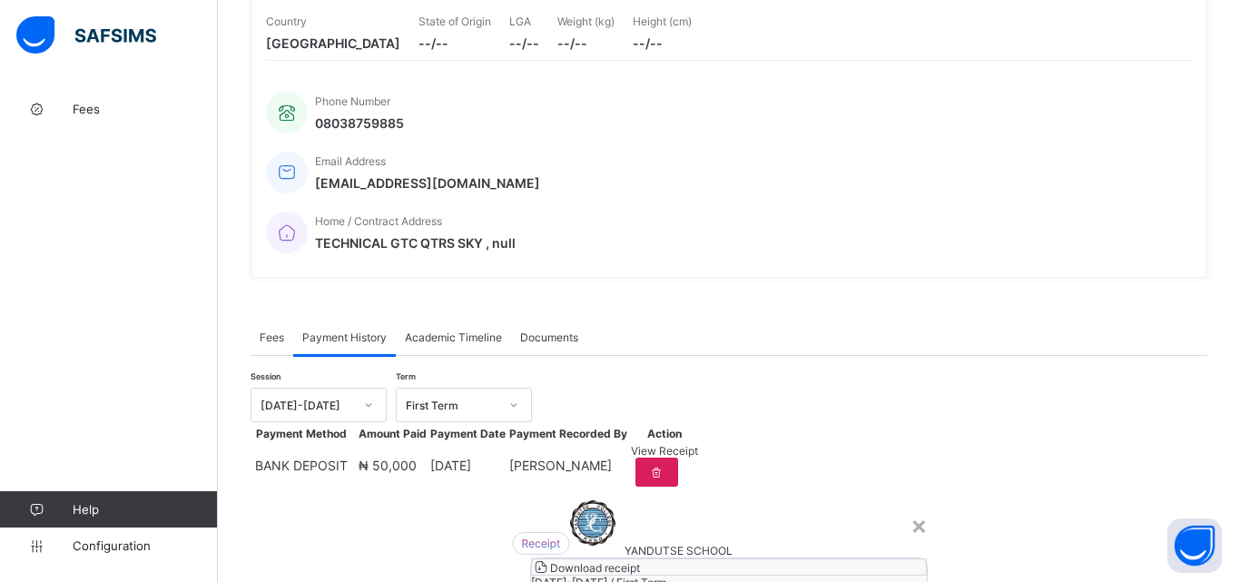
click at [735, 558] on div "Download receipt" at bounding box center [729, 566] width 396 height 17
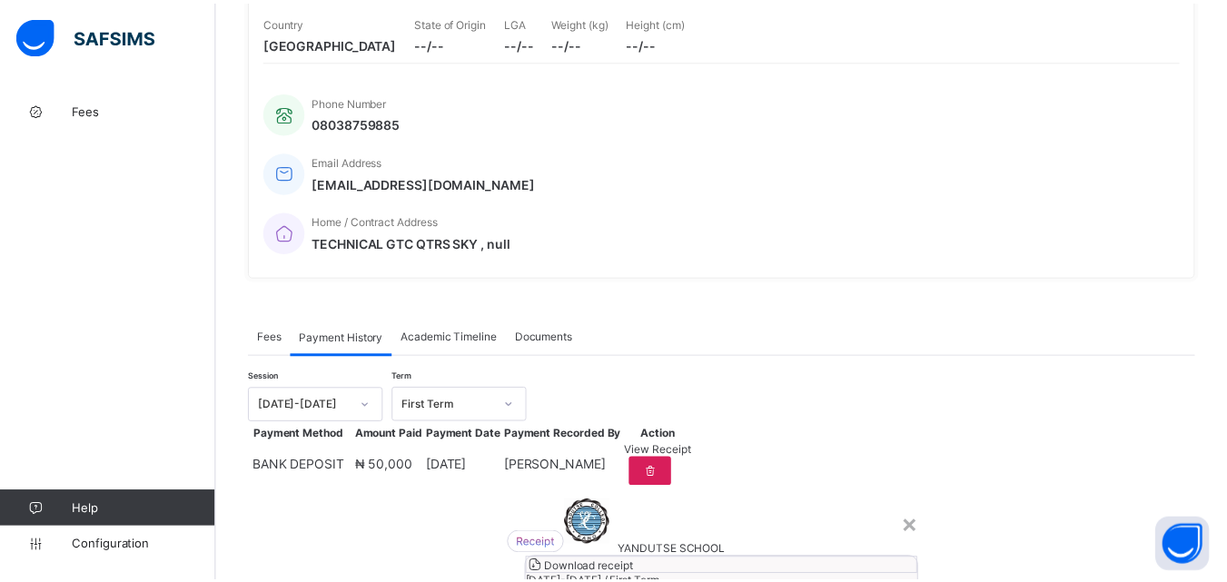
scroll to position [0, 0]
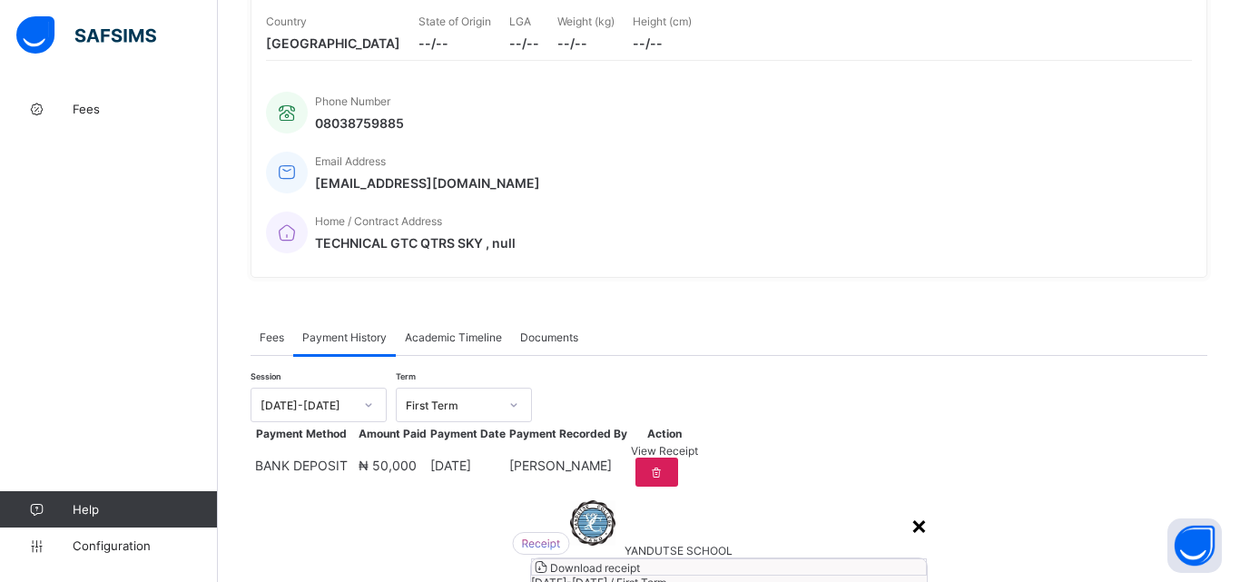
click at [911, 509] on div "×" at bounding box center [919, 524] width 17 height 31
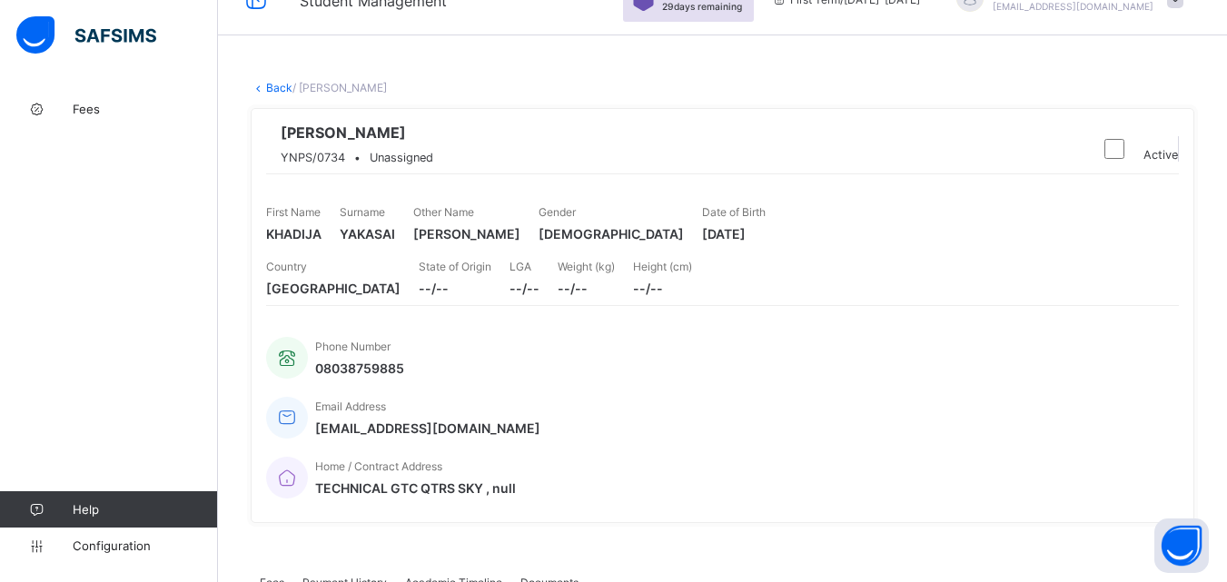
scroll to position [10, 0]
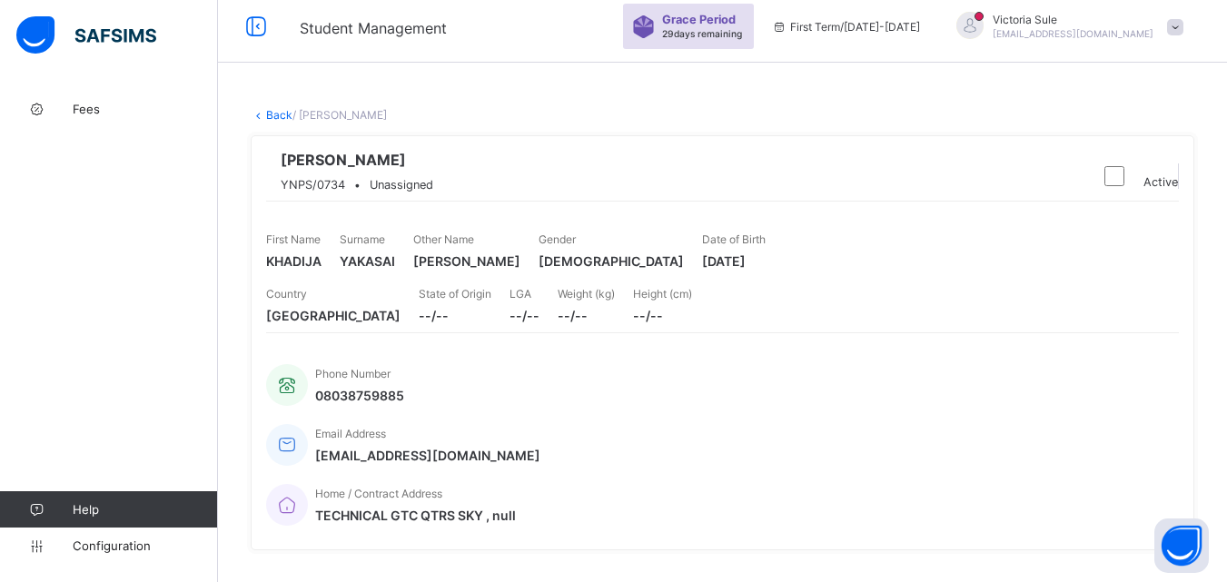
click at [280, 113] on link "Back" at bounding box center [279, 115] width 26 height 14
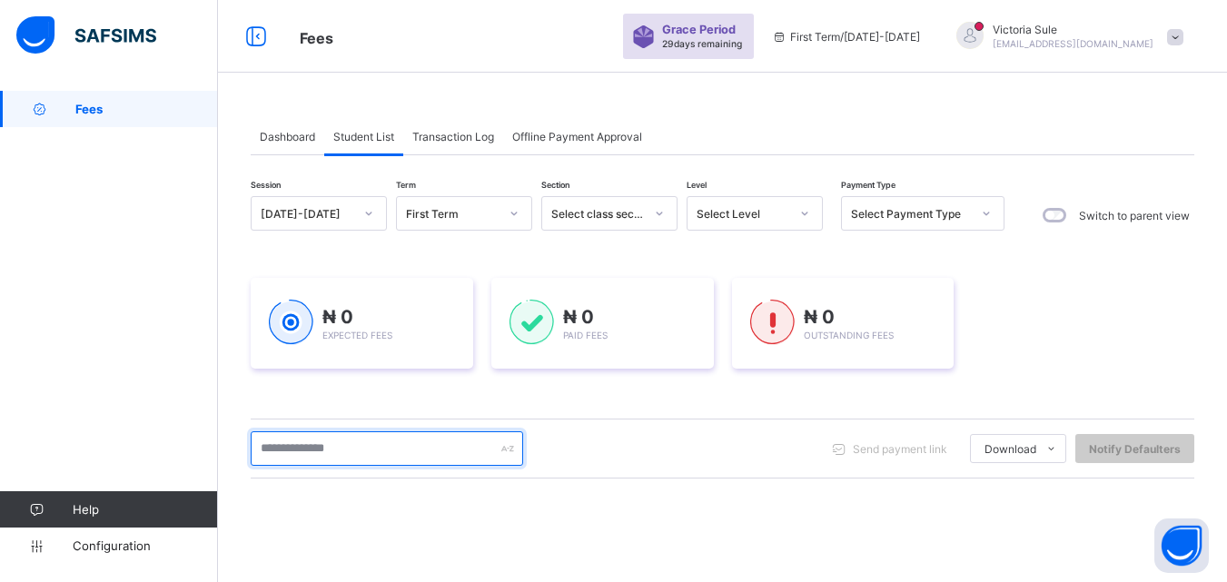
click at [430, 452] on input "text" at bounding box center [387, 448] width 272 height 34
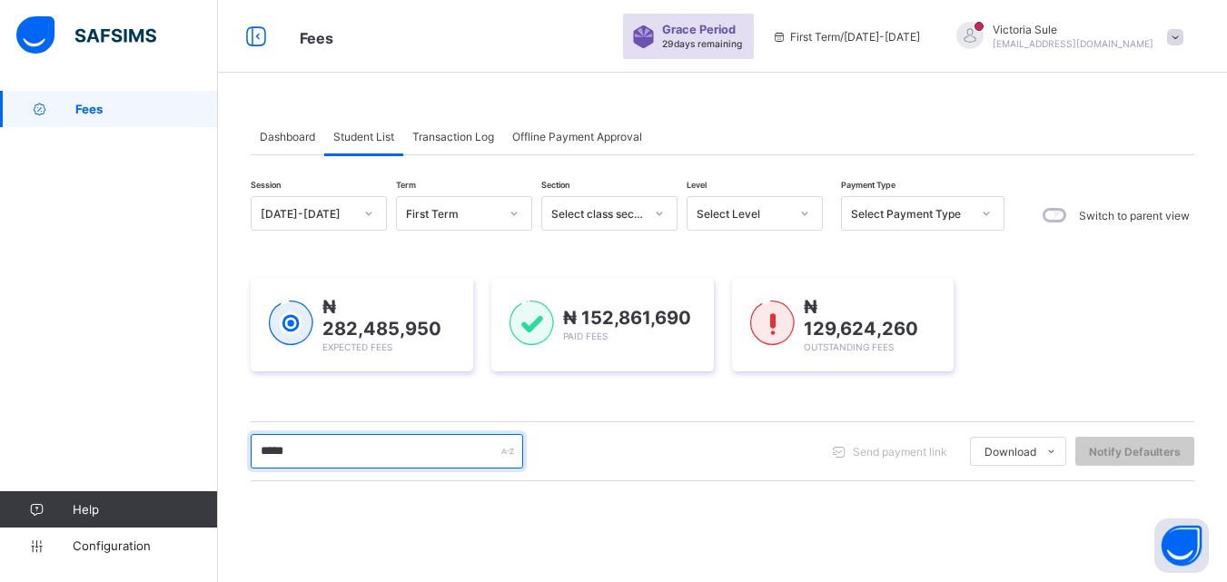
type input "*******"
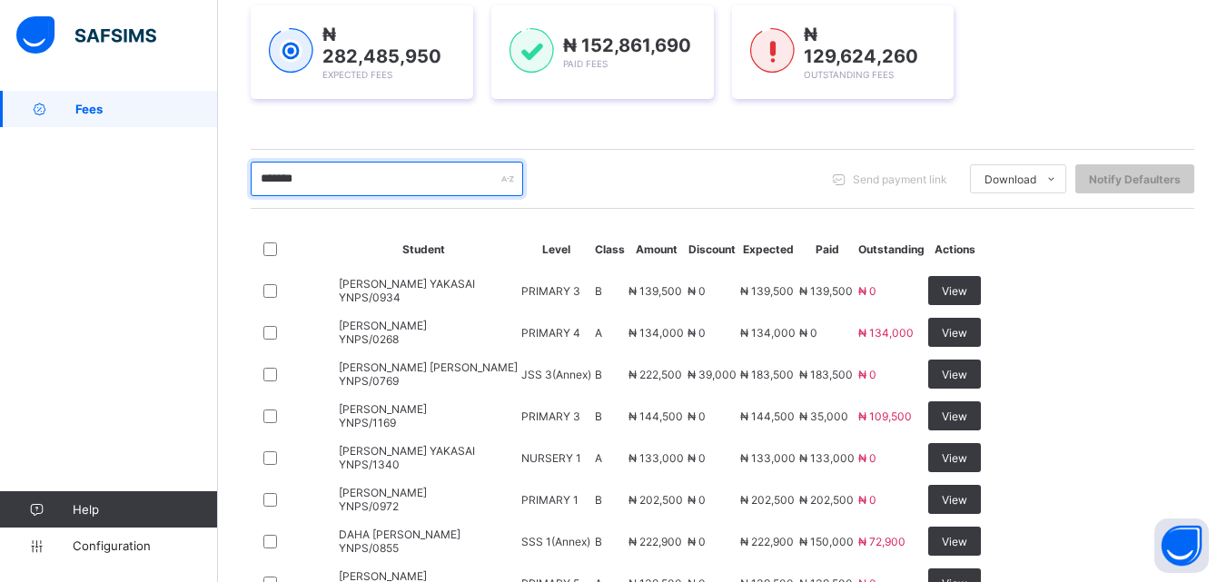
scroll to position [545, 0]
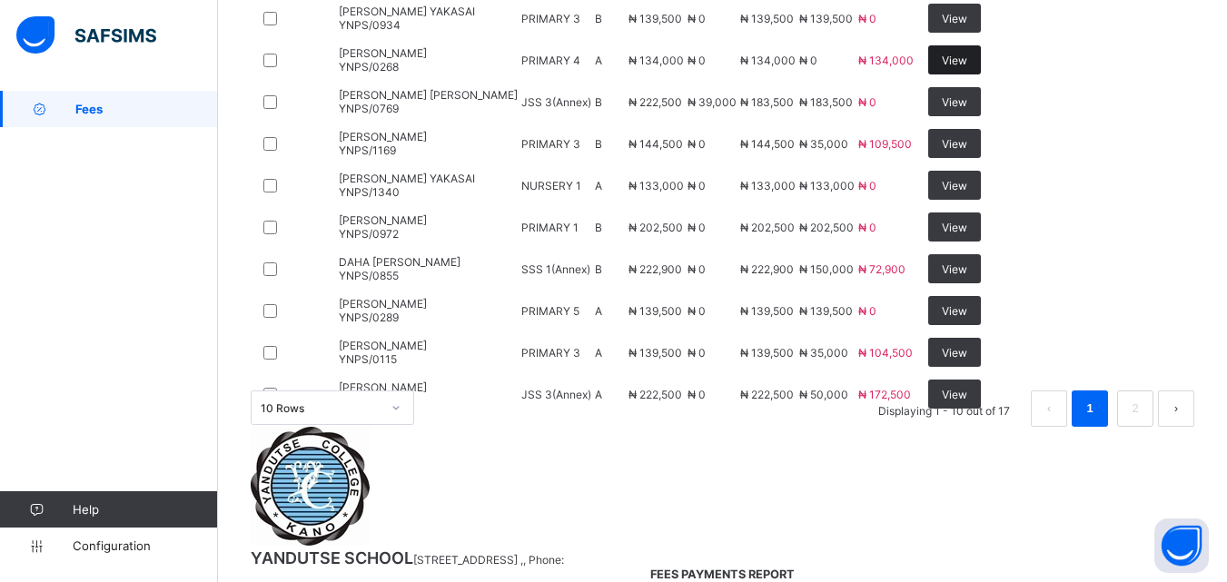
click at [981, 74] on div "View" at bounding box center [954, 59] width 53 height 29
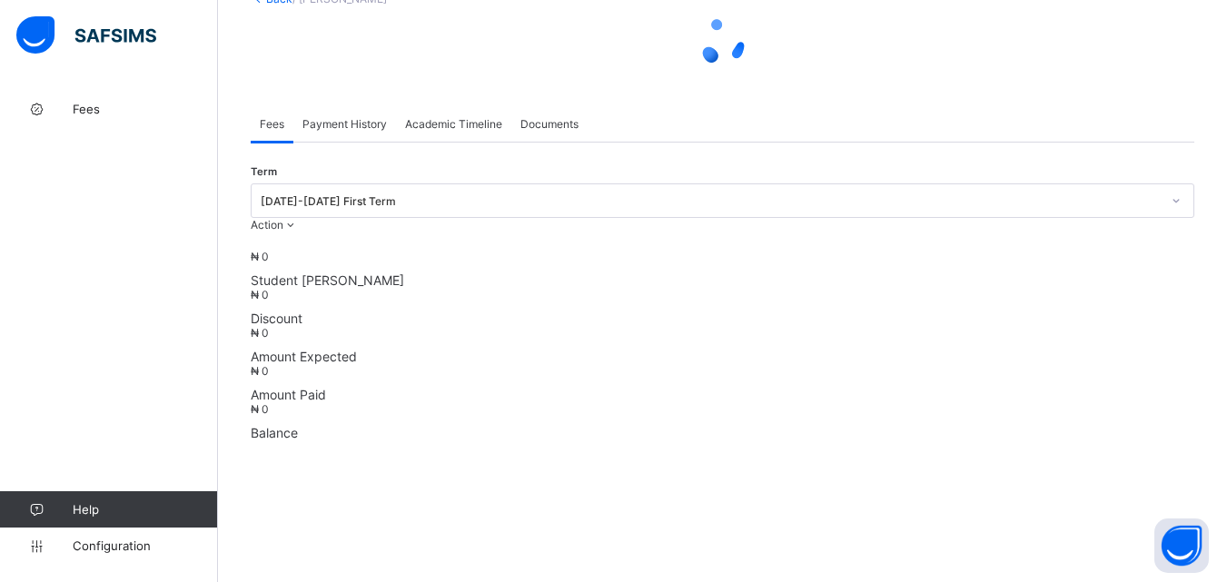
scroll to position [44, 0]
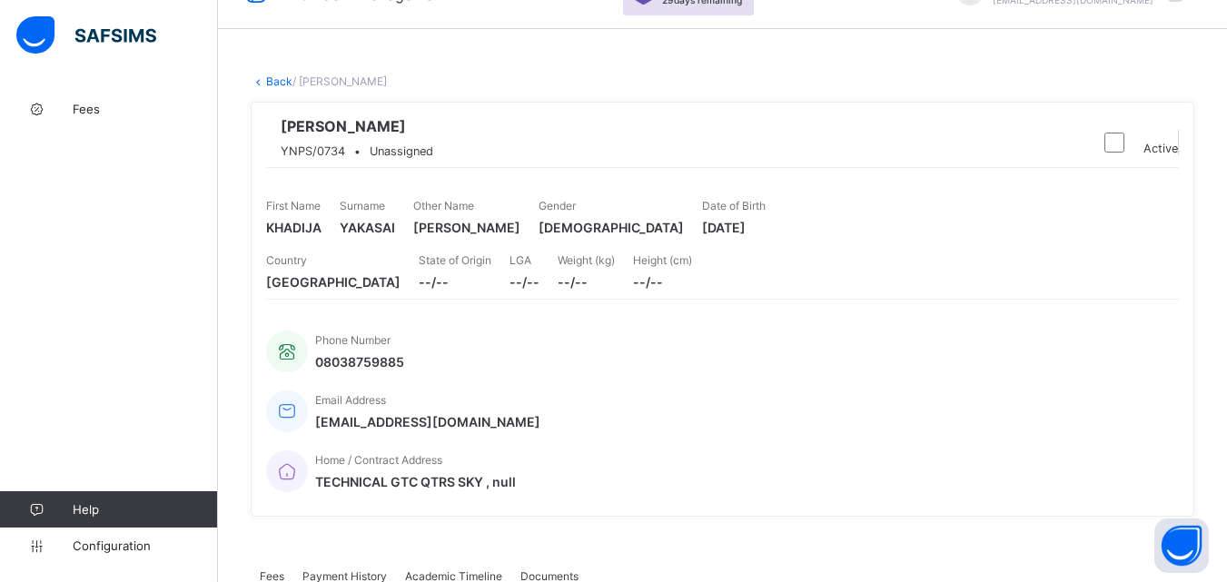
click at [617, 167] on div "KHADIJA AHMAD YAKASAI YNPS/0734 • Unassigned" at bounding box center [675, 142] width 818 height 50
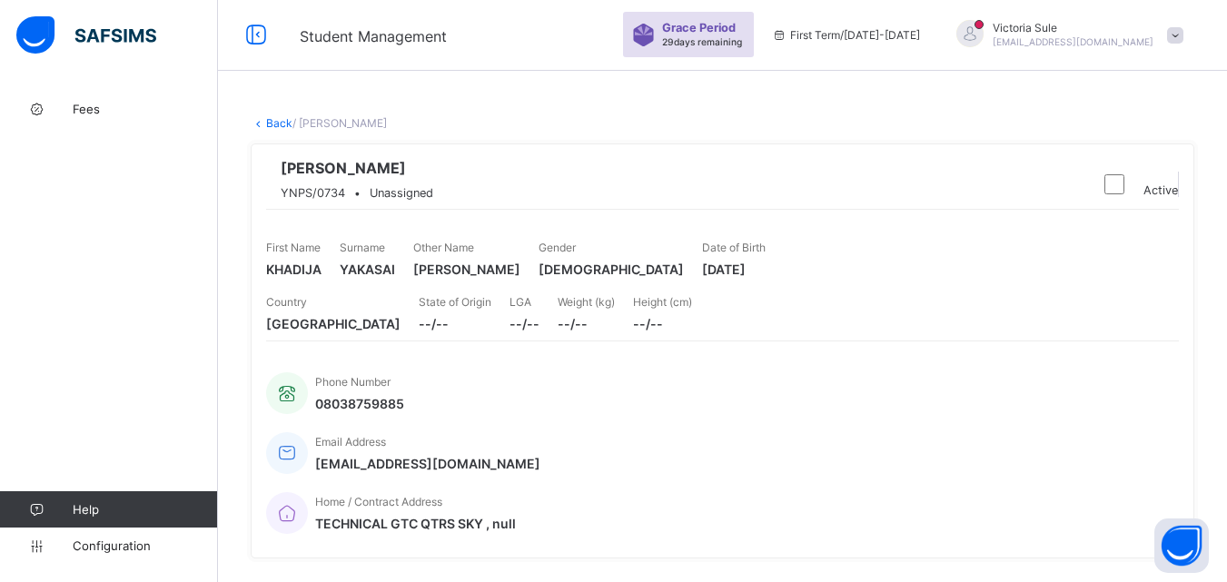
scroll to position [0, 0]
click at [273, 123] on link "Back" at bounding box center [279, 125] width 26 height 14
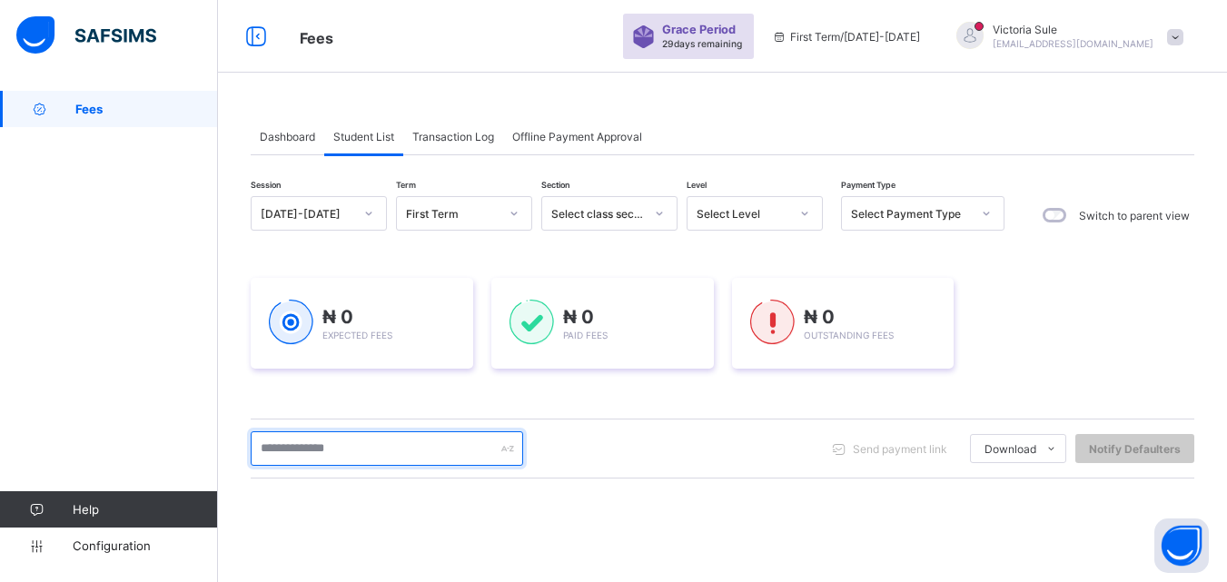
click at [398, 458] on input "text" at bounding box center [387, 448] width 272 height 34
type input "*******"
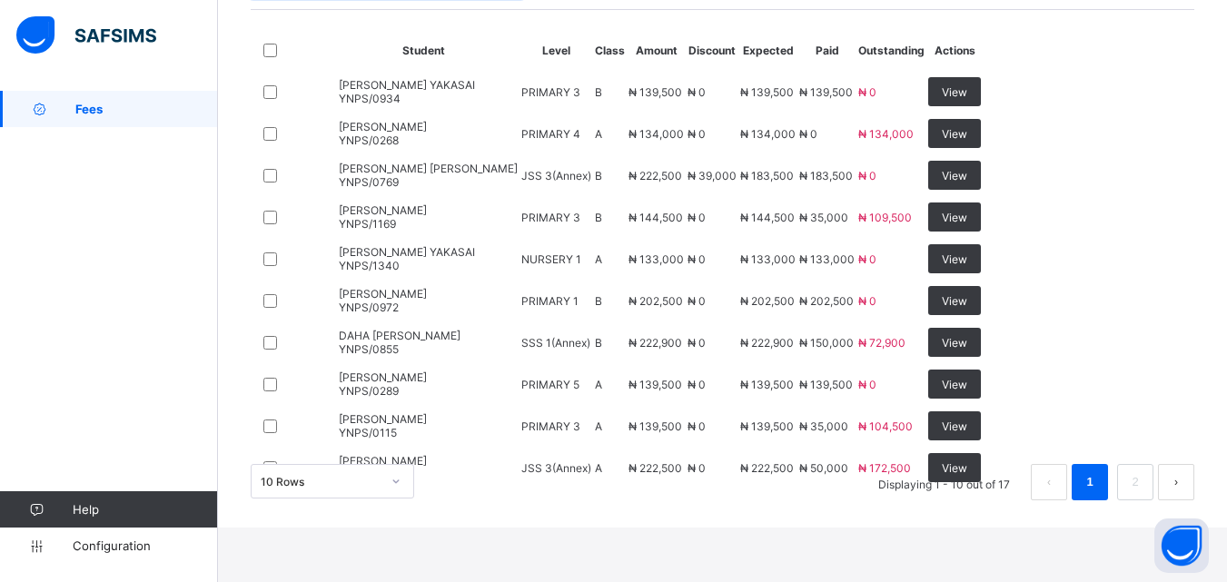
scroll to position [467, 0]
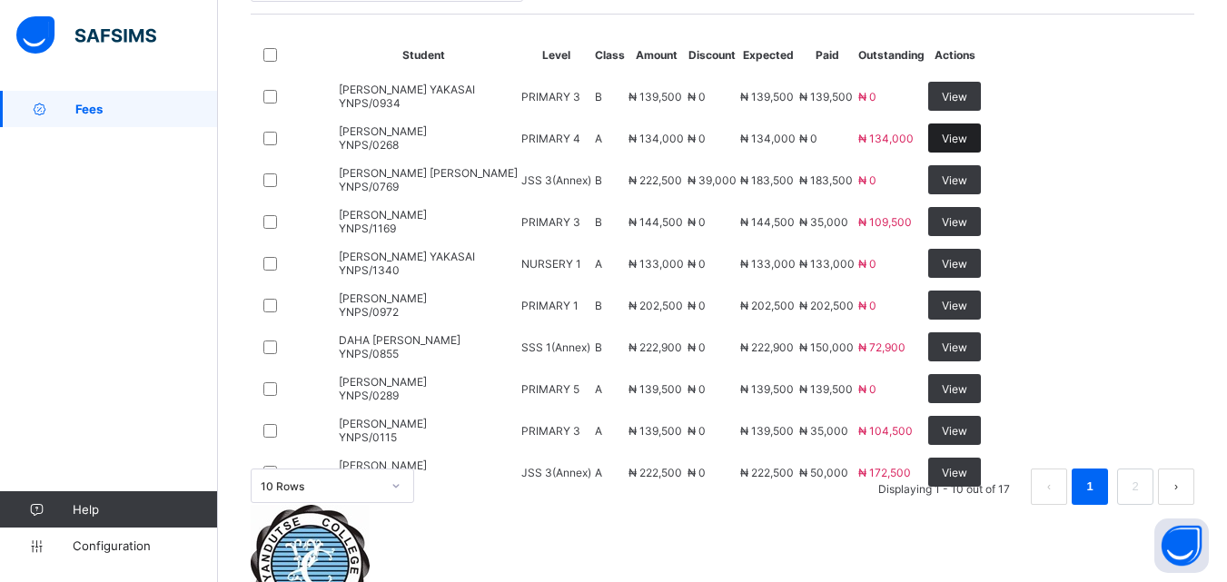
click at [967, 145] on span "View" at bounding box center [953, 139] width 25 height 14
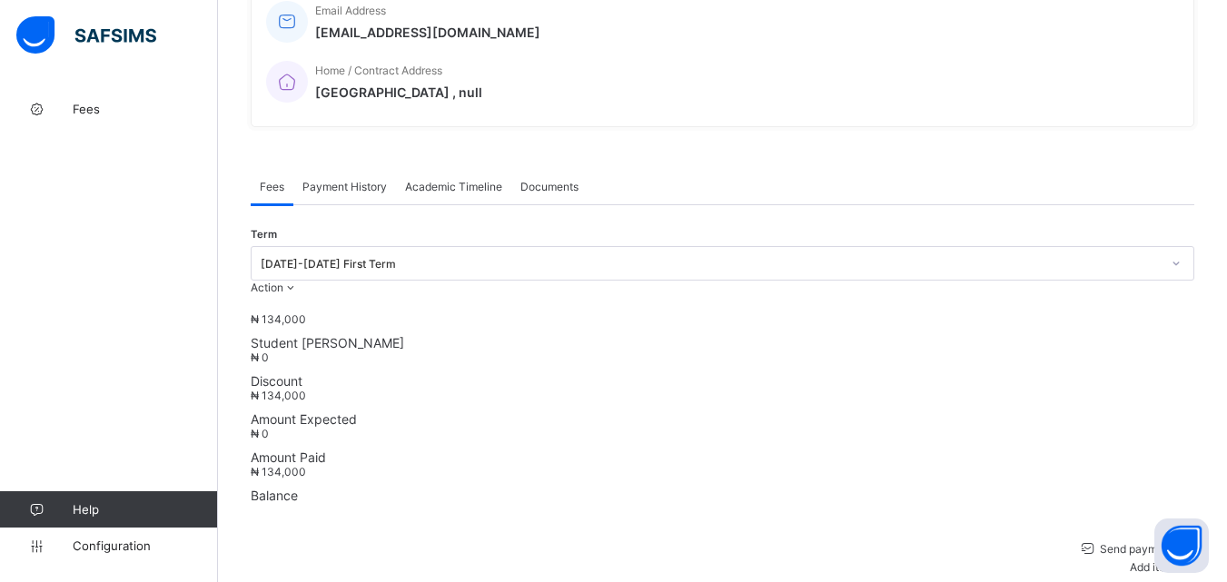
scroll to position [454, 0]
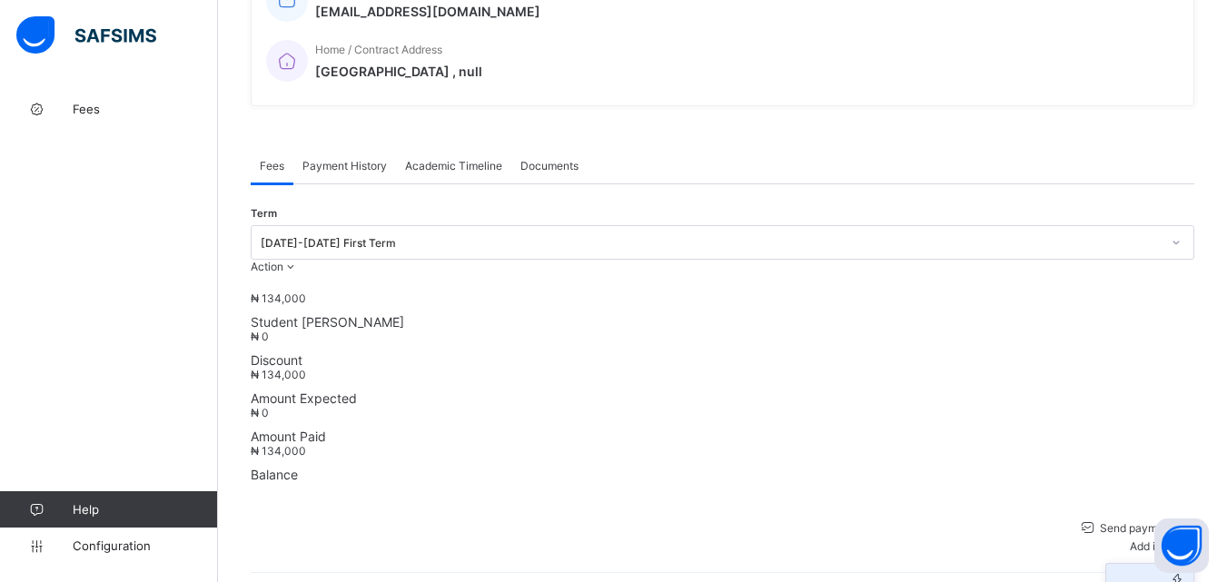
click at [1151, 581] on div "Optional items" at bounding box center [1149, 593] width 73 height 14
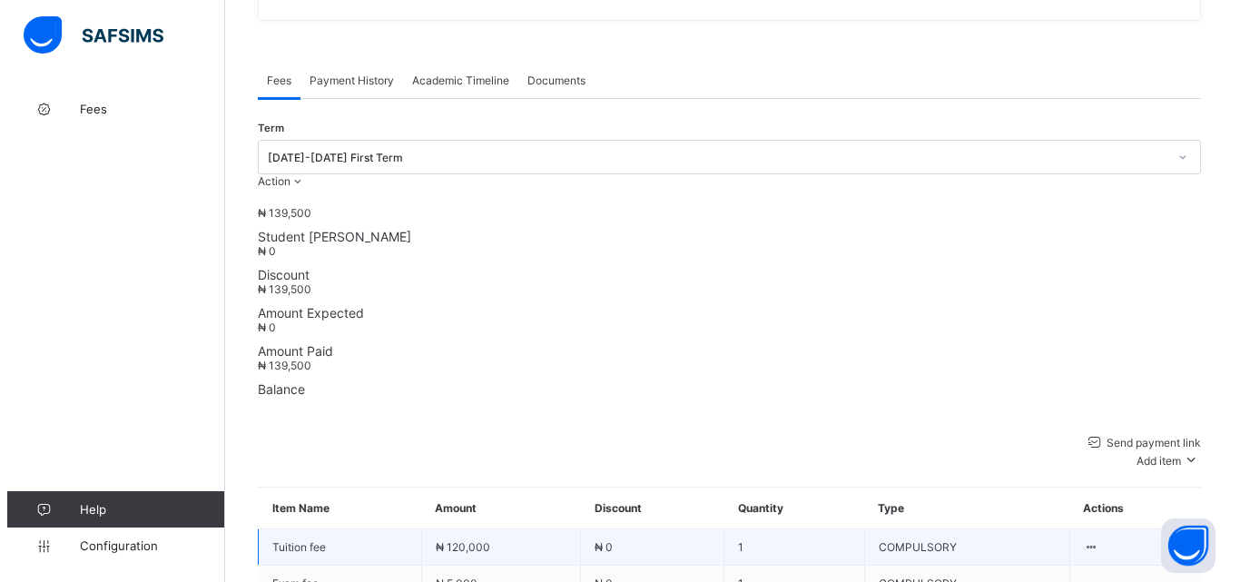
scroll to position [550, 0]
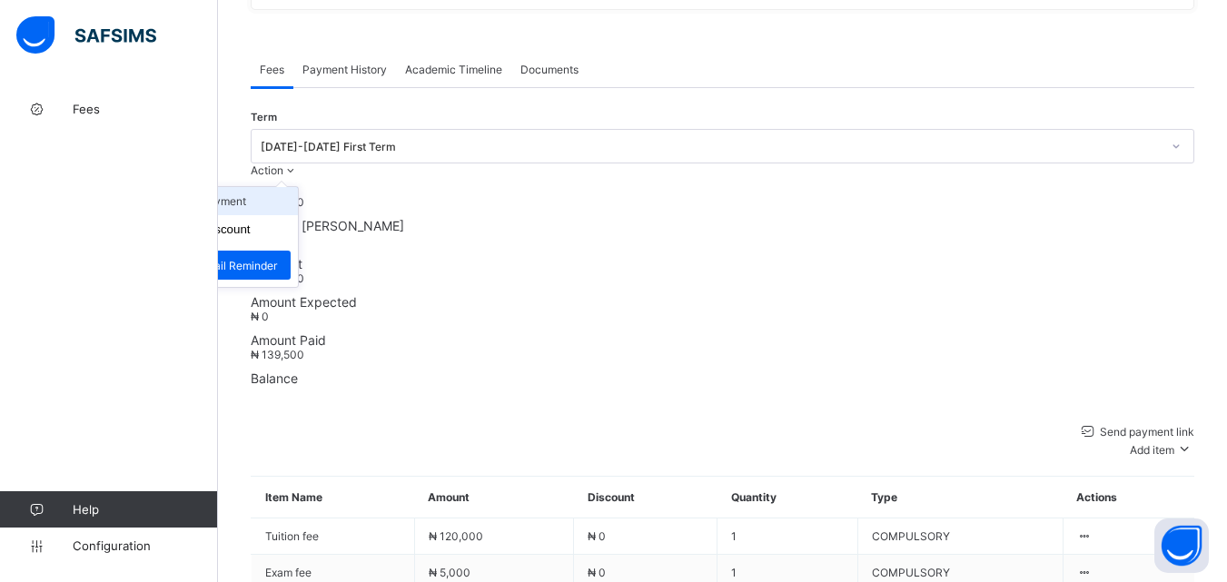
click at [298, 187] on li "Receive Payment" at bounding box center [223, 201] width 149 height 28
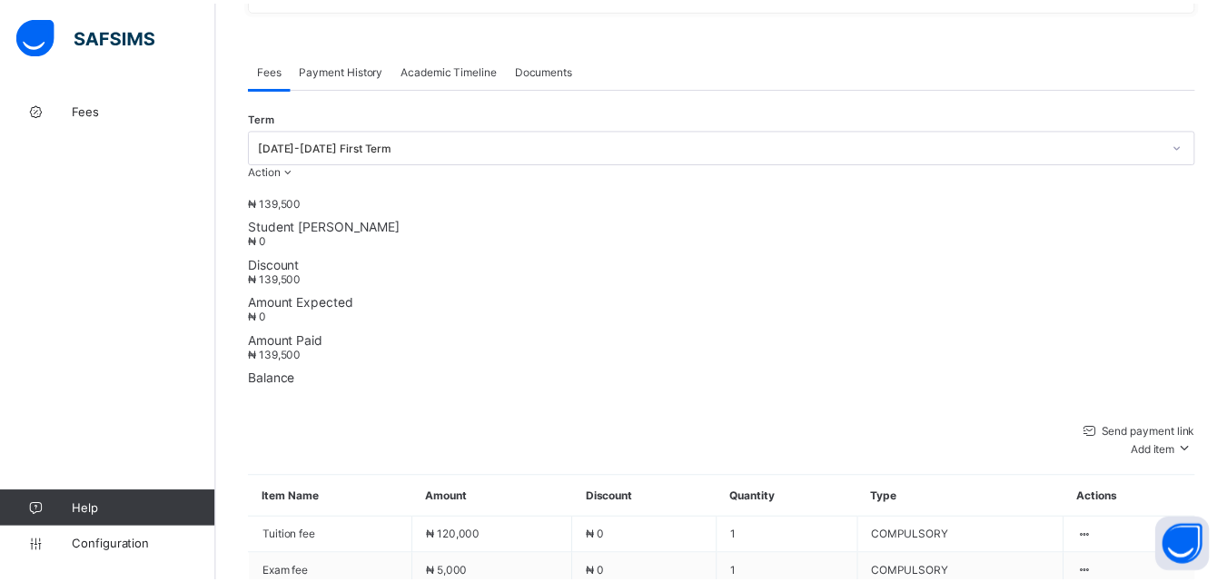
scroll to position [558, 0]
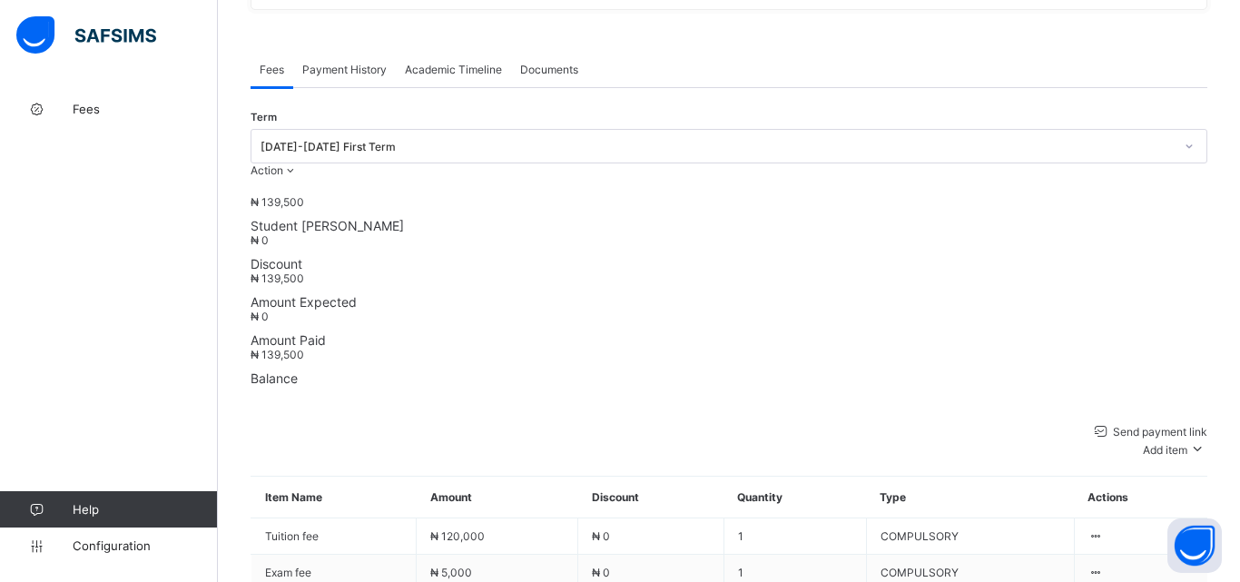
type input "****"
type input "**********"
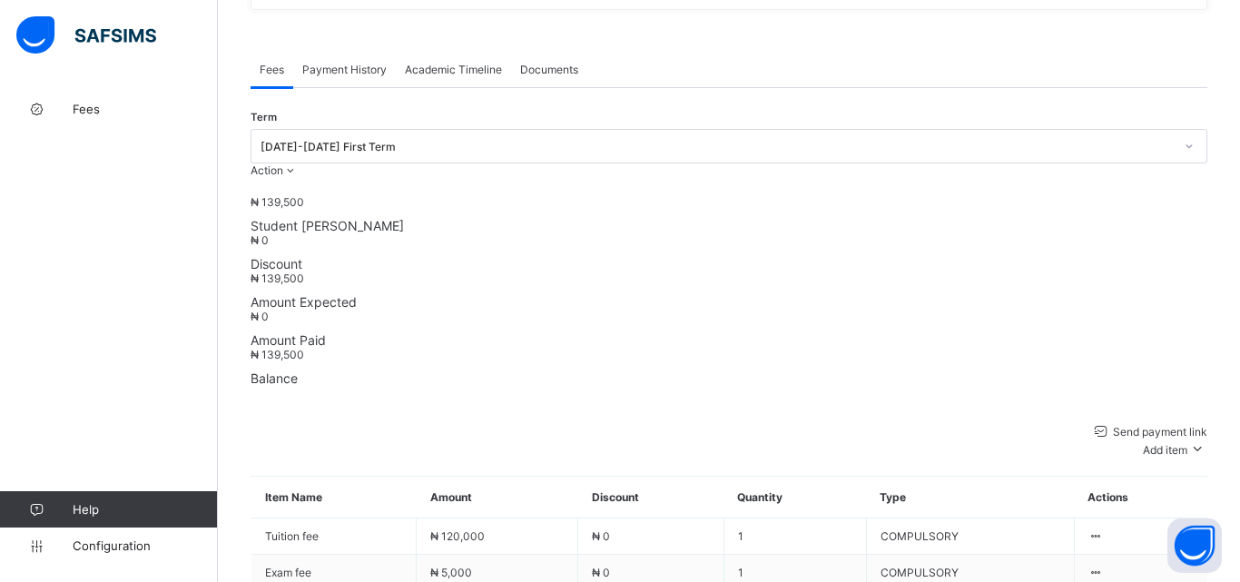
type input "********"
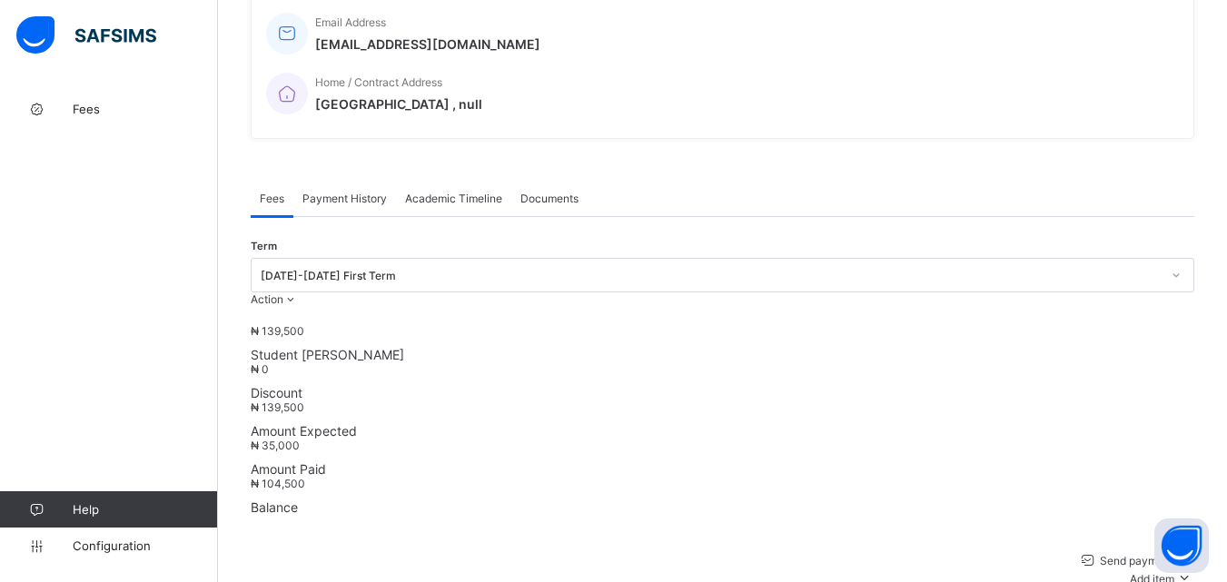
scroll to position [454, 0]
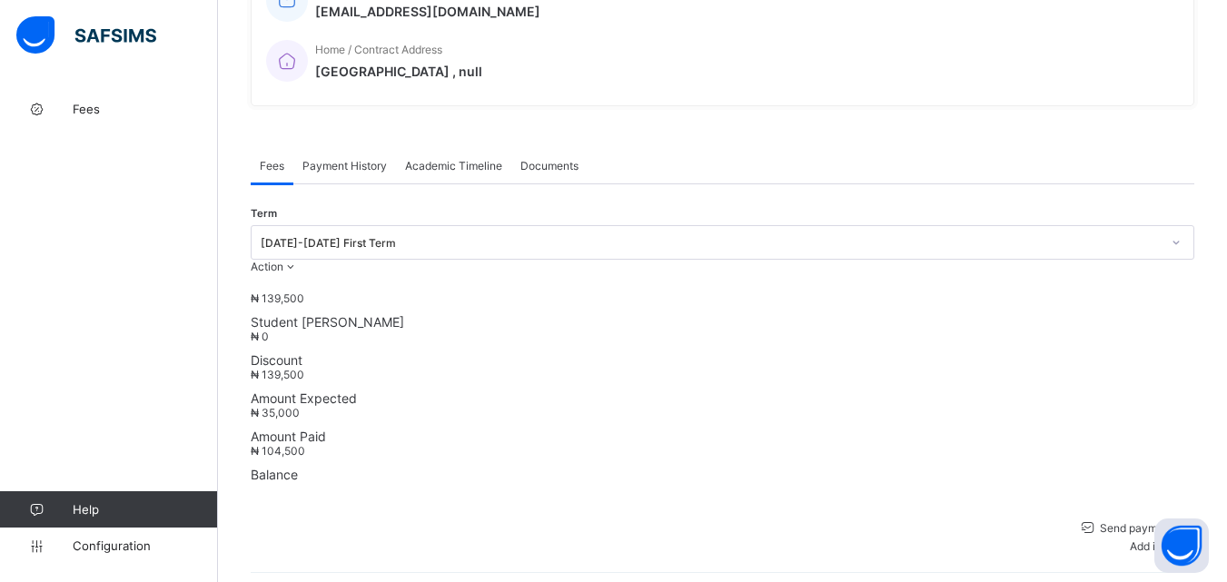
click at [348, 159] on span "Payment History" at bounding box center [344, 166] width 84 height 14
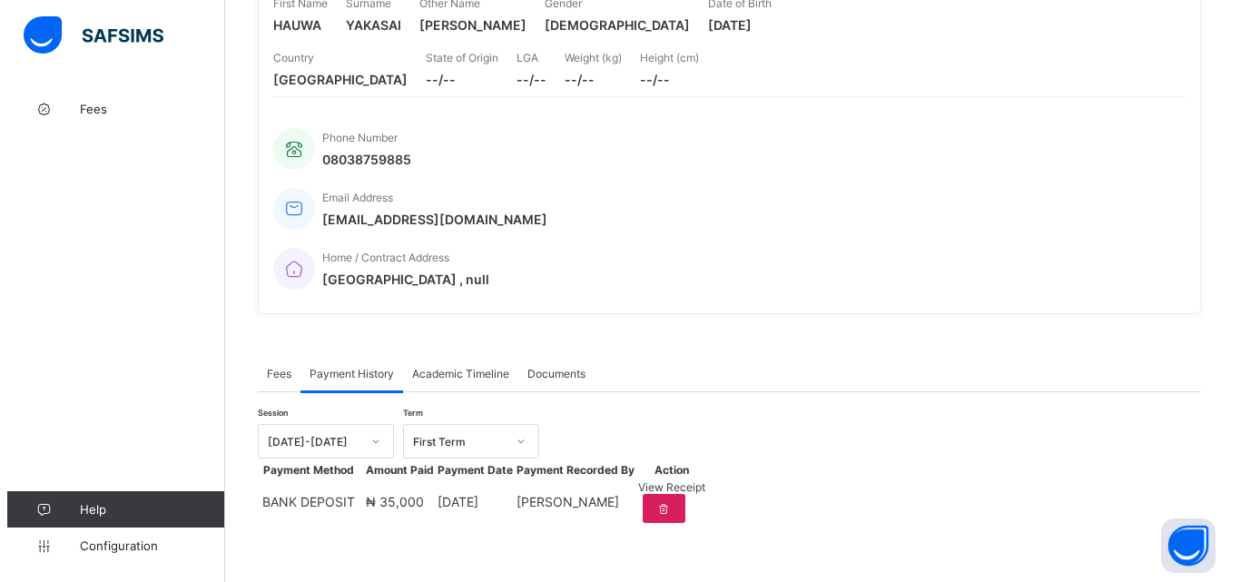
scroll to position [282, 0]
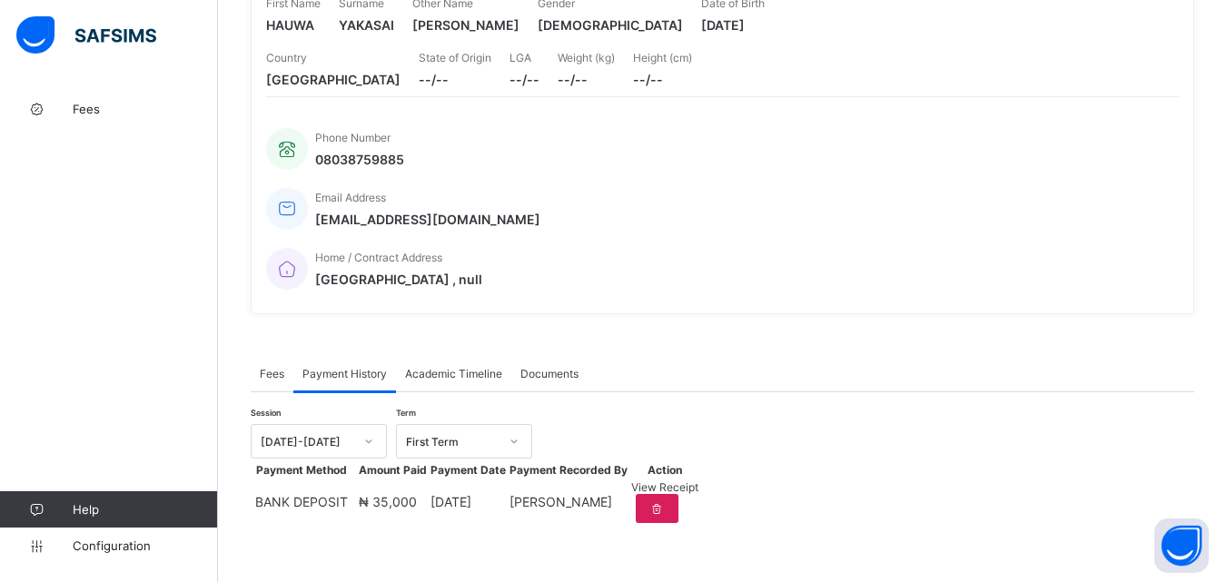
click at [698, 480] on span "View Receipt" at bounding box center [664, 487] width 67 height 14
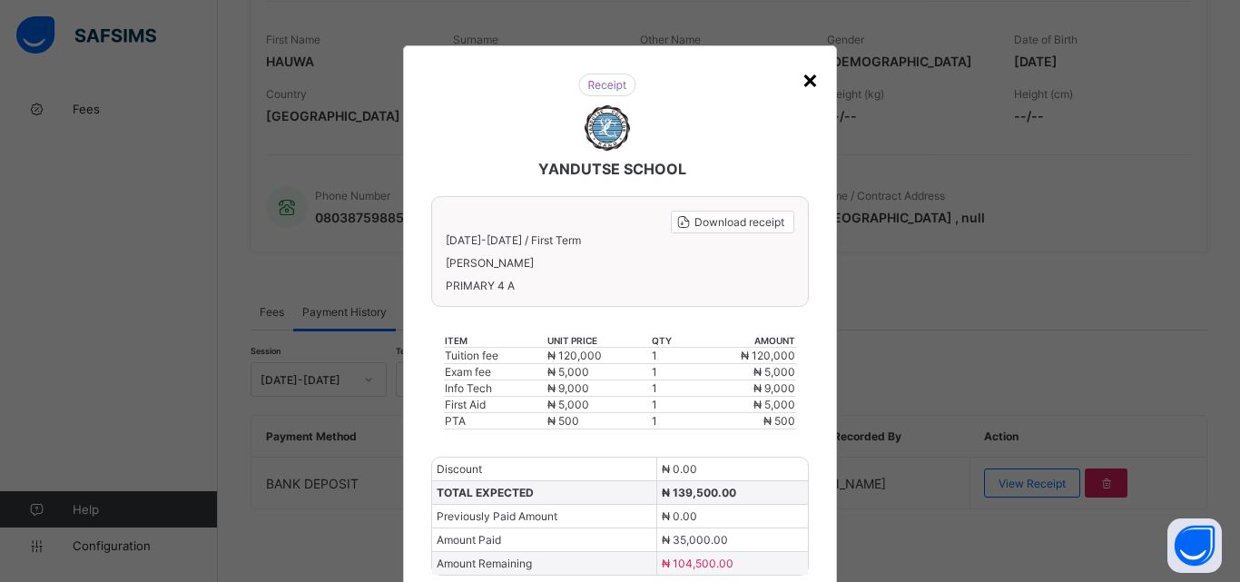
click at [802, 74] on div "×" at bounding box center [810, 79] width 17 height 31
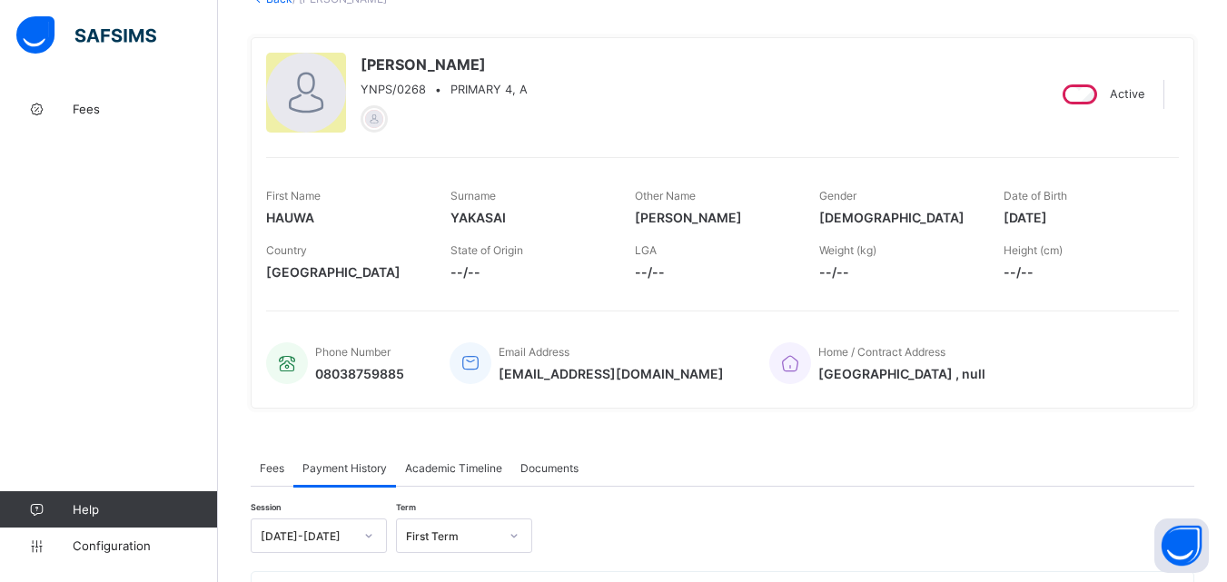
scroll to position [91, 0]
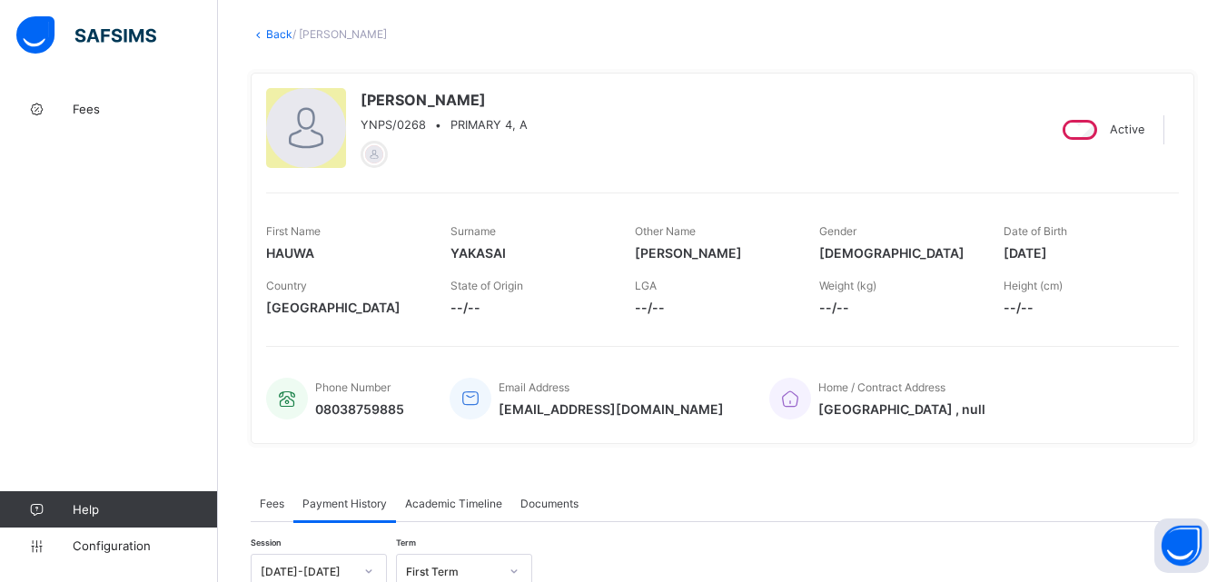
click at [282, 35] on link "Back" at bounding box center [279, 34] width 26 height 14
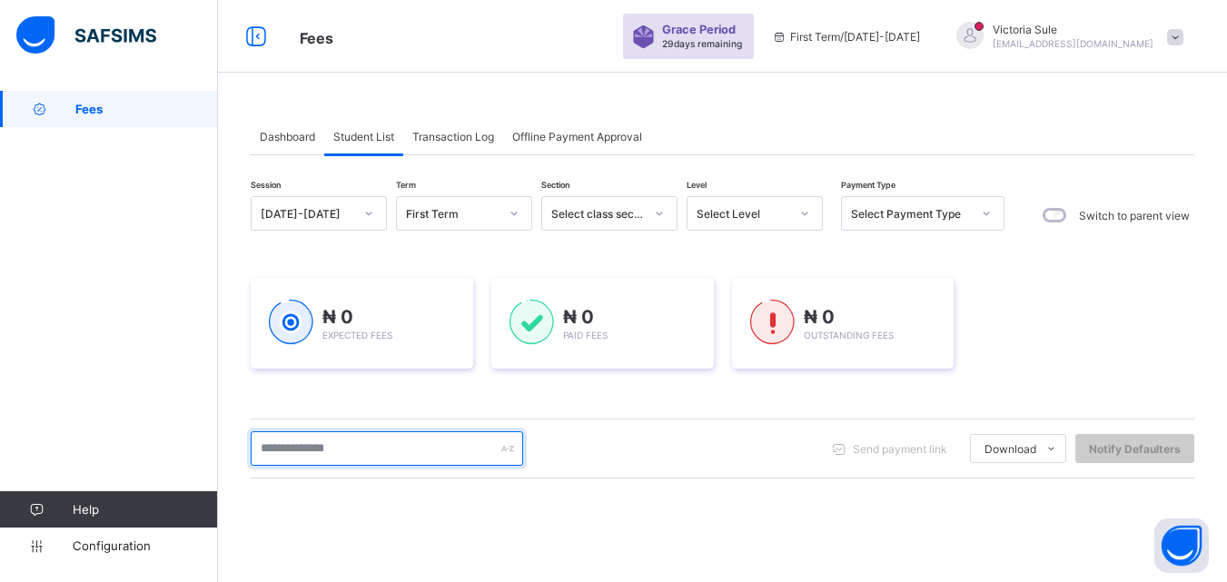
click at [378, 448] on input "text" at bounding box center [387, 448] width 272 height 34
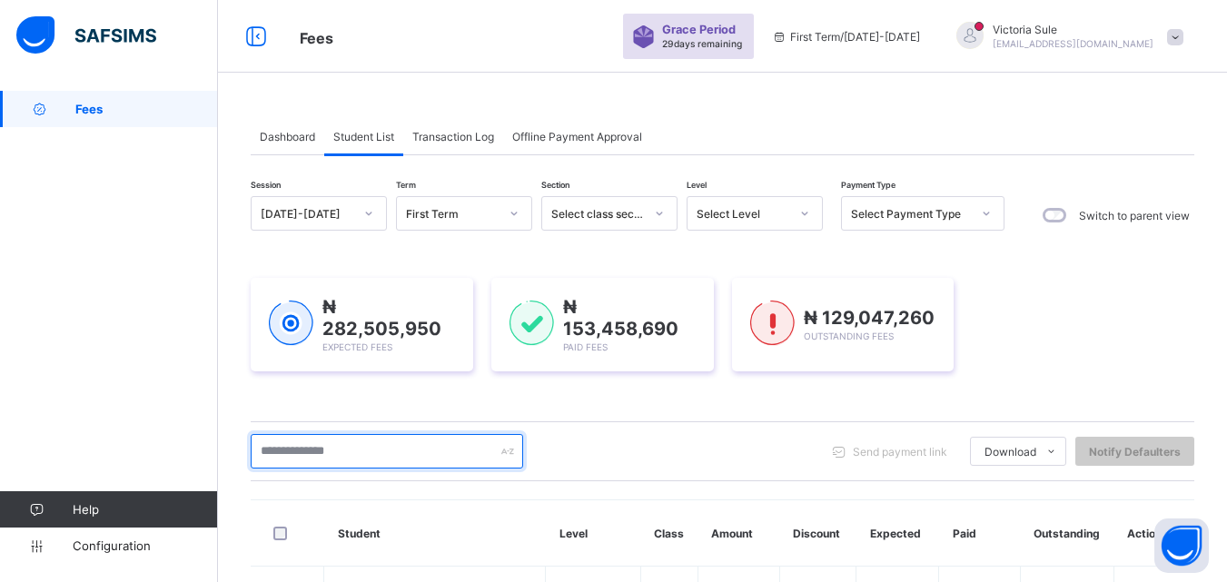
click at [311, 448] on input "text" at bounding box center [387, 451] width 272 height 34
click at [319, 463] on input "text" at bounding box center [387, 451] width 272 height 34
click at [316, 448] on input "***" at bounding box center [387, 451] width 272 height 34
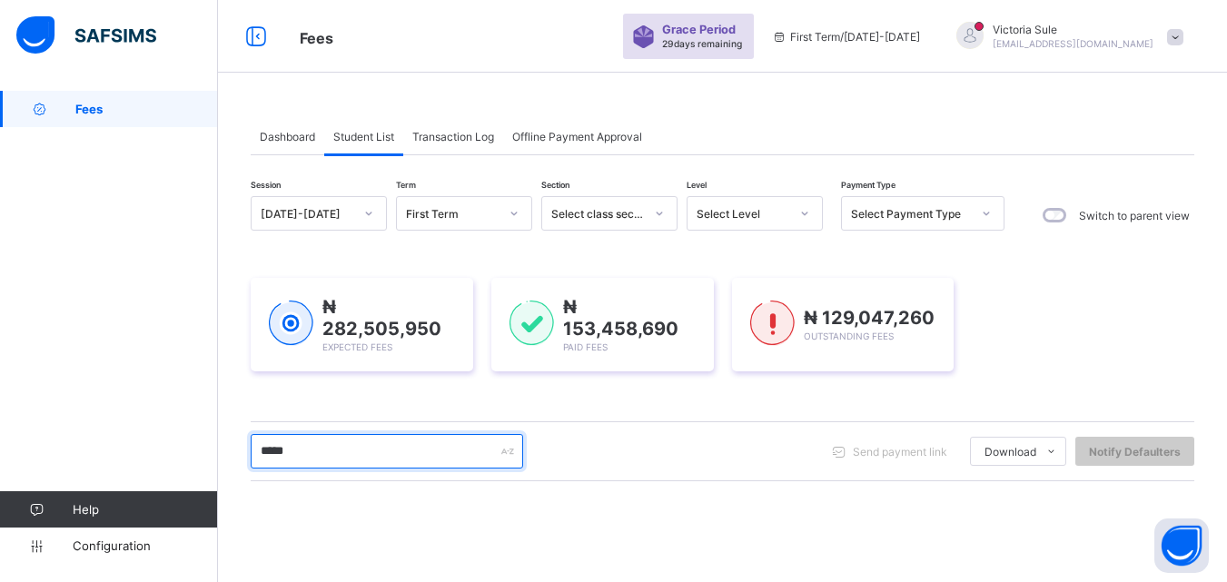
type input "********"
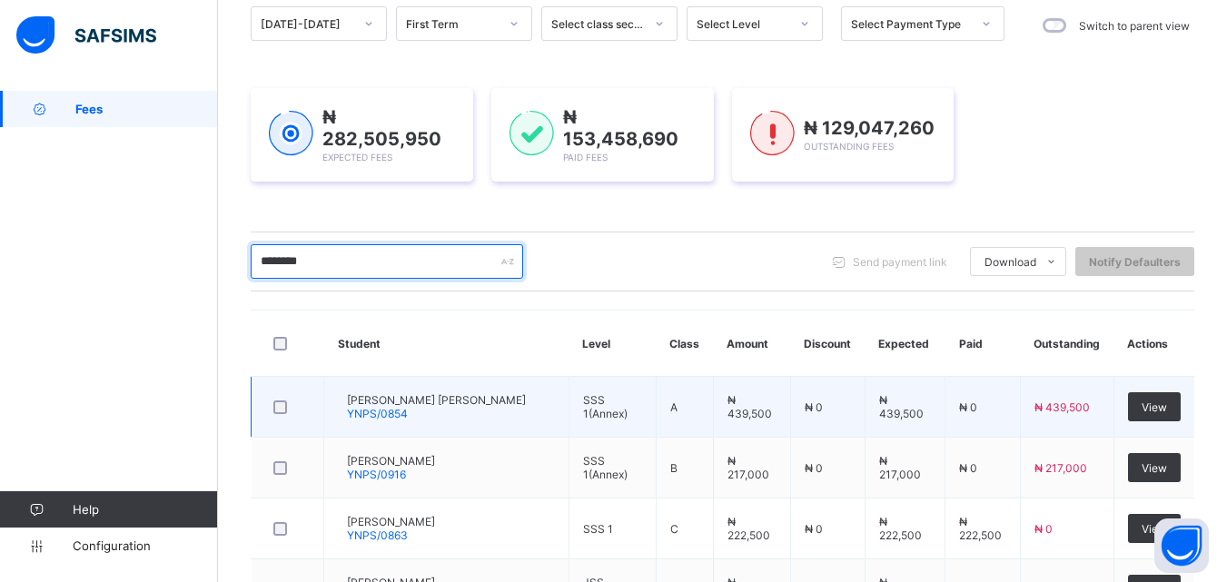
scroll to position [157, 0]
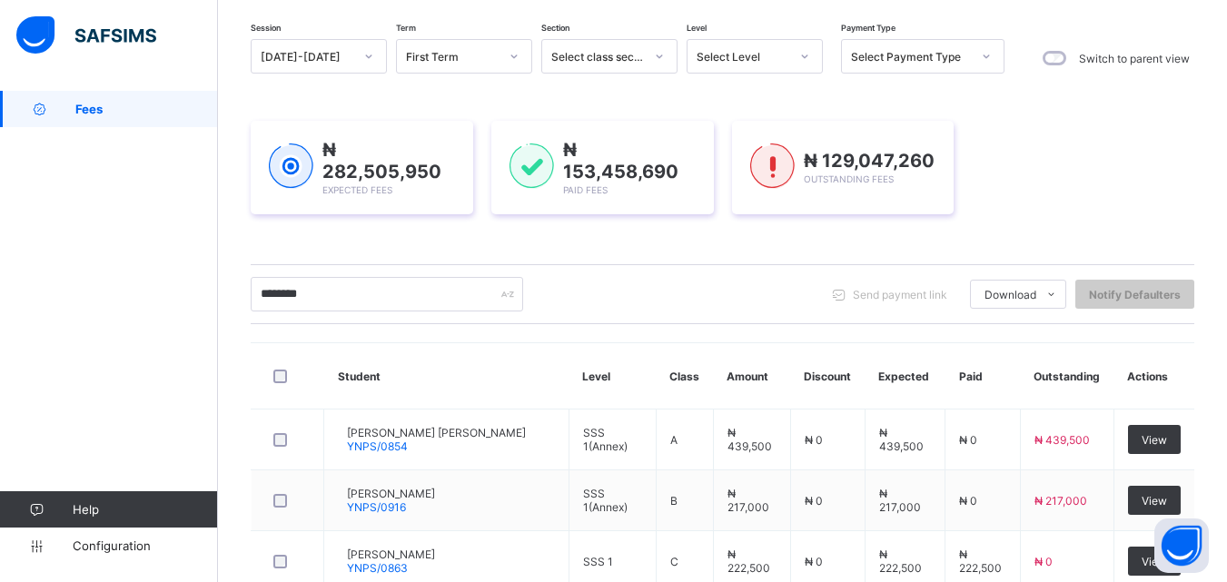
click at [767, 64] on div "Select Level" at bounding box center [737, 56] width 100 height 25
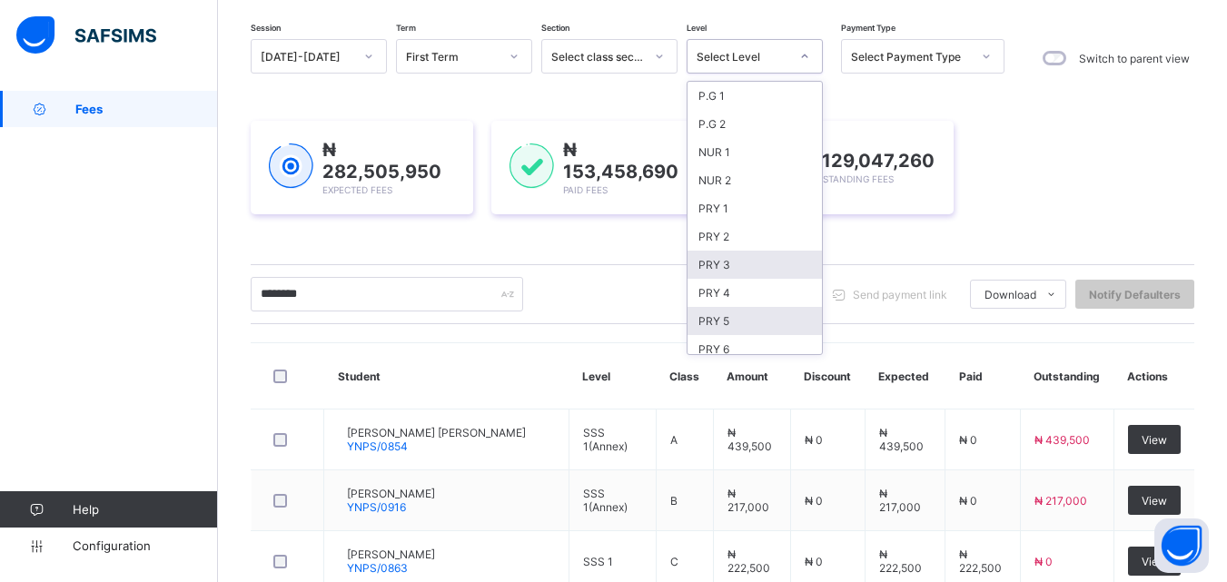
scroll to position [363, 0]
click at [770, 279] on div "JSS 3(Annex)" at bounding box center [754, 267] width 134 height 28
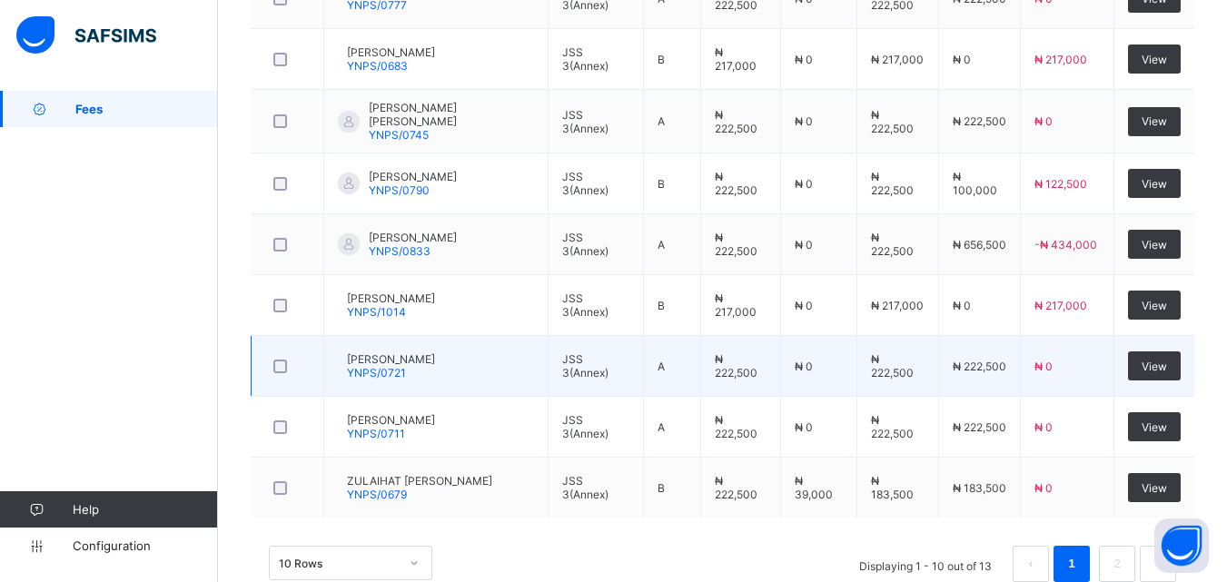
scroll to position [822, 0]
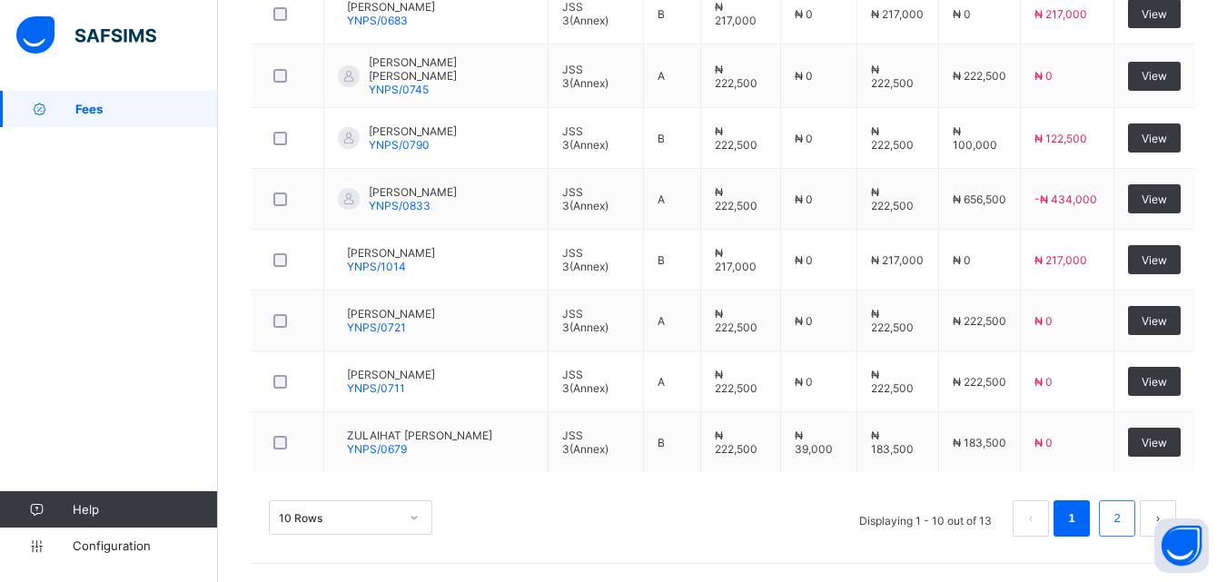
click at [1125, 514] on link "2" at bounding box center [1116, 519] width 17 height 24
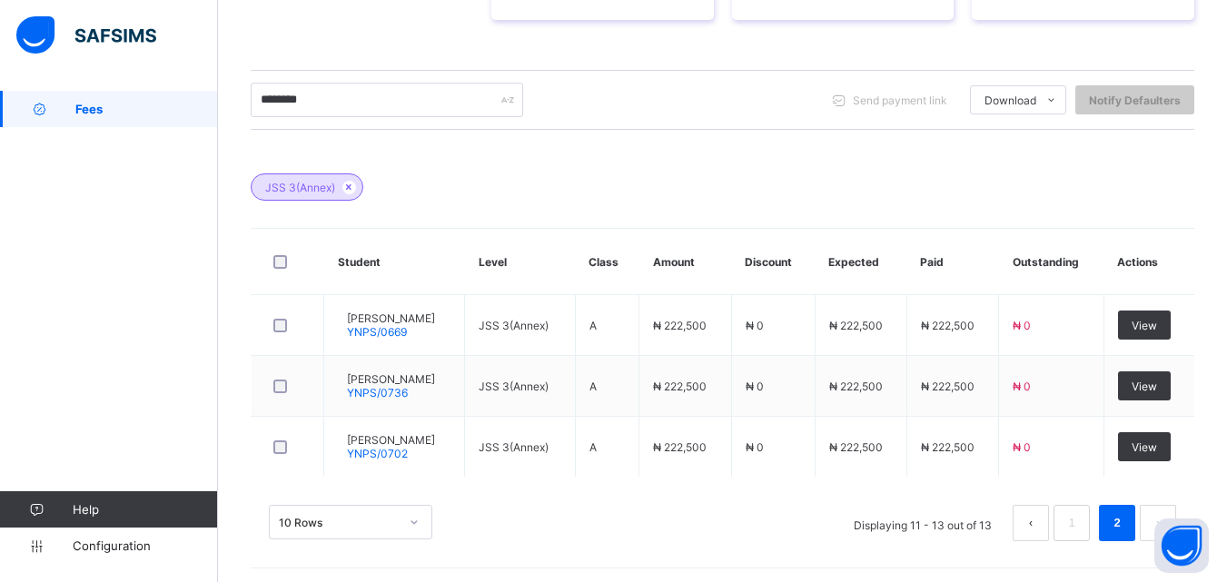
scroll to position [393, 0]
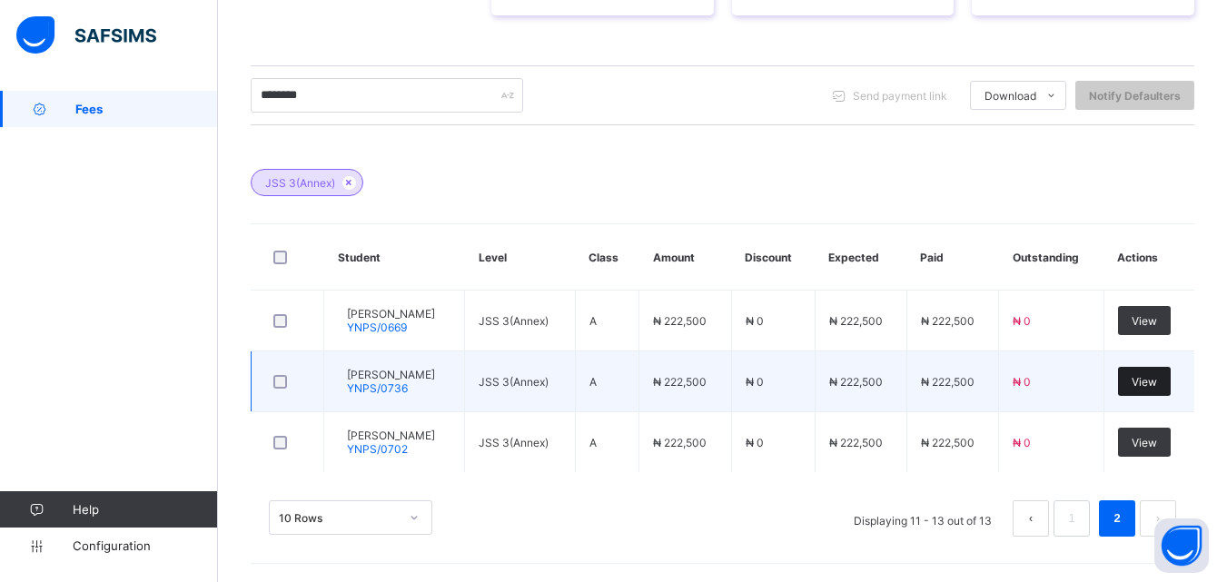
click at [1157, 386] on span "View" at bounding box center [1143, 382] width 25 height 14
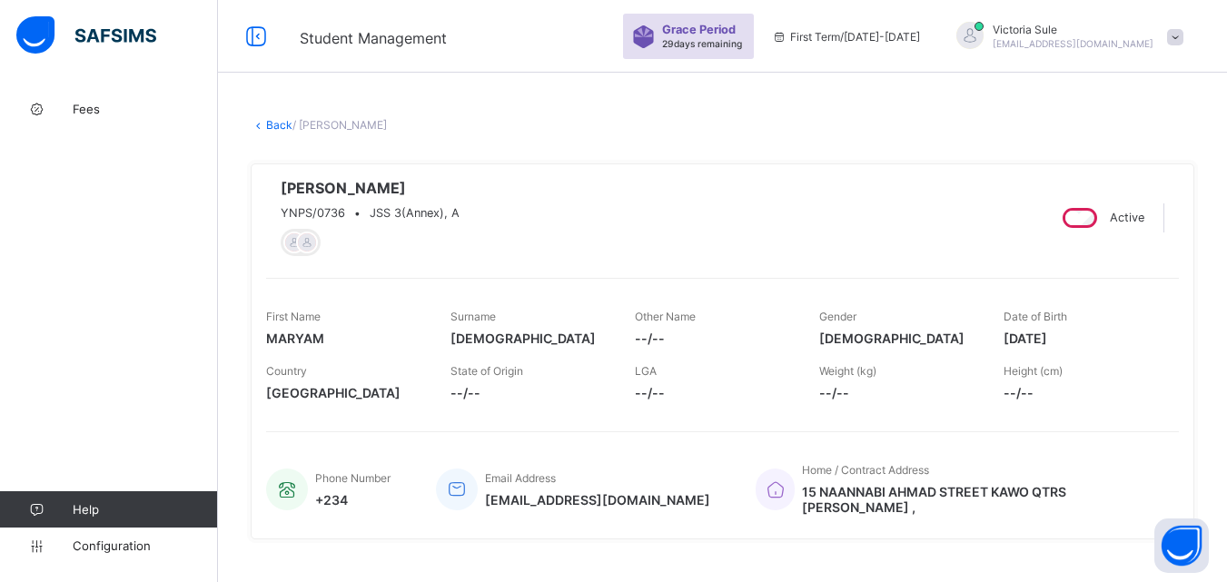
scroll to position [454, 0]
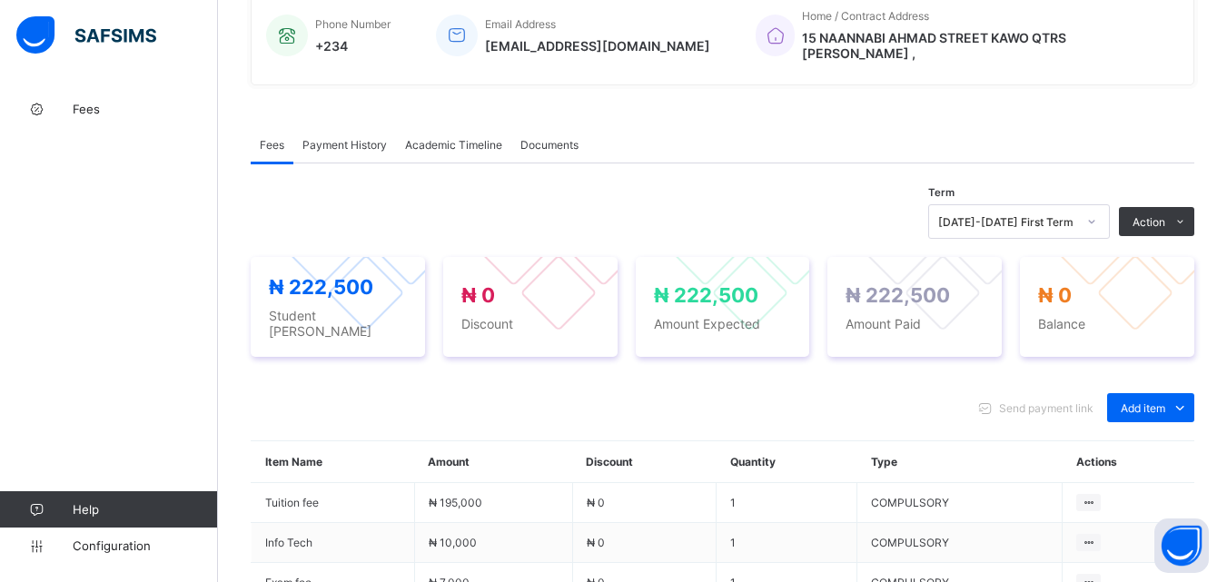
click at [375, 138] on span "Payment History" at bounding box center [344, 145] width 84 height 14
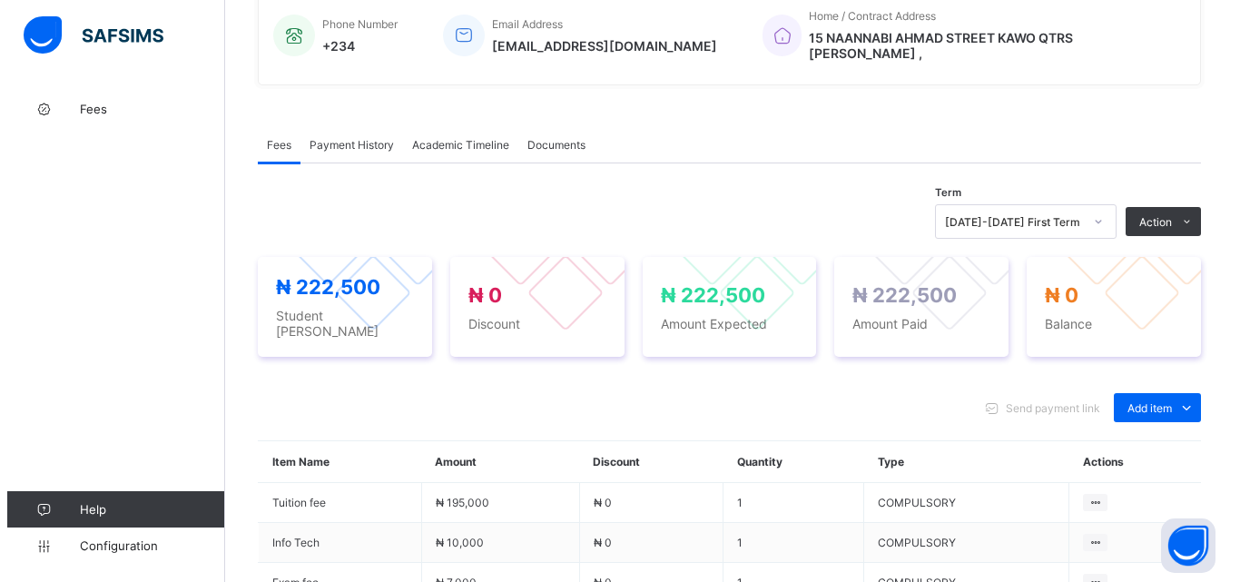
scroll to position [282, 0]
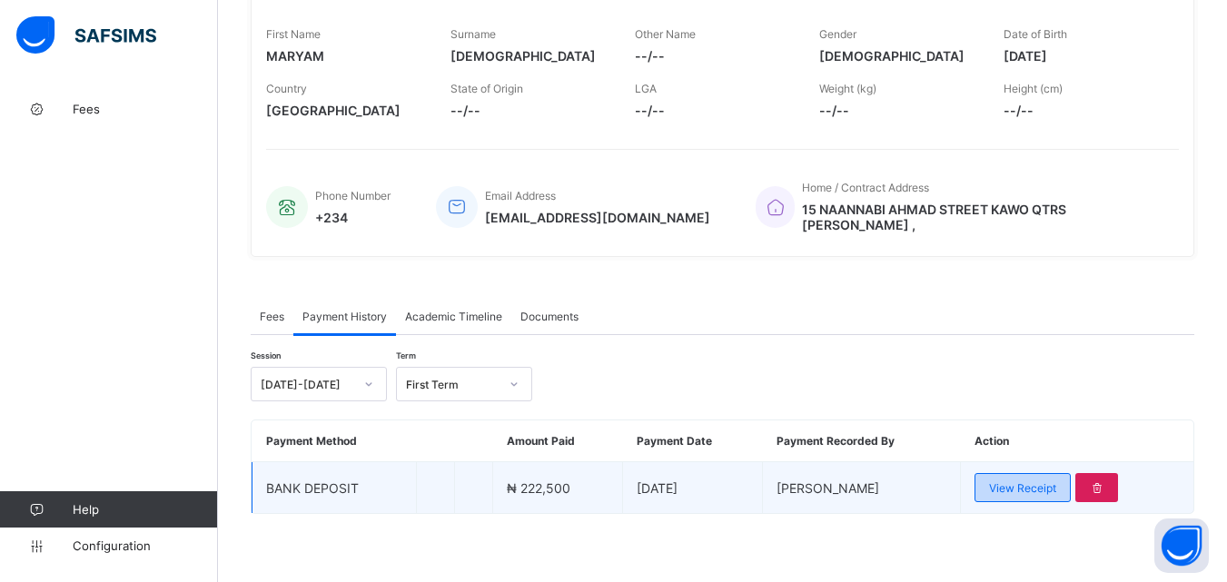
click at [1022, 483] on span "View Receipt" at bounding box center [1022, 488] width 67 height 14
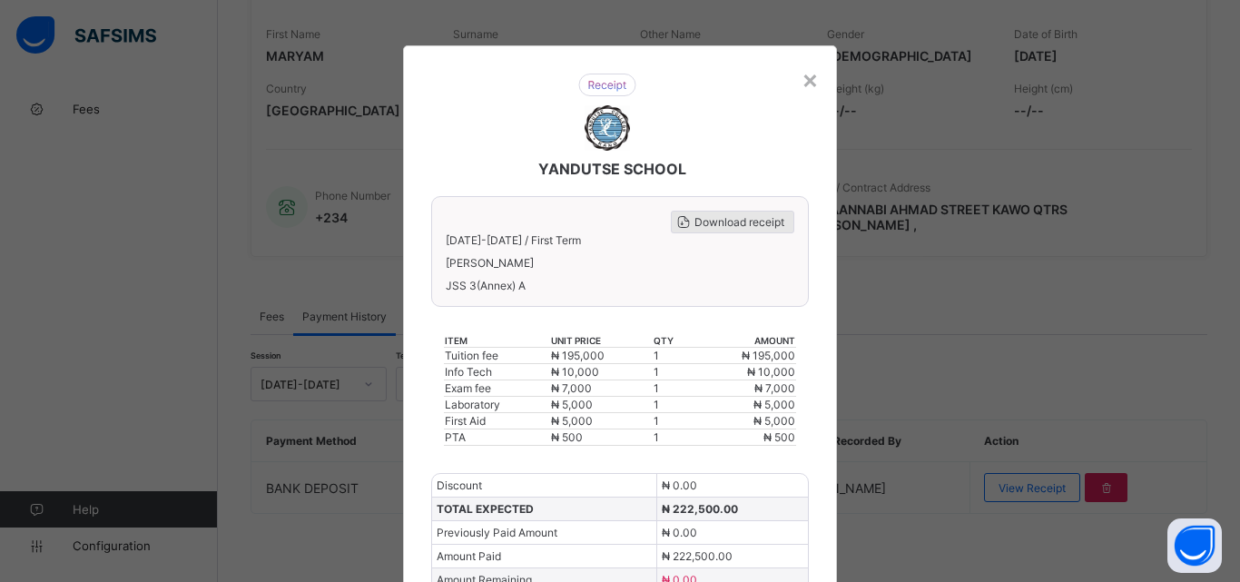
click at [757, 222] on span "Download receipt" at bounding box center [740, 222] width 90 height 14
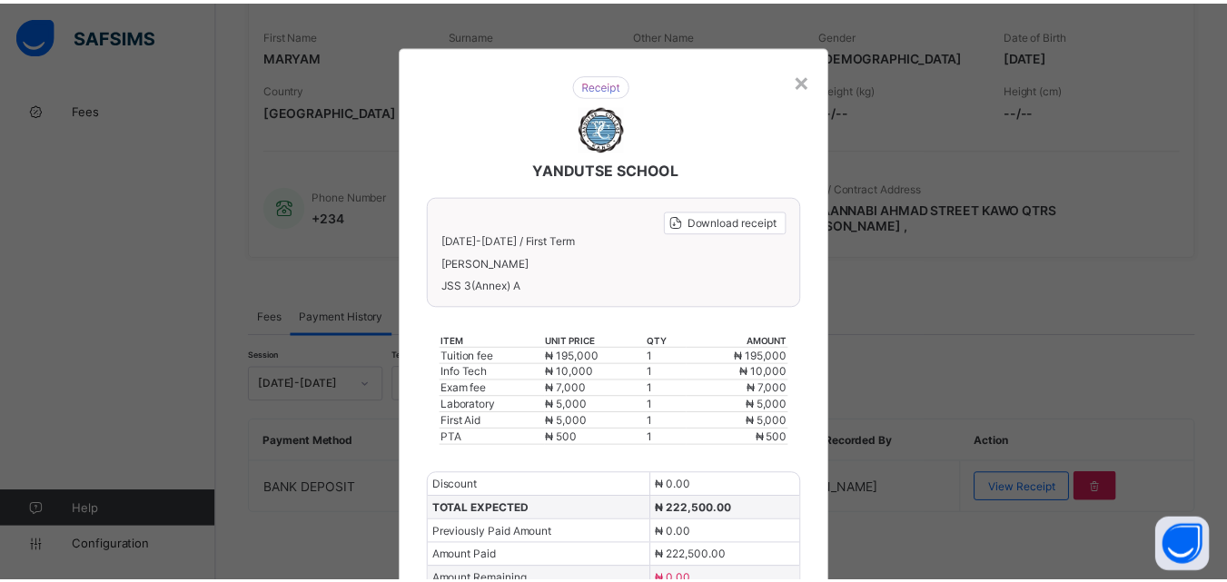
scroll to position [0, 0]
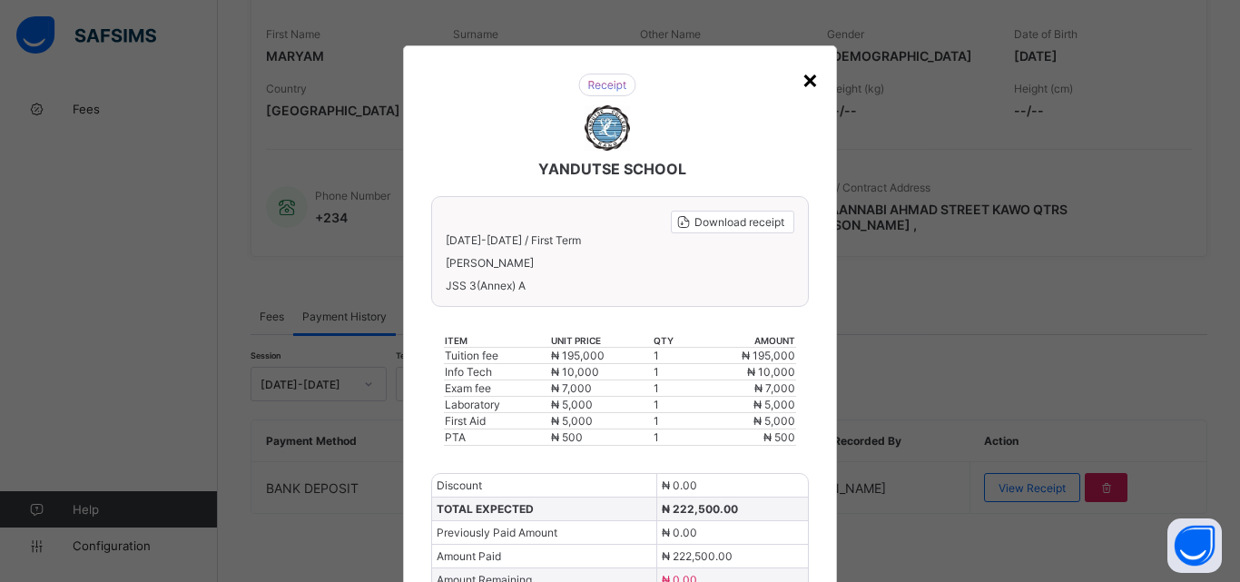
click at [803, 80] on div "×" at bounding box center [810, 79] width 17 height 31
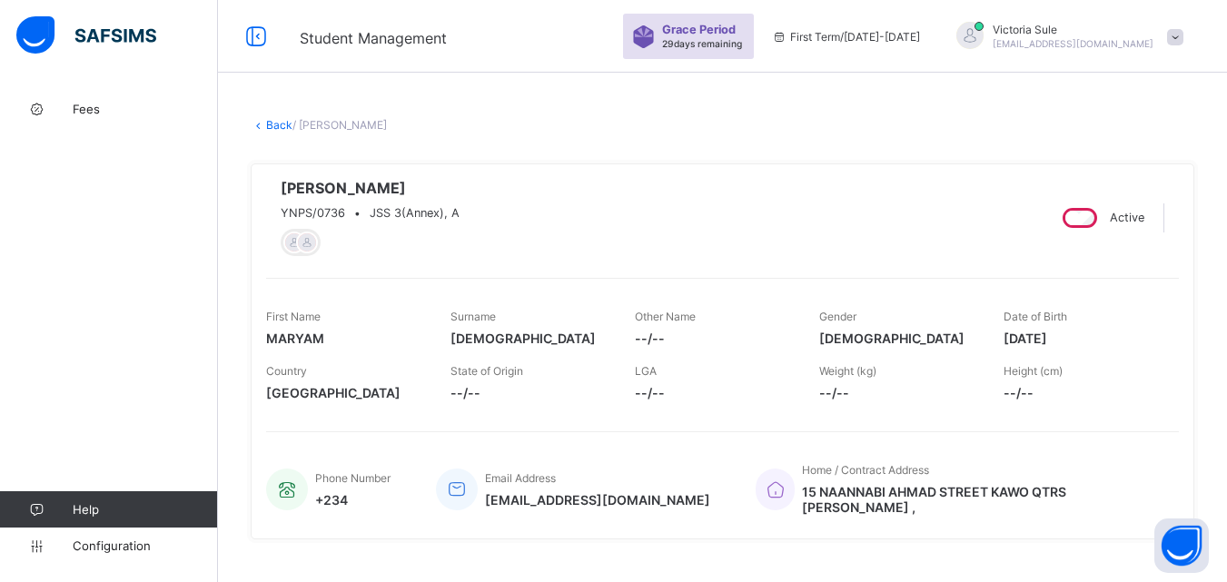
click at [276, 120] on link "Back" at bounding box center [279, 125] width 26 height 14
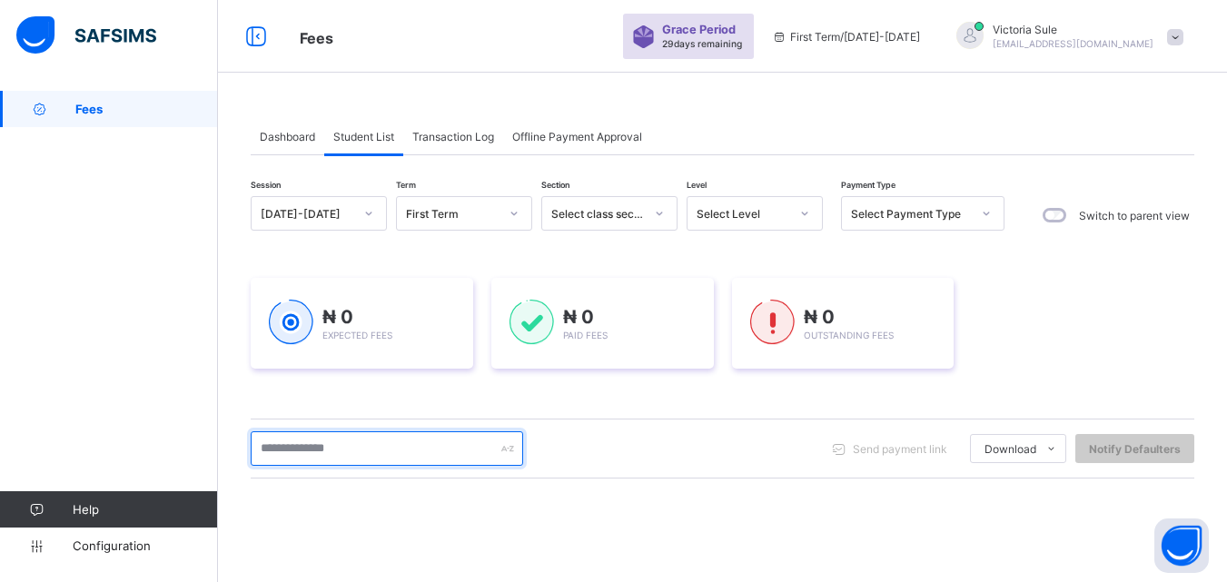
click at [428, 450] on input "text" at bounding box center [387, 448] width 272 height 34
type input "*****"
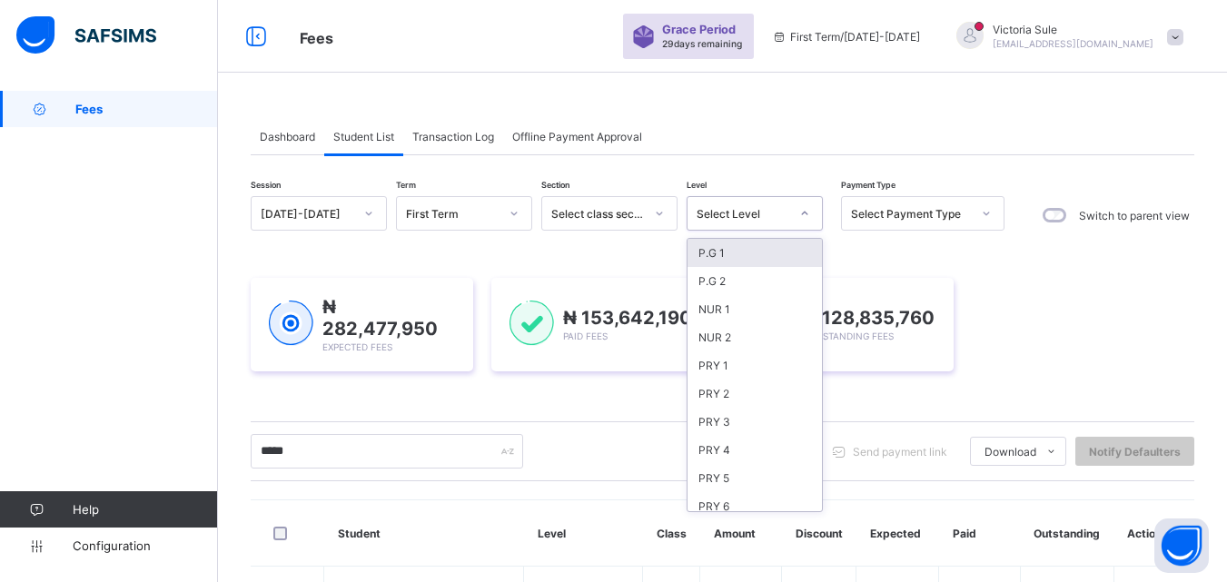
click at [744, 215] on div "Select Level" at bounding box center [742, 214] width 93 height 14
click at [735, 471] on div "PRY 5" at bounding box center [754, 478] width 134 height 28
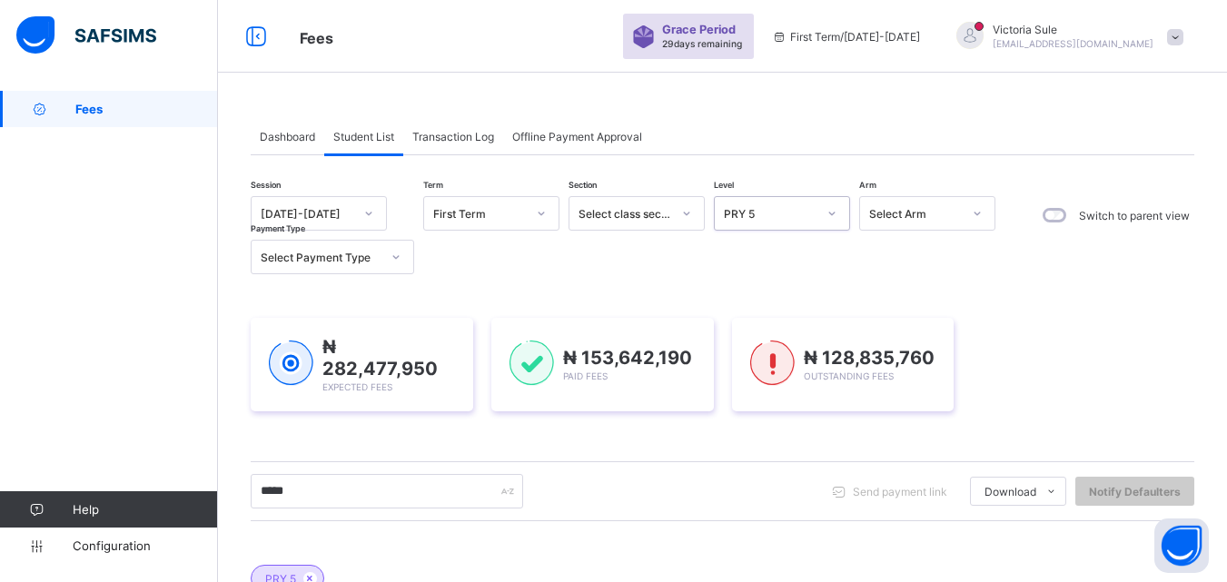
scroll to position [363, 0]
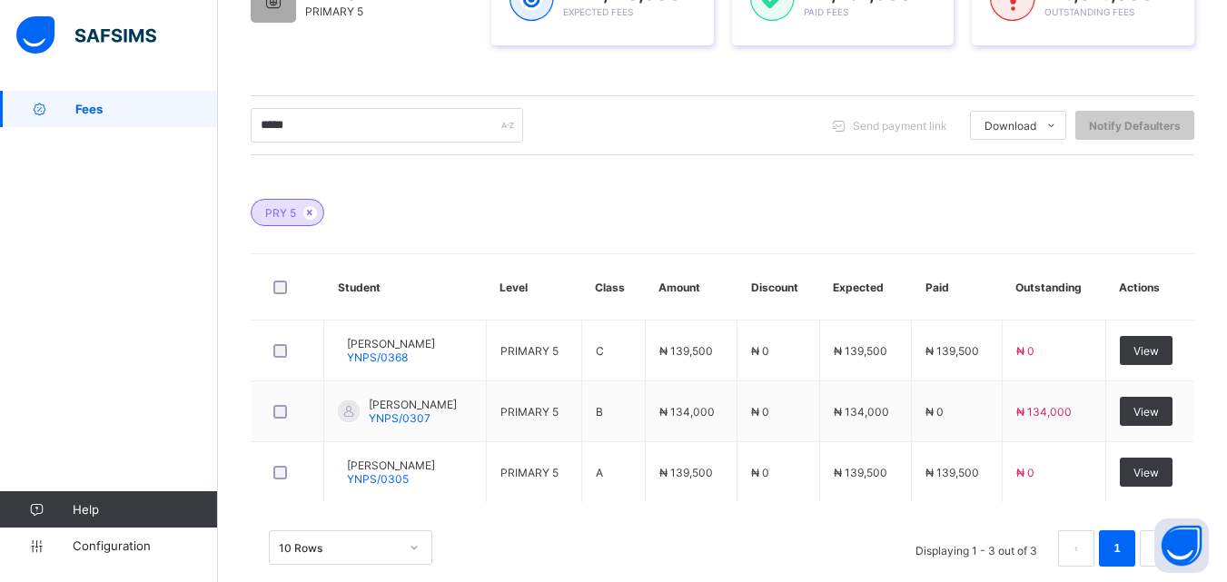
click at [1158, 466] on span "View" at bounding box center [1145, 473] width 25 height 14
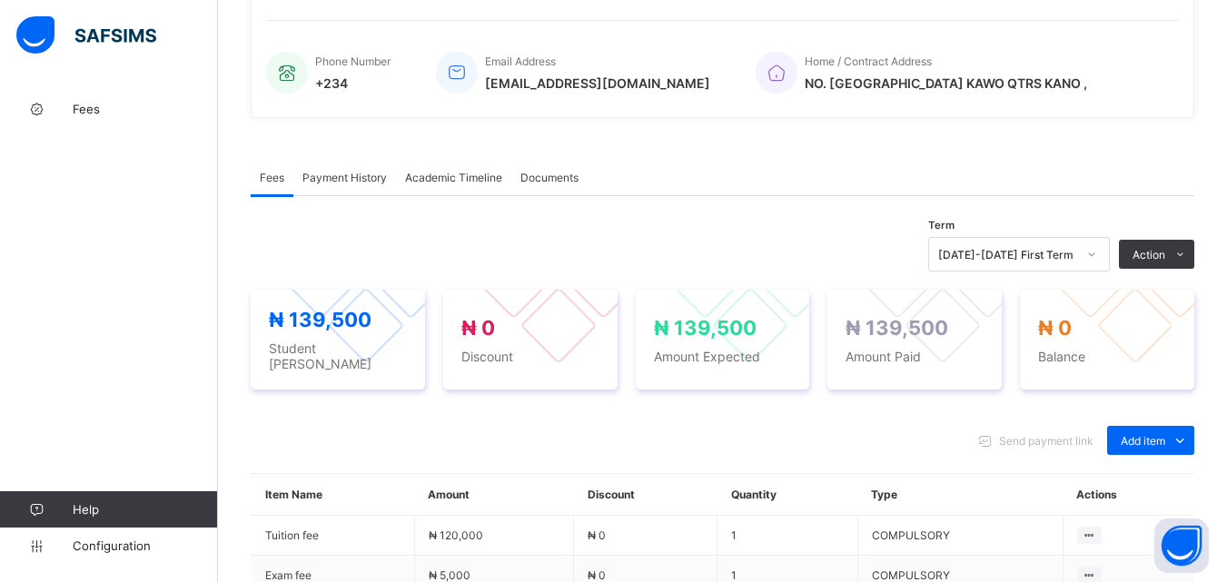
scroll to position [363, 0]
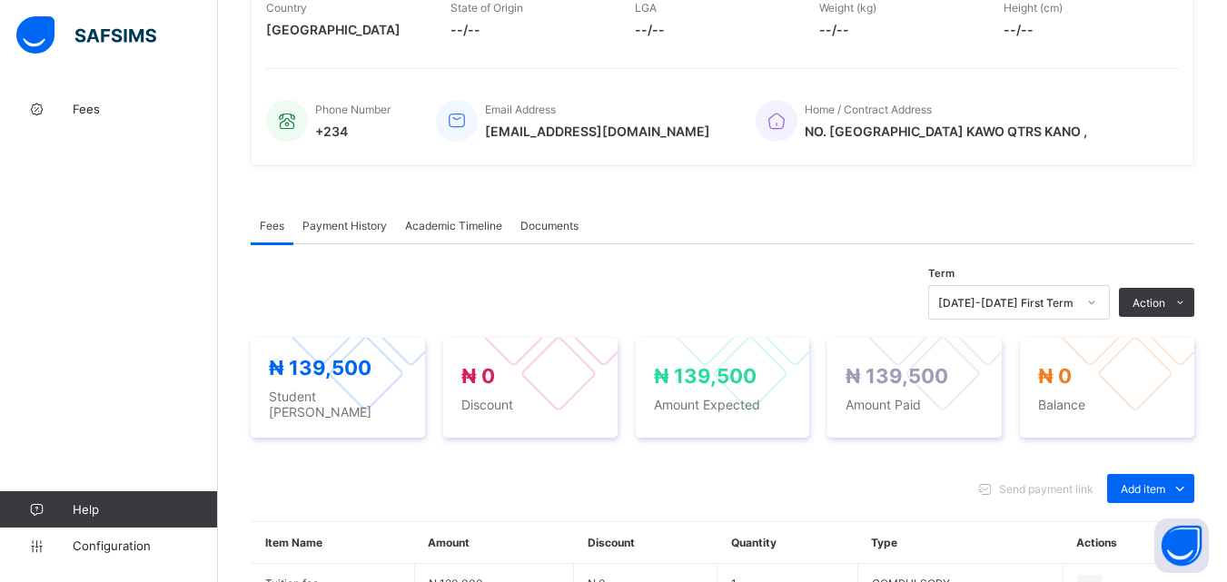
click at [330, 227] on span "Payment History" at bounding box center [344, 226] width 84 height 14
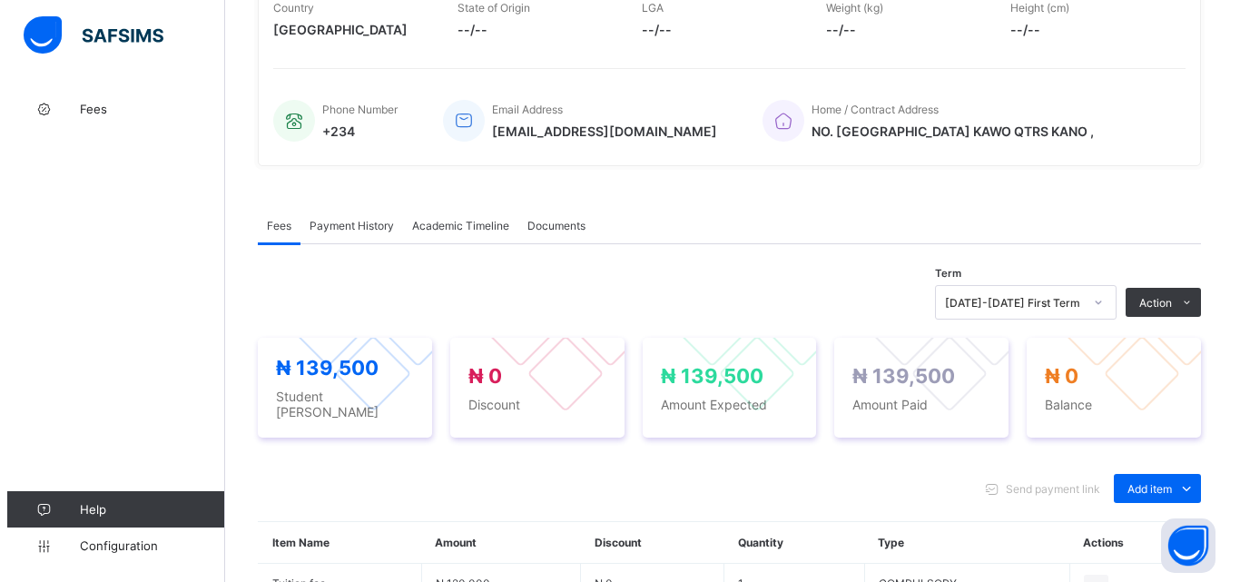
scroll to position [282, 0]
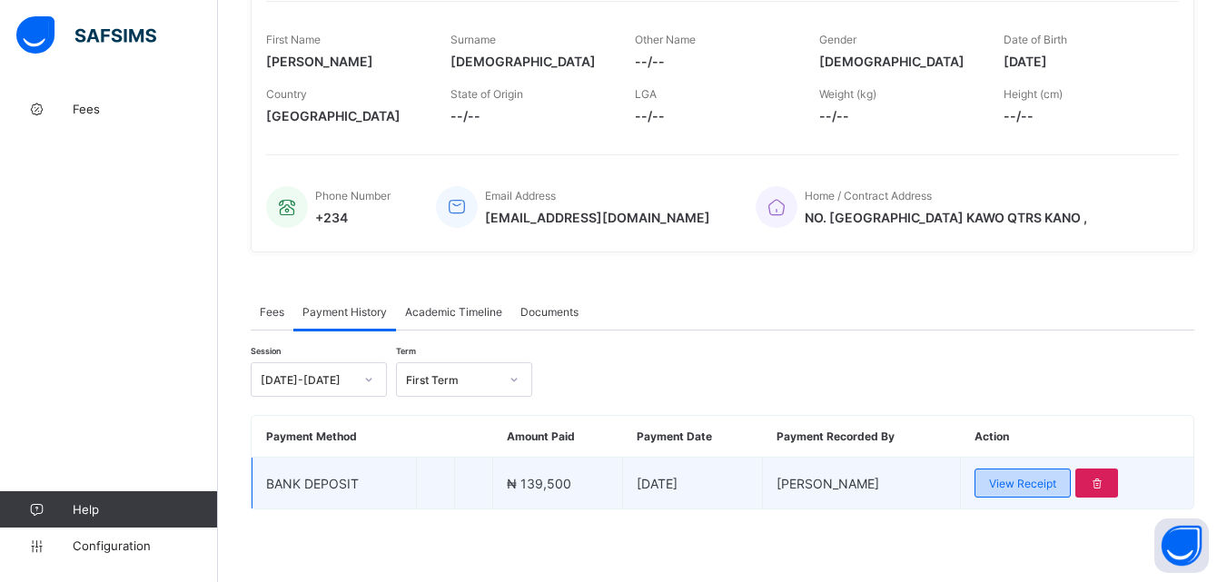
click at [1018, 483] on span "View Receipt" at bounding box center [1022, 484] width 67 height 14
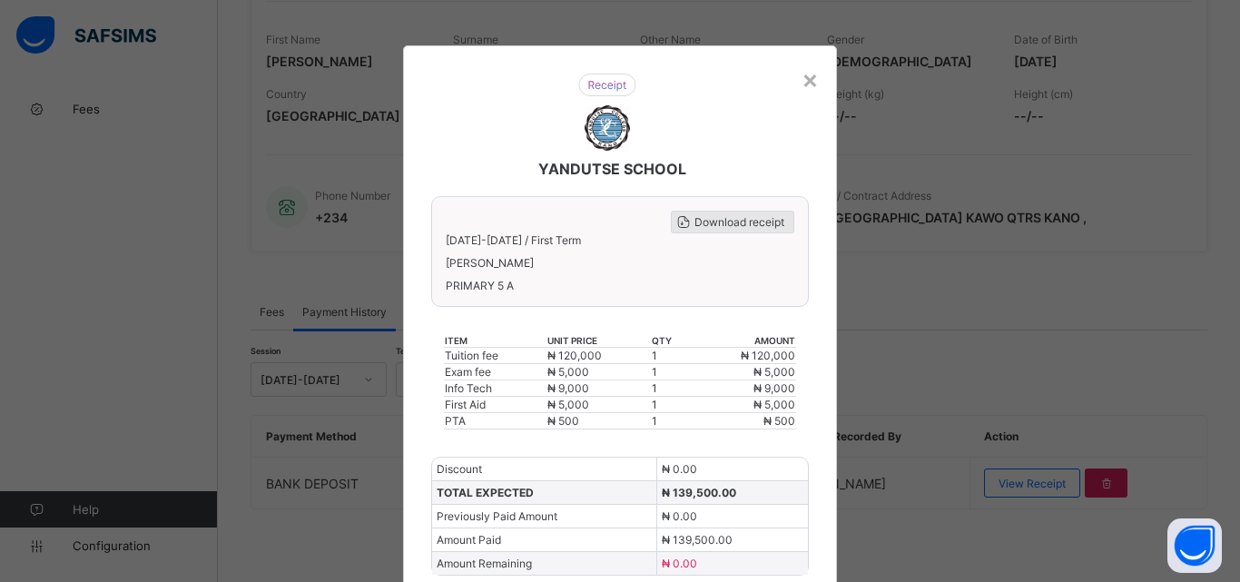
click at [754, 219] on span "Download receipt" at bounding box center [740, 222] width 90 height 14
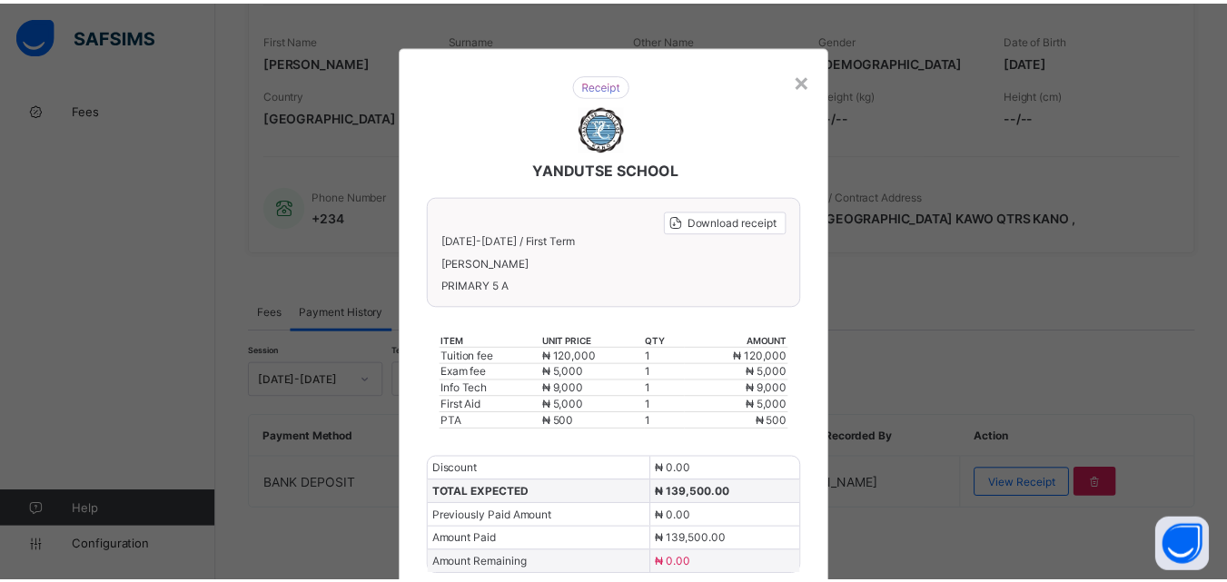
scroll to position [0, 0]
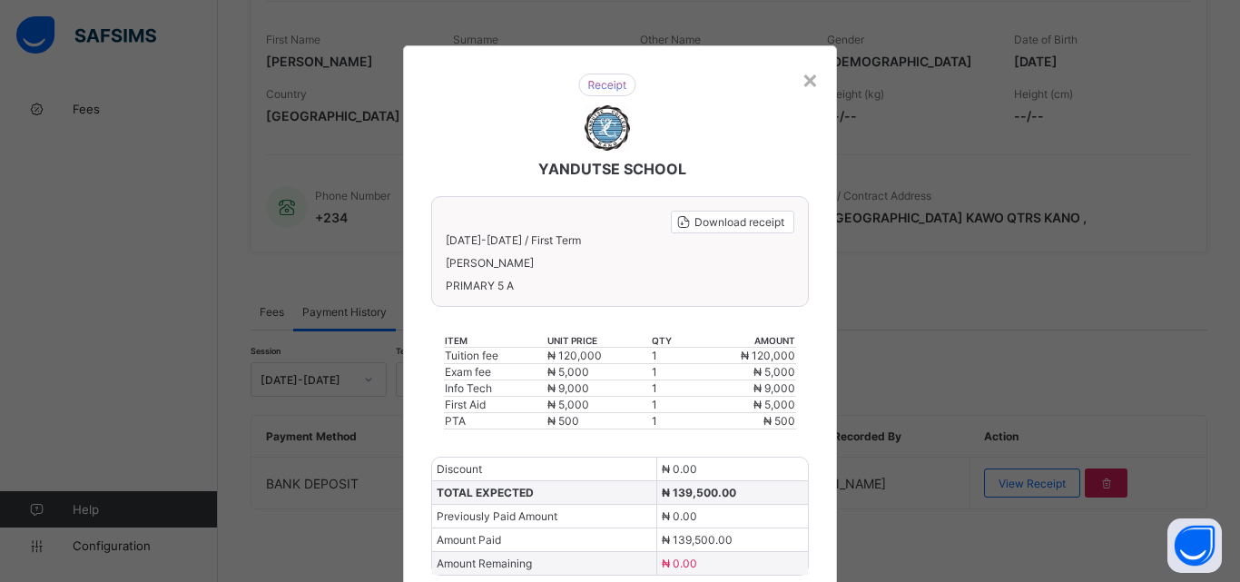
drag, startPoint x: 799, startPoint y: 82, endPoint x: 805, endPoint y: 112, distance: 30.6
click at [802, 82] on div "×" at bounding box center [810, 79] width 17 height 31
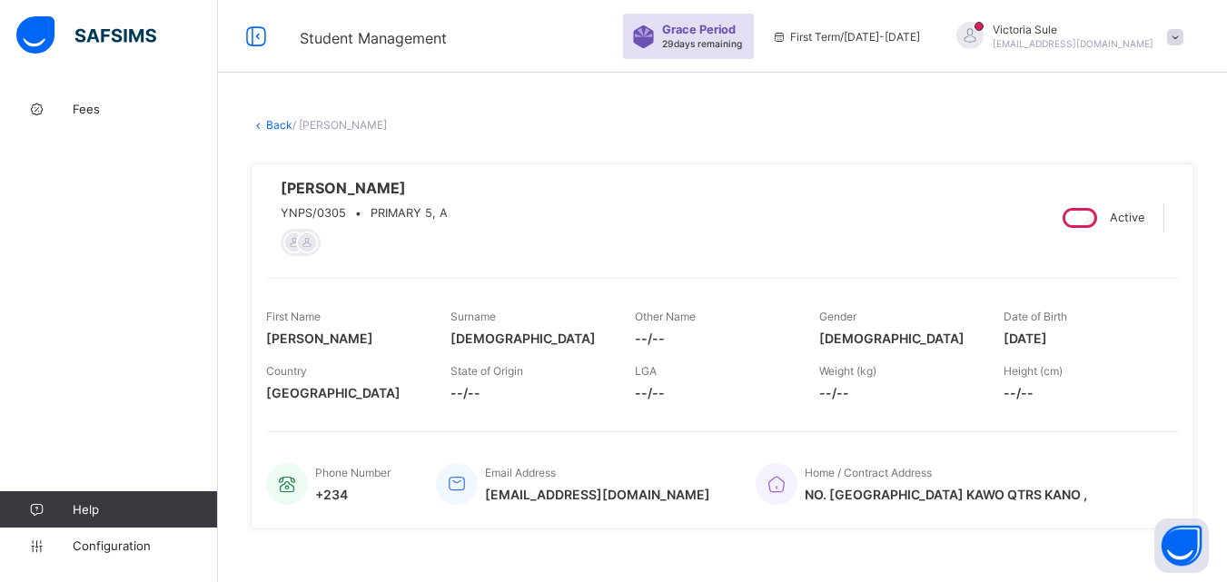
click at [271, 120] on link "Back" at bounding box center [279, 125] width 26 height 14
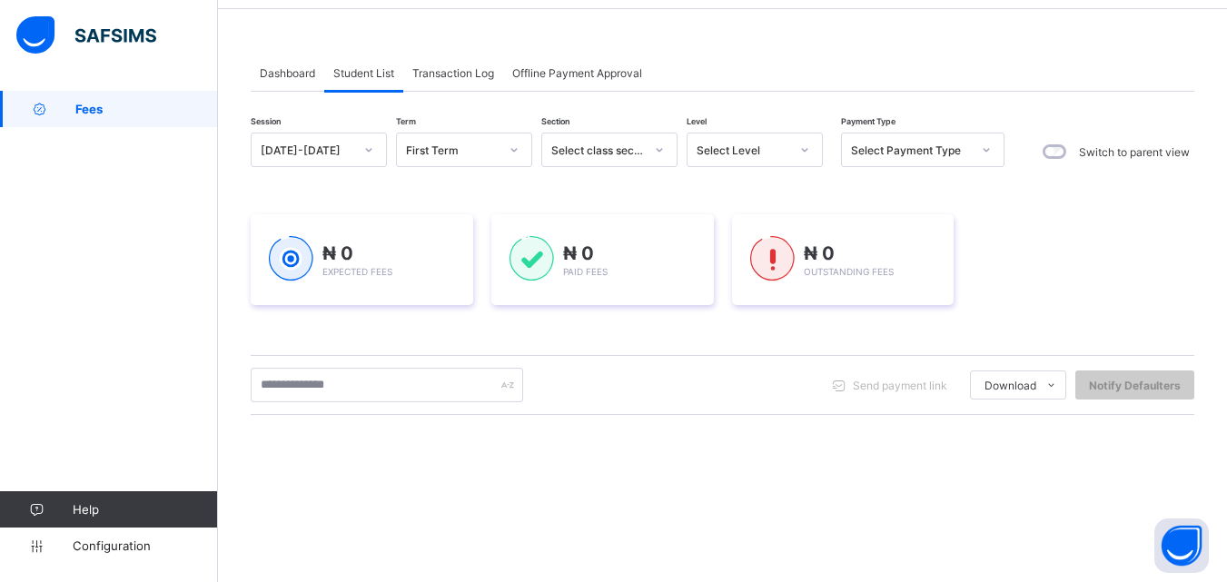
scroll to position [182, 0]
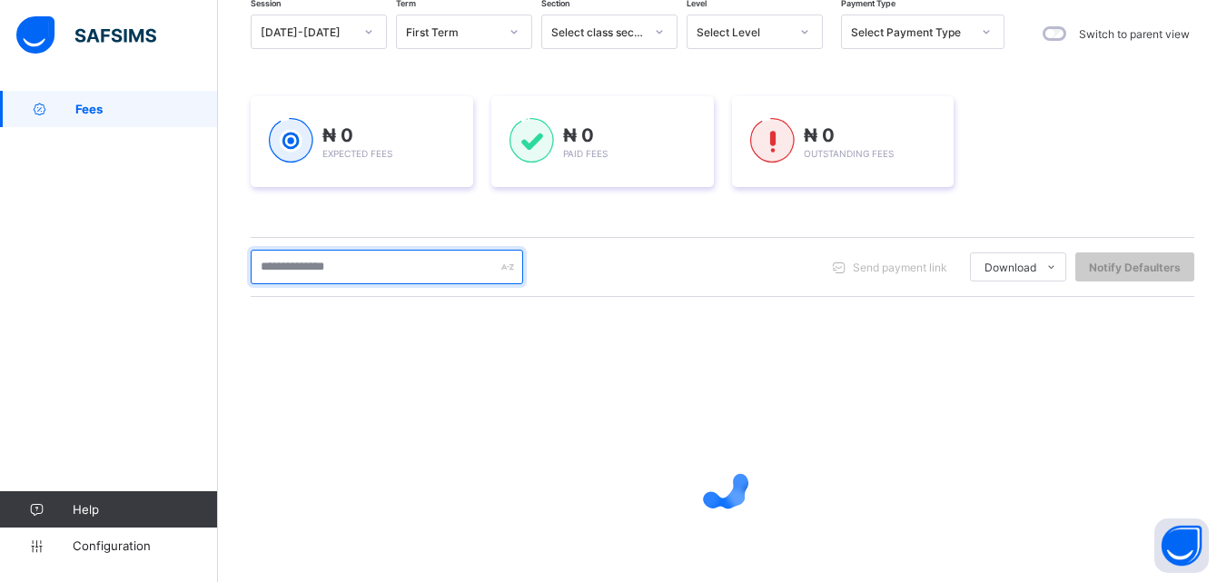
click at [353, 270] on input "text" at bounding box center [387, 267] width 272 height 34
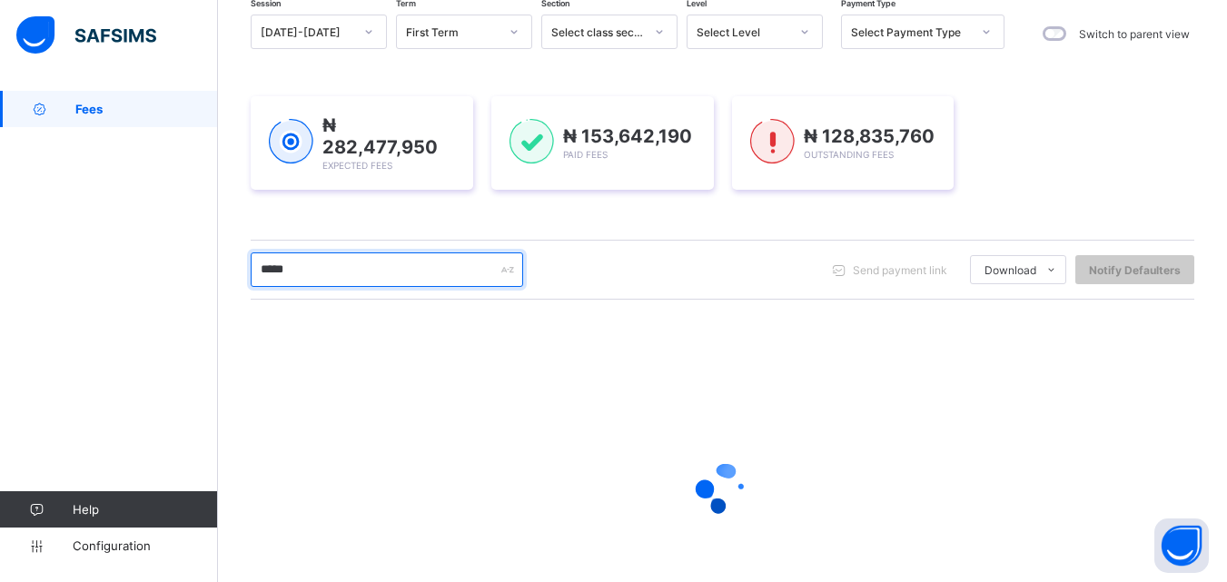
type input "*****"
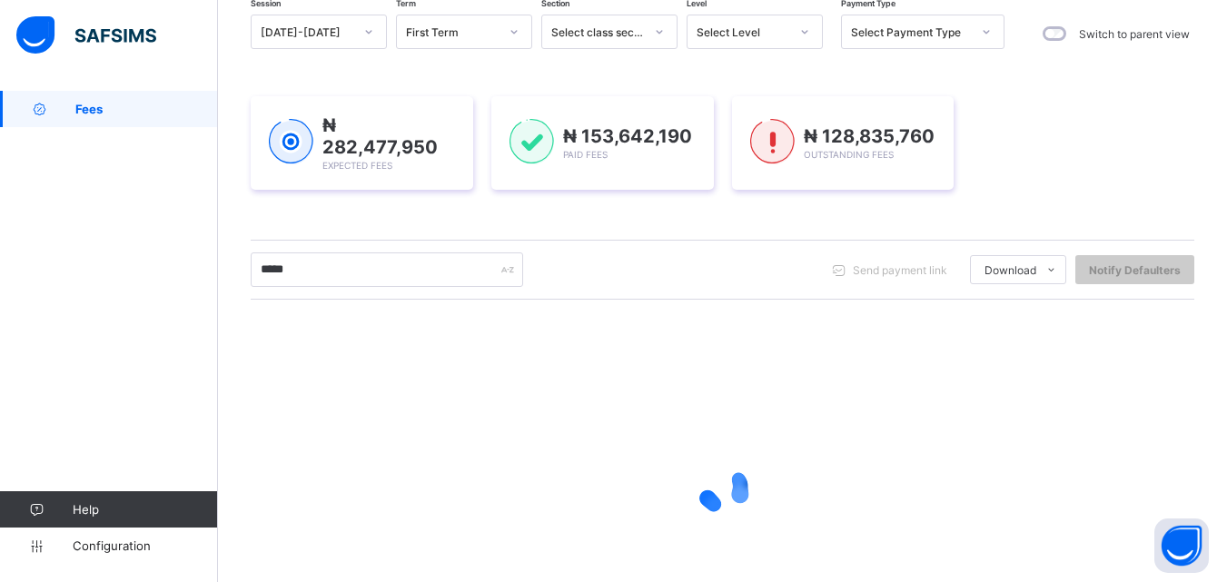
click at [748, 29] on div "Select Level" at bounding box center [742, 32] width 93 height 14
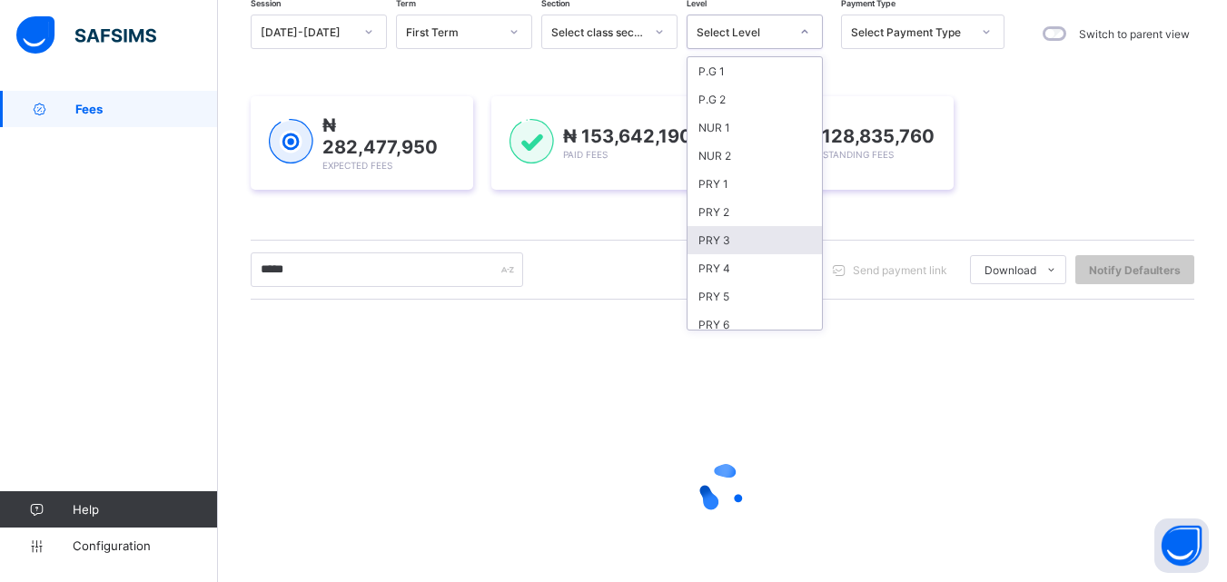
click at [736, 248] on div "PRY 3" at bounding box center [754, 240] width 134 height 28
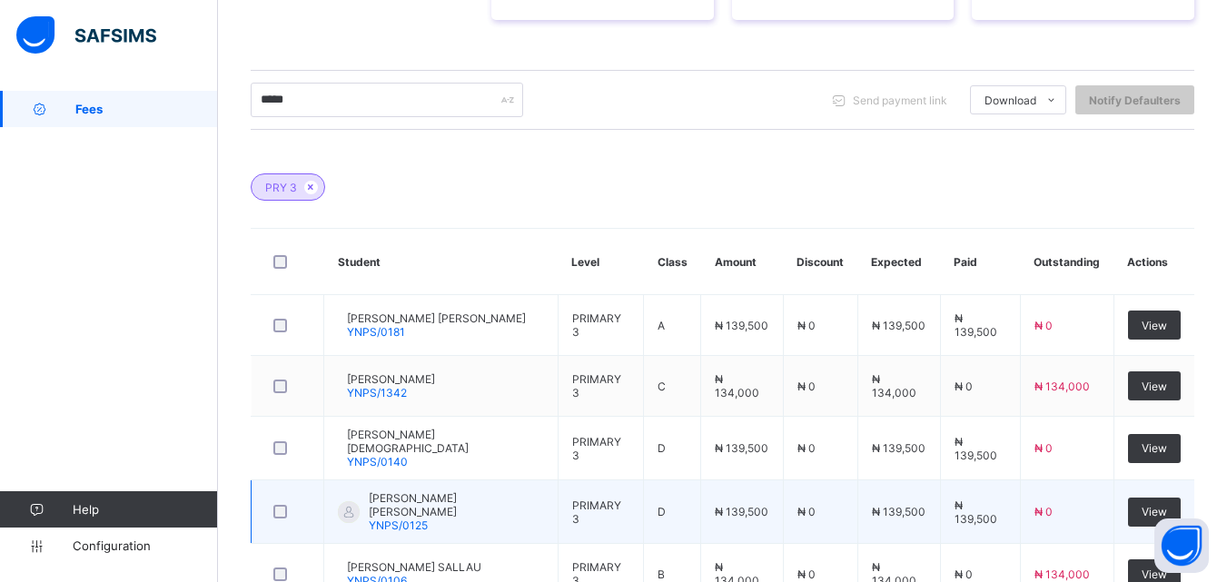
scroll to position [515, 0]
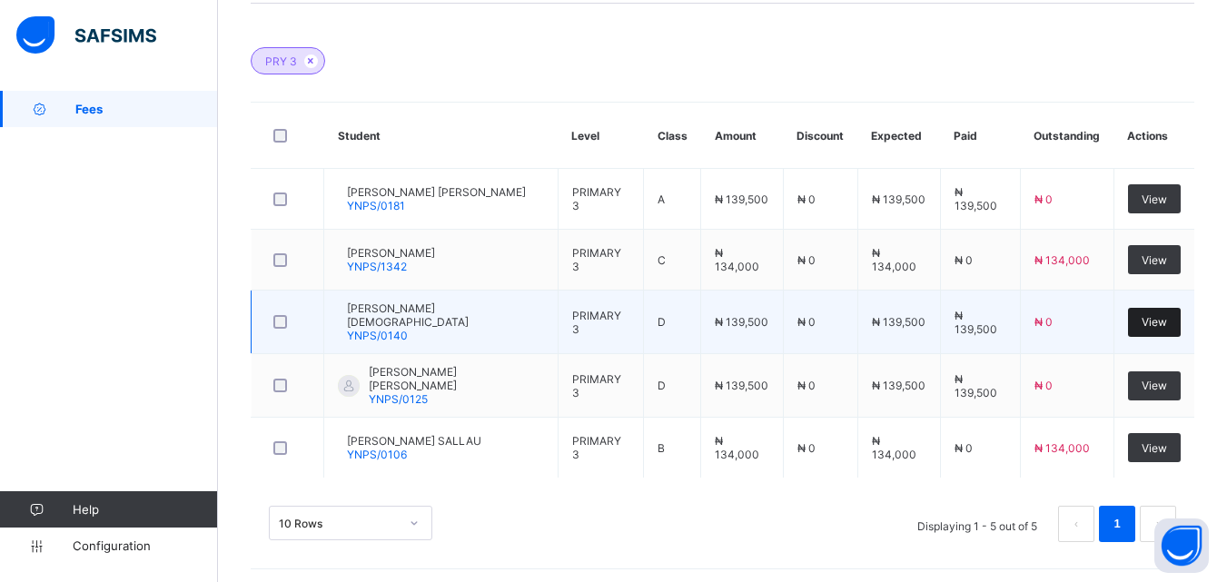
click at [1163, 315] on span "View" at bounding box center [1153, 322] width 25 height 14
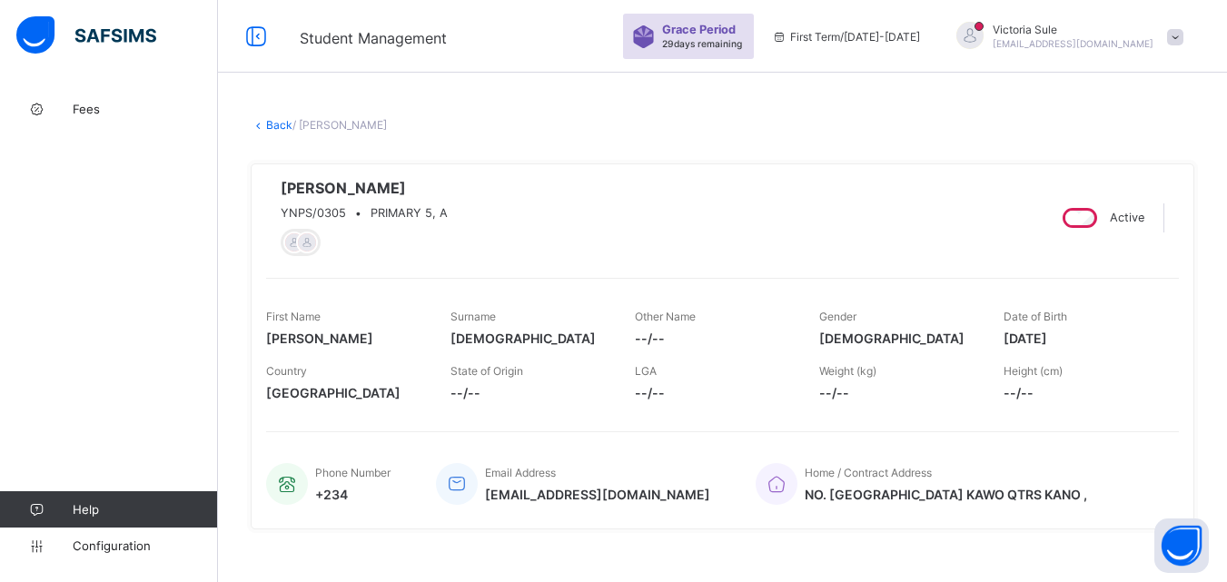
drag, startPoint x: 271, startPoint y: 129, endPoint x: 378, endPoint y: 355, distance: 249.8
click at [271, 129] on link "Back" at bounding box center [279, 125] width 26 height 14
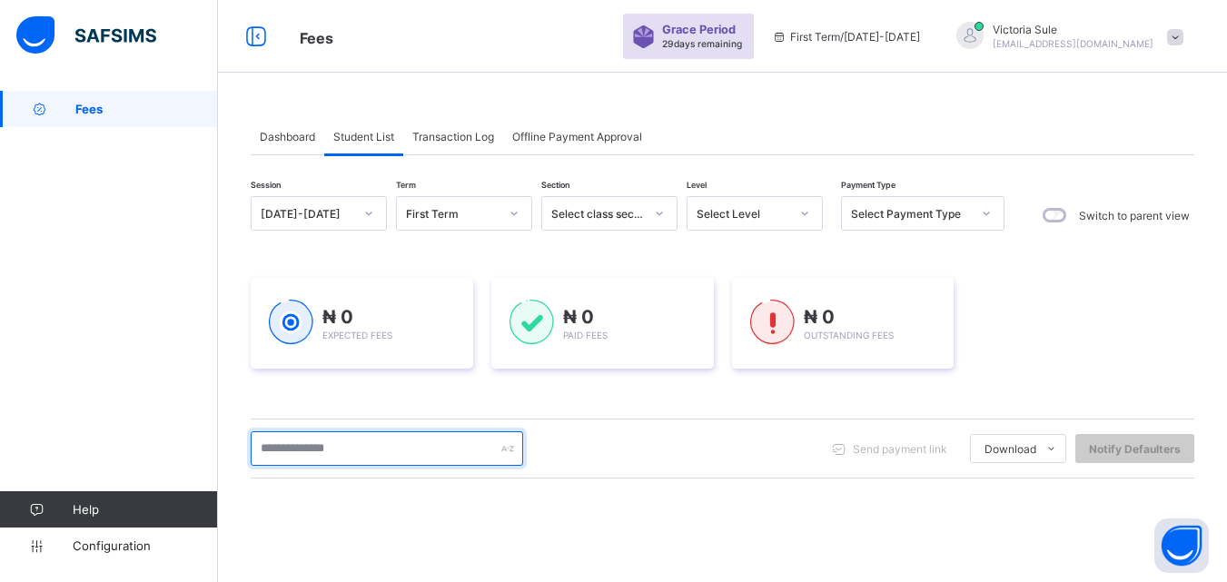
click at [351, 438] on input "text" at bounding box center [387, 448] width 272 height 34
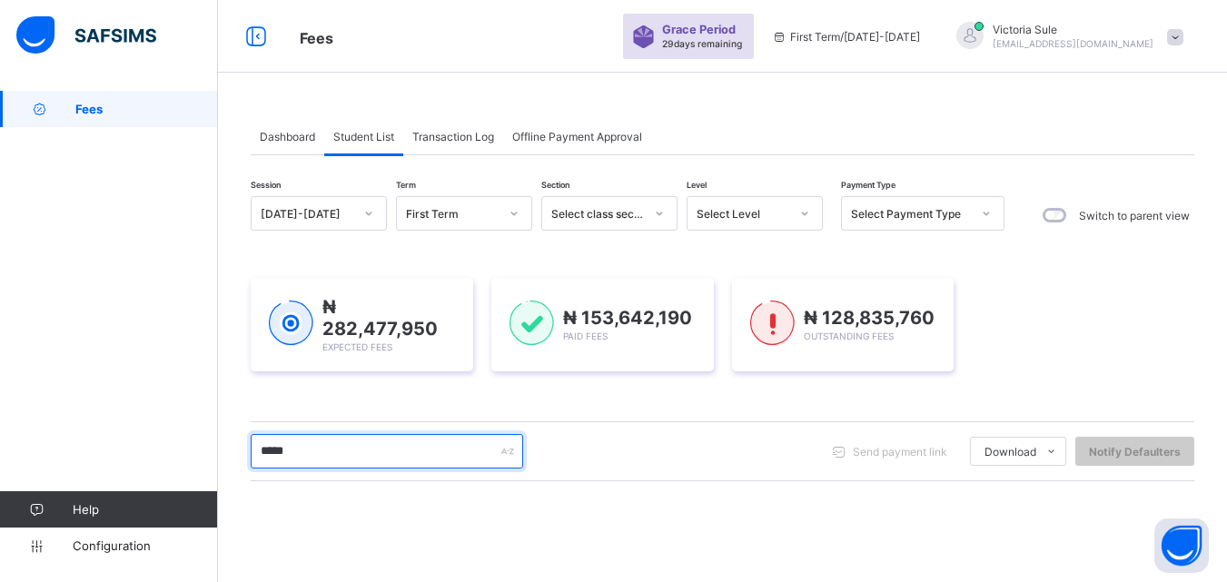
type input "*****"
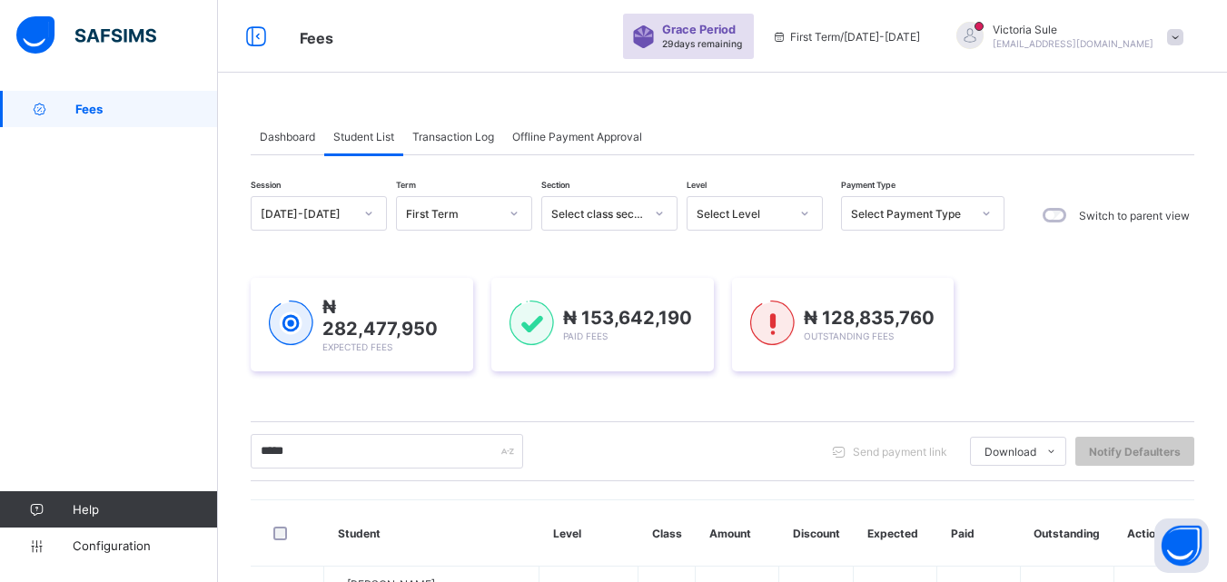
click at [747, 214] on div "Select Level" at bounding box center [742, 214] width 93 height 14
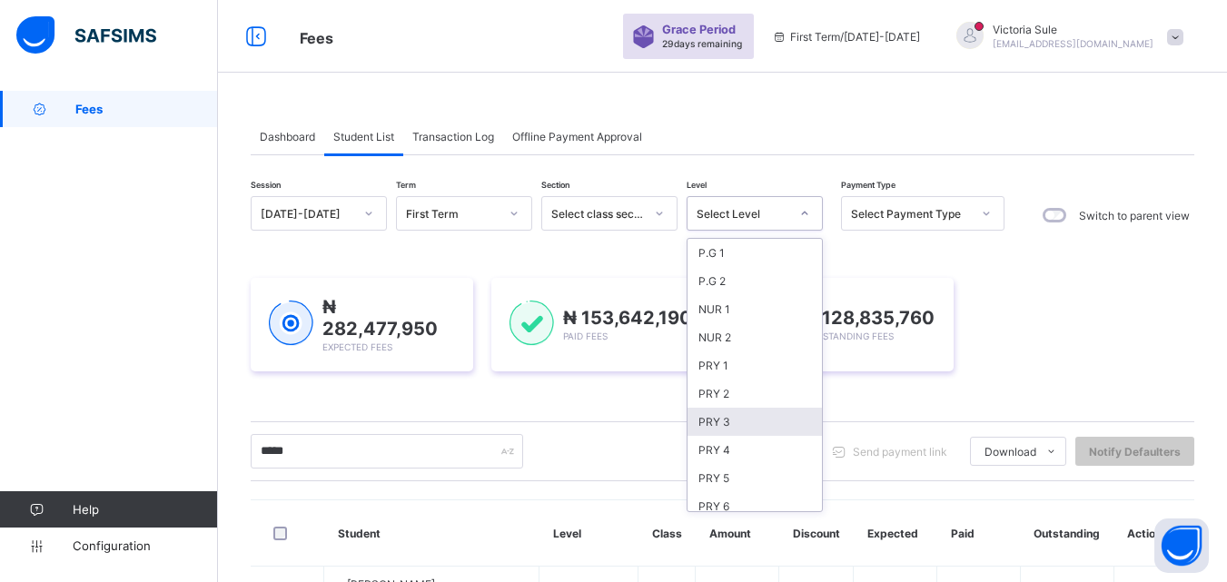
click at [731, 429] on div "PRY 3" at bounding box center [754, 422] width 134 height 28
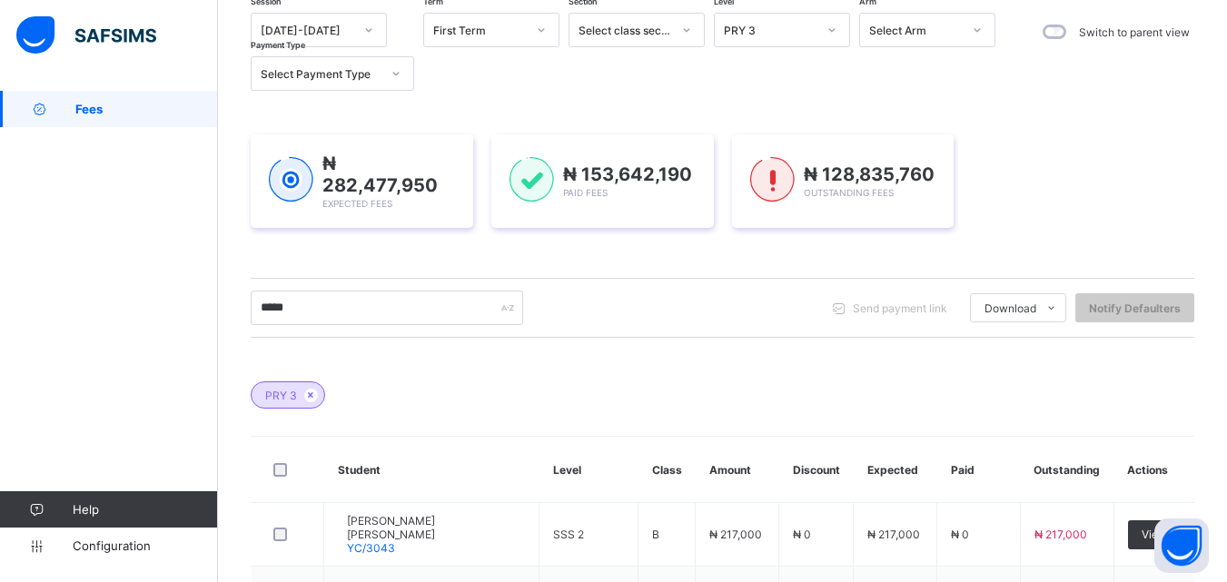
scroll to position [91, 0]
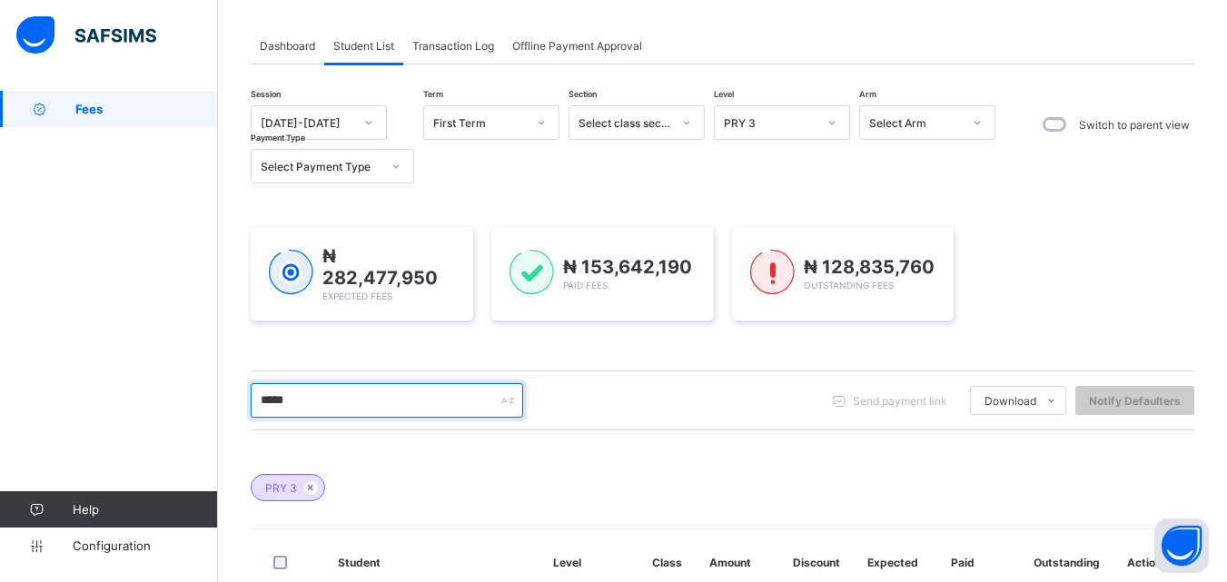
click at [349, 400] on input "*****" at bounding box center [387, 400] width 272 height 34
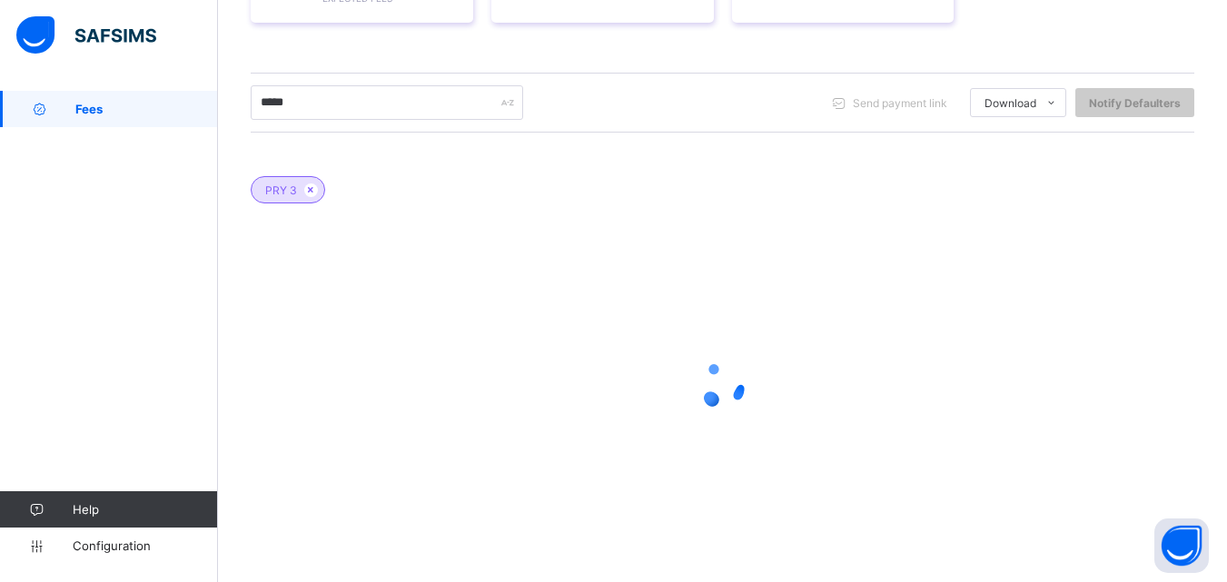
scroll to position [454, 0]
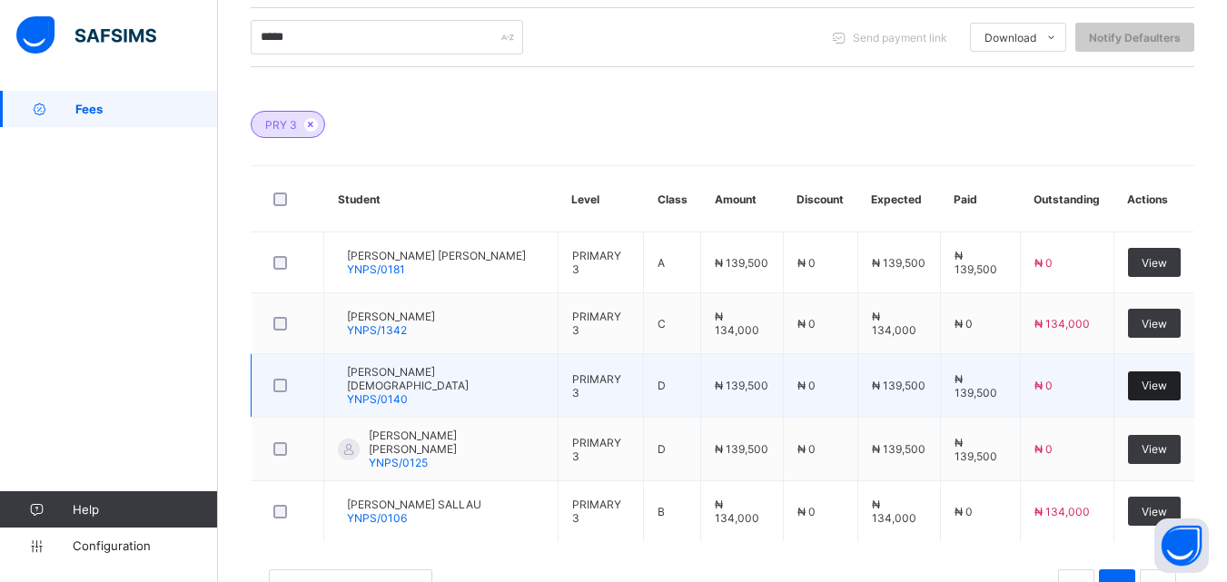
click at [1163, 388] on span "View" at bounding box center [1153, 386] width 25 height 14
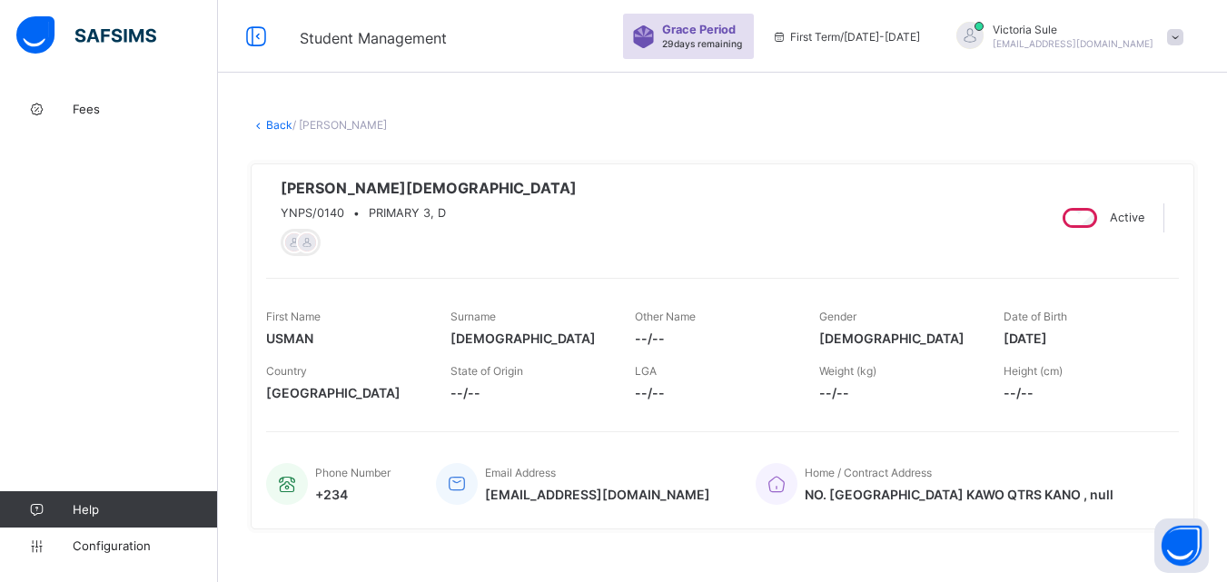
scroll to position [545, 0]
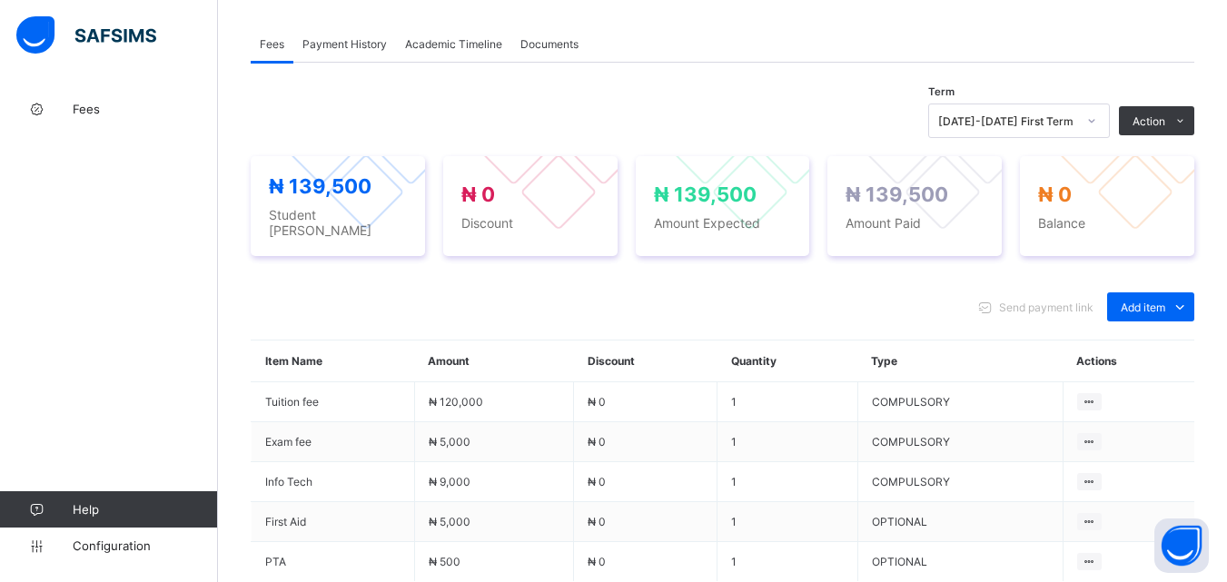
click at [356, 51] on span "Payment History" at bounding box center [344, 44] width 84 height 14
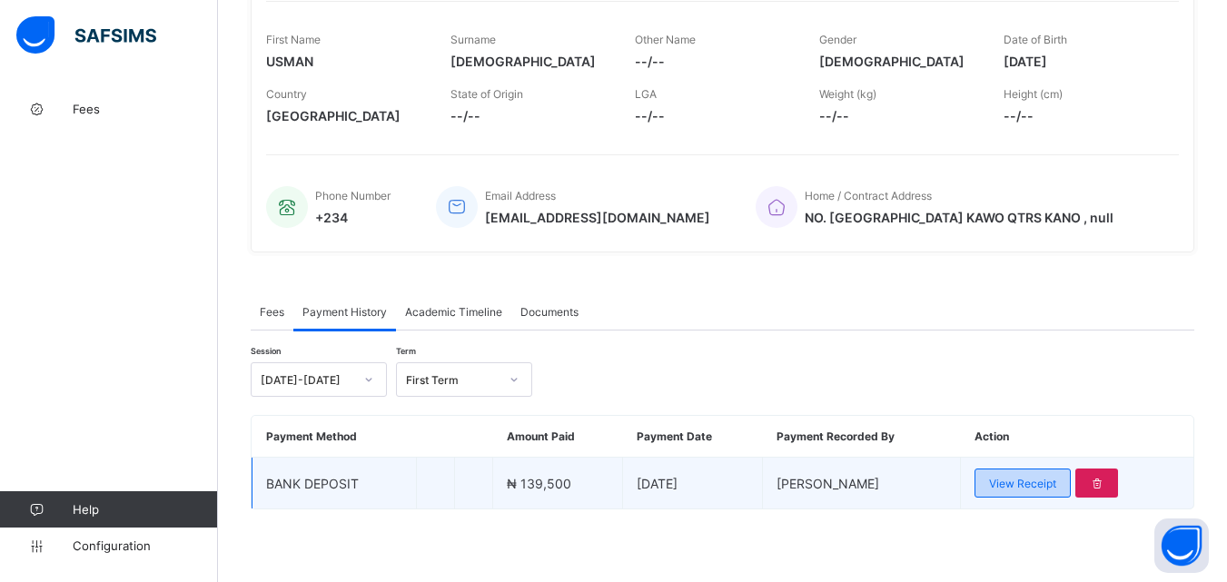
scroll to position [292, 0]
click at [1051, 489] on span "View Receipt" at bounding box center [1022, 484] width 67 height 14
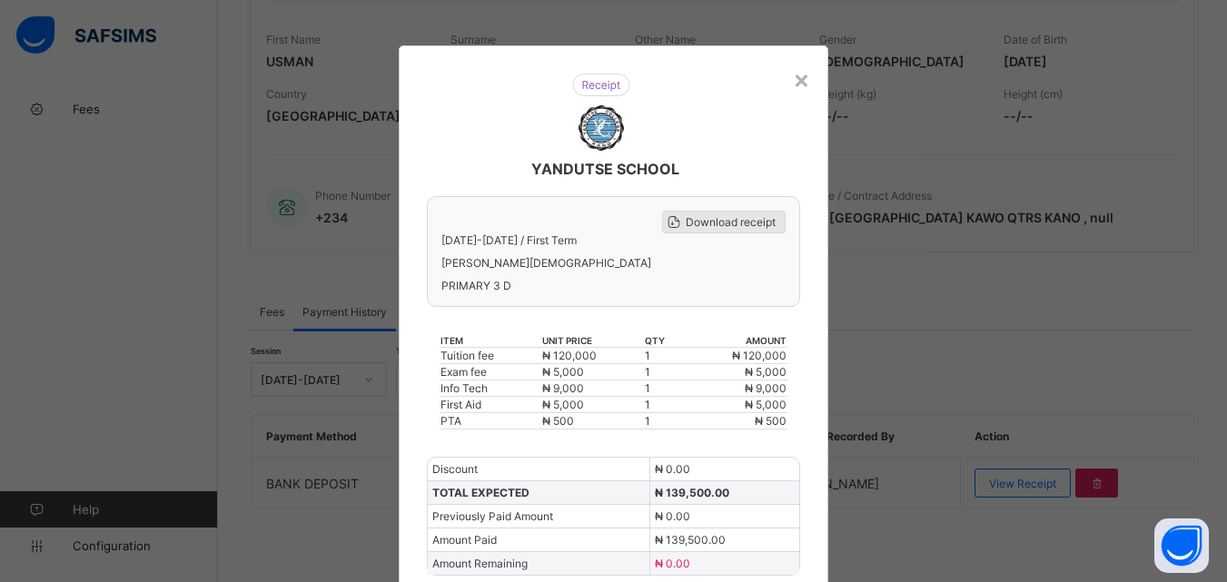
click at [726, 223] on span "Download receipt" at bounding box center [730, 222] width 90 height 14
drag, startPoint x: 726, startPoint y: 223, endPoint x: 705, endPoint y: 226, distance: 21.1
click at [730, 234] on div "Download receipt [DATE]-[DATE] / First Term [PERSON_NAME] PRIMARY 3 D" at bounding box center [613, 251] width 373 height 111
click at [705, 226] on span "Download receipt" at bounding box center [730, 222] width 90 height 14
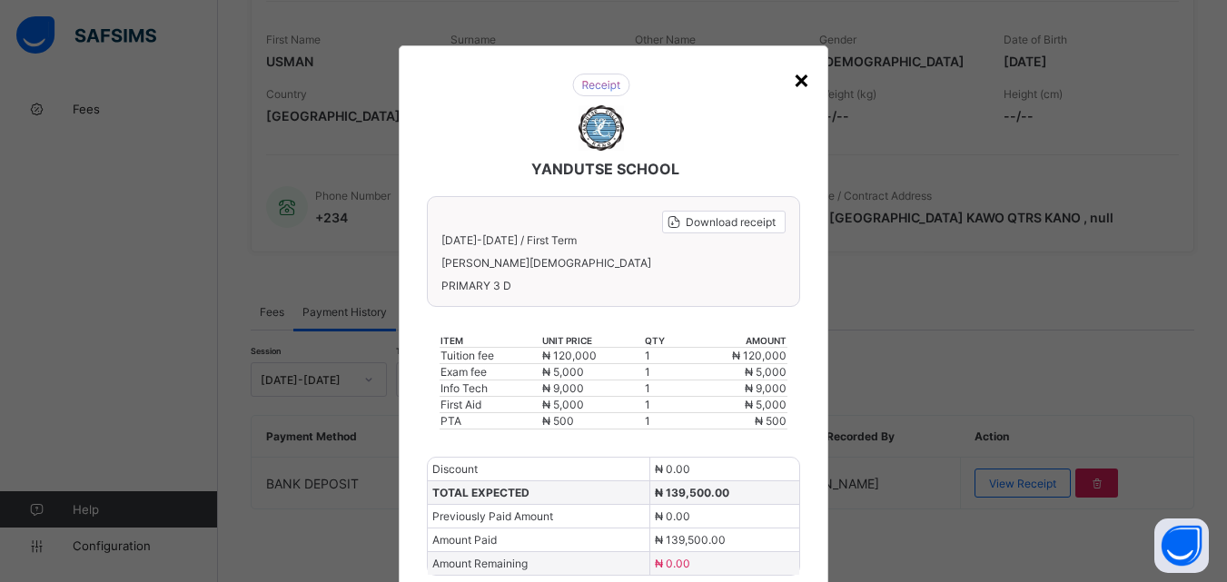
click at [799, 81] on div "×" at bounding box center [801, 79] width 17 height 31
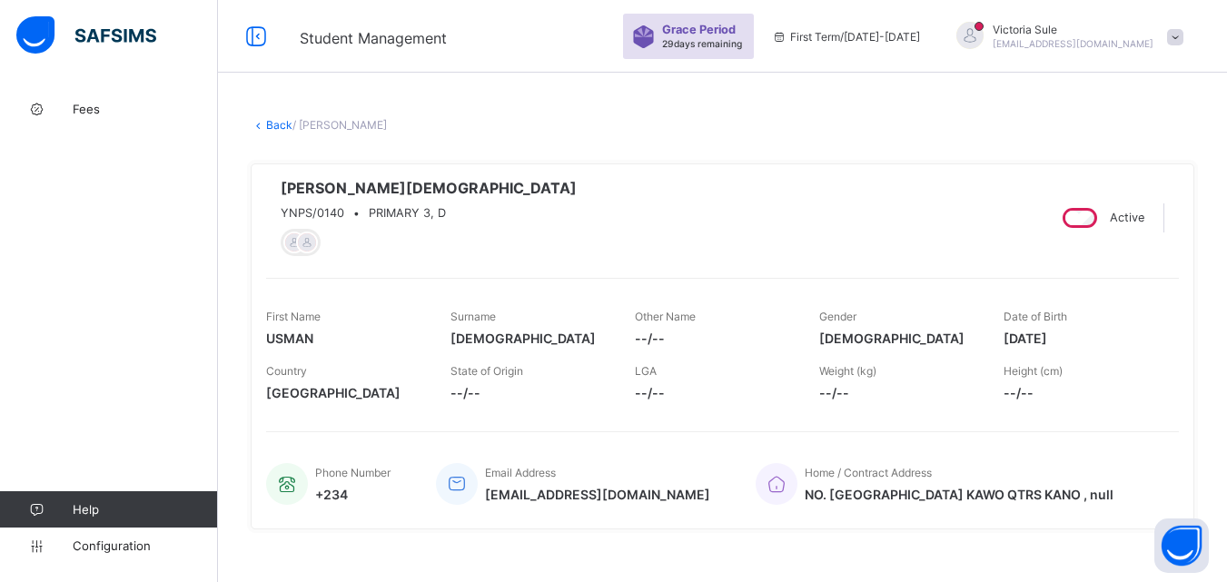
click at [281, 123] on link "Back" at bounding box center [279, 125] width 26 height 14
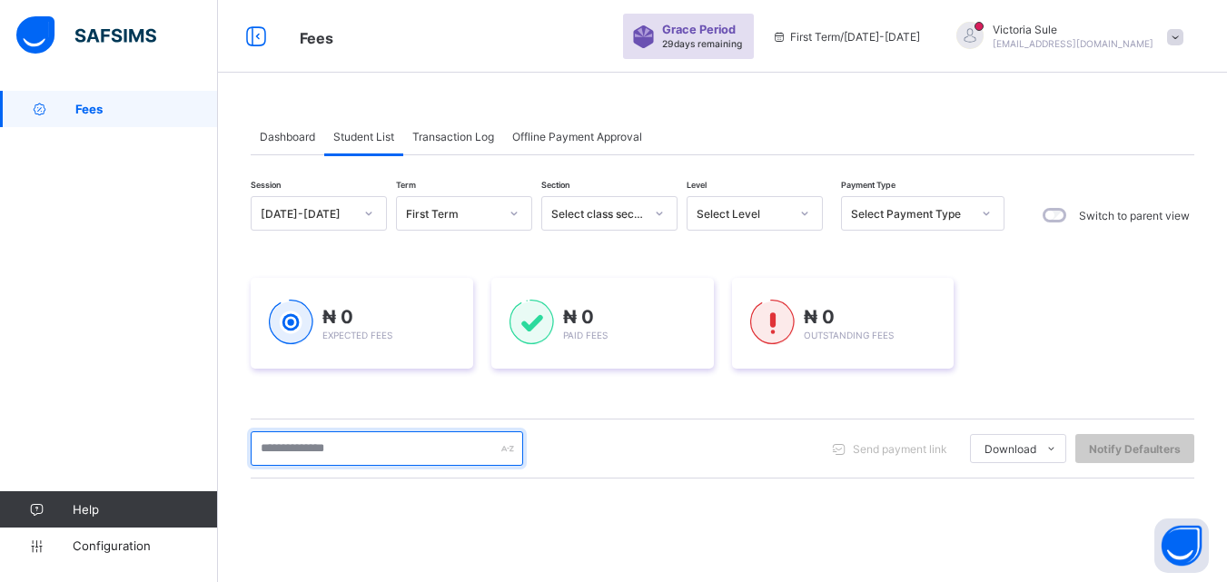
click at [449, 454] on input "text" at bounding box center [387, 448] width 272 height 34
type input "*****"
